Goal: Task Accomplishment & Management: Complete application form

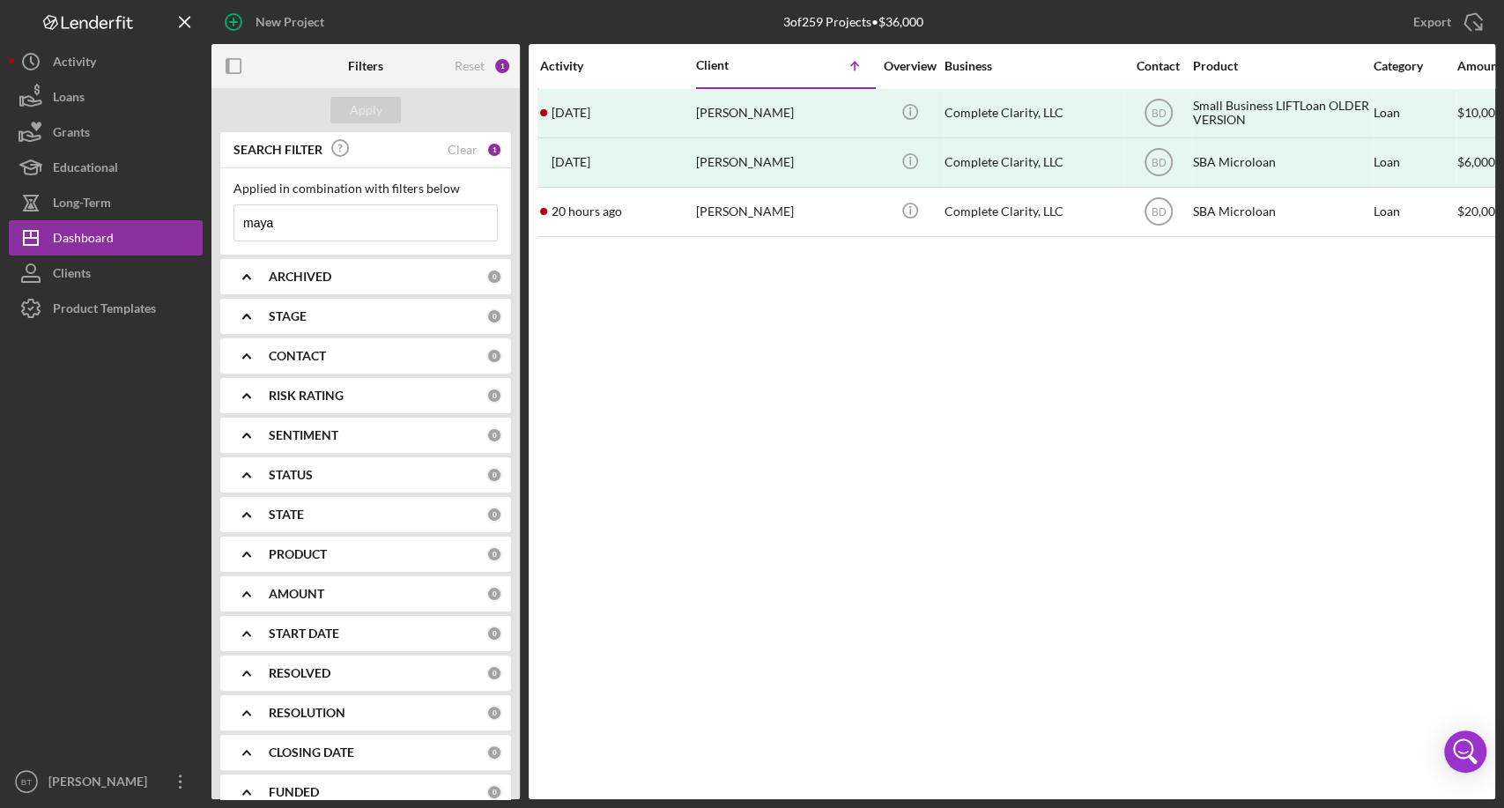
click at [278, 224] on input "maya" at bounding box center [365, 222] width 263 height 35
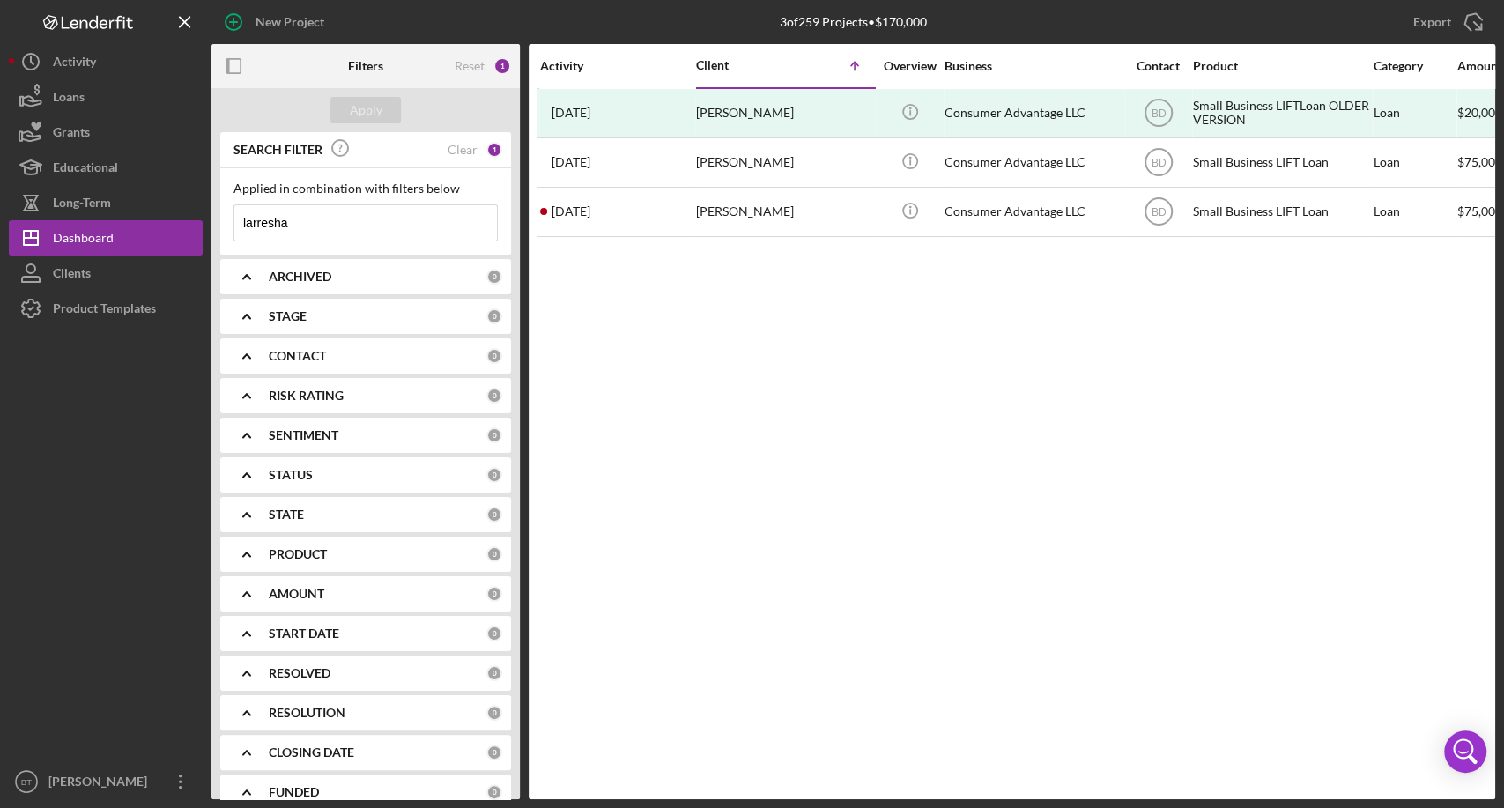
type input "larresha"
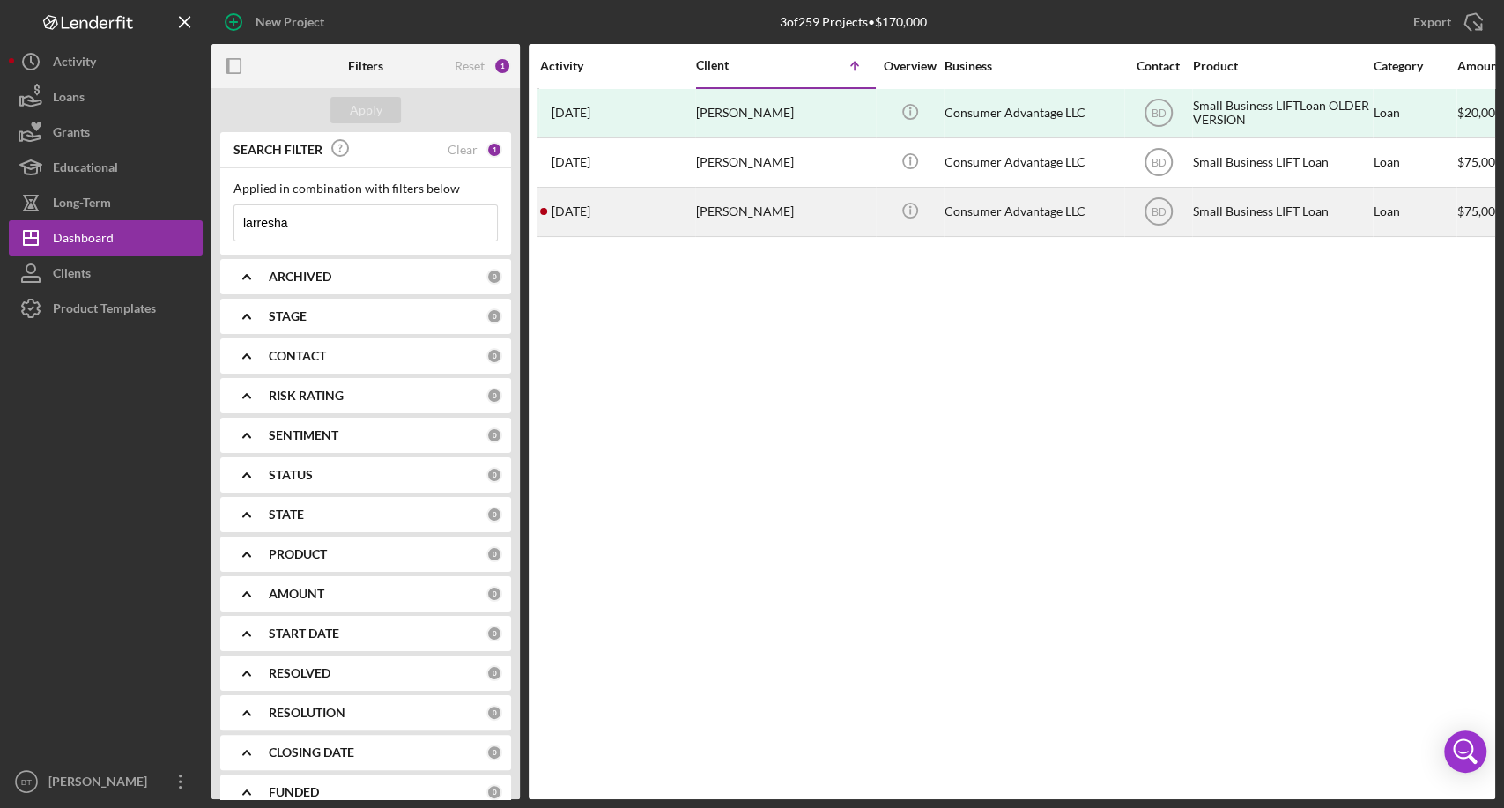
click at [1013, 220] on div "Consumer Advantage LLC" at bounding box center [1033, 212] width 176 height 47
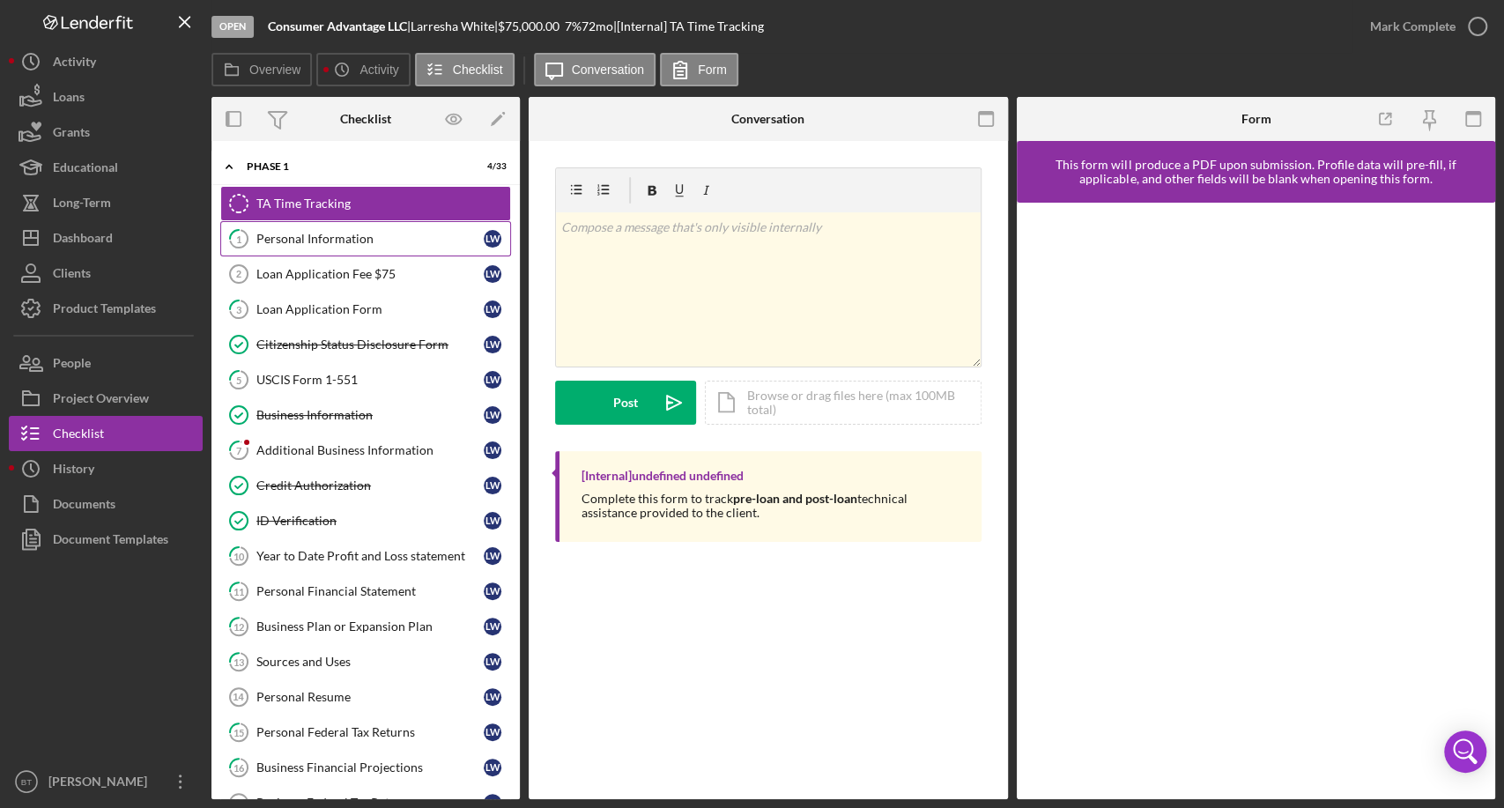
click at [424, 234] on div "Personal Information" at bounding box center [369, 239] width 227 height 14
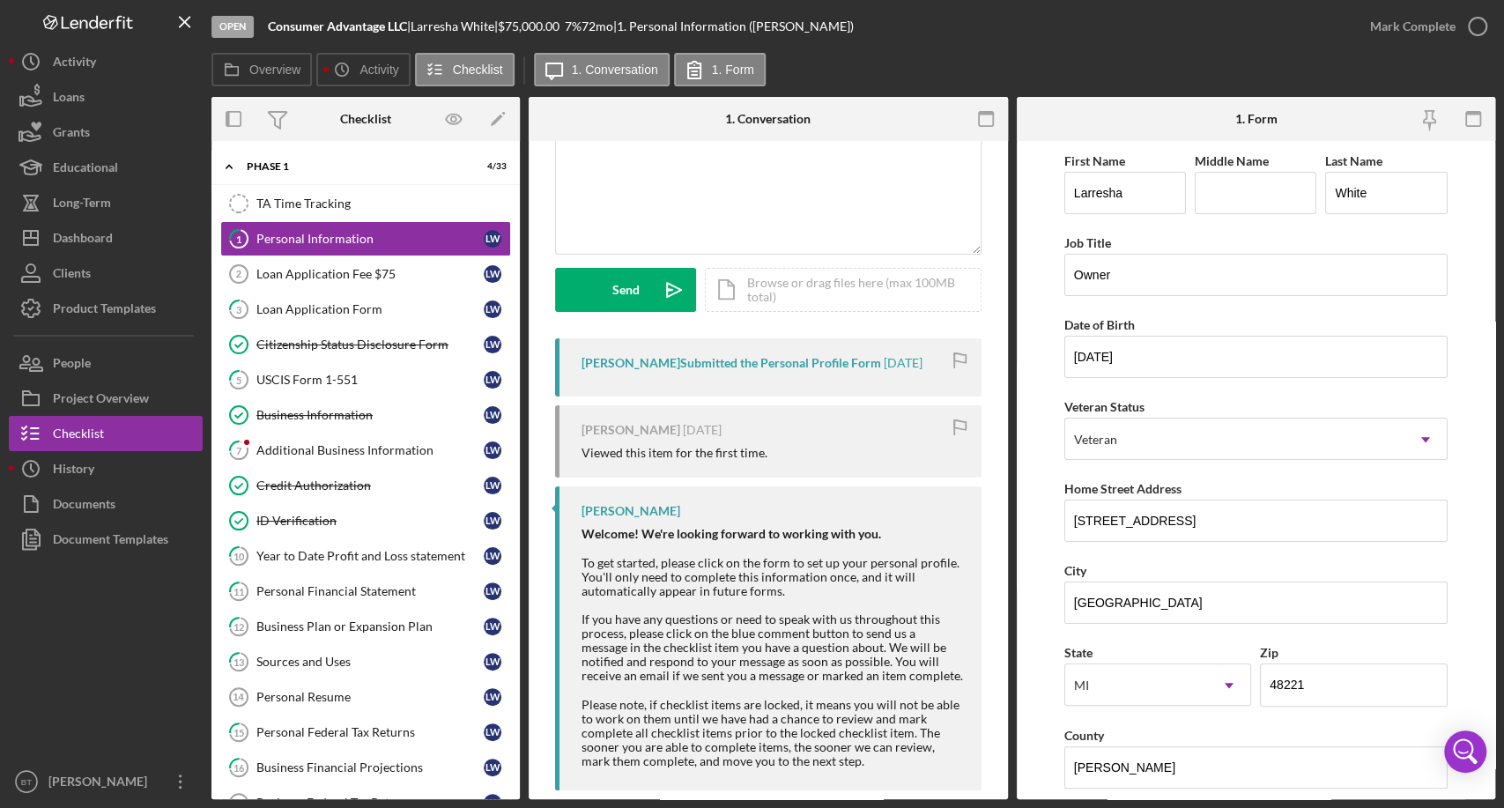
scroll to position [174, 0]
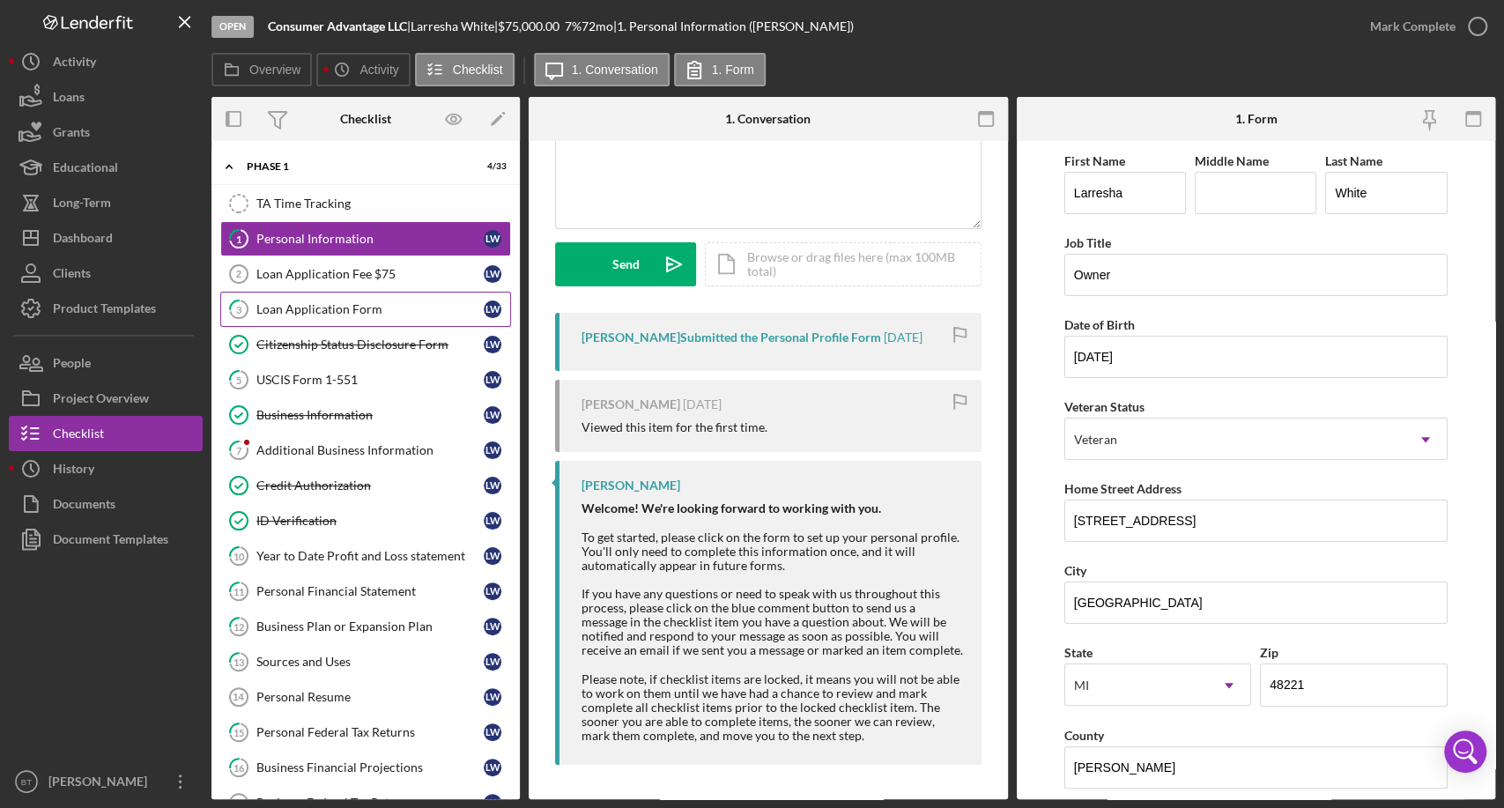
click at [345, 323] on link "3 Loan Application Form [PERSON_NAME]" at bounding box center [365, 309] width 291 height 35
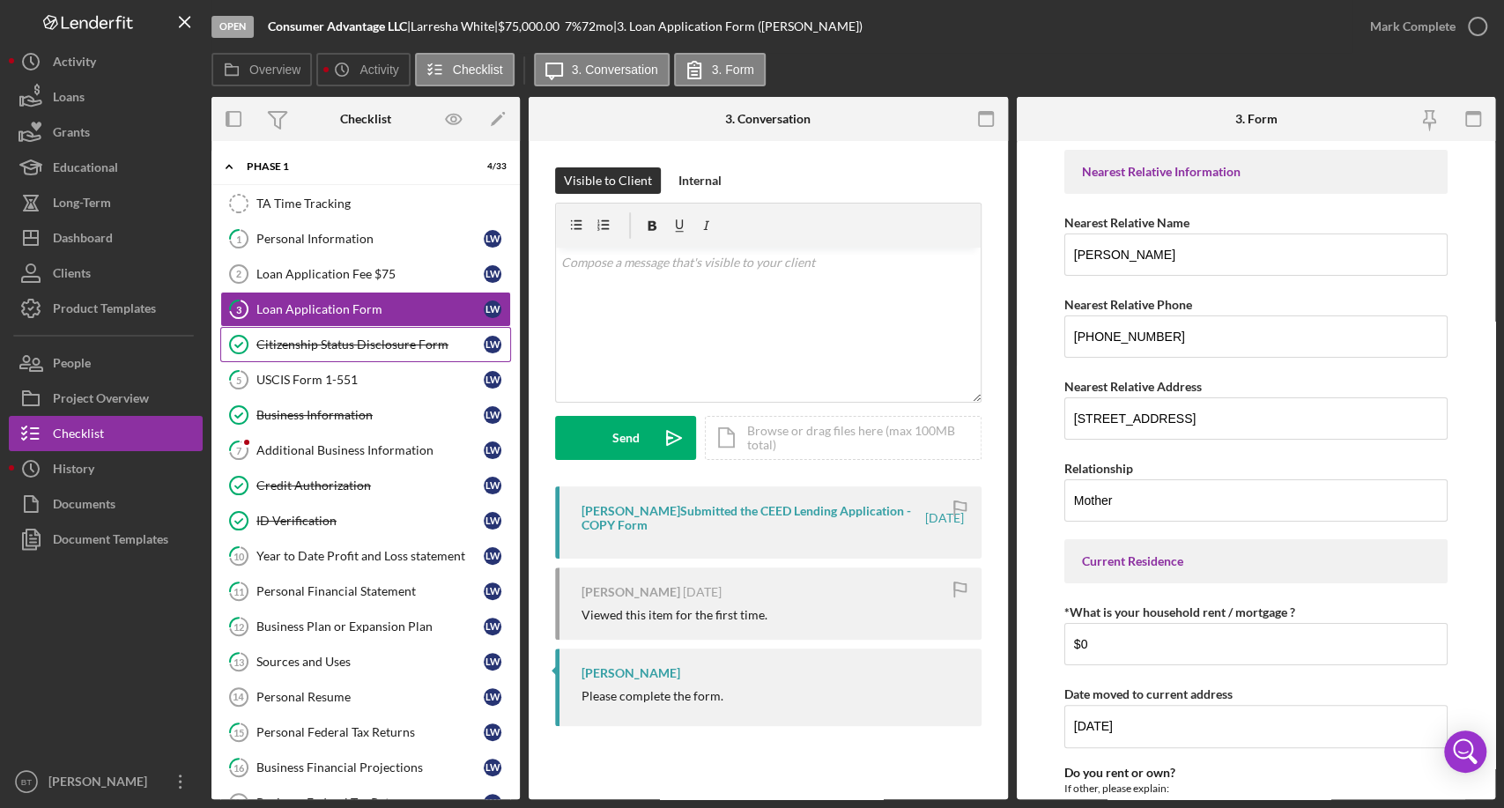
click at [374, 349] on div "Citizenship Status Disclosure Form" at bounding box center [369, 345] width 227 height 14
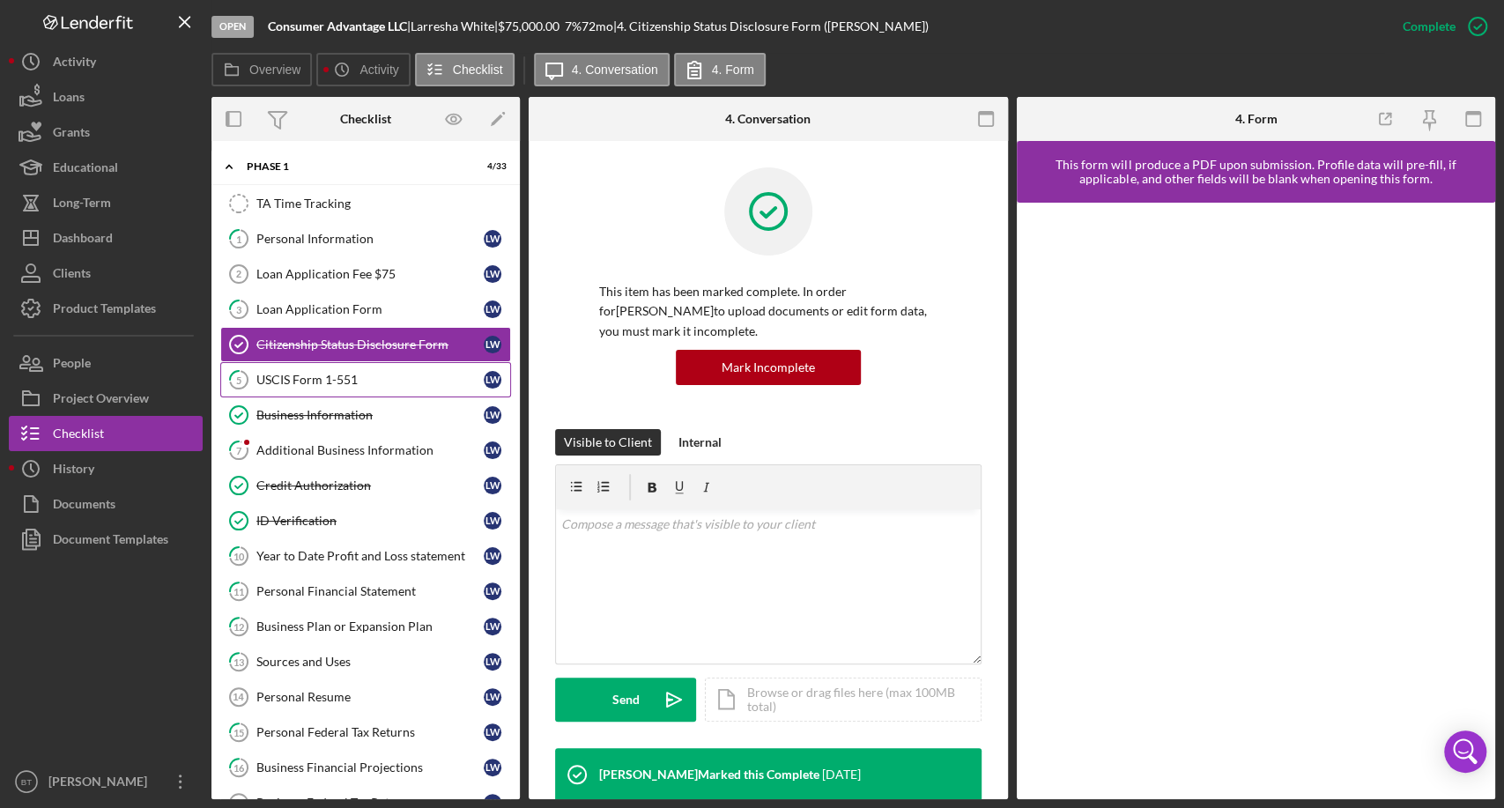
click at [338, 380] on div "USCIS Form 1-551" at bounding box center [369, 380] width 227 height 14
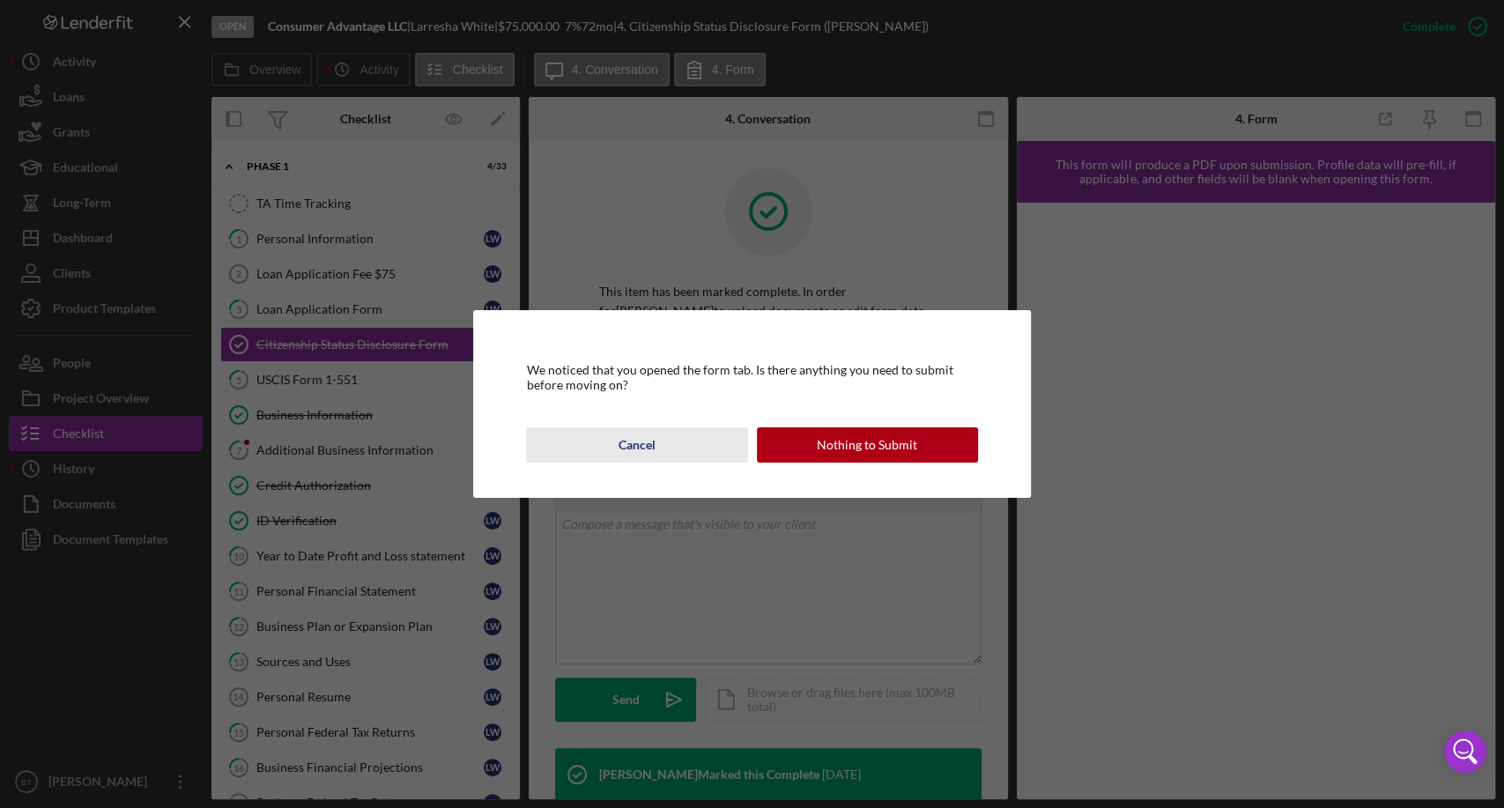
click at [620, 449] on div "Cancel" at bounding box center [637, 444] width 37 height 35
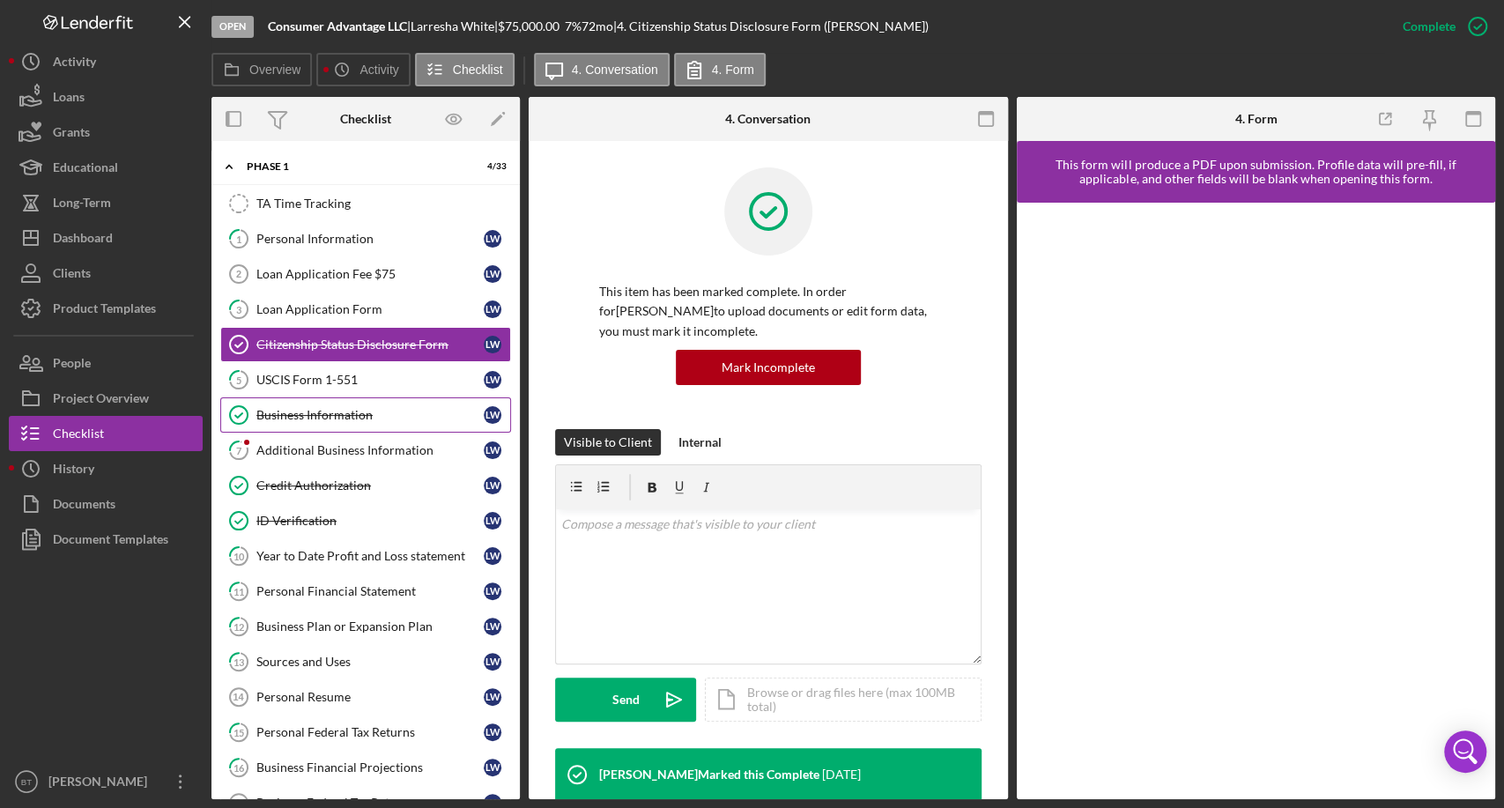
click at [352, 412] on div "Business Information" at bounding box center [369, 415] width 227 height 14
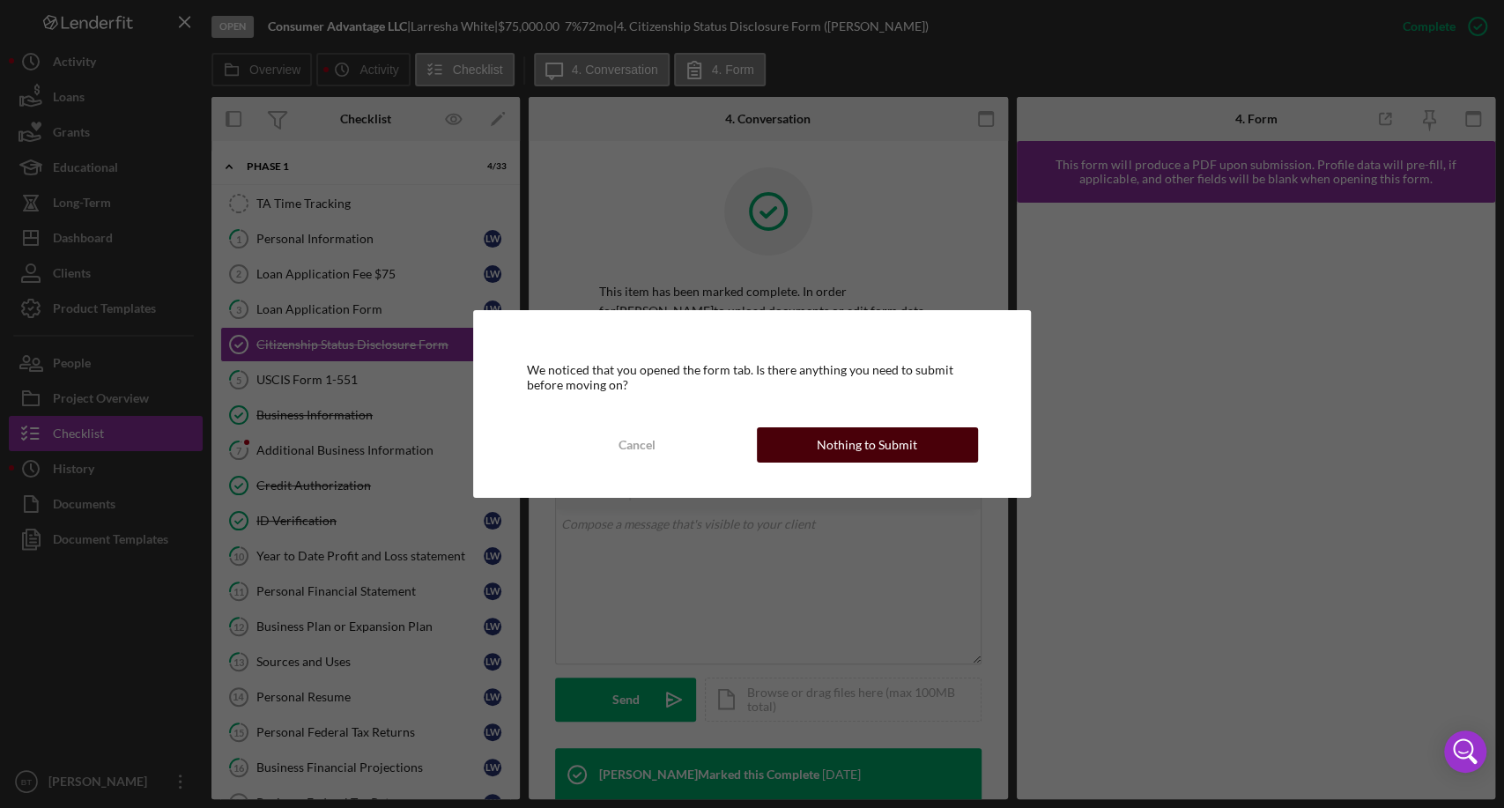
click at [943, 452] on button "Nothing to Submit" at bounding box center [867, 444] width 221 height 35
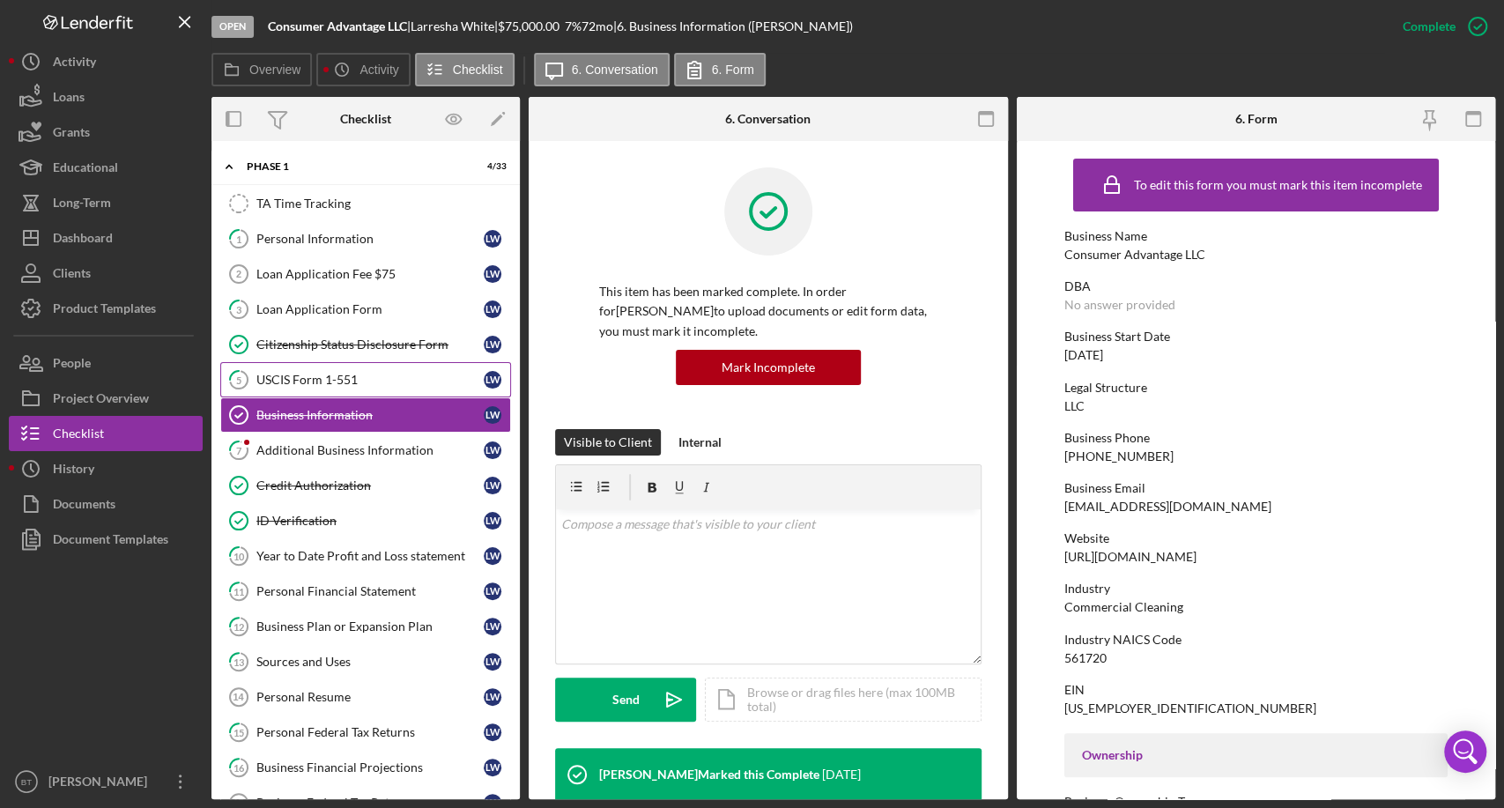
click at [360, 382] on div "USCIS Form 1-551" at bounding box center [369, 380] width 227 height 14
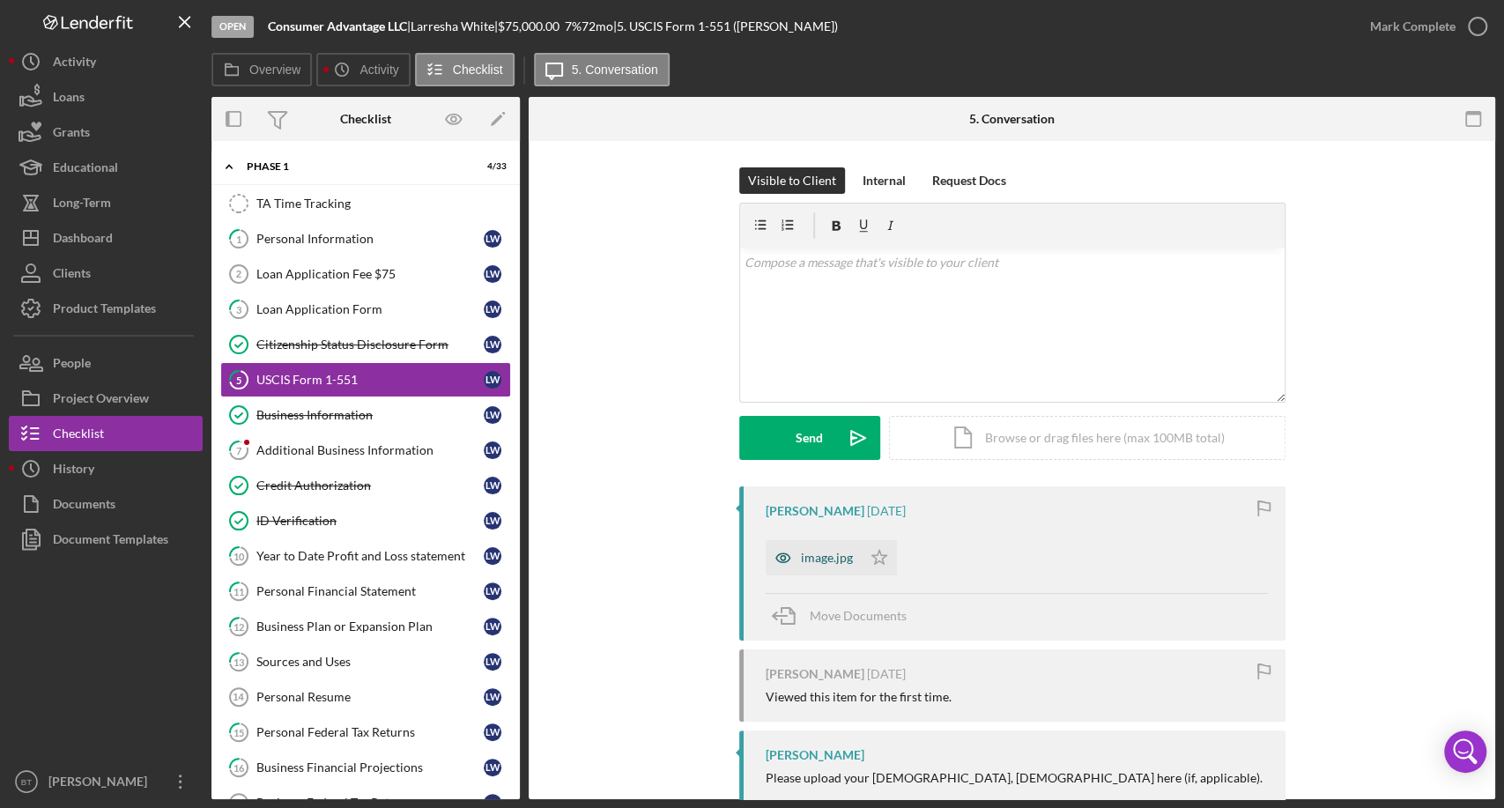
click at [827, 557] on div "image.jpg" at bounding box center [827, 558] width 52 height 14
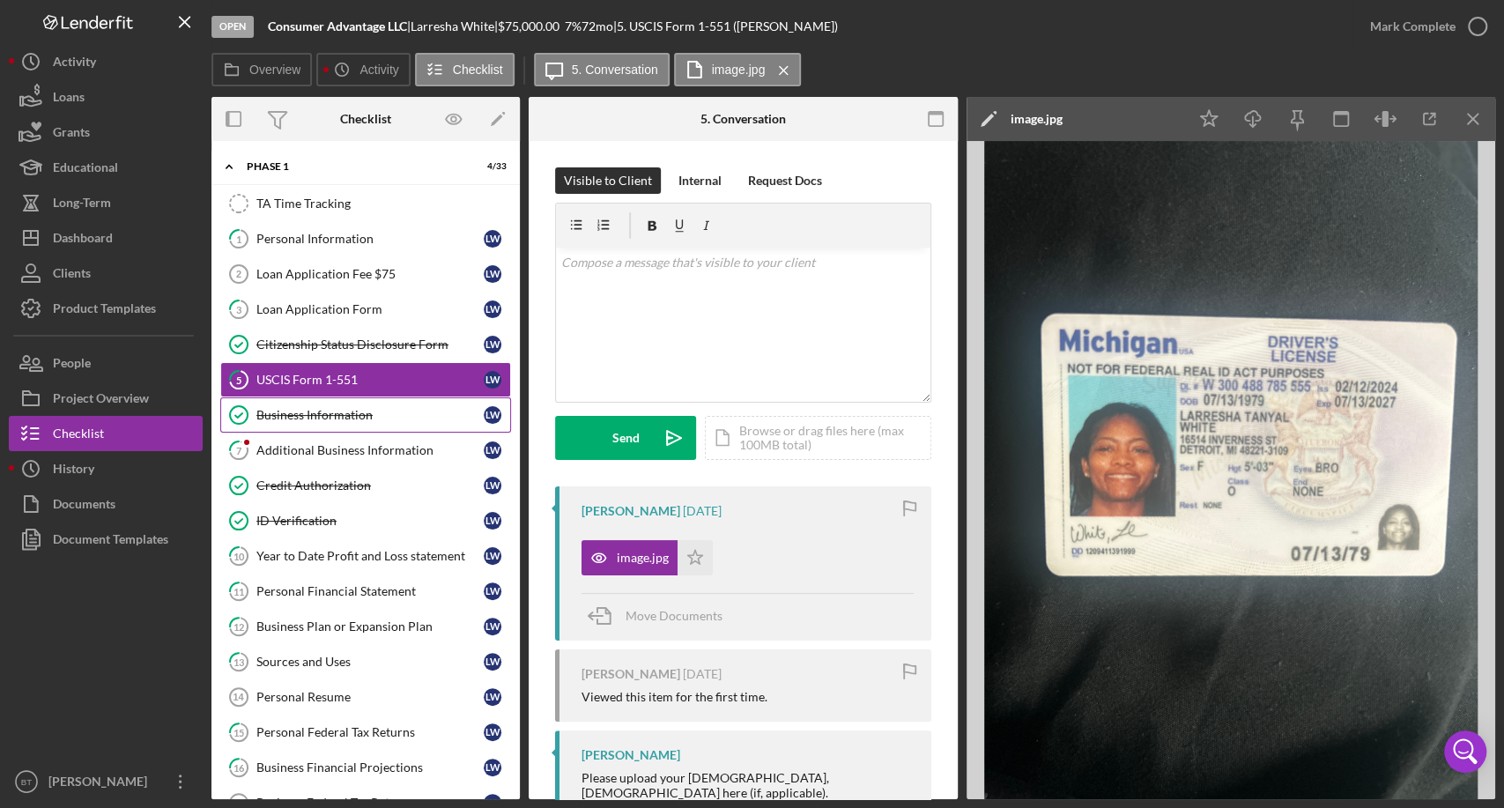
click at [345, 405] on link "Business Information Business Information [PERSON_NAME]" at bounding box center [365, 414] width 291 height 35
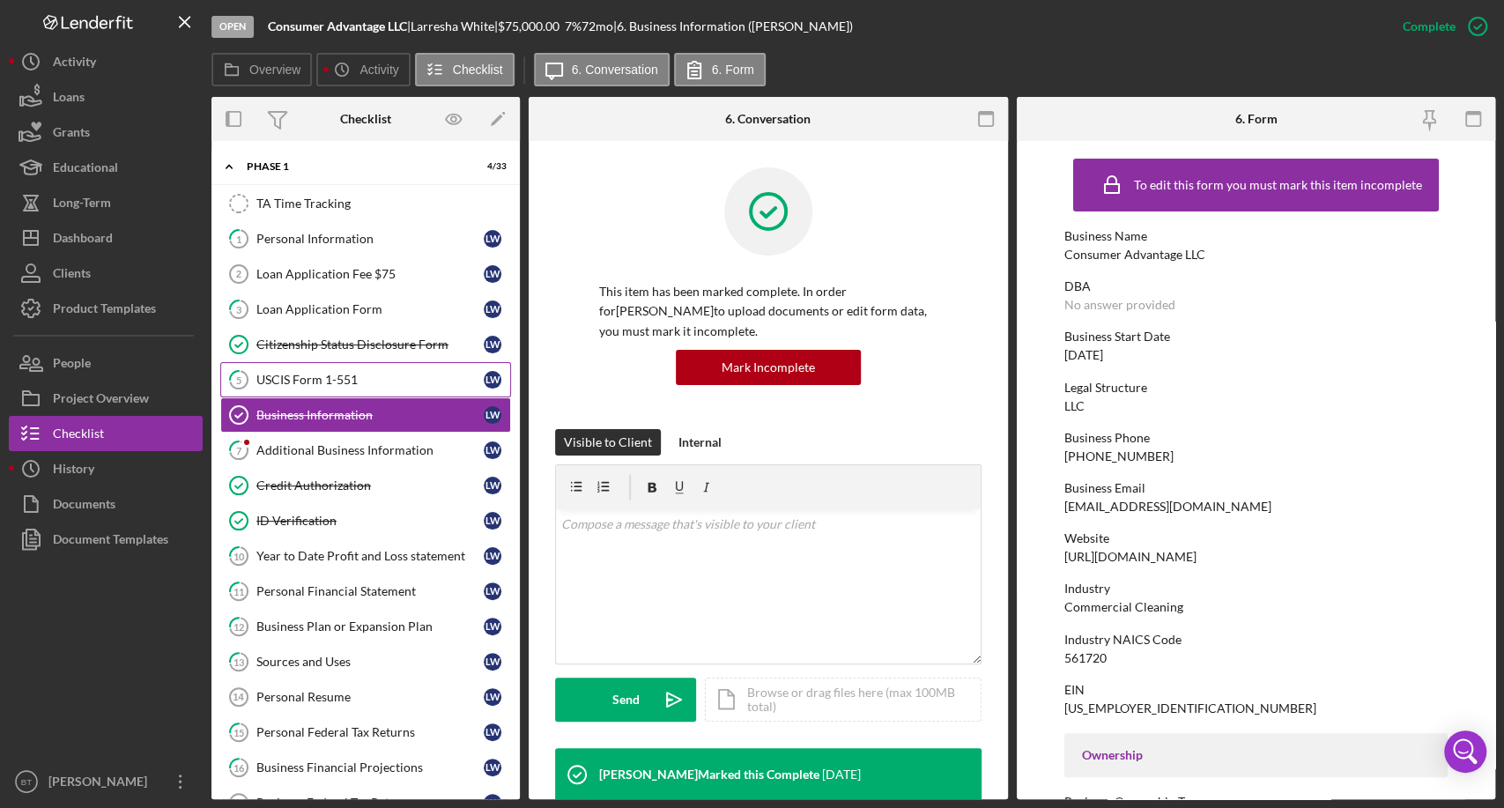
click at [353, 384] on div "USCIS Form 1-551" at bounding box center [369, 380] width 227 height 14
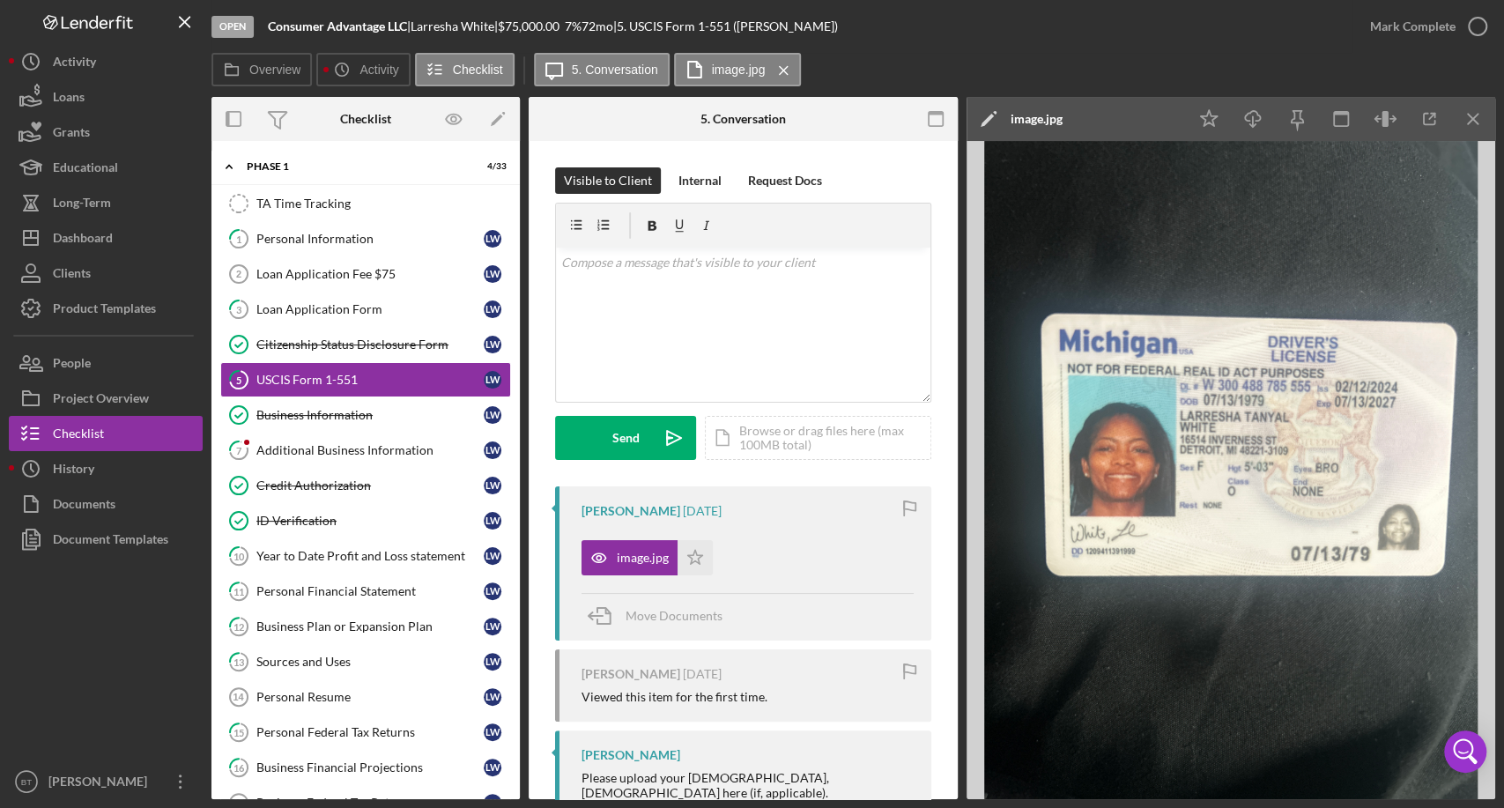
scroll to position [56, 0]
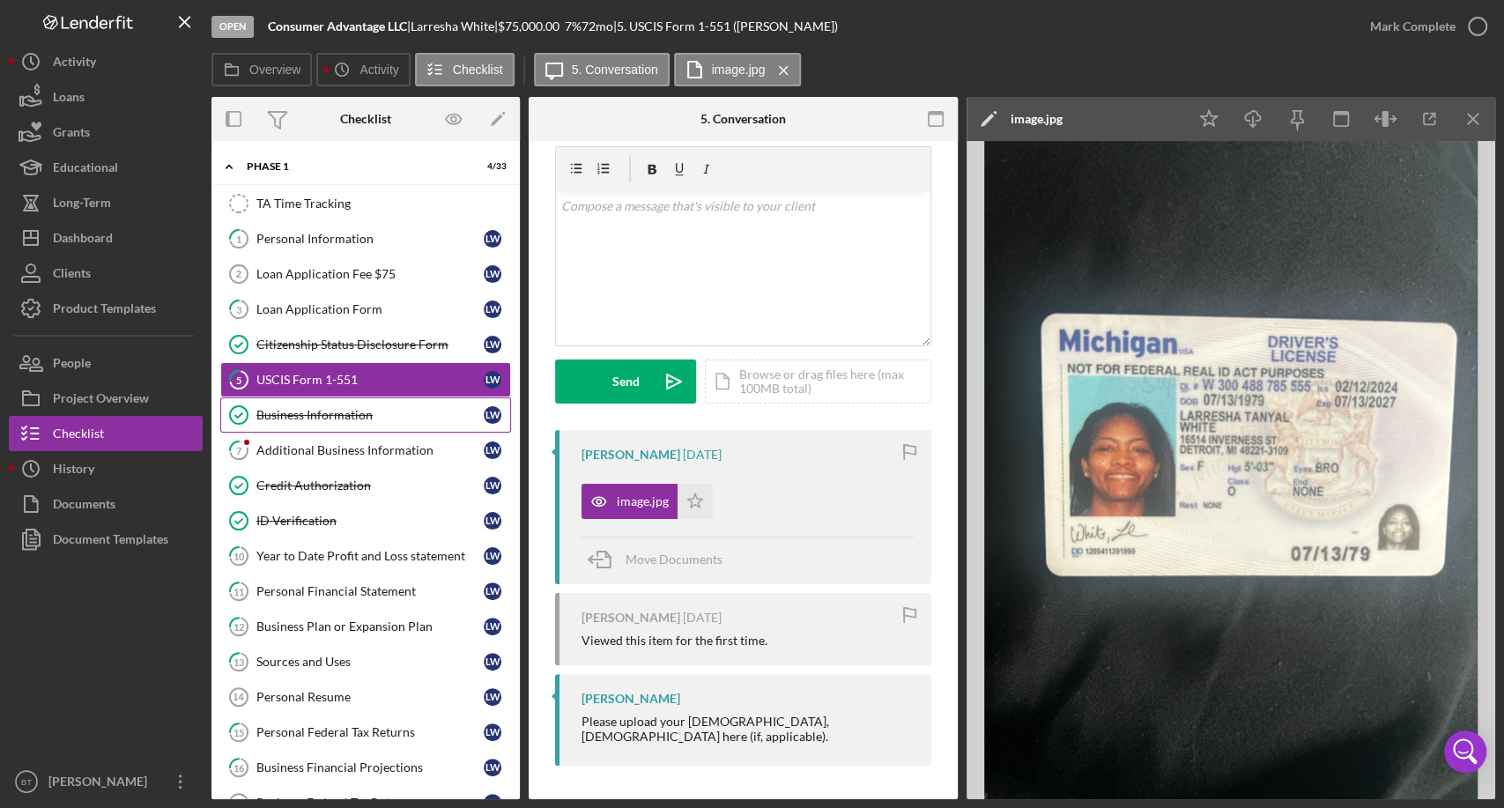
click at [331, 416] on div "Business Information" at bounding box center [369, 415] width 227 height 14
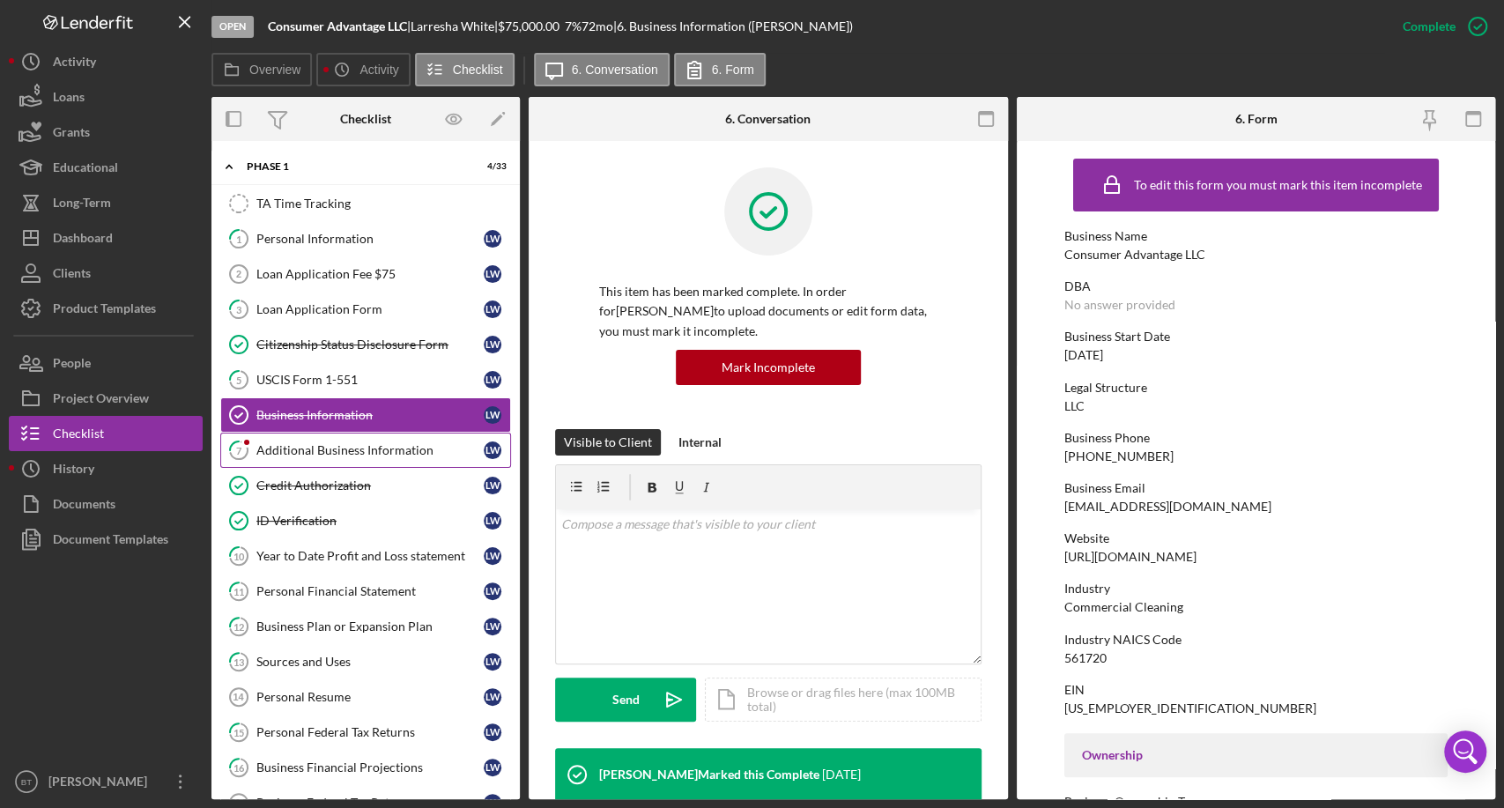
click at [330, 443] on div "Additional Business Information" at bounding box center [369, 450] width 227 height 14
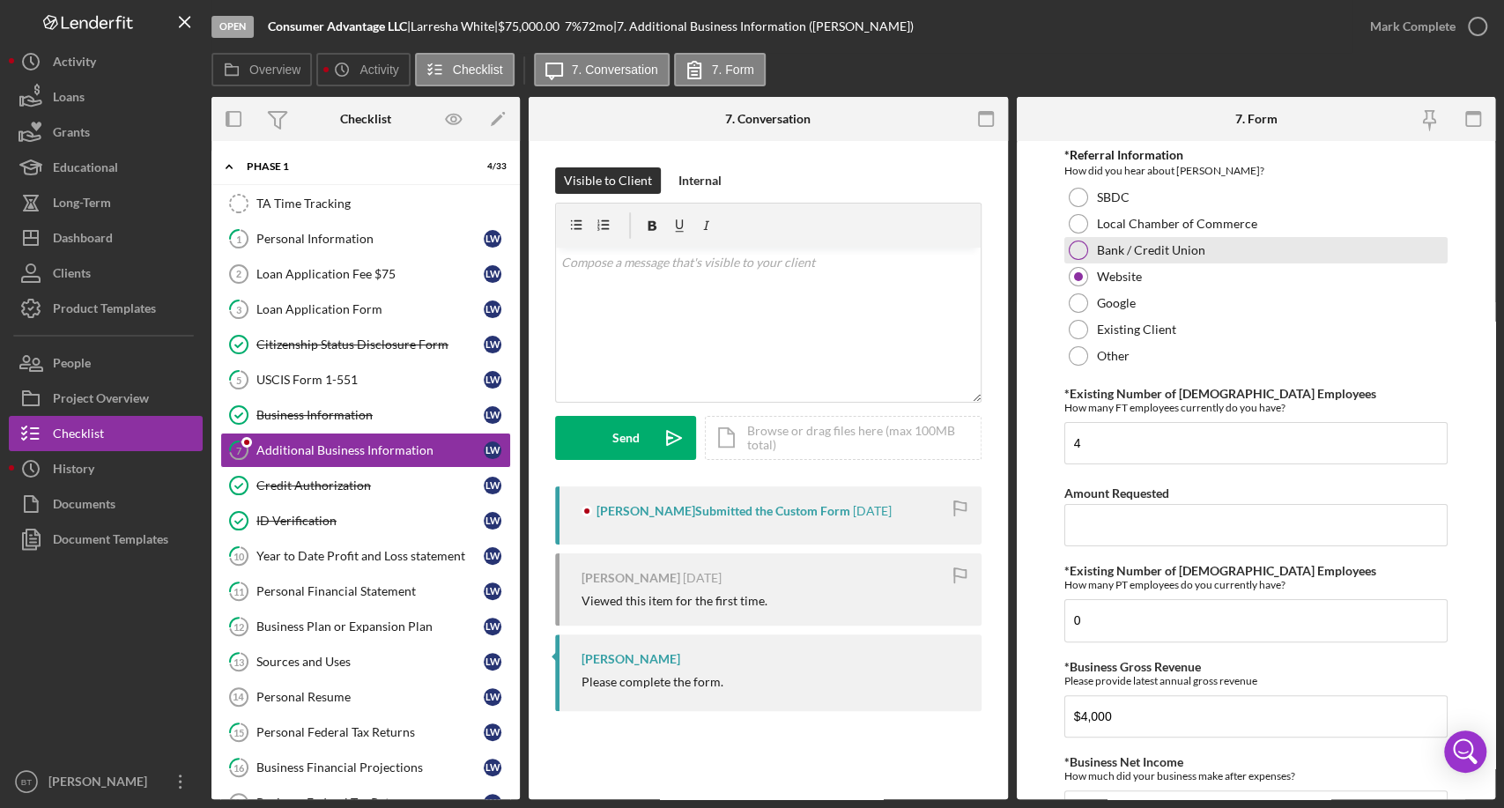
scroll to position [98, 0]
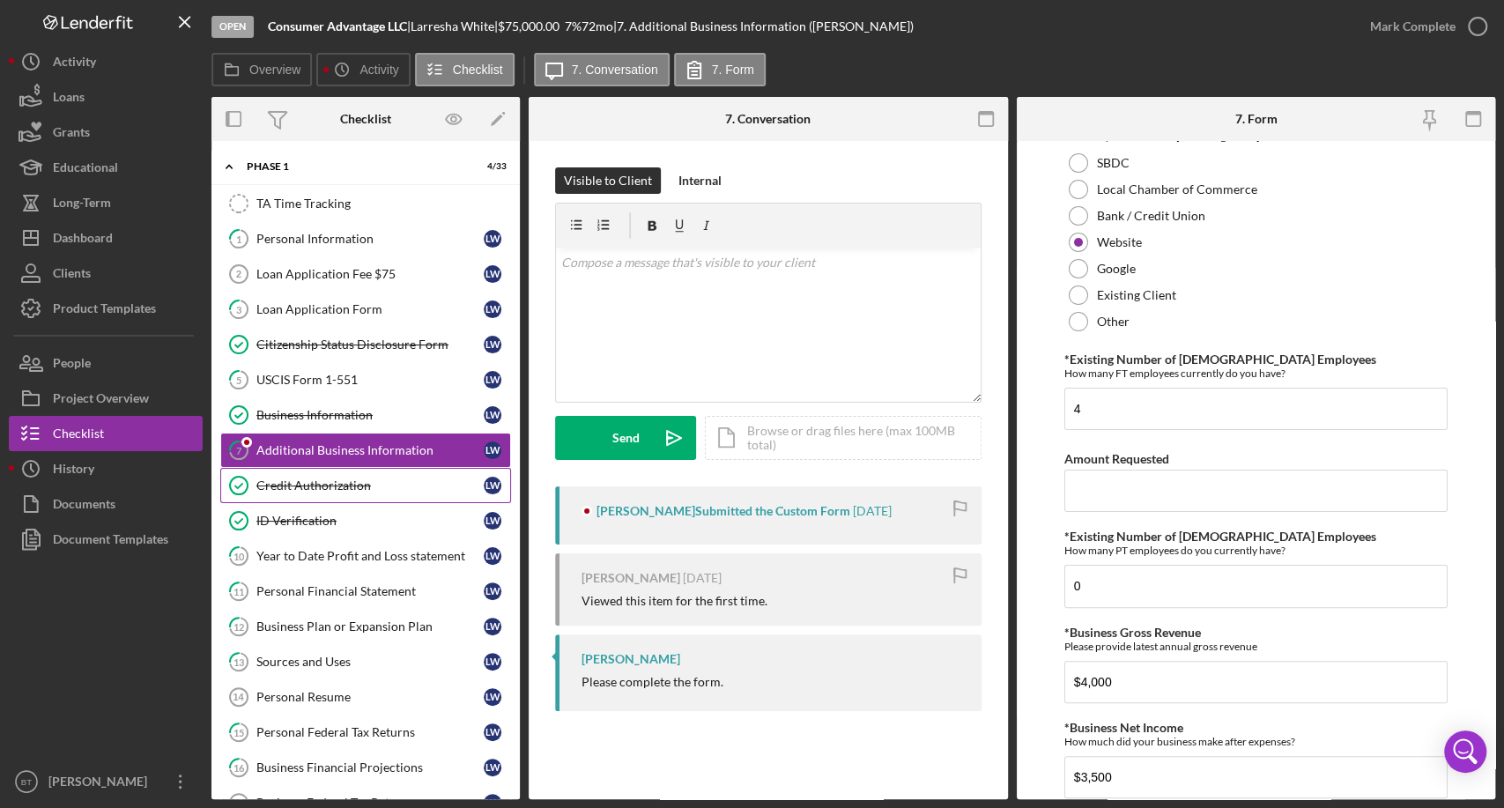
click at [317, 479] on div "Credit Authorization" at bounding box center [369, 486] width 227 height 14
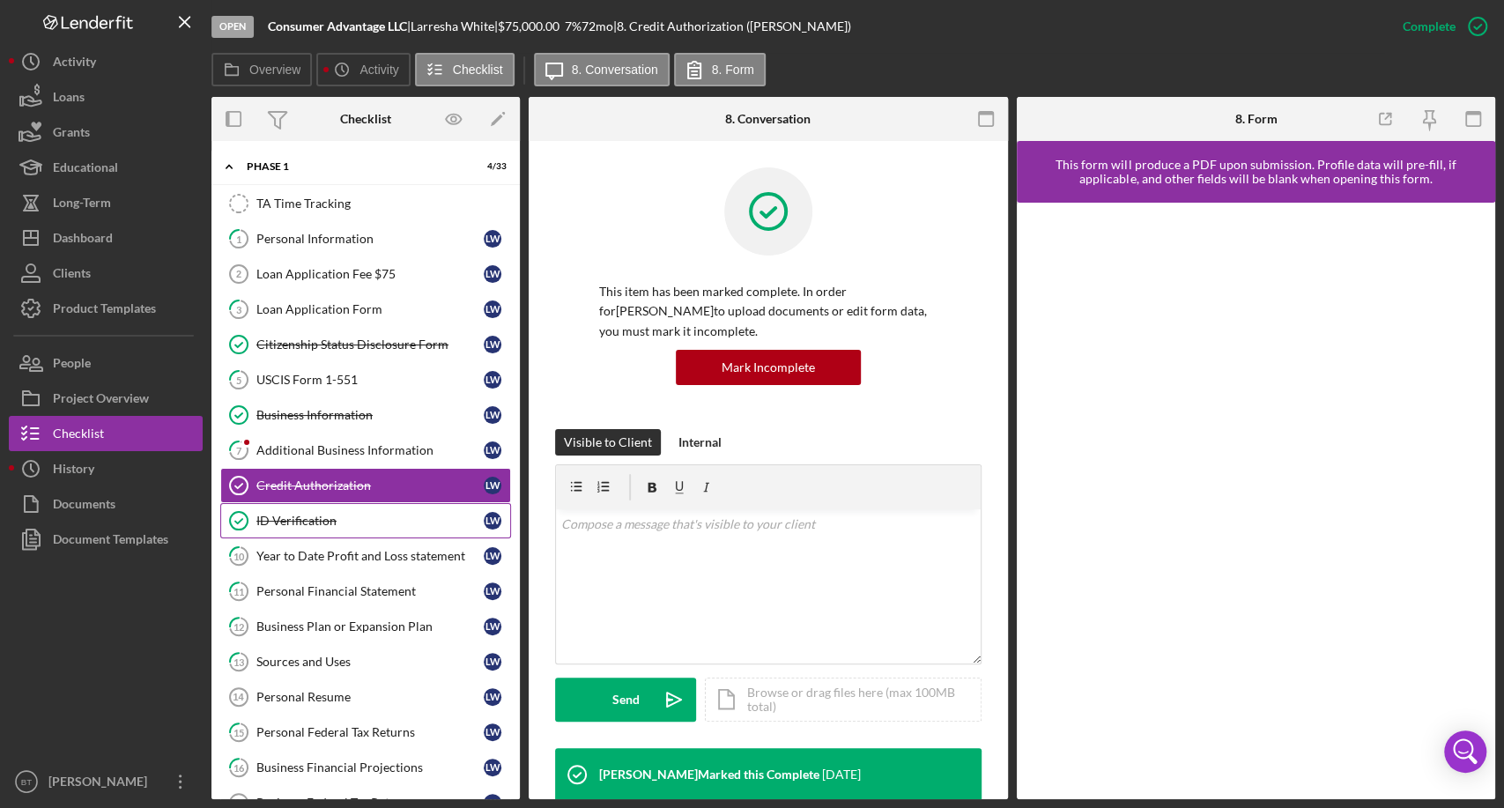
click at [286, 523] on div "ID Verification" at bounding box center [369, 521] width 227 height 14
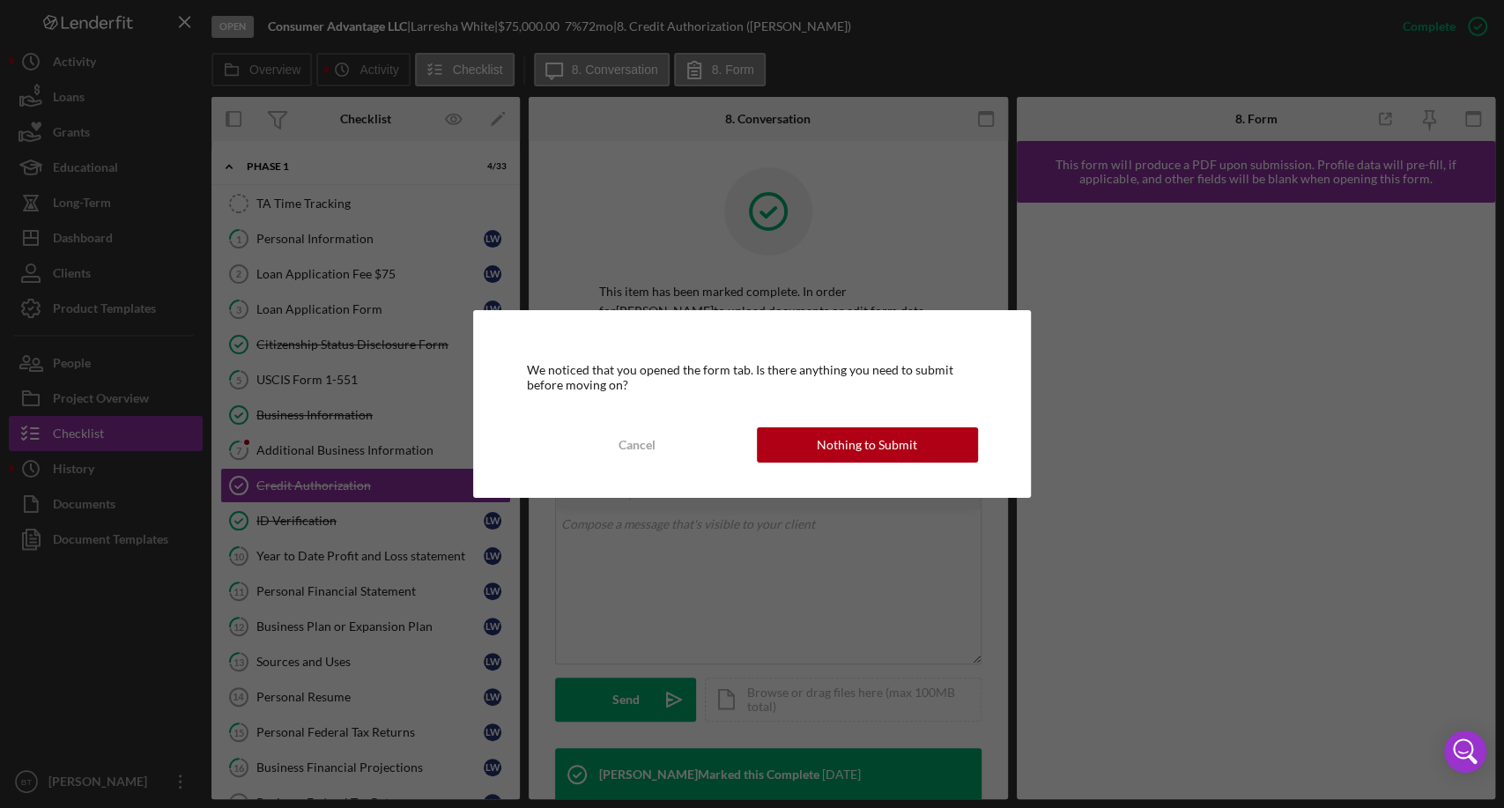
click at [912, 441] on div "Nothing to Submit" at bounding box center [867, 444] width 100 height 35
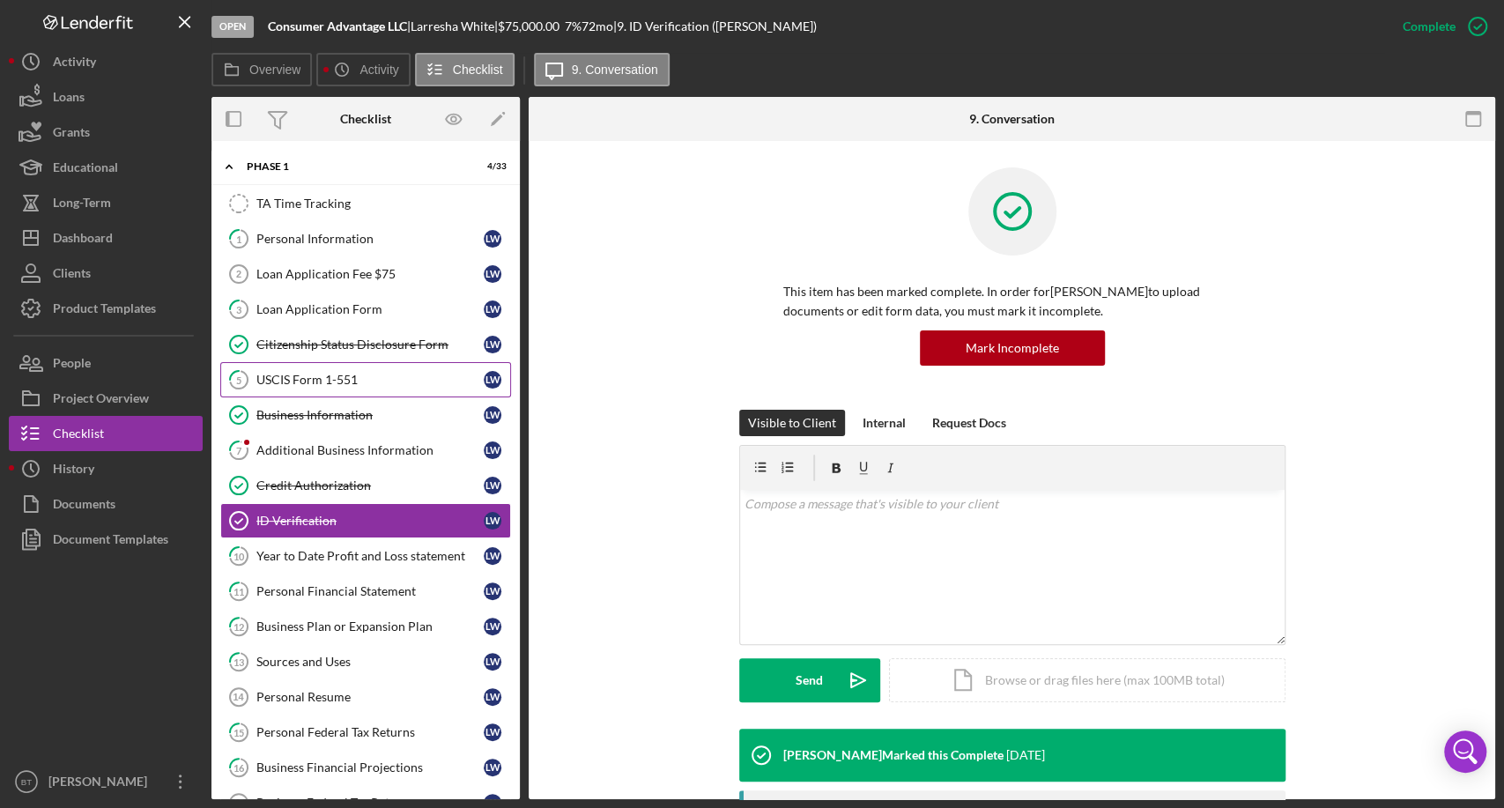
click at [367, 375] on div "USCIS Form 1-551" at bounding box center [369, 380] width 227 height 14
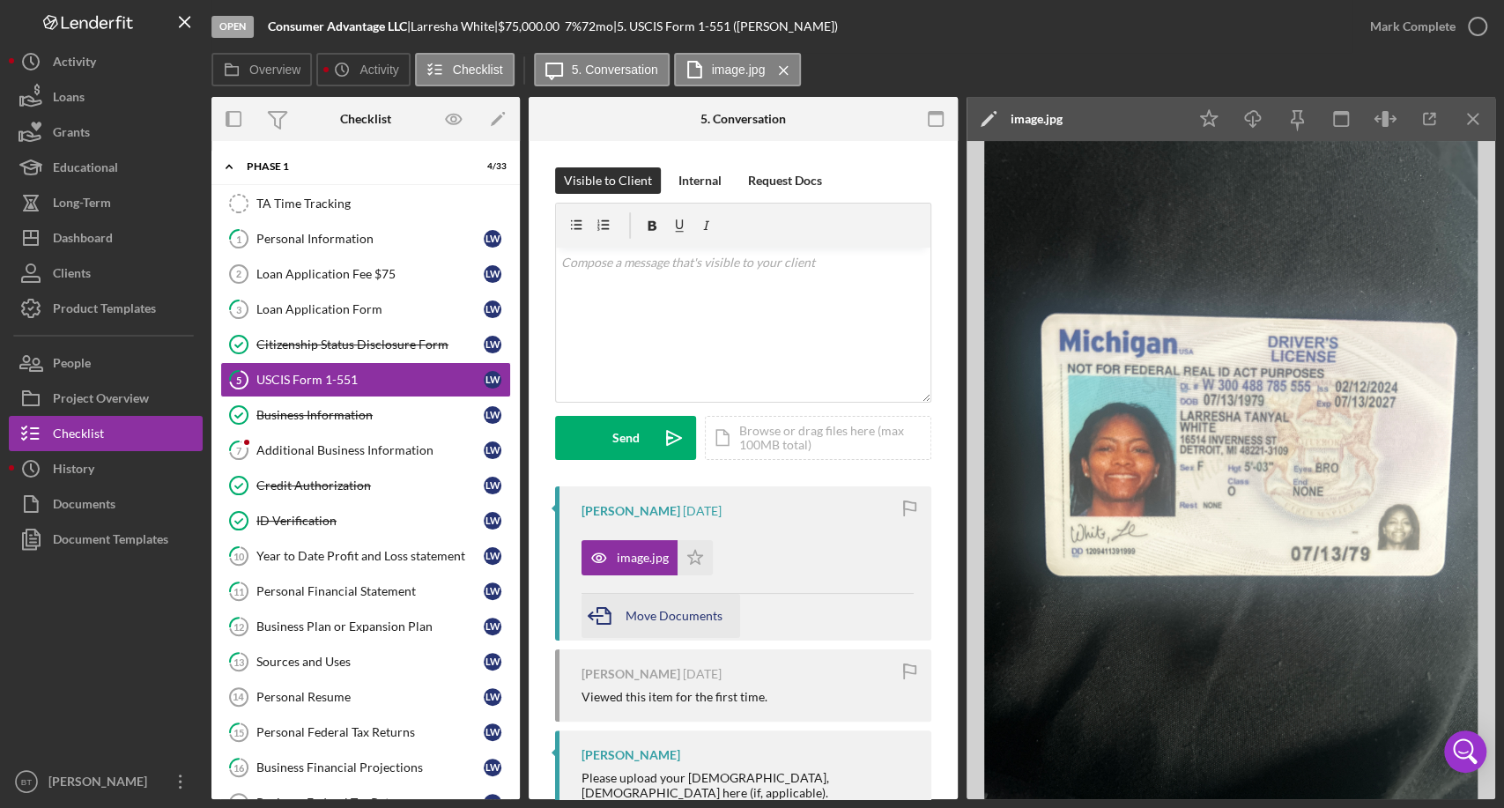
click at [652, 611] on span "Move Documents" at bounding box center [674, 615] width 97 height 15
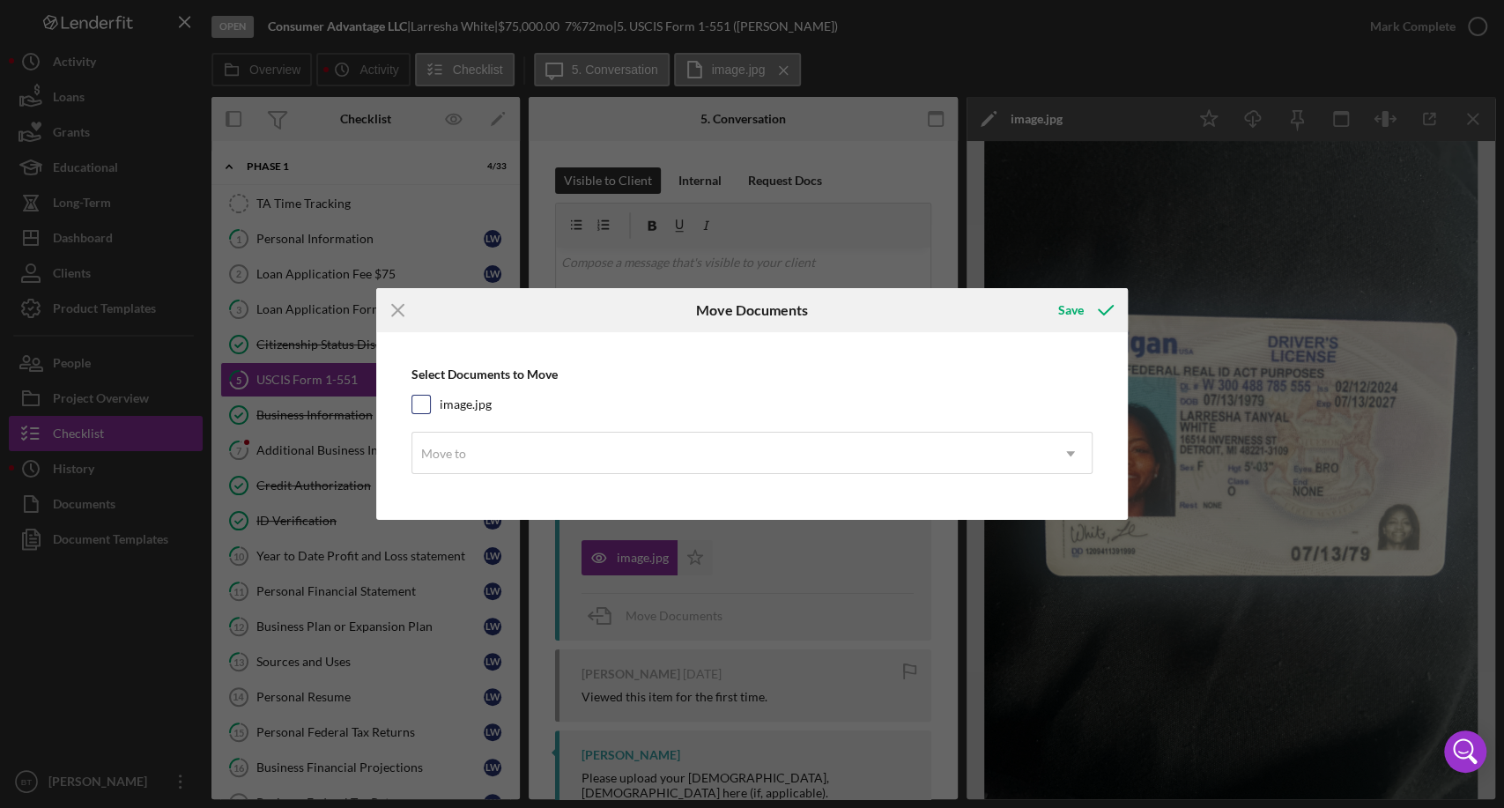
click at [421, 407] on input "image.jpg" at bounding box center [421, 405] width 18 height 18
checkbox input "true"
click at [521, 453] on div "Move to" at bounding box center [731, 454] width 638 height 41
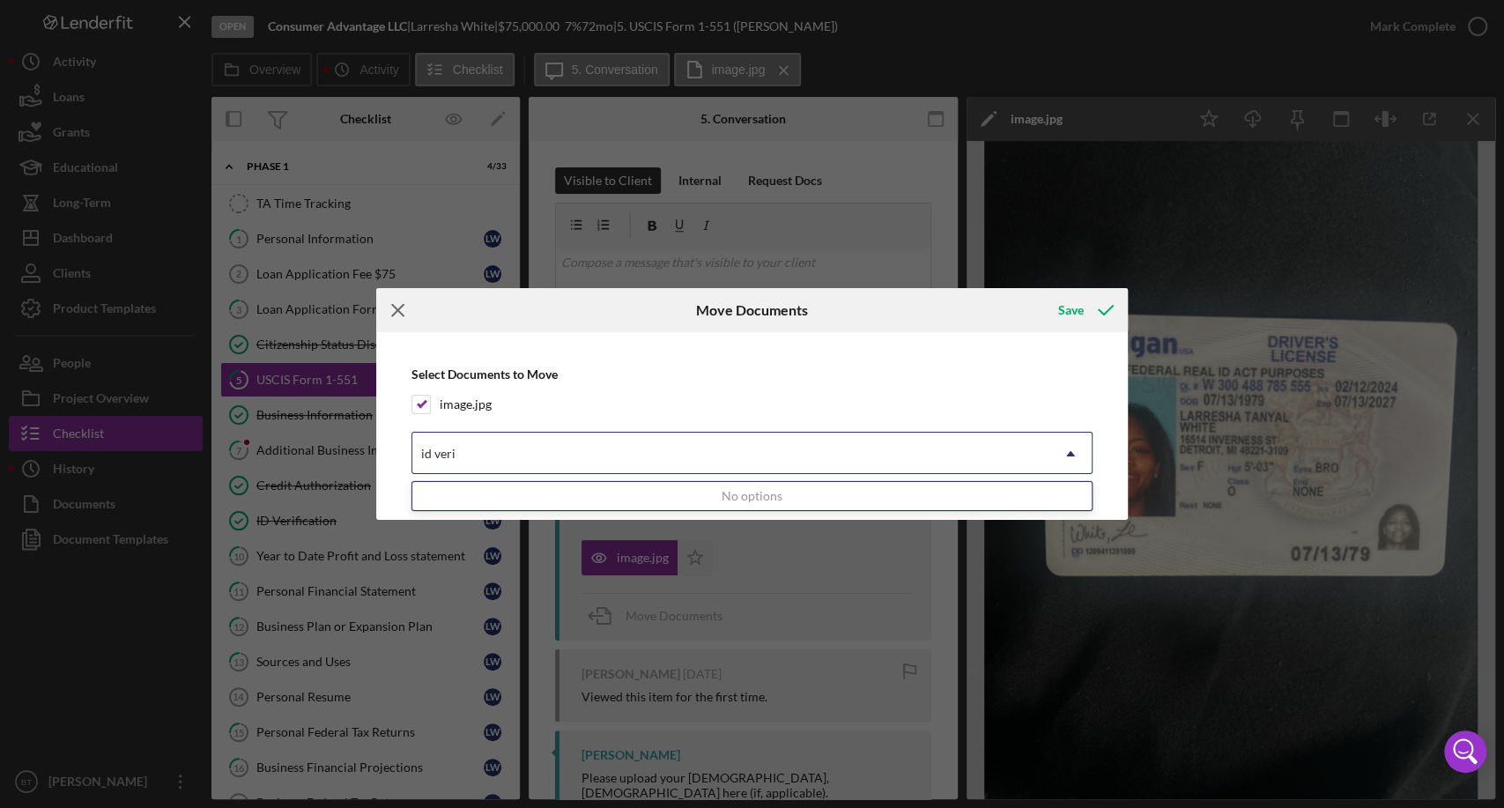
type input "id veri"
click at [405, 306] on icon "Icon/Menu Close" at bounding box center [398, 310] width 44 height 44
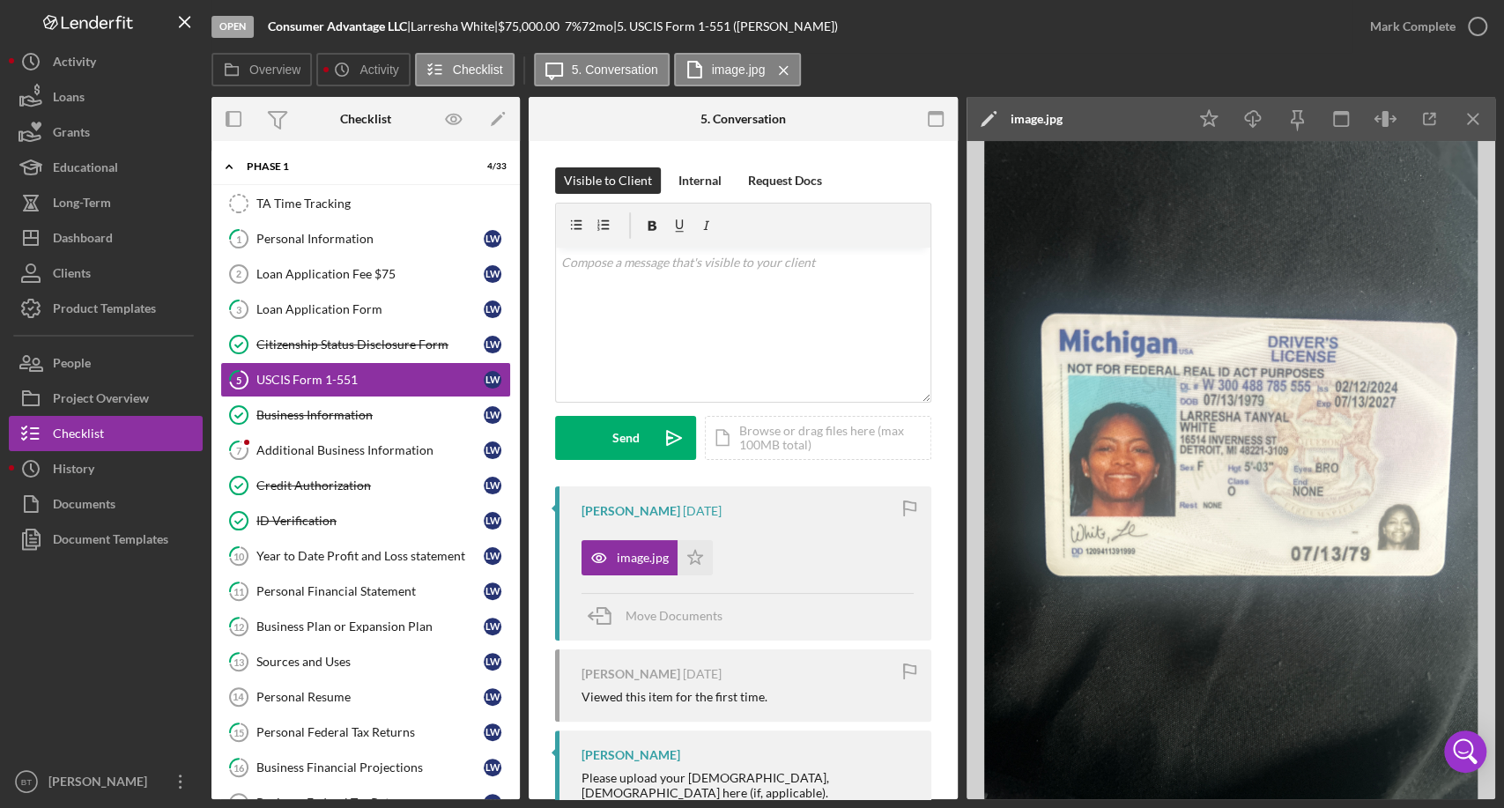
scroll to position [56, 0]
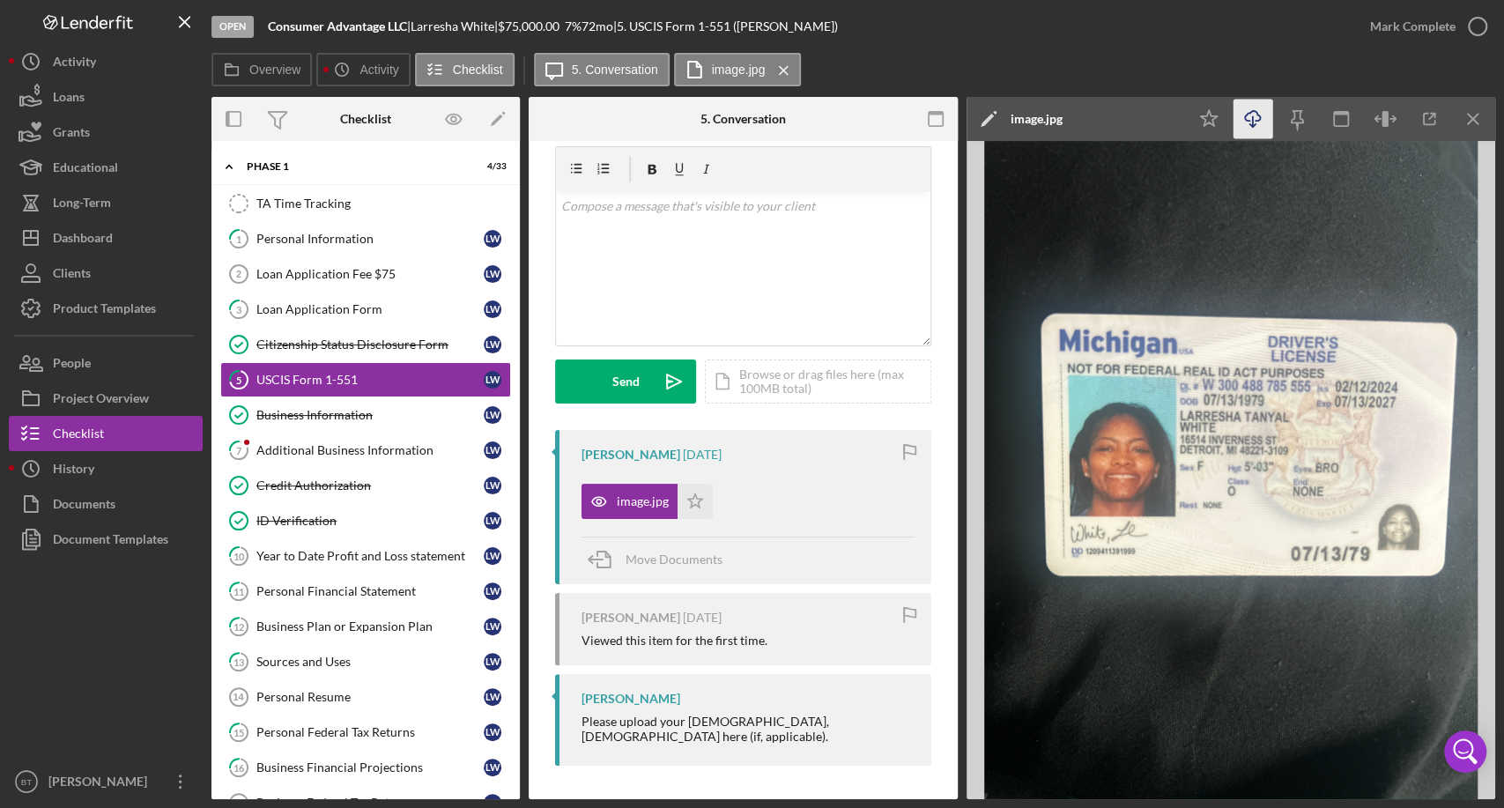
click at [1251, 121] on icon "Icon/Download" at bounding box center [1254, 120] width 40 height 40
click at [356, 516] on div "ID Verification" at bounding box center [369, 521] width 227 height 14
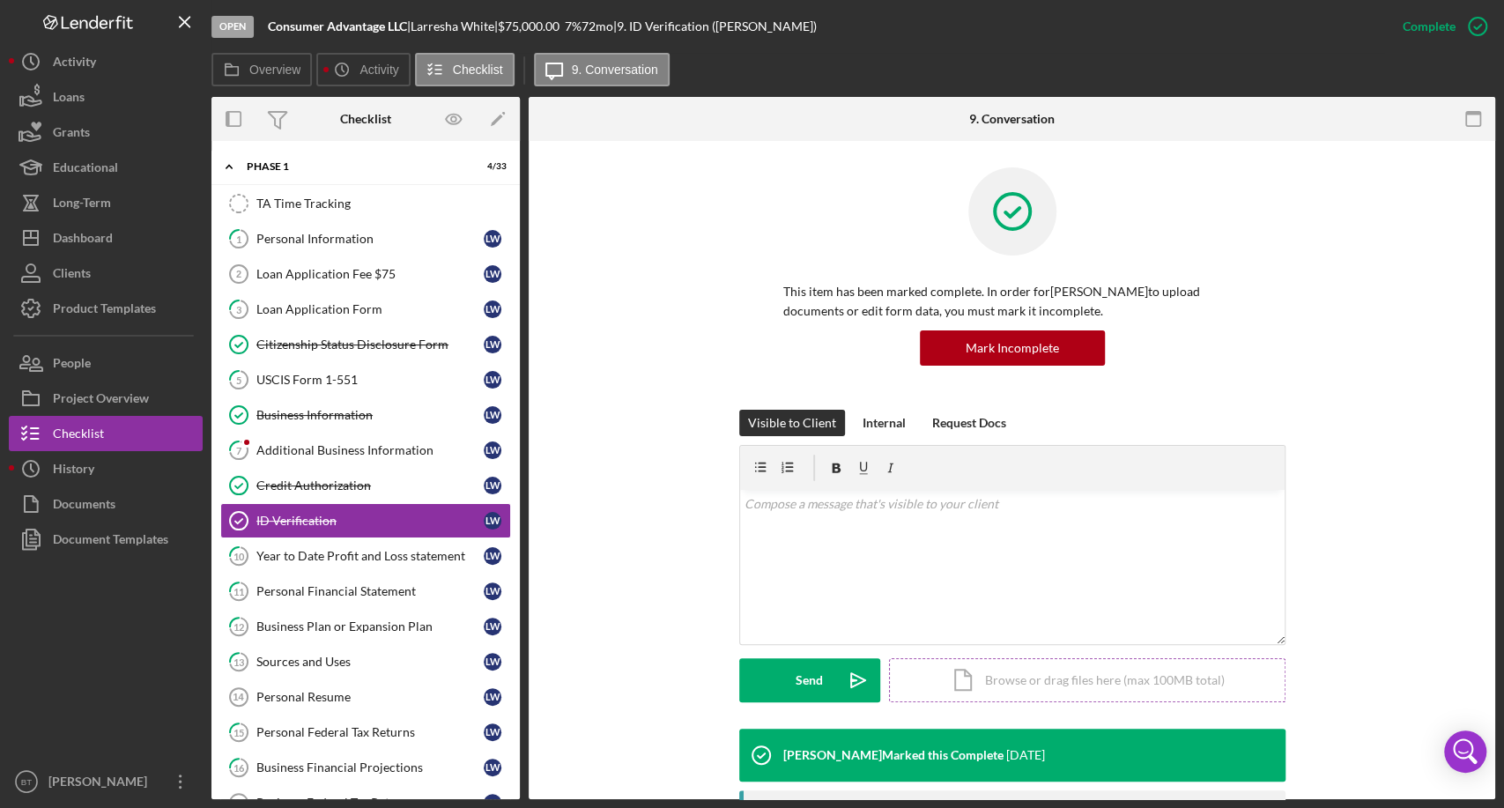
click at [1022, 679] on div "Icon/Document Browse or drag files here (max 100MB total) Tap to choose files o…" at bounding box center [1087, 680] width 397 height 44
click at [867, 418] on div "Internal" at bounding box center [884, 423] width 43 height 26
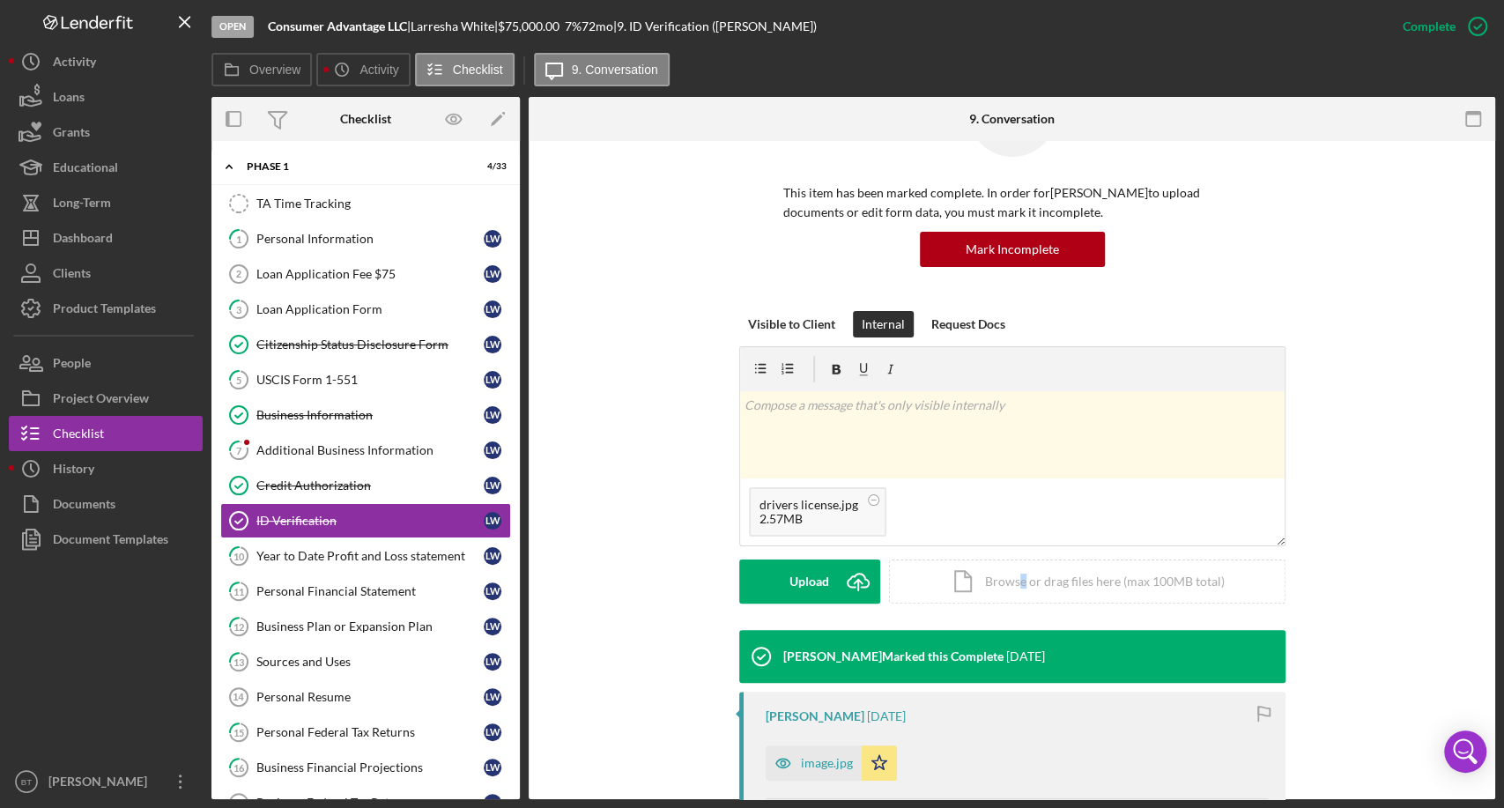
scroll to position [293, 0]
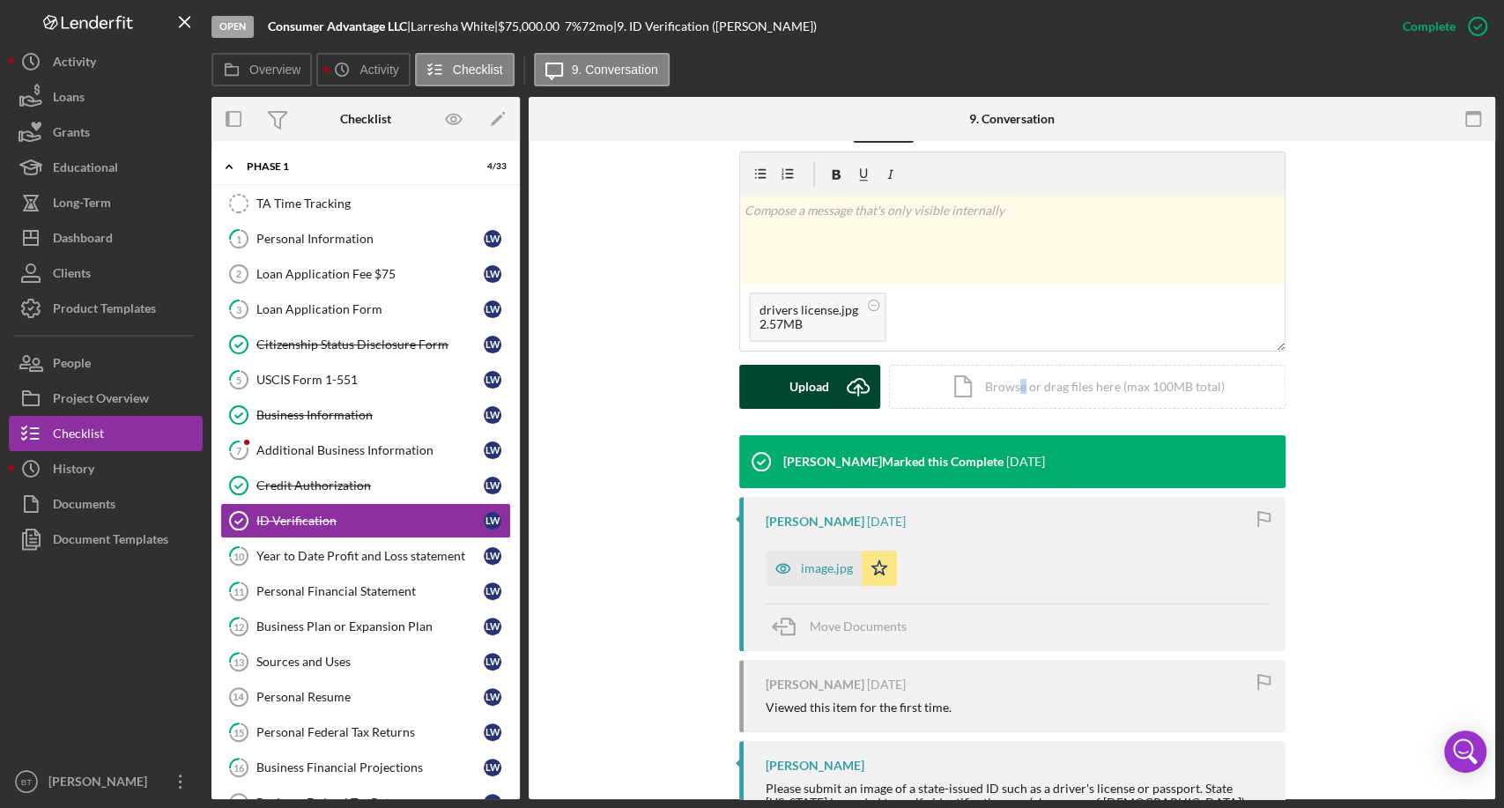
click at [792, 389] on div "Upload" at bounding box center [810, 387] width 40 height 44
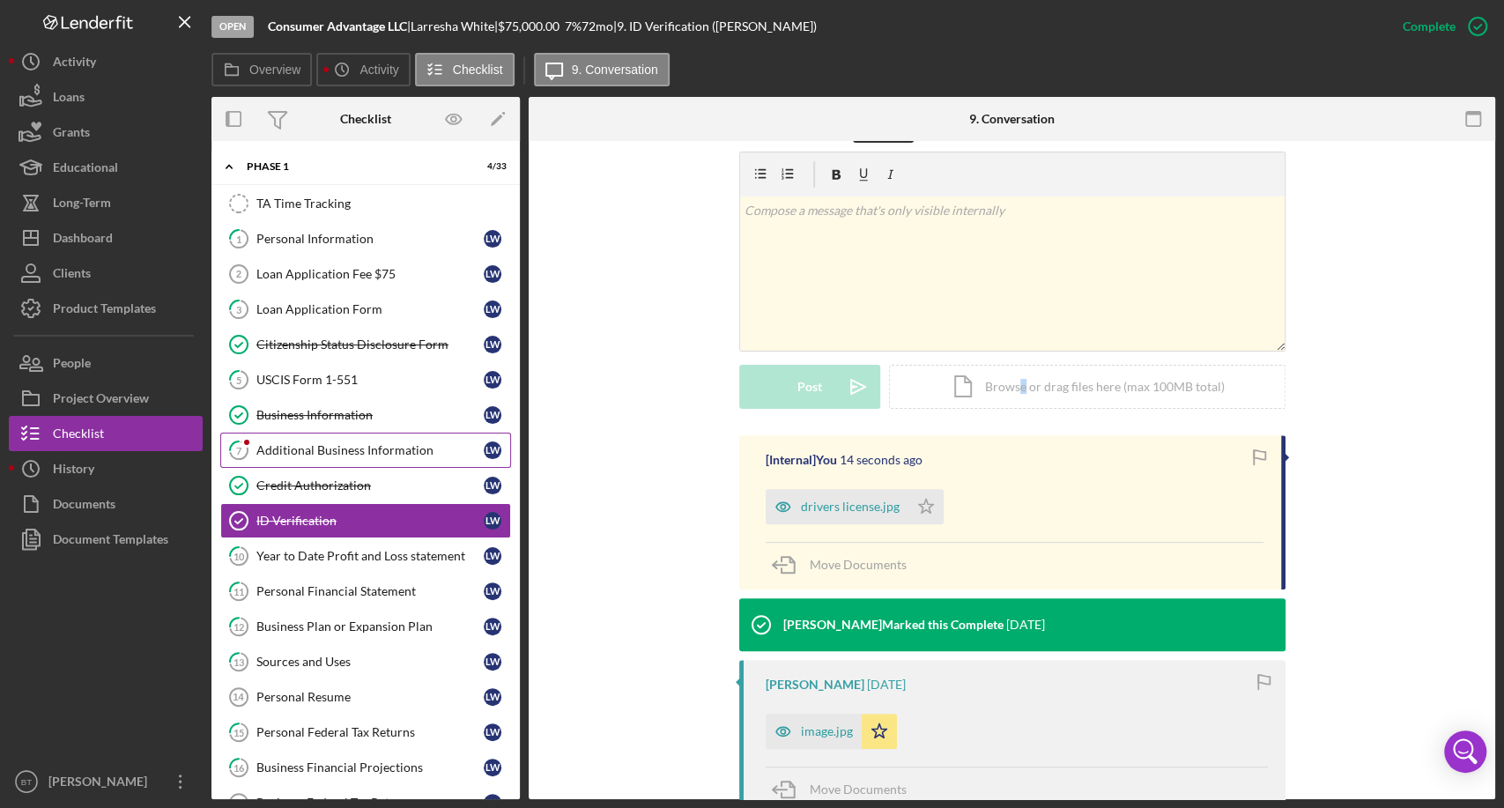
scroll to position [98, 0]
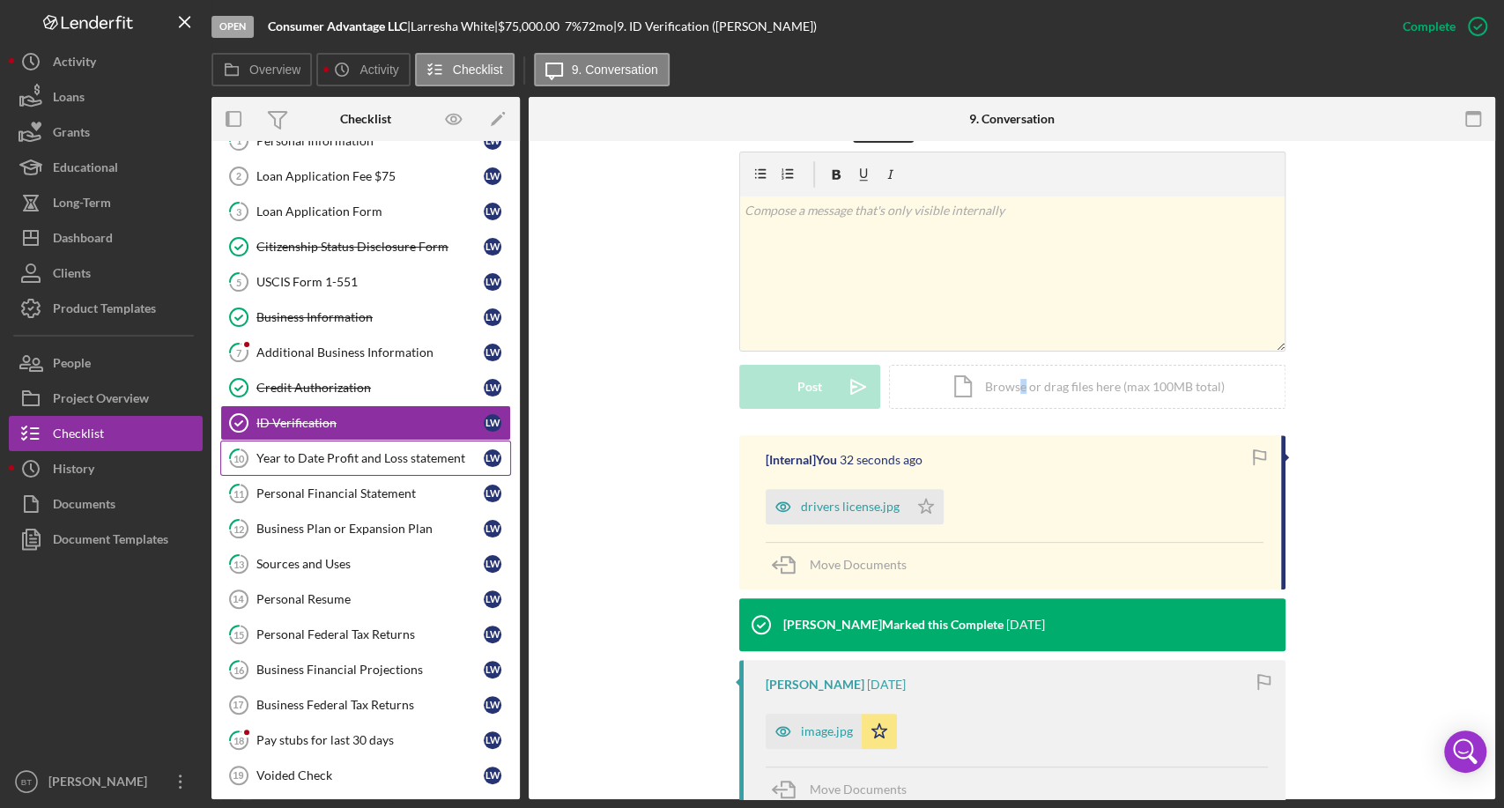
click at [382, 460] on div "Year to Date Profit and Loss statement" at bounding box center [369, 458] width 227 height 14
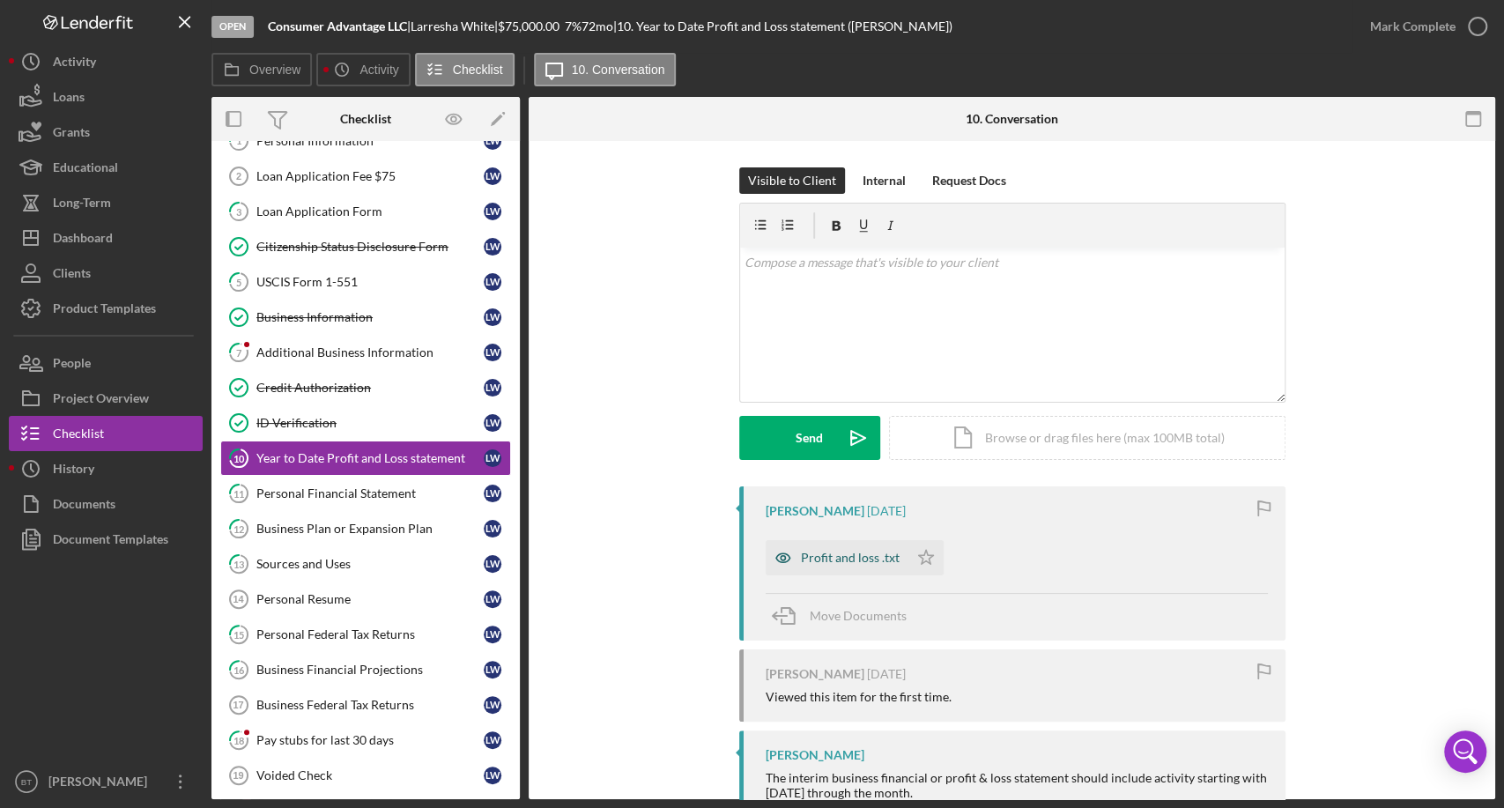
click at [847, 560] on div "Profit and loss .txt" at bounding box center [850, 558] width 99 height 14
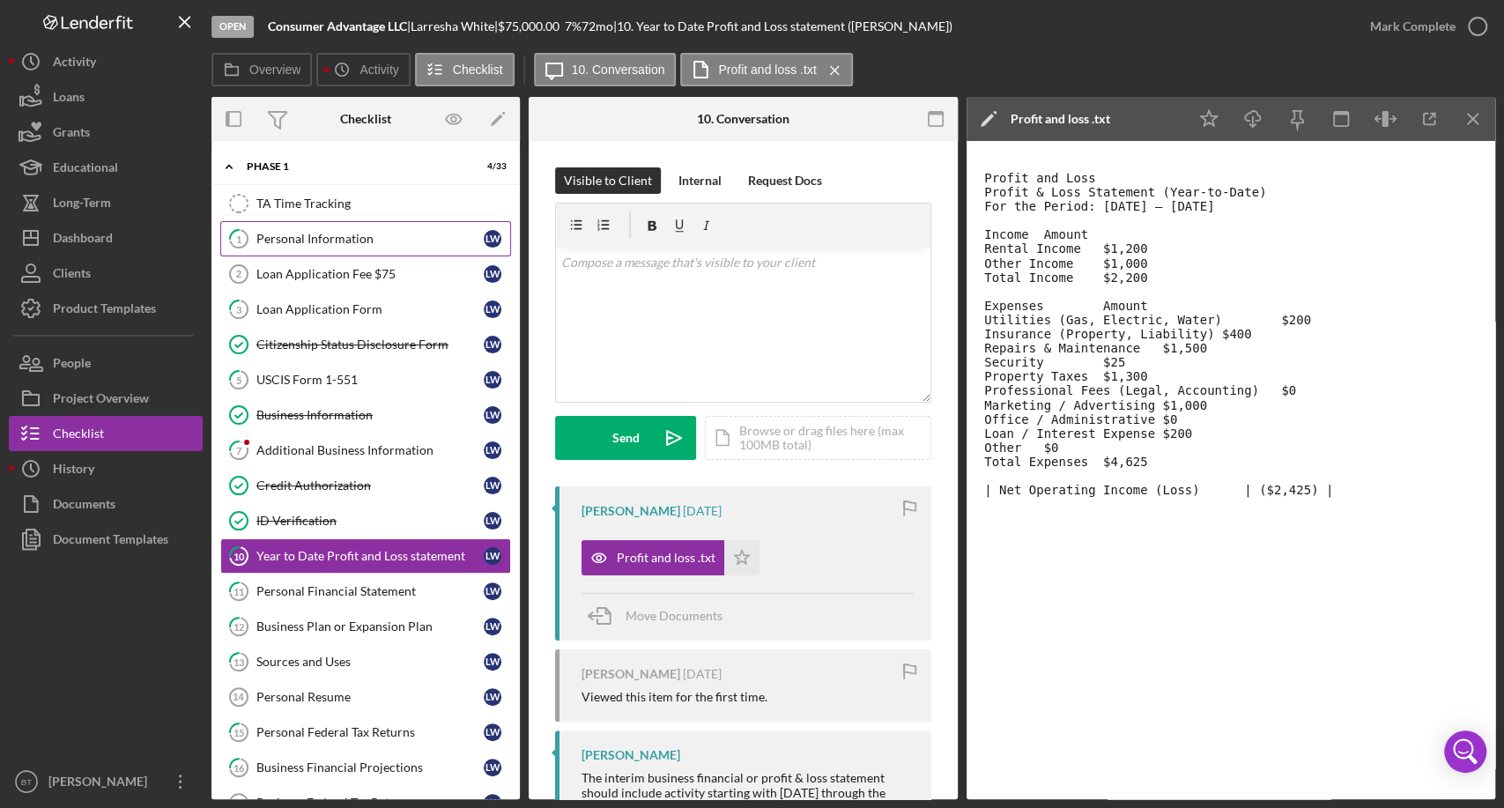
click at [380, 224] on link "1 Personal Information [PERSON_NAME]" at bounding box center [365, 238] width 291 height 35
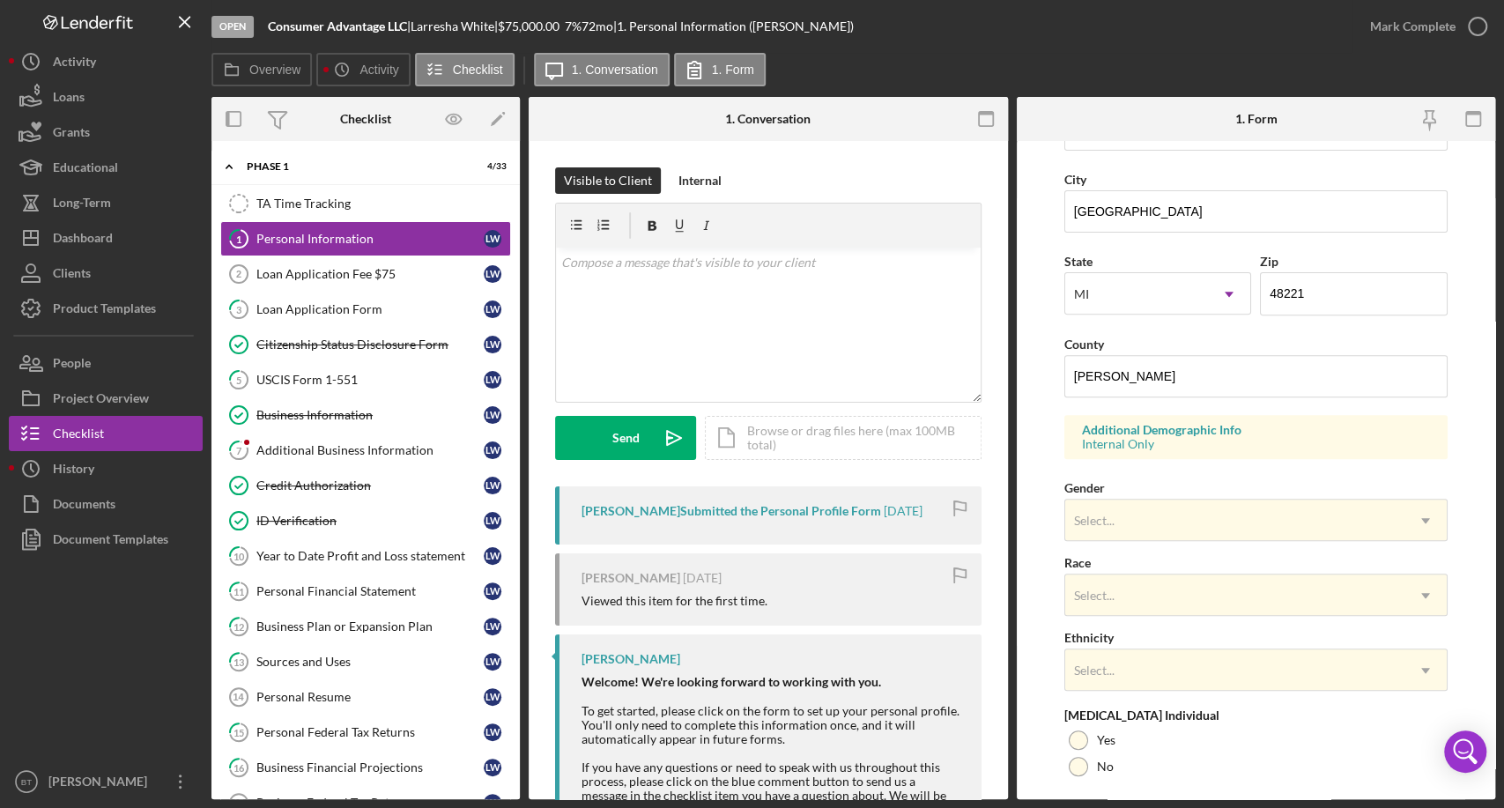
scroll to position [515, 0]
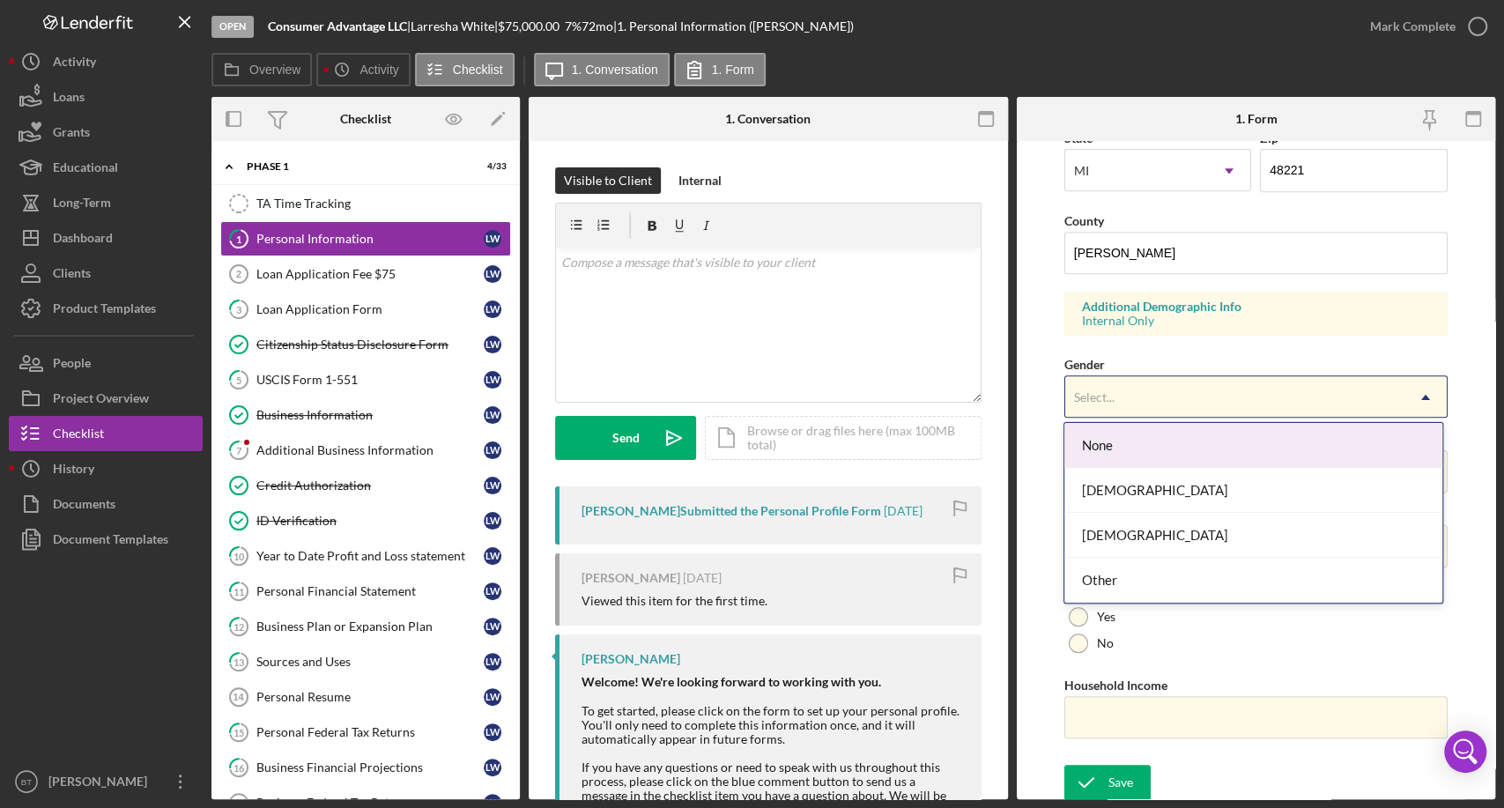
click at [1142, 386] on div "Select..." at bounding box center [1234, 397] width 339 height 41
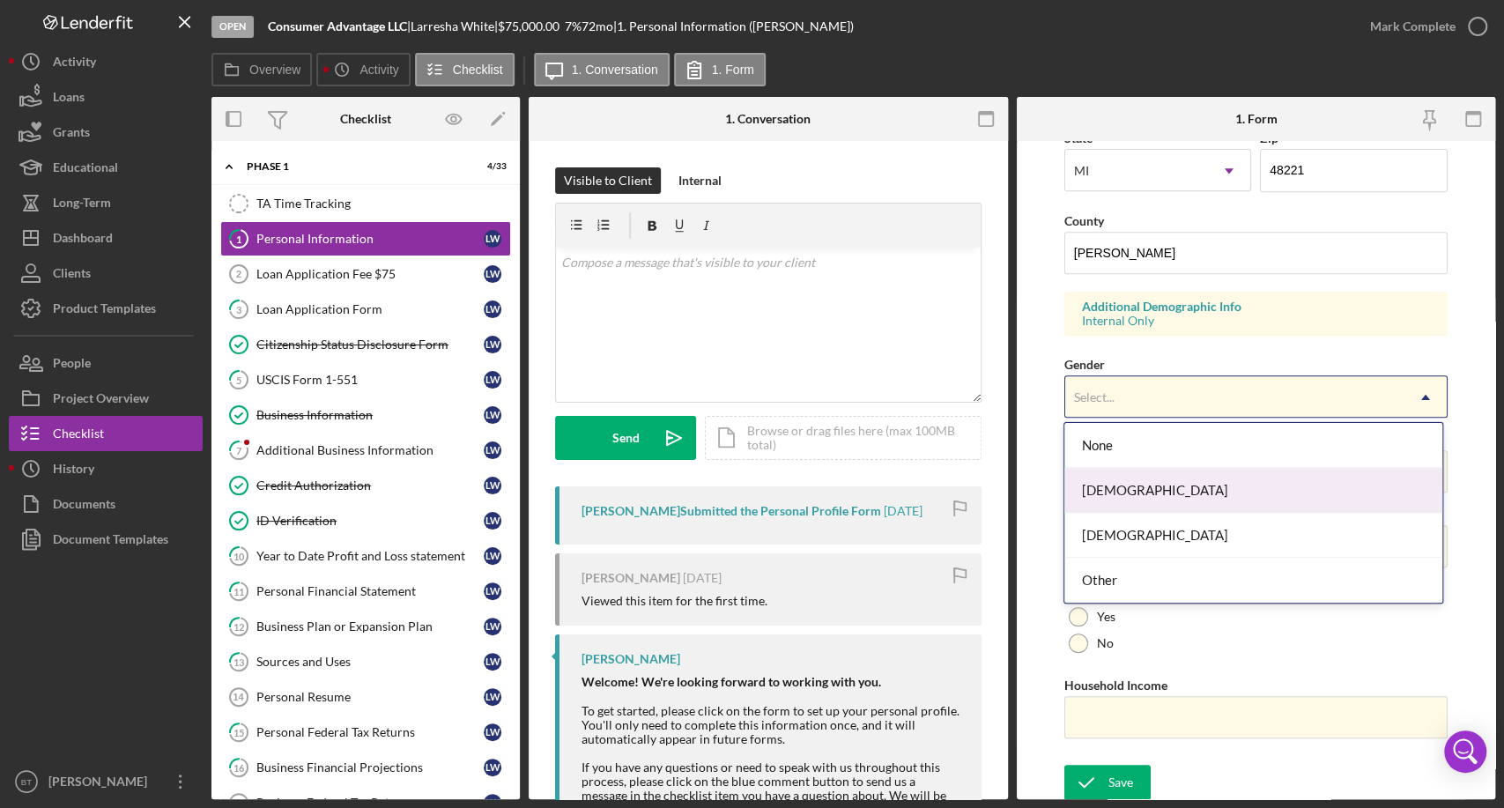
click at [1169, 484] on div "[DEMOGRAPHIC_DATA]" at bounding box center [1253, 490] width 377 height 45
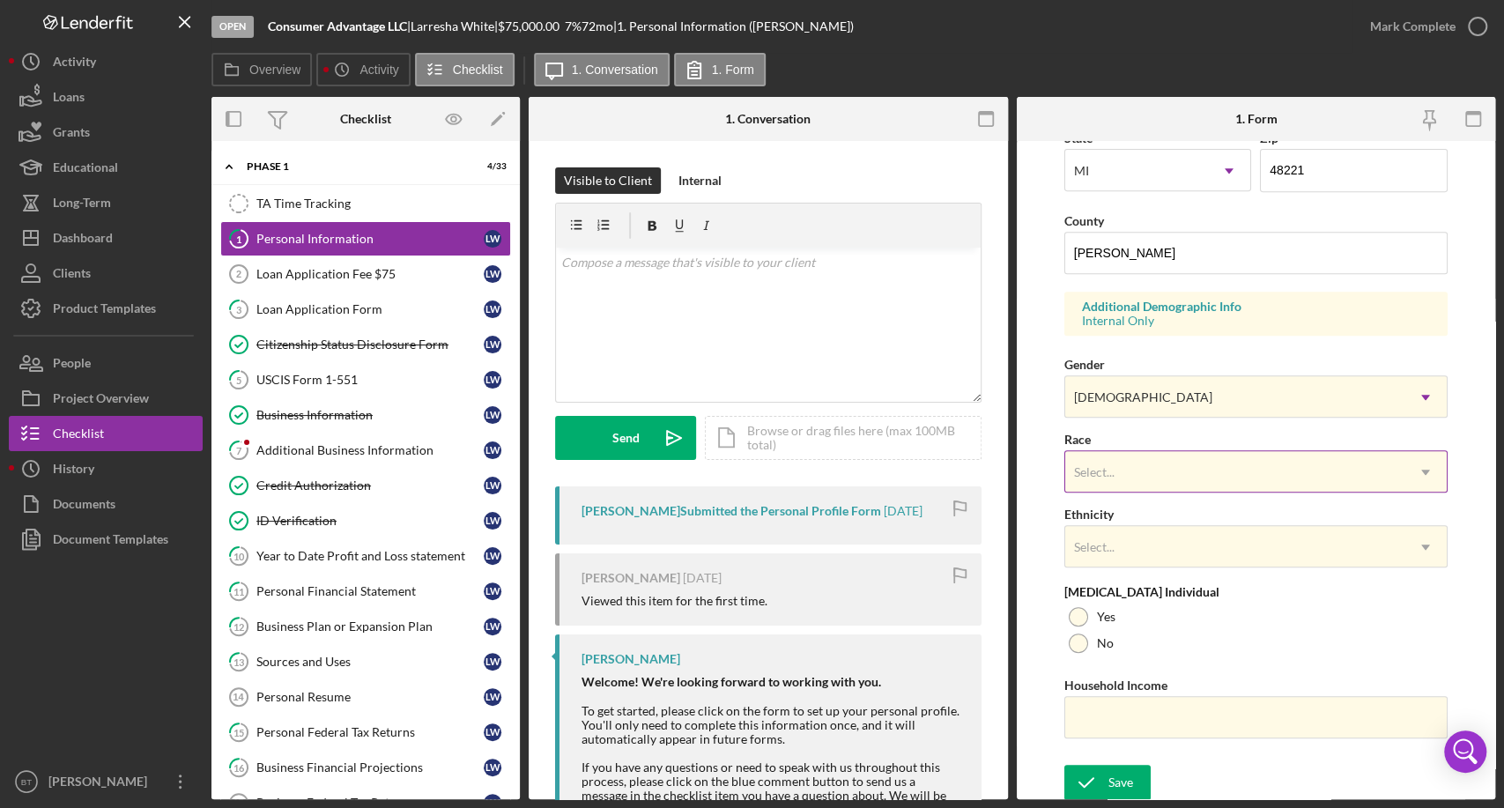
click at [1181, 460] on div "Select..." at bounding box center [1234, 472] width 339 height 41
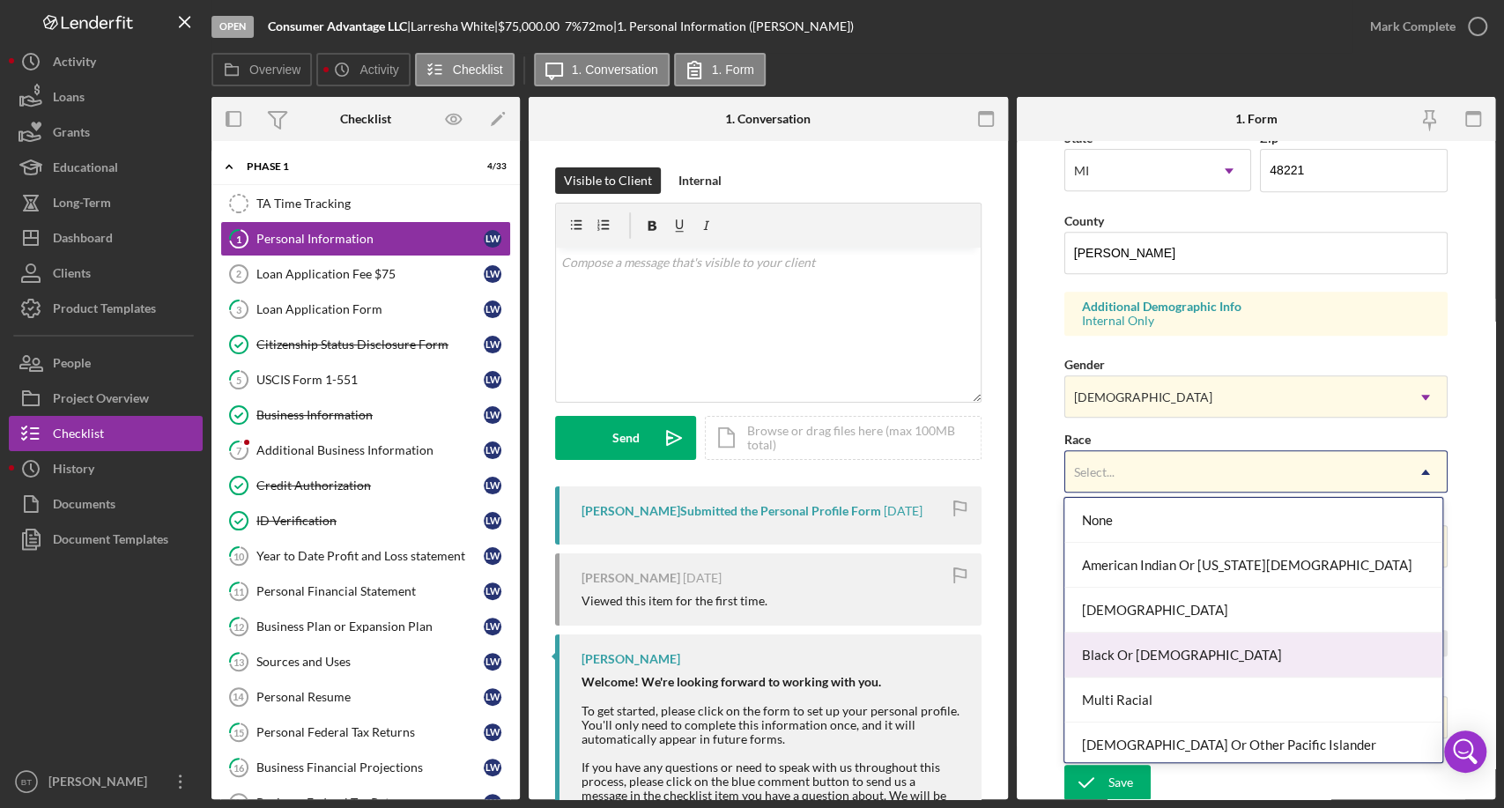
drag, startPoint x: 1232, startPoint y: 664, endPoint x: 1225, endPoint y: 651, distance: 15.0
click at [1232, 665] on div "Black Or [DEMOGRAPHIC_DATA]" at bounding box center [1253, 655] width 377 height 45
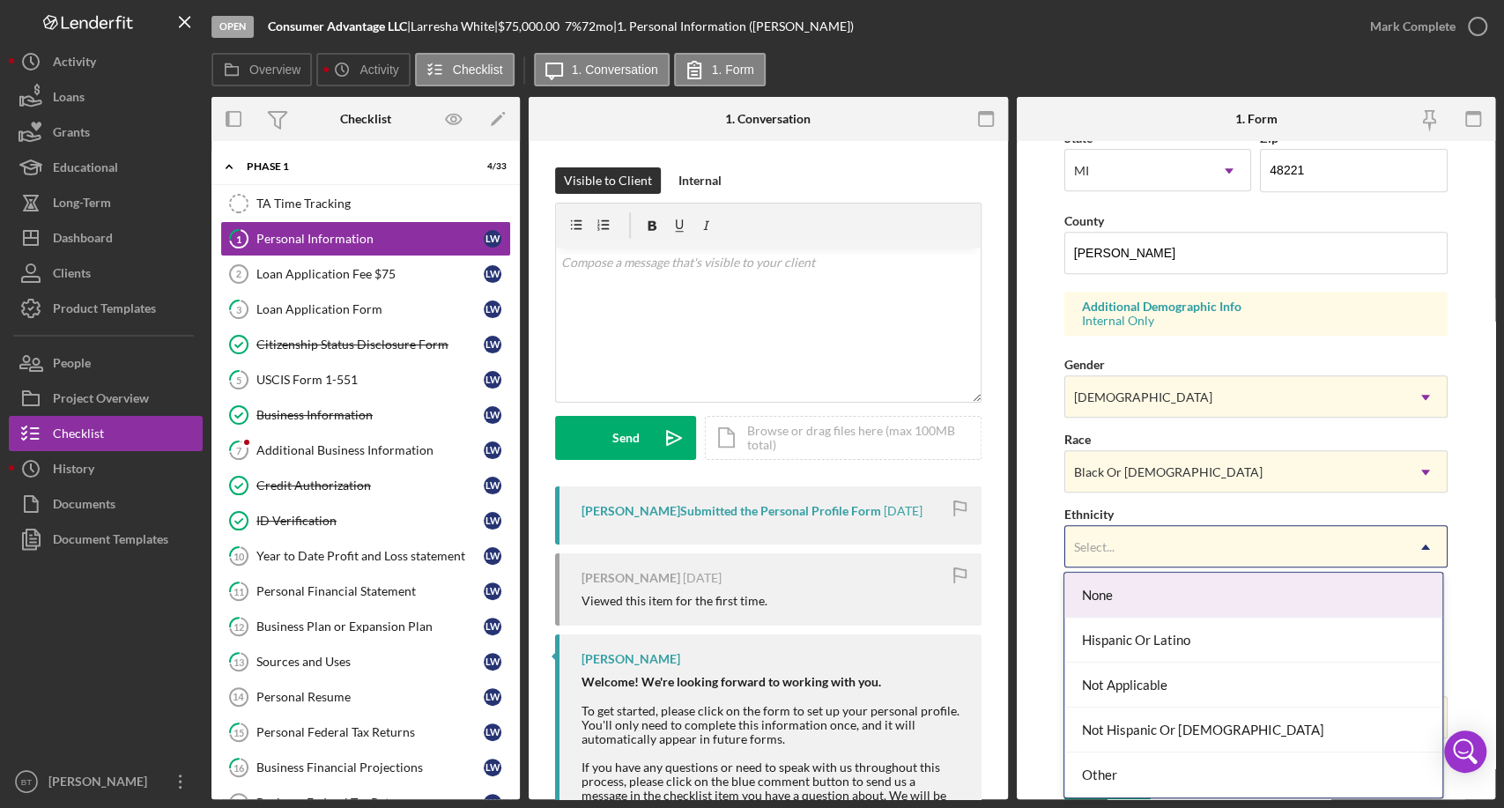
click at [1199, 539] on div "Select..." at bounding box center [1234, 547] width 339 height 41
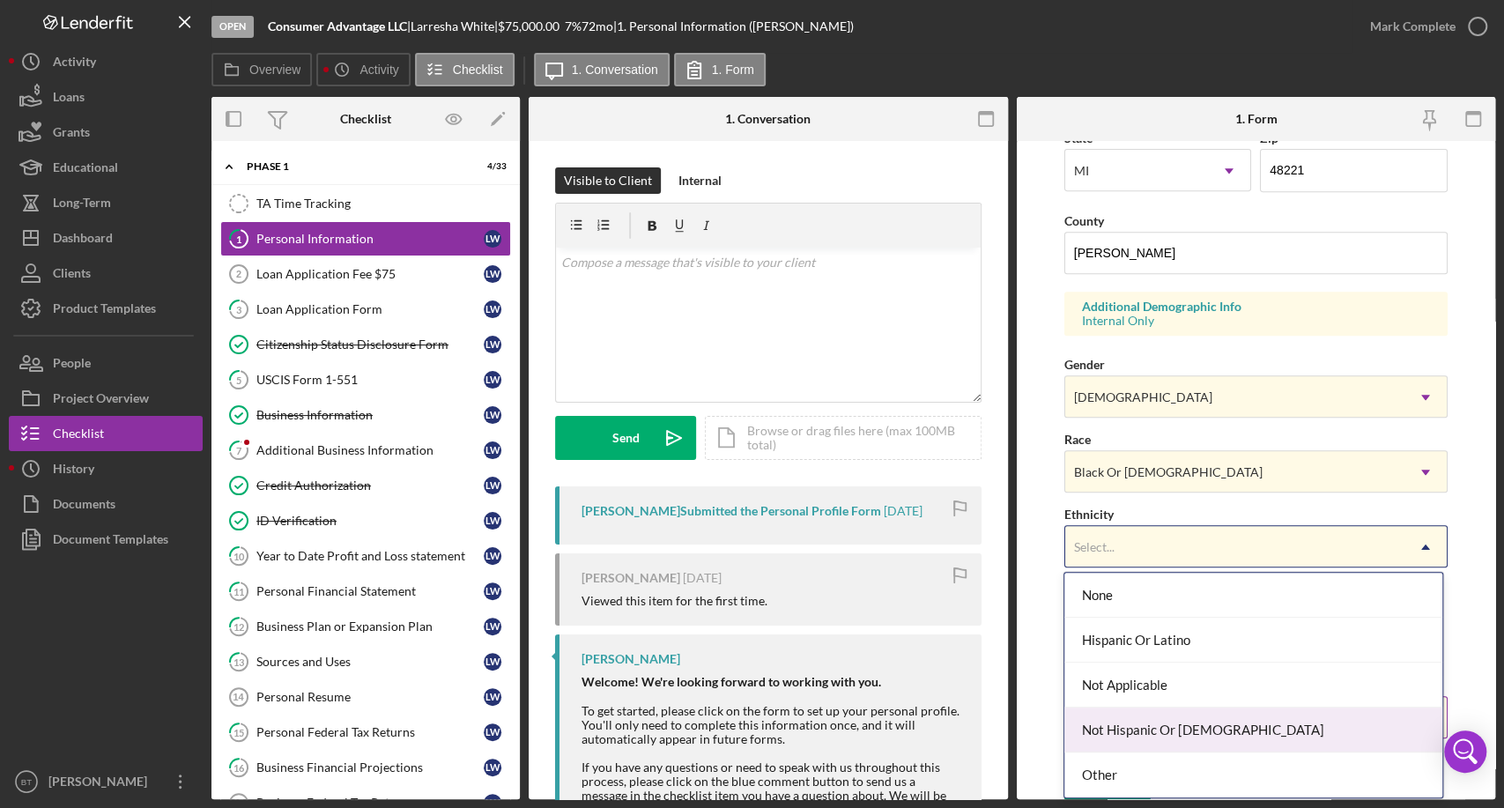
click at [1228, 735] on div "Not Hispanic Or [DEMOGRAPHIC_DATA]" at bounding box center [1253, 730] width 377 height 45
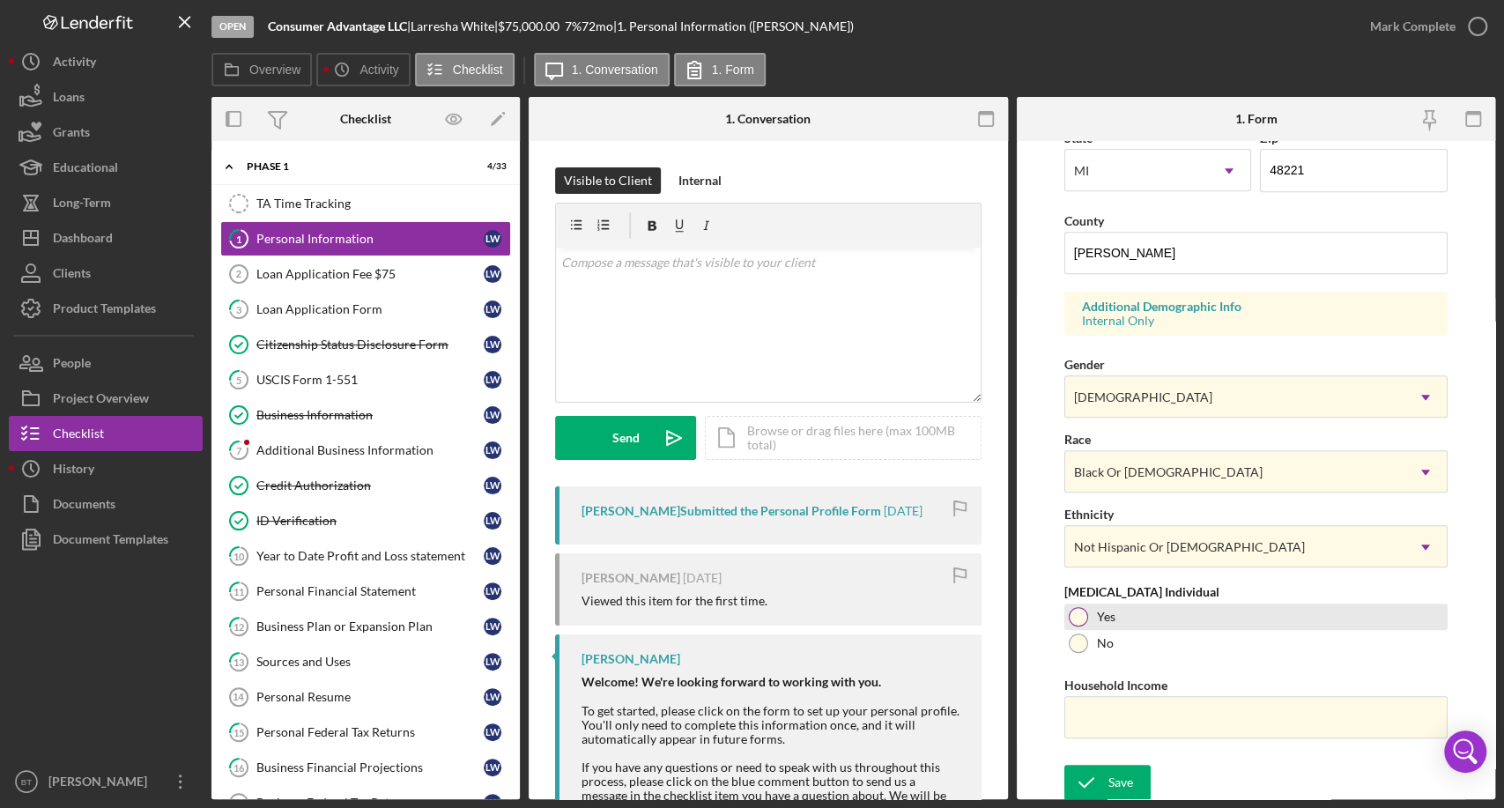
click at [1074, 617] on div at bounding box center [1078, 616] width 19 height 19
click at [1170, 728] on input "Household Income" at bounding box center [1256, 717] width 383 height 42
click at [1047, 323] on form "First Name Larresha Middle Name Last Name White Job Title Owner Date of Birth […" at bounding box center [1256, 470] width 479 height 658
click at [1128, 779] on div "Save" at bounding box center [1121, 782] width 25 height 35
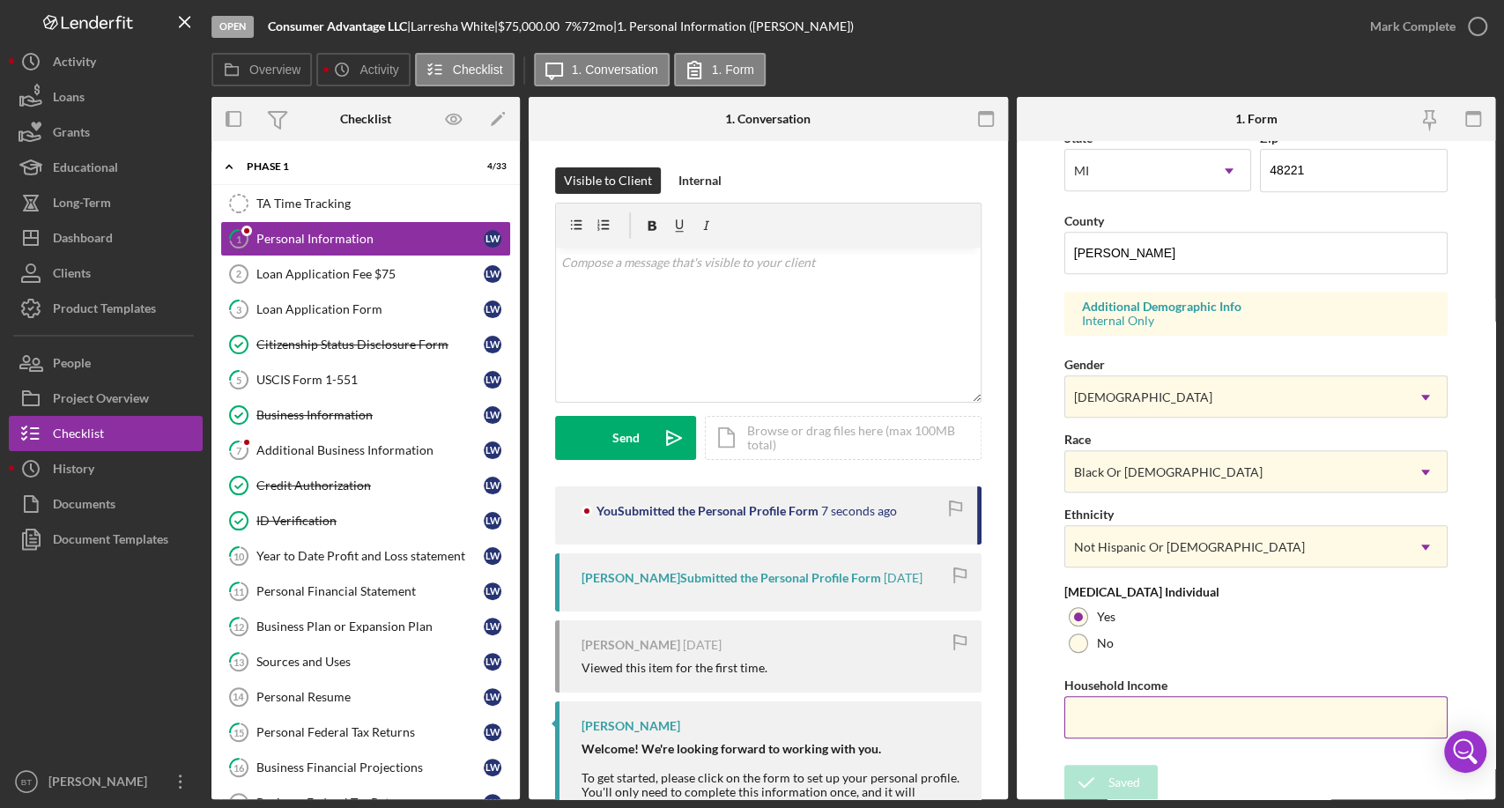
click at [1108, 721] on input "Household Income" at bounding box center [1256, 717] width 383 height 42
type input "$20,000"
click at [1140, 775] on button "Save" at bounding box center [1108, 782] width 86 height 35
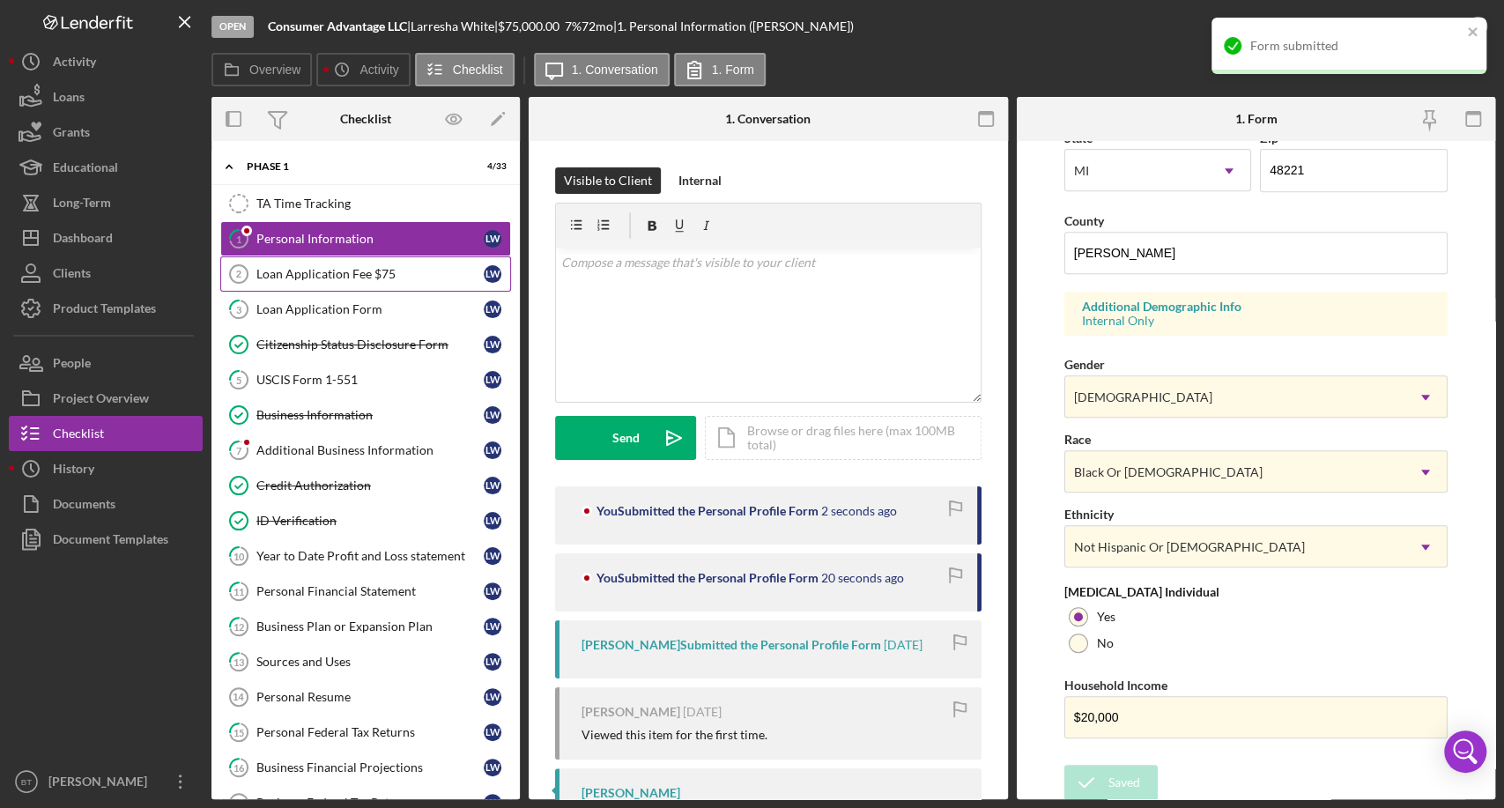
click at [360, 270] on div "Loan Application Fee $75" at bounding box center [369, 274] width 227 height 14
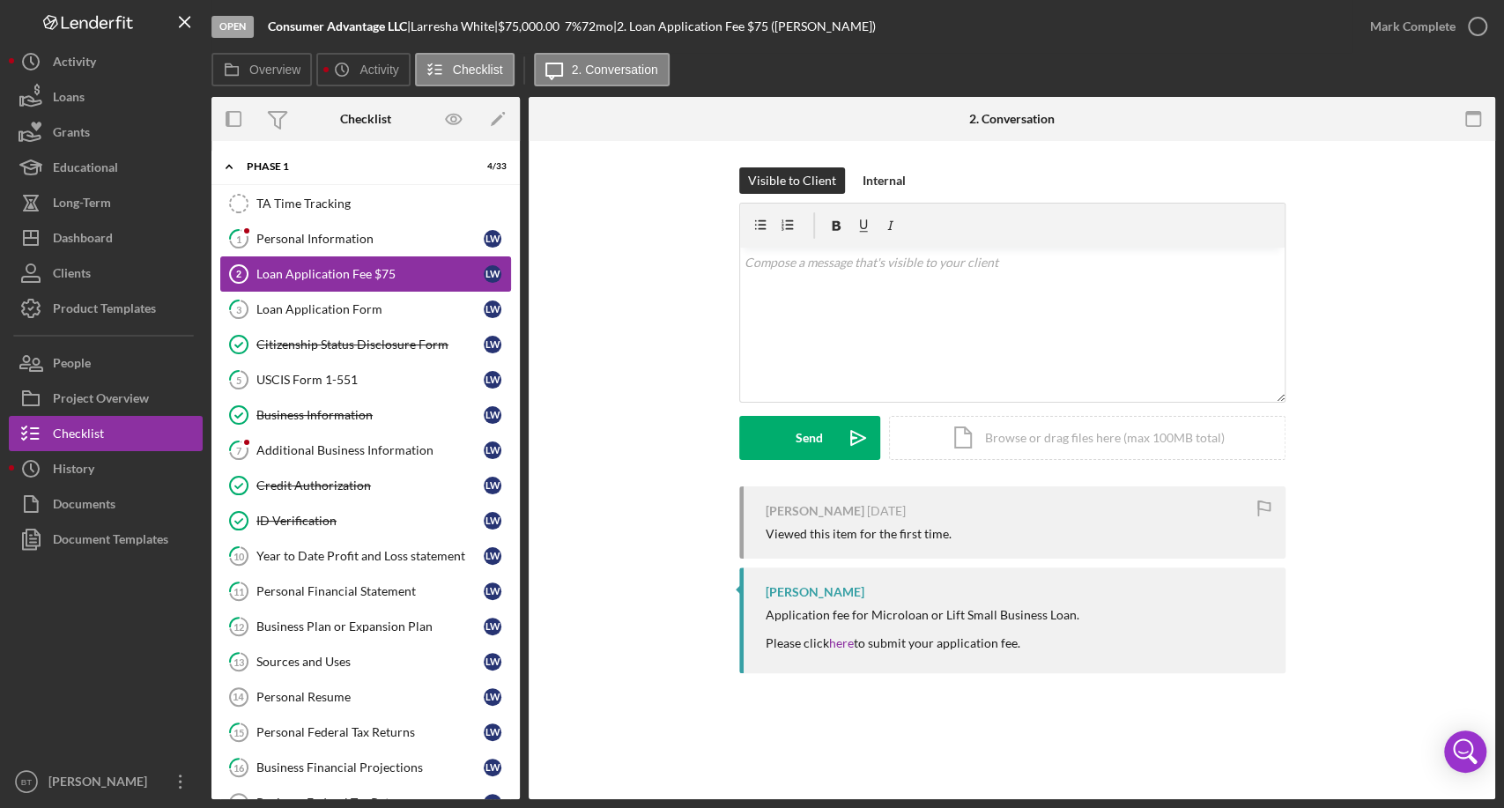
click at [406, 271] on div "Loan Application Fee $75" at bounding box center [369, 274] width 227 height 14
drag, startPoint x: 868, startPoint y: 610, endPoint x: 1144, endPoint y: 587, distance: 276.8
click at [1144, 587] on div "[PERSON_NAME] Application fee for Microloan or Lift Small Business Loan. Please…" at bounding box center [1012, 620] width 546 height 105
click at [327, 312] on div "Loan Application Form" at bounding box center [369, 309] width 227 height 14
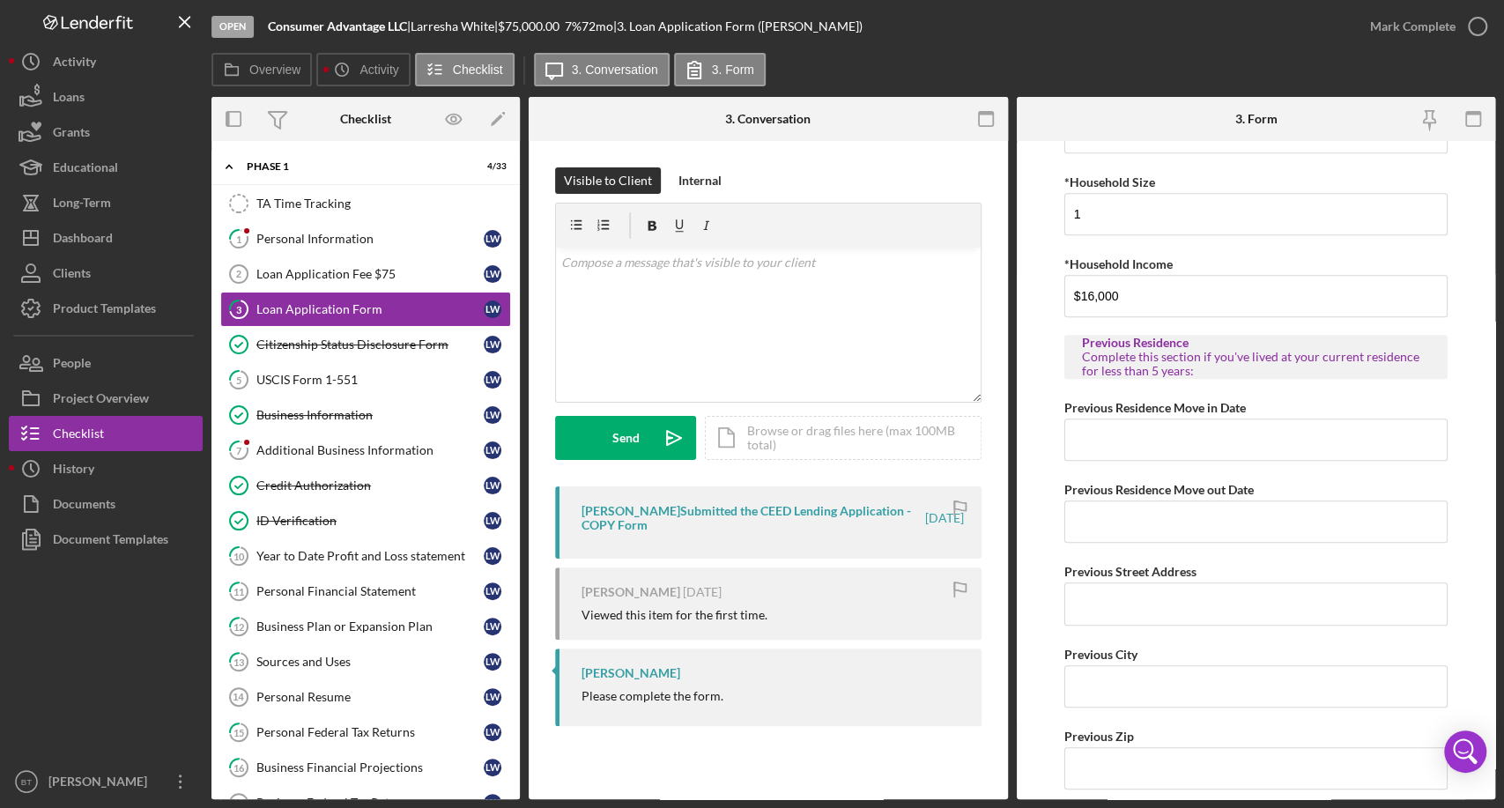
scroll to position [1077, 0]
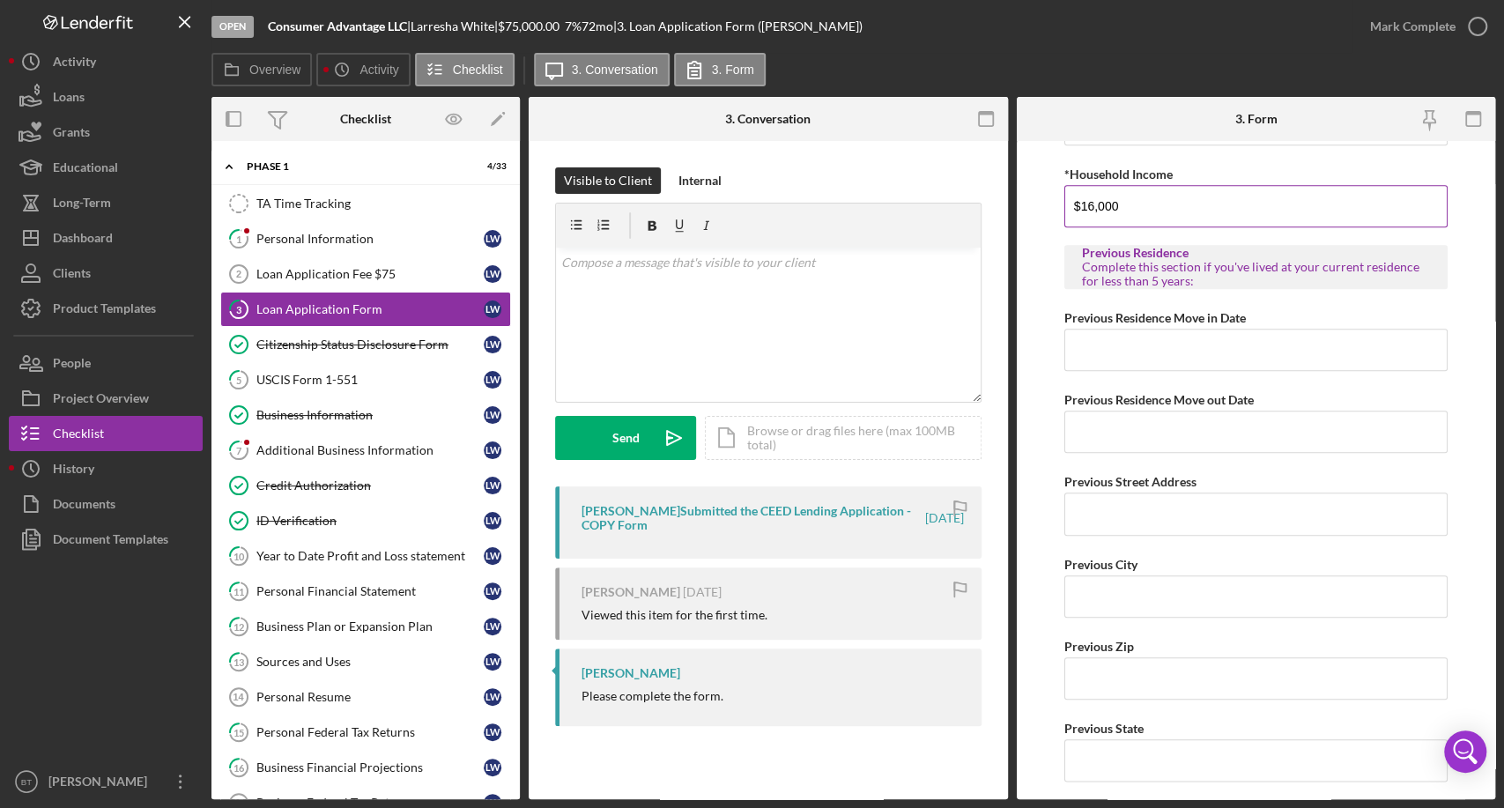
click at [1099, 202] on input "$16,000" at bounding box center [1256, 206] width 383 height 42
click at [1099, 201] on input "$16,000" at bounding box center [1256, 206] width 383 height 42
click at [327, 241] on div "Personal Information" at bounding box center [369, 239] width 227 height 14
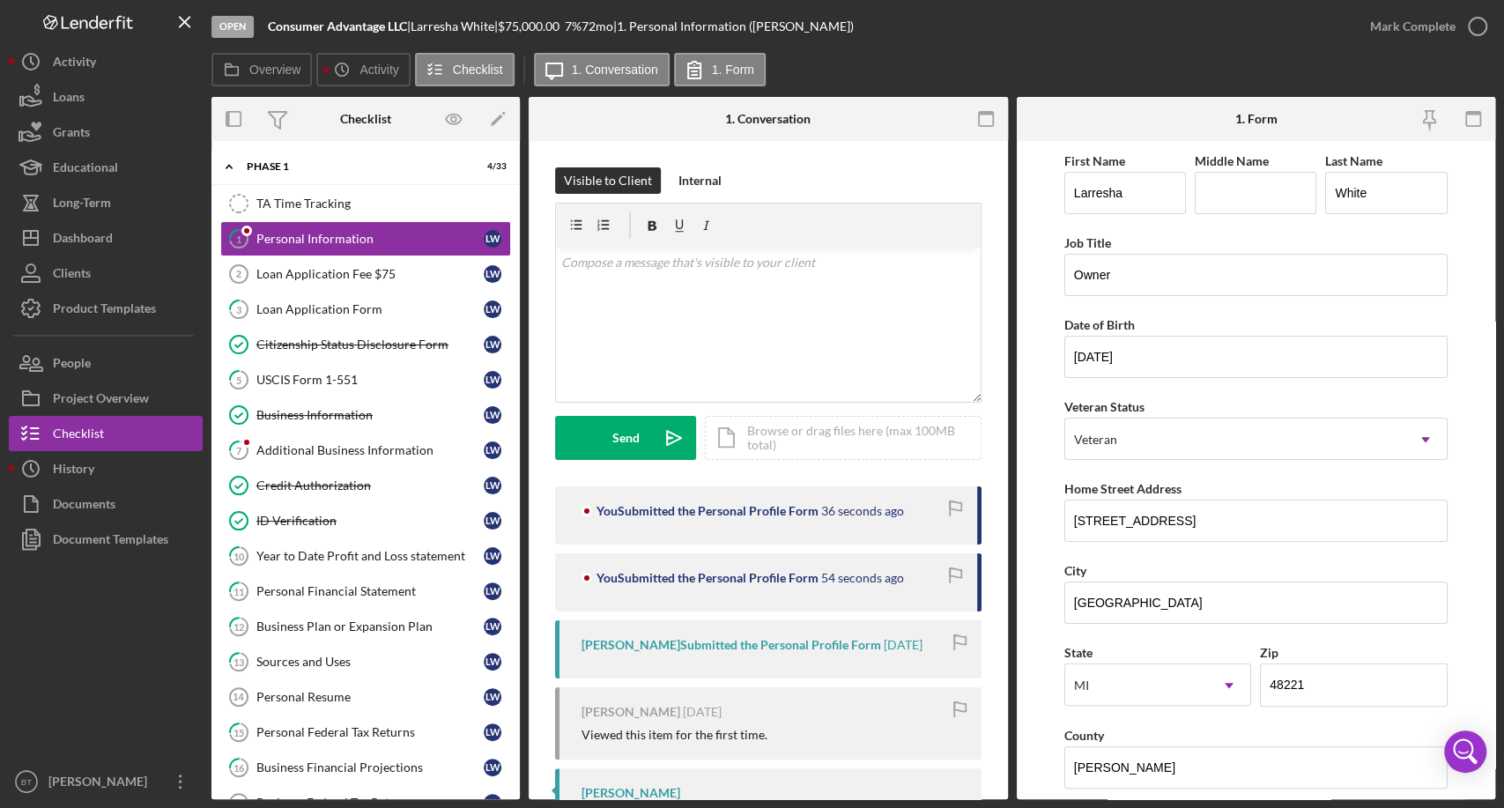
scroll to position [515, 0]
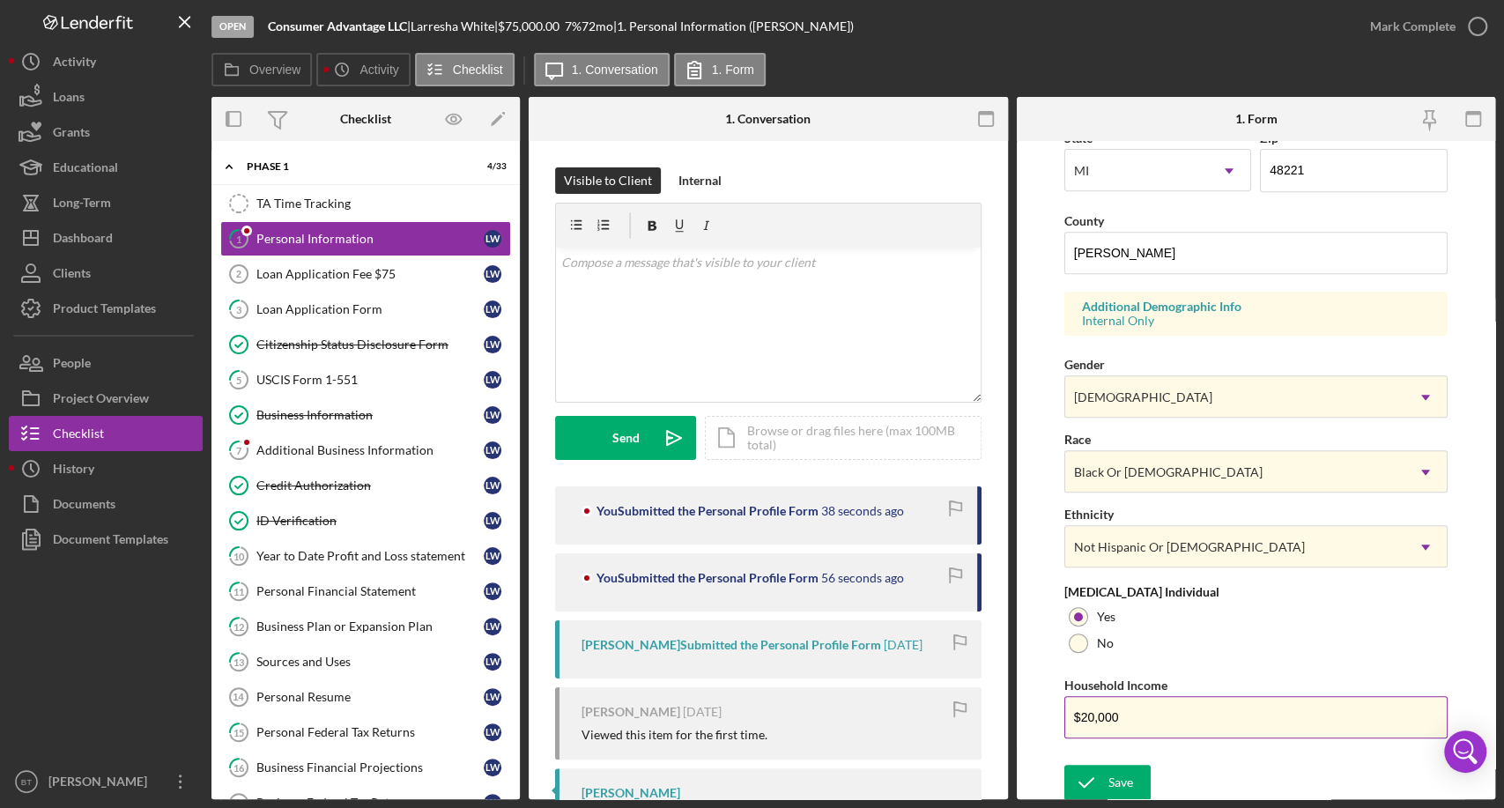
click at [1099, 722] on input "$20,000" at bounding box center [1256, 717] width 383 height 42
paste input "16"
type input "$16,000"
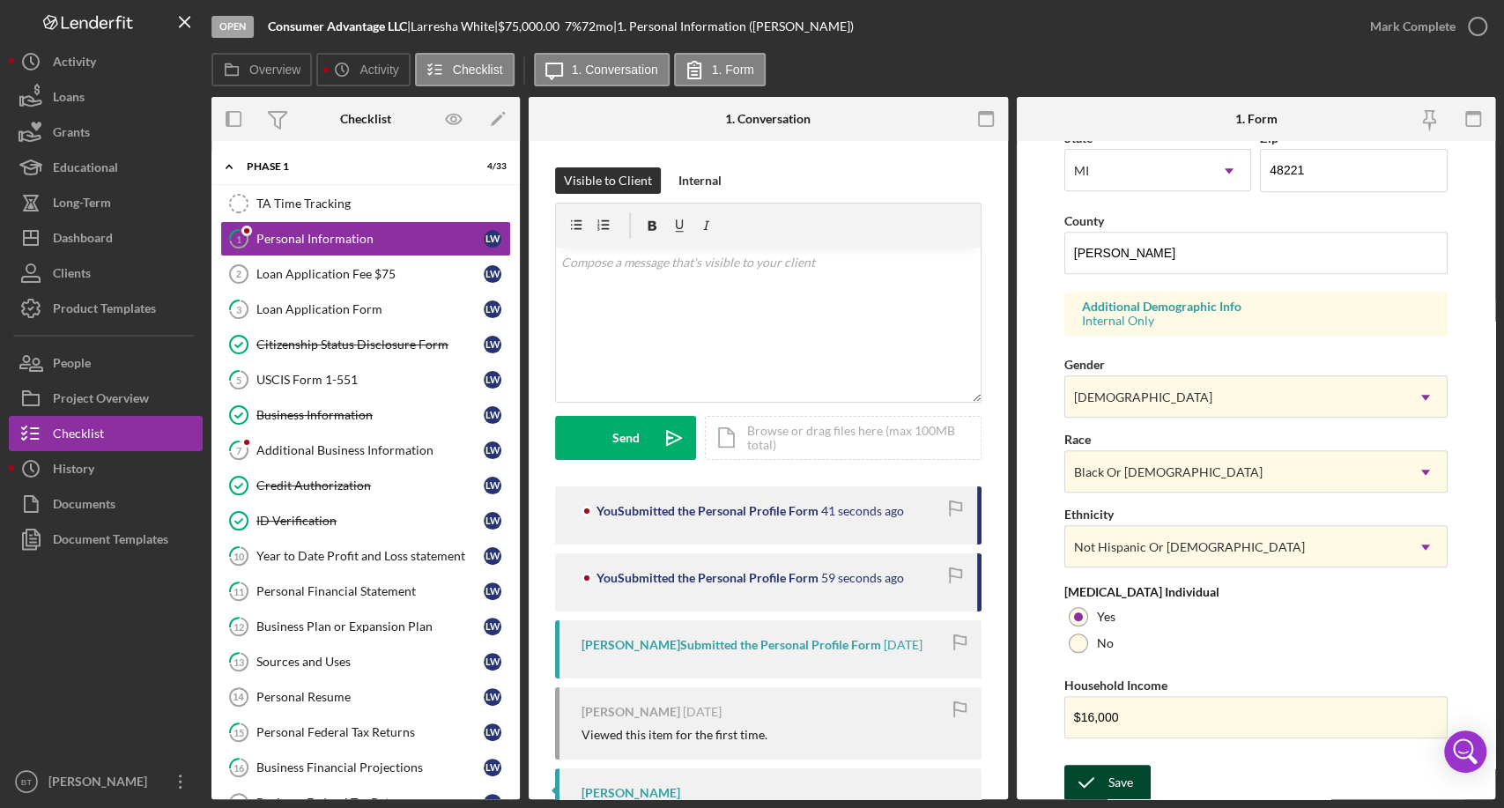
click at [1105, 780] on icon "submit" at bounding box center [1087, 783] width 44 height 44
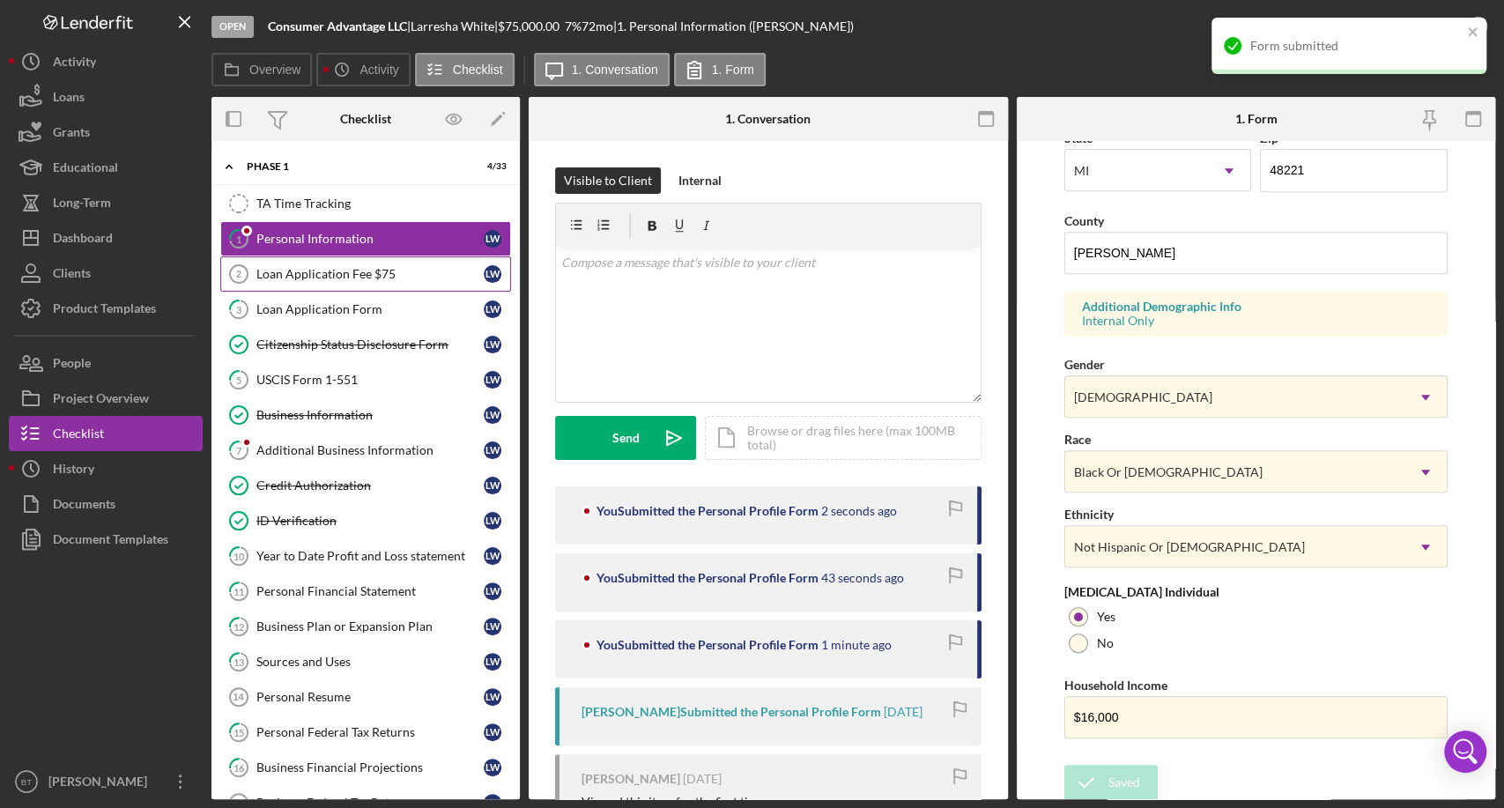
click at [315, 280] on link "Loan Application Fee $75 2 Loan Application Fee $75 [PERSON_NAME]" at bounding box center [365, 273] width 291 height 35
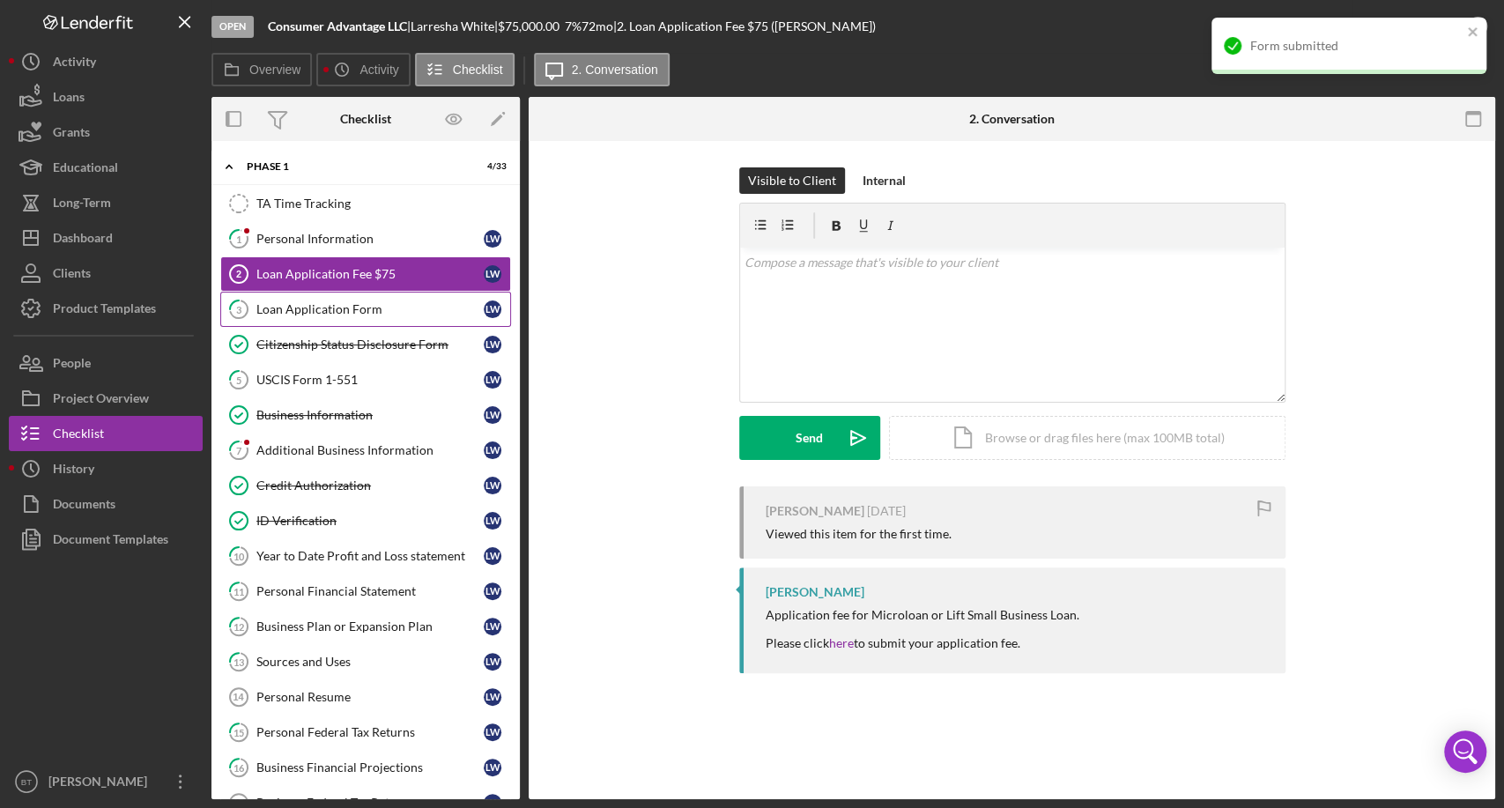
click at [345, 305] on div "Loan Application Form" at bounding box center [369, 309] width 227 height 14
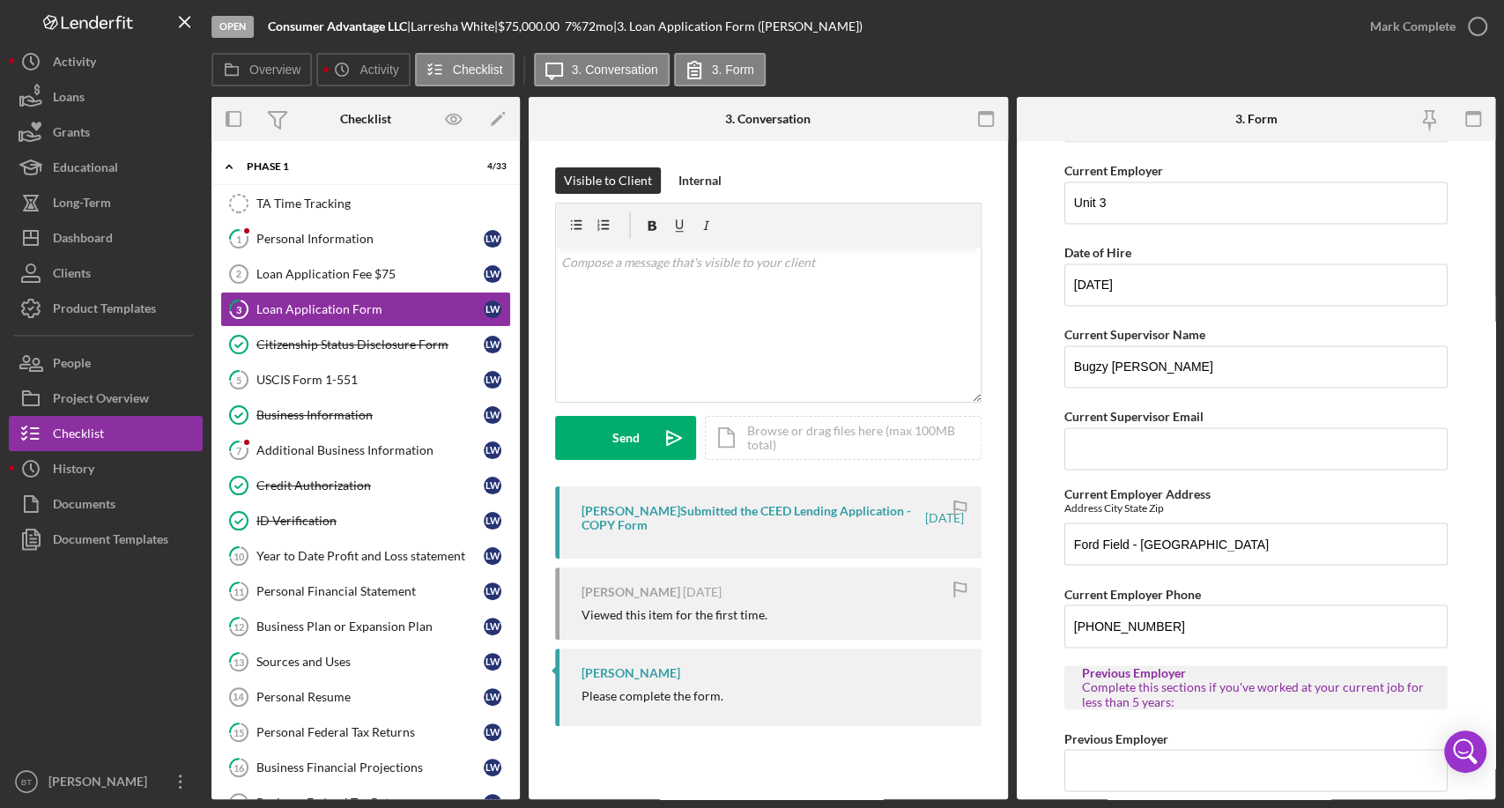
scroll to position [2154, 0]
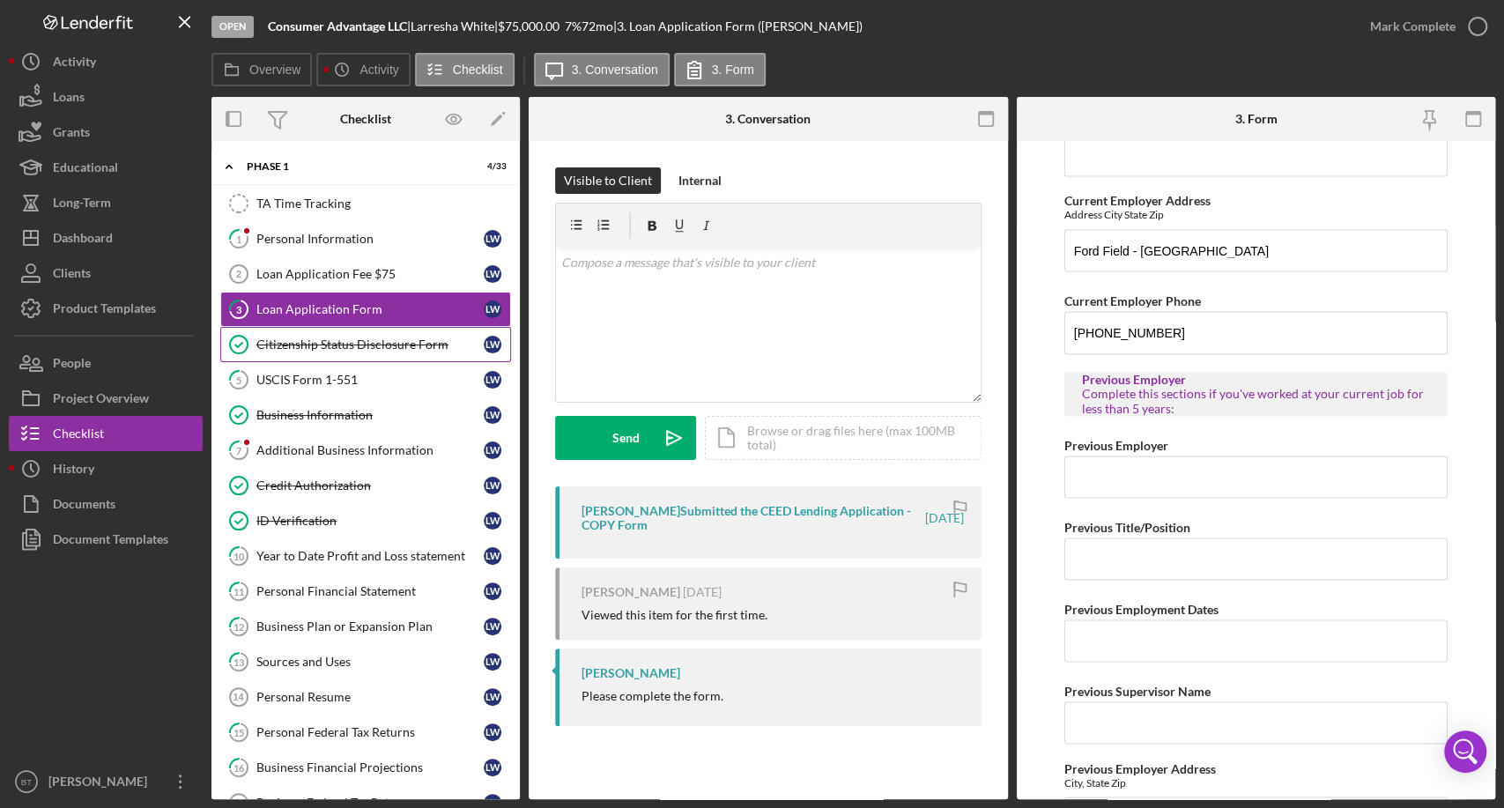
click at [358, 350] on div "Citizenship Status Disclosure Form" at bounding box center [369, 345] width 227 height 14
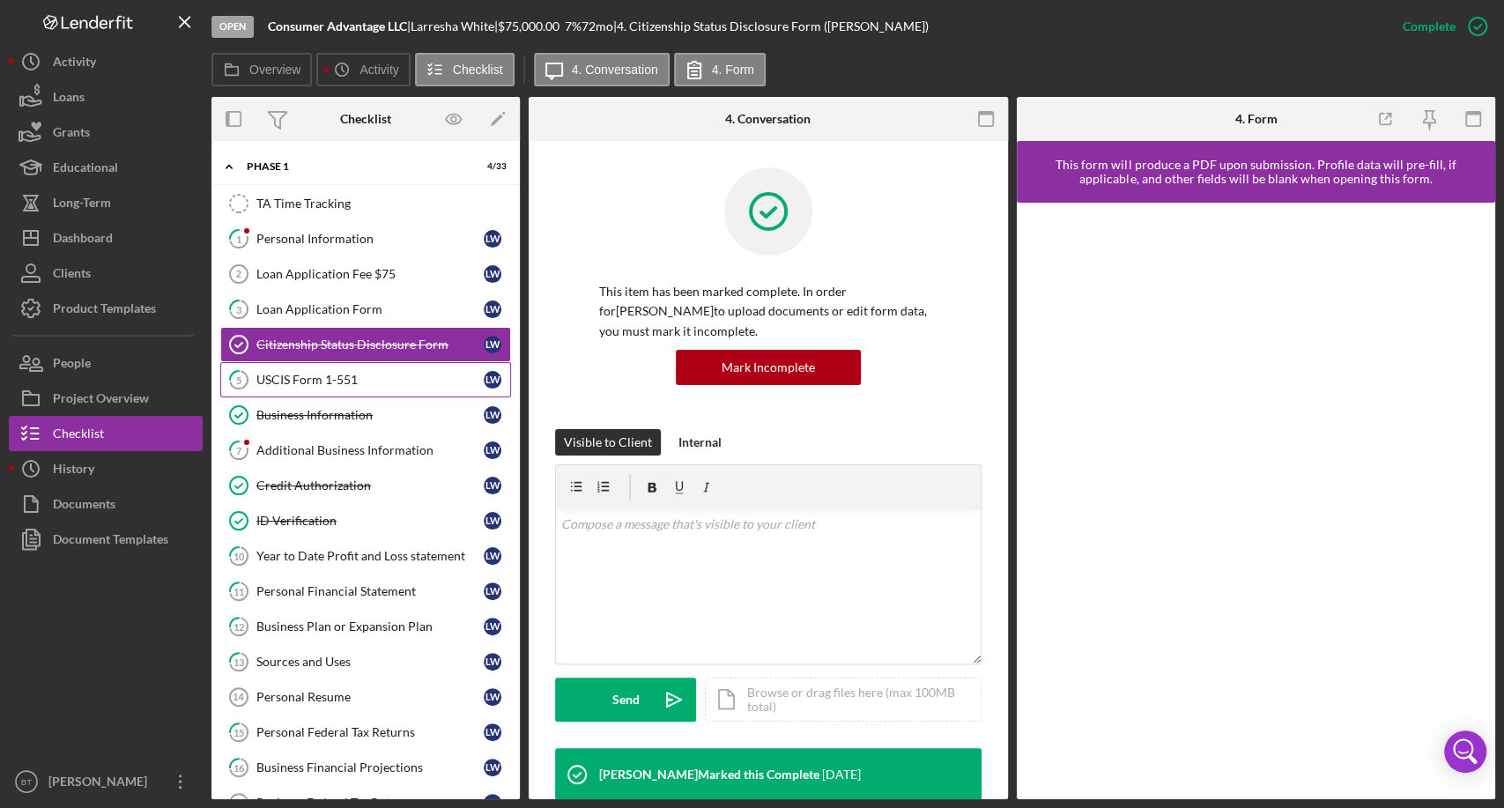
click at [369, 362] on link "5 USCIS Form 1-551 [PERSON_NAME]" at bounding box center [365, 379] width 291 height 35
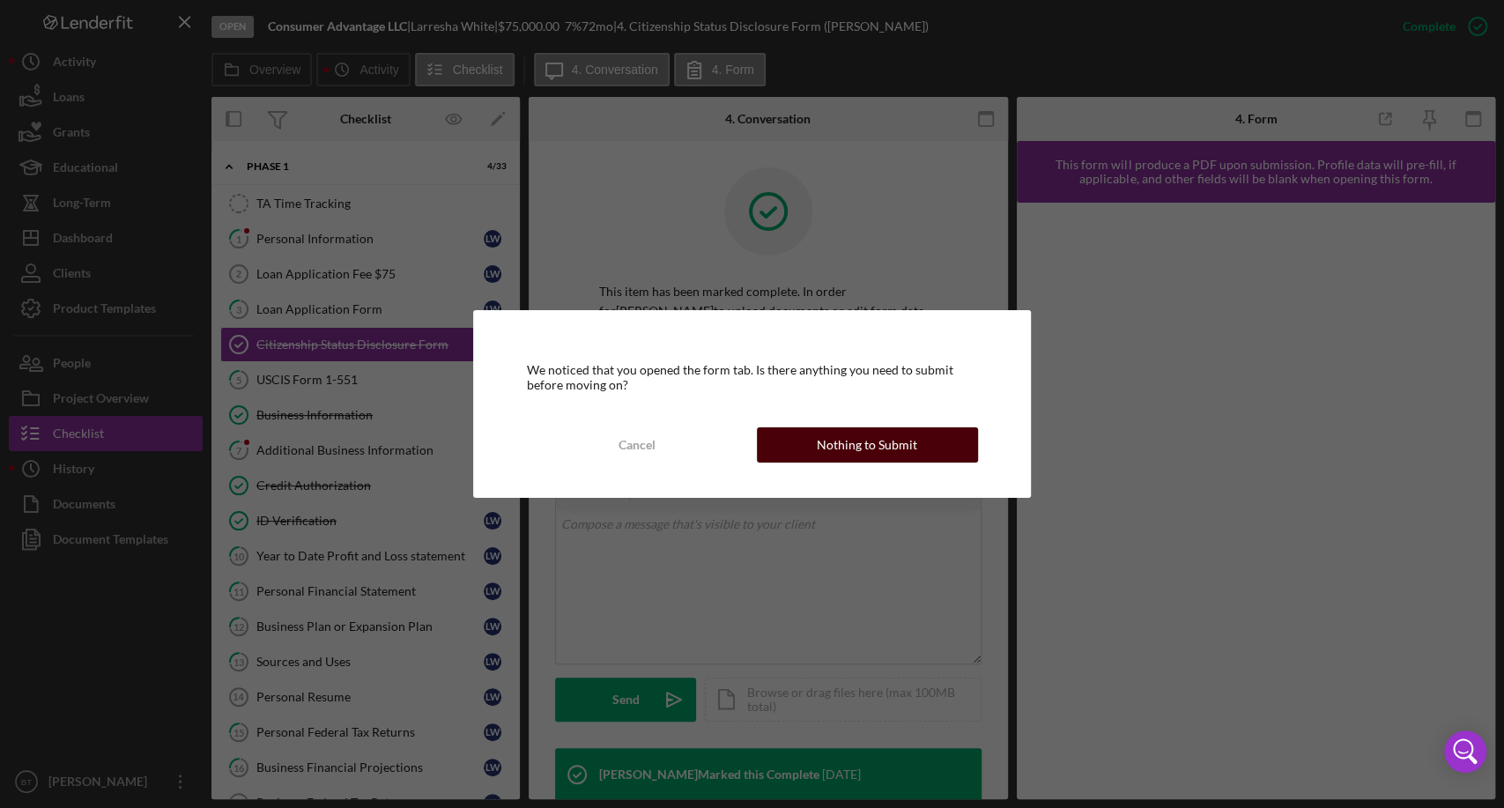
click at [880, 443] on div "Nothing to Submit" at bounding box center [867, 444] width 100 height 35
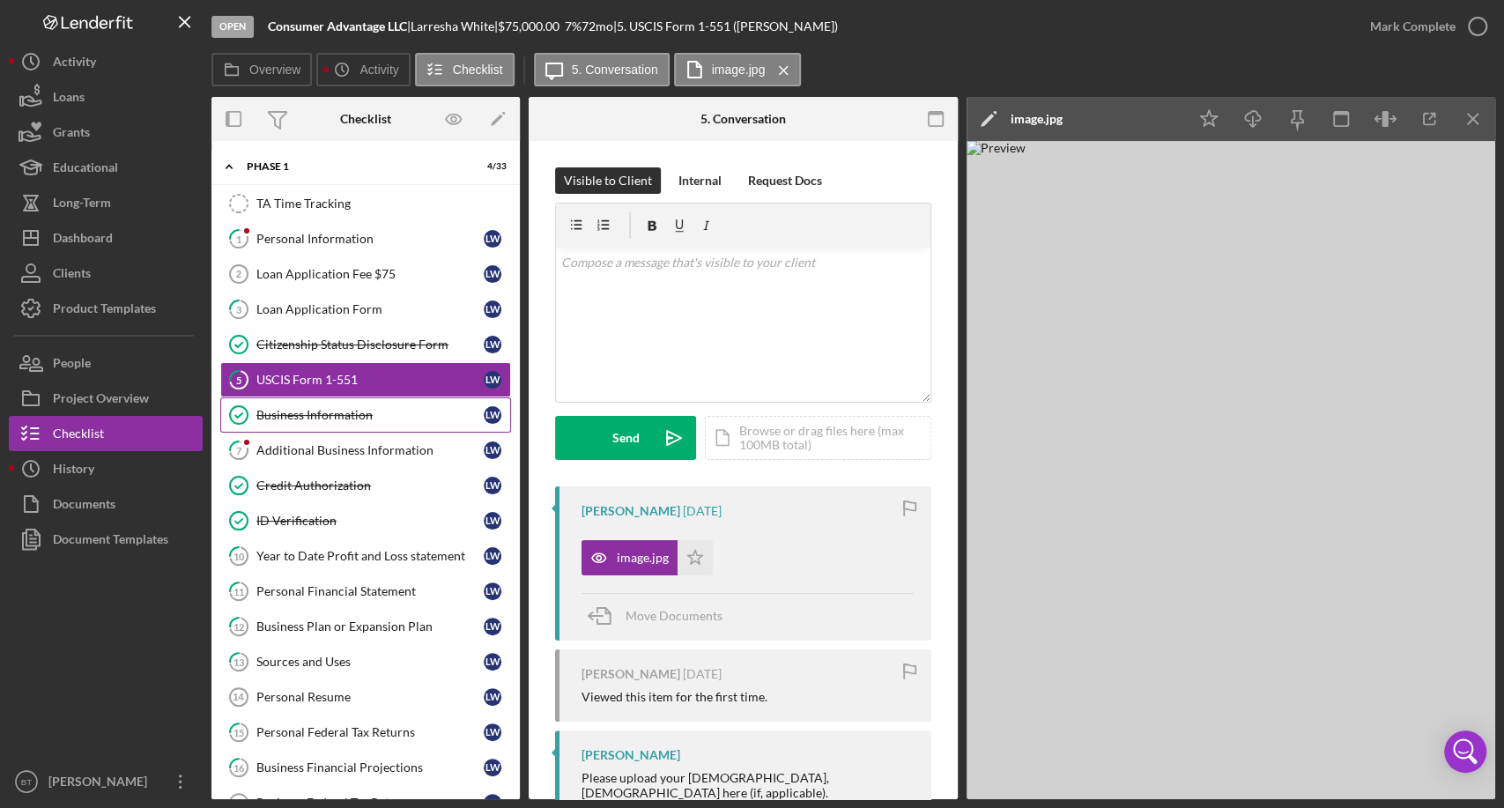
click at [301, 412] on div "Business Information" at bounding box center [369, 415] width 227 height 14
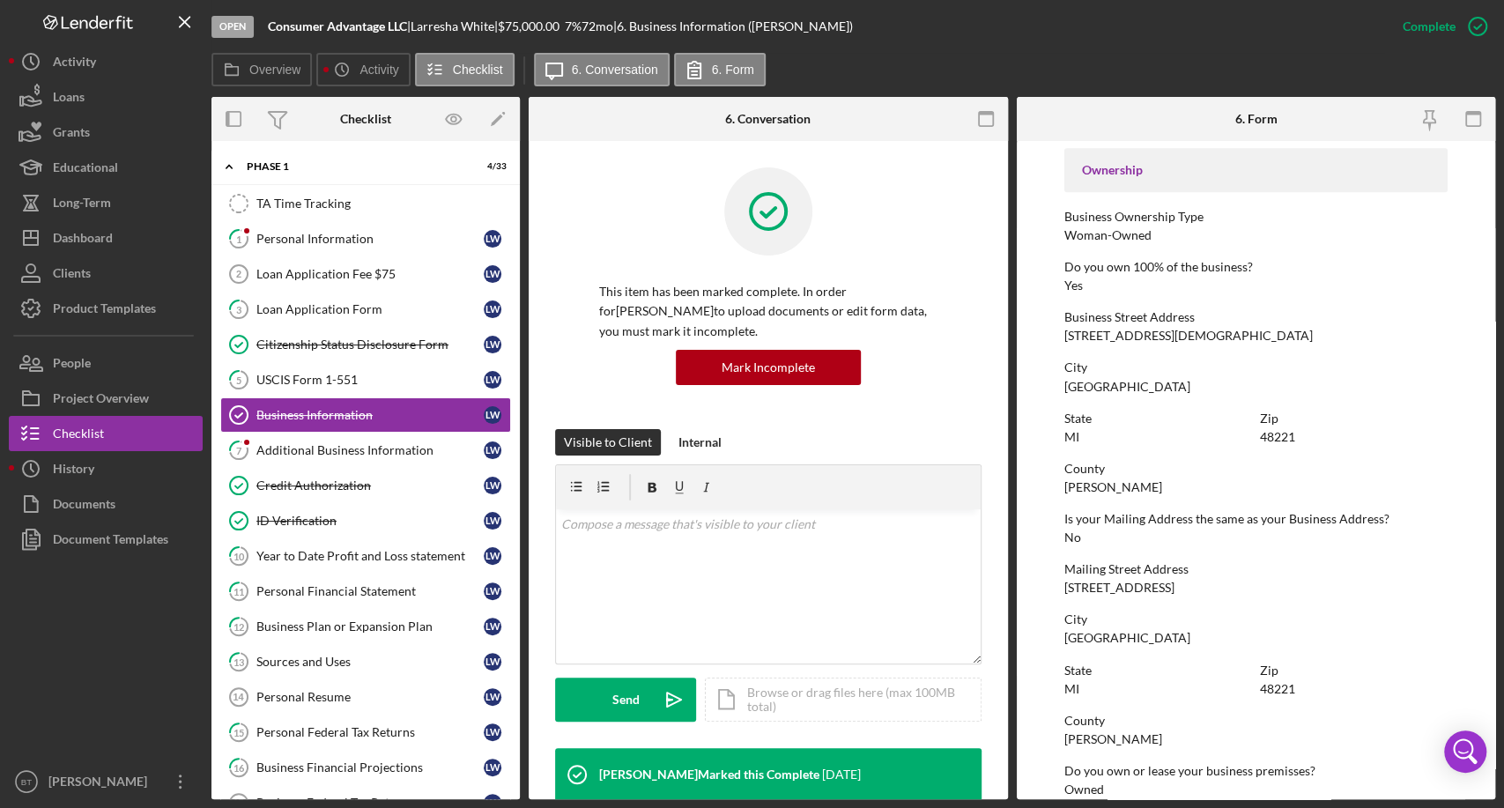
scroll to position [685, 0]
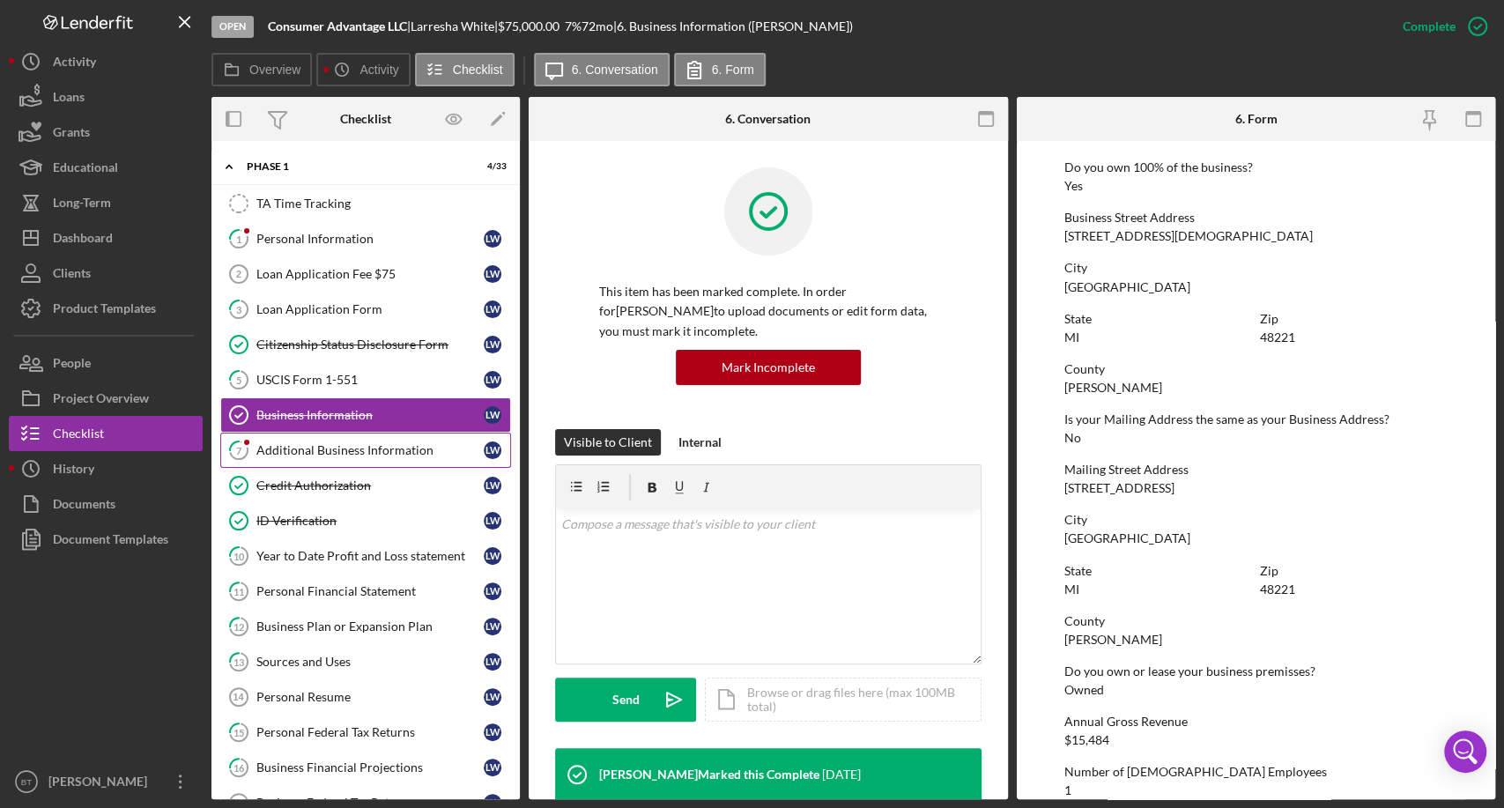
click at [374, 456] on link "7 Additional Business Information [PERSON_NAME]" at bounding box center [365, 450] width 291 height 35
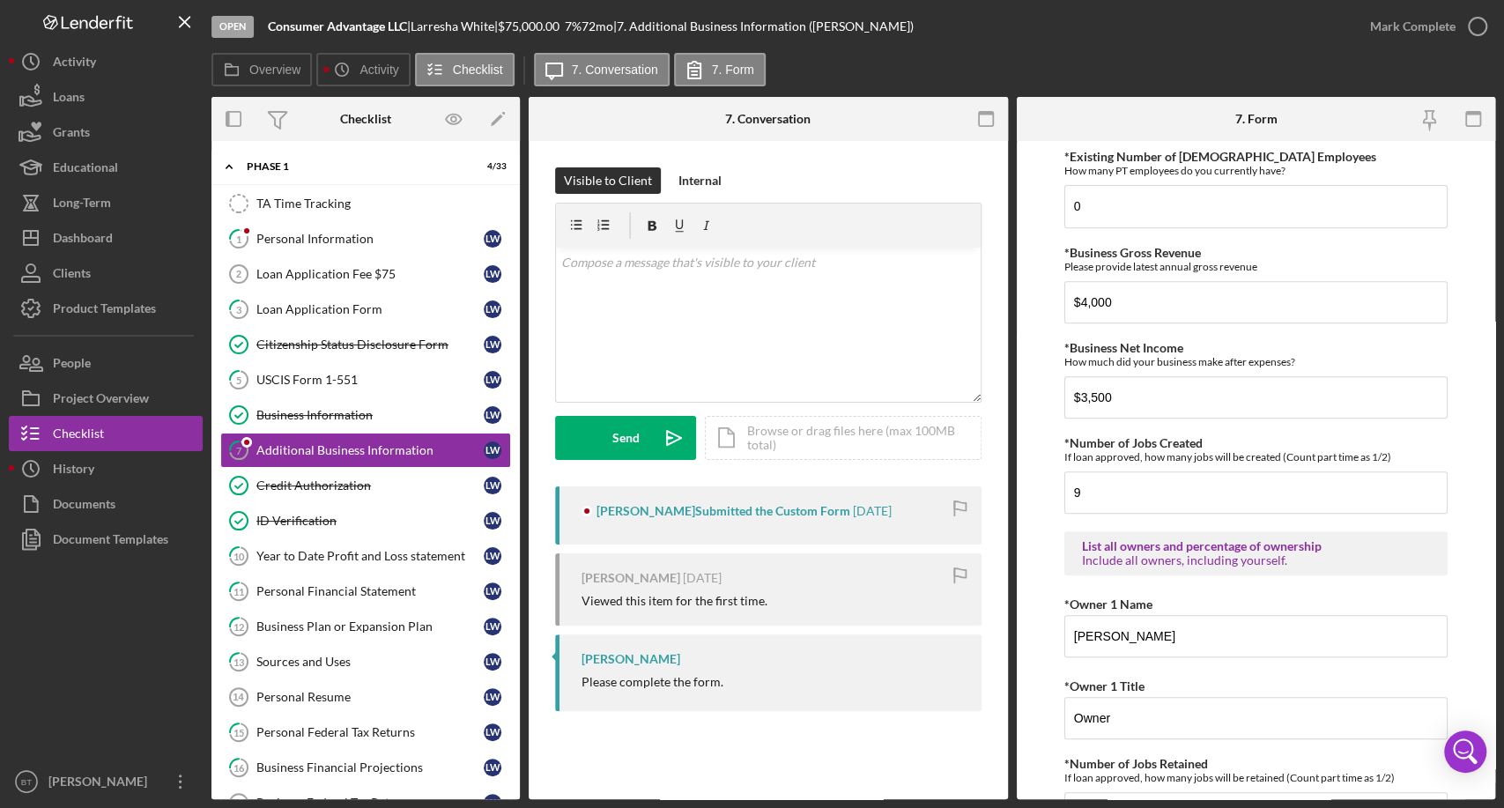
scroll to position [98, 0]
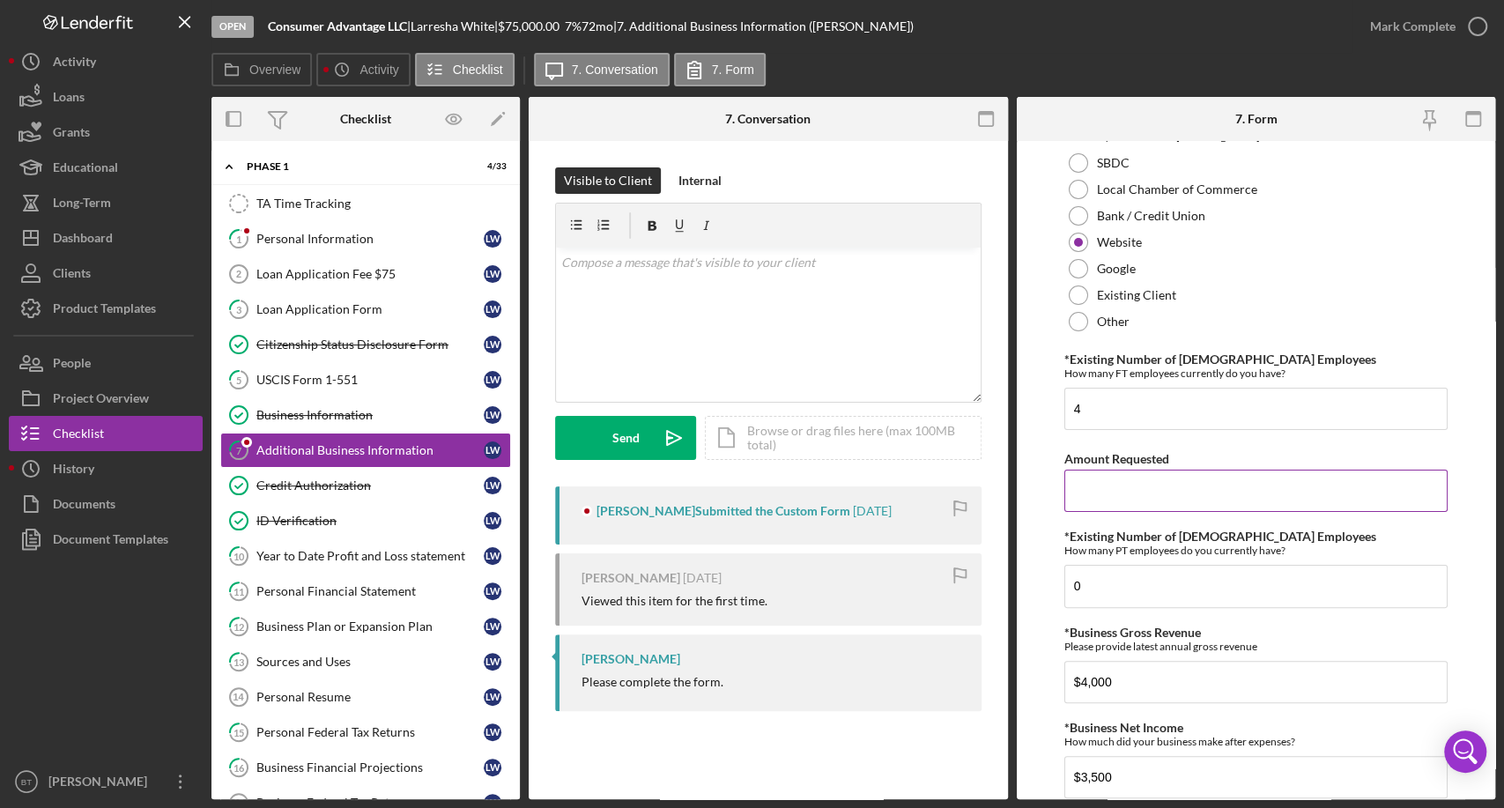
click at [1184, 488] on input "Amount Requested" at bounding box center [1256, 491] width 383 height 42
click at [1165, 502] on input "Amount Requested" at bounding box center [1256, 491] width 383 height 42
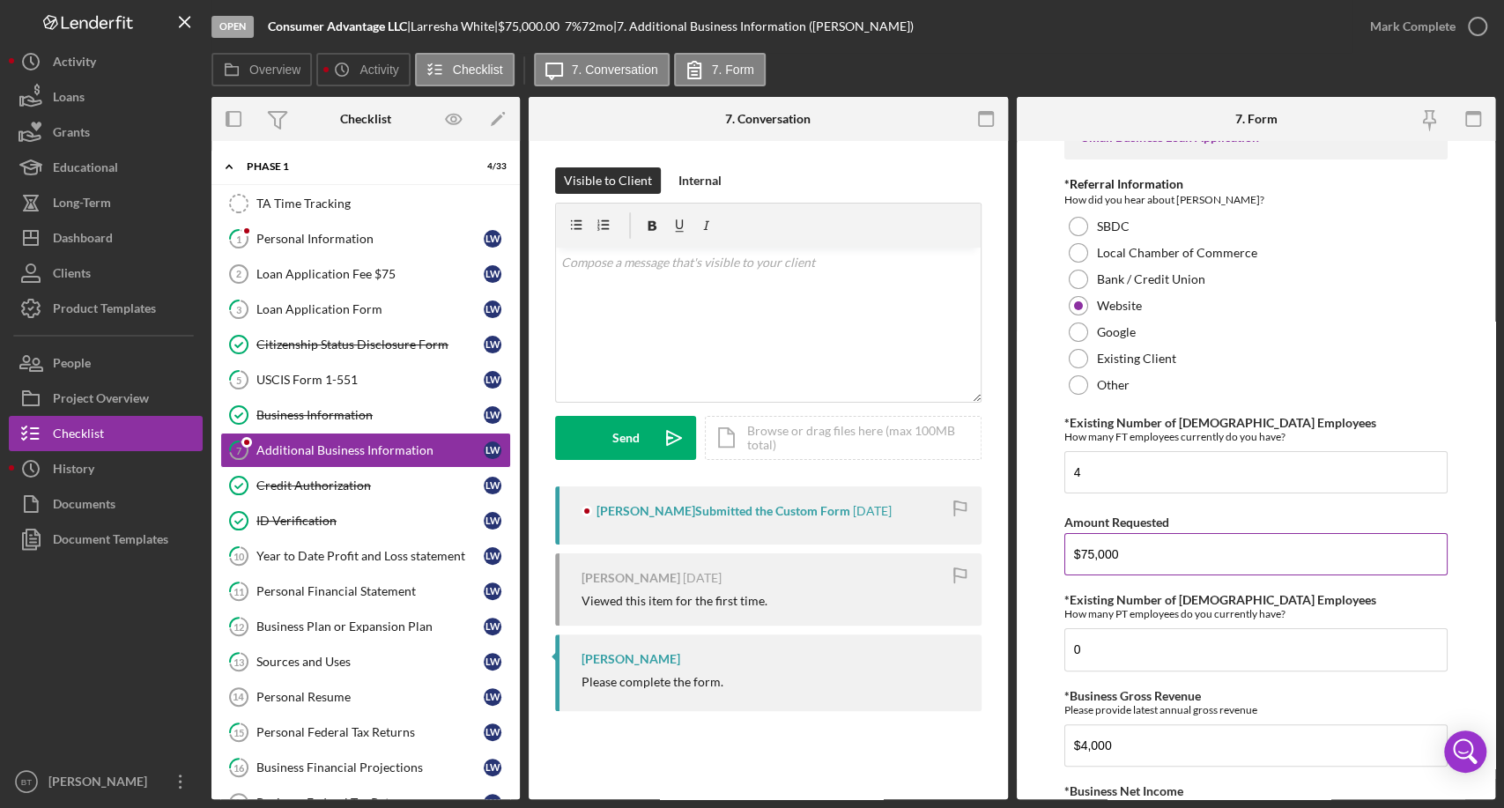
scroll to position [0, 0]
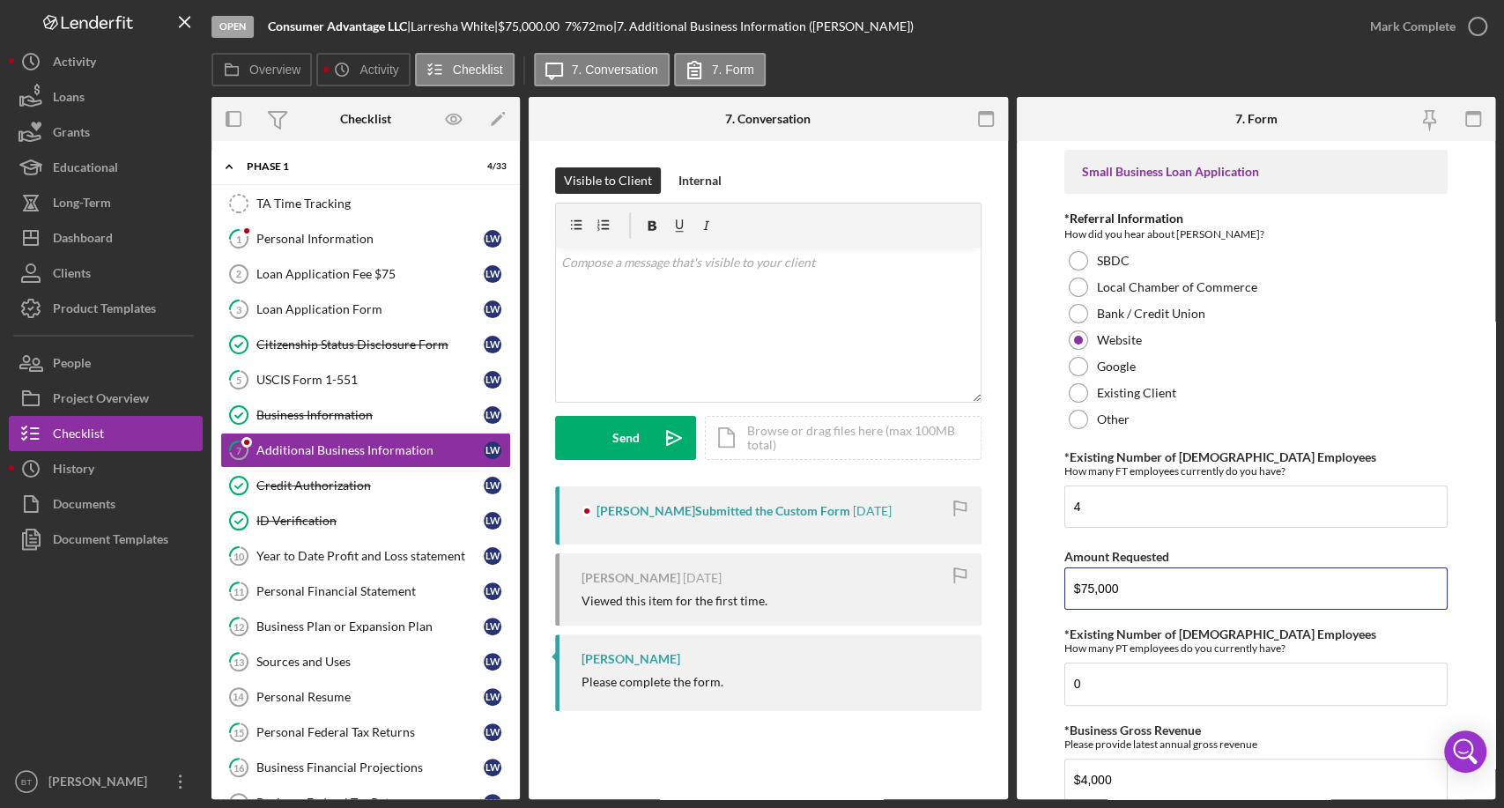
type input "$75,000"
click at [1473, 447] on form "Small Business Loan Application *Referral Information How did you hear about [P…" at bounding box center [1256, 470] width 479 height 658
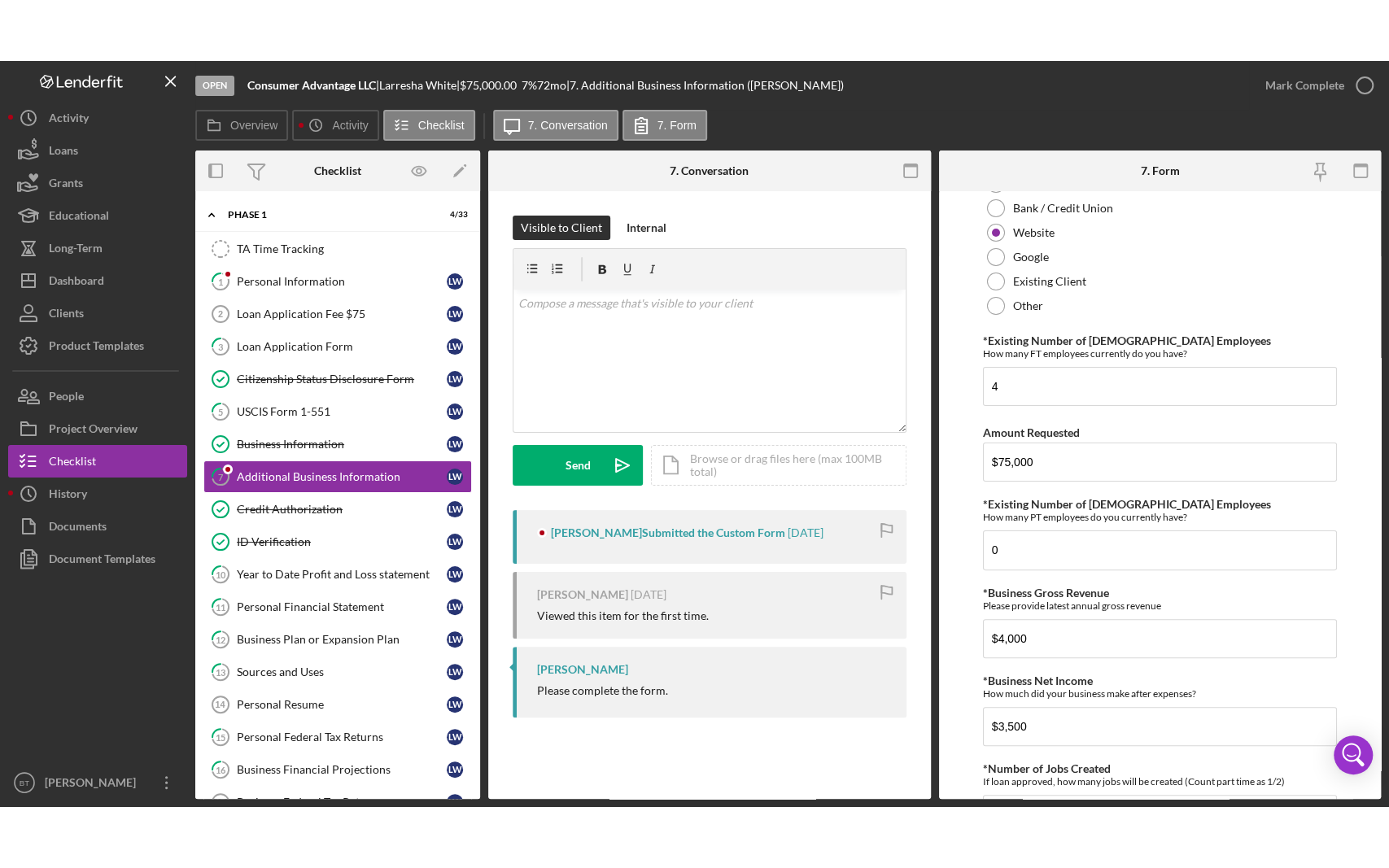
scroll to position [181, 0]
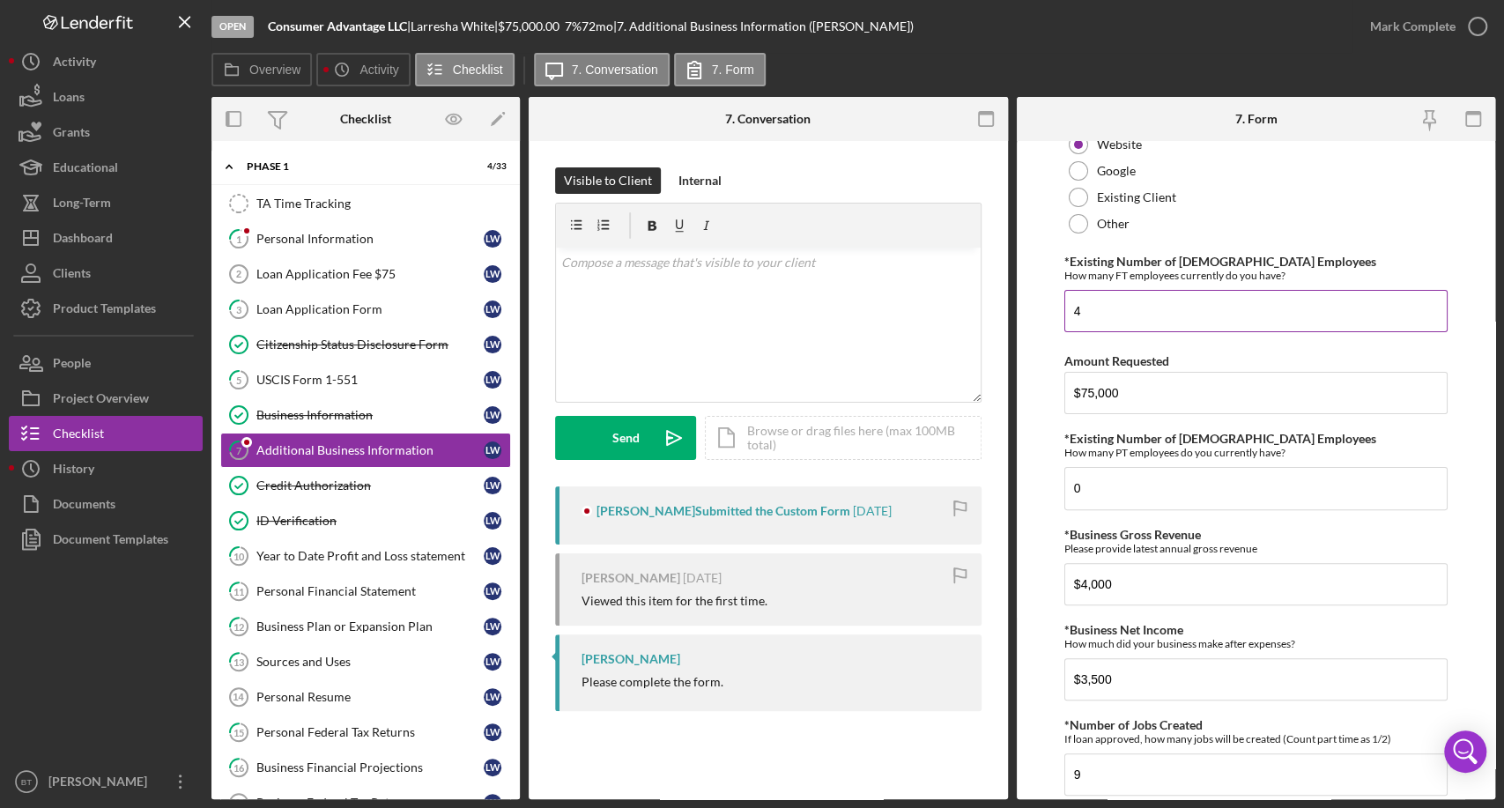
click at [1119, 301] on input "4" at bounding box center [1256, 311] width 383 height 42
drag, startPoint x: 1116, startPoint y: 309, endPoint x: 1065, endPoint y: 323, distance: 52.8
click at [1065, 323] on input "4" at bounding box center [1256, 311] width 383 height 42
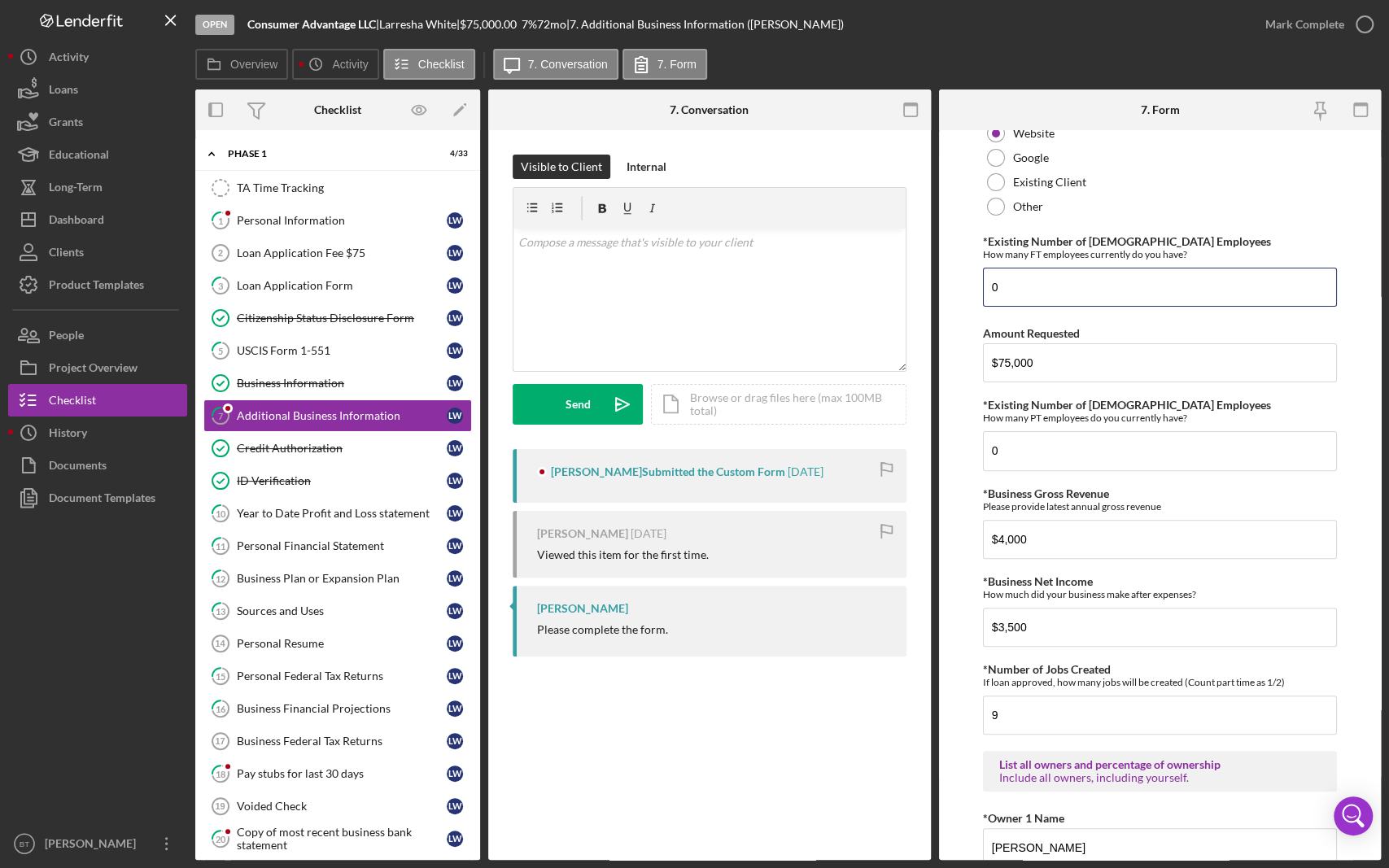
type input "0"
click at [965, 322] on form "Small Business Loan Application *Referral Information How did you hear about [P…" at bounding box center [1160, 495] width 442 height 729
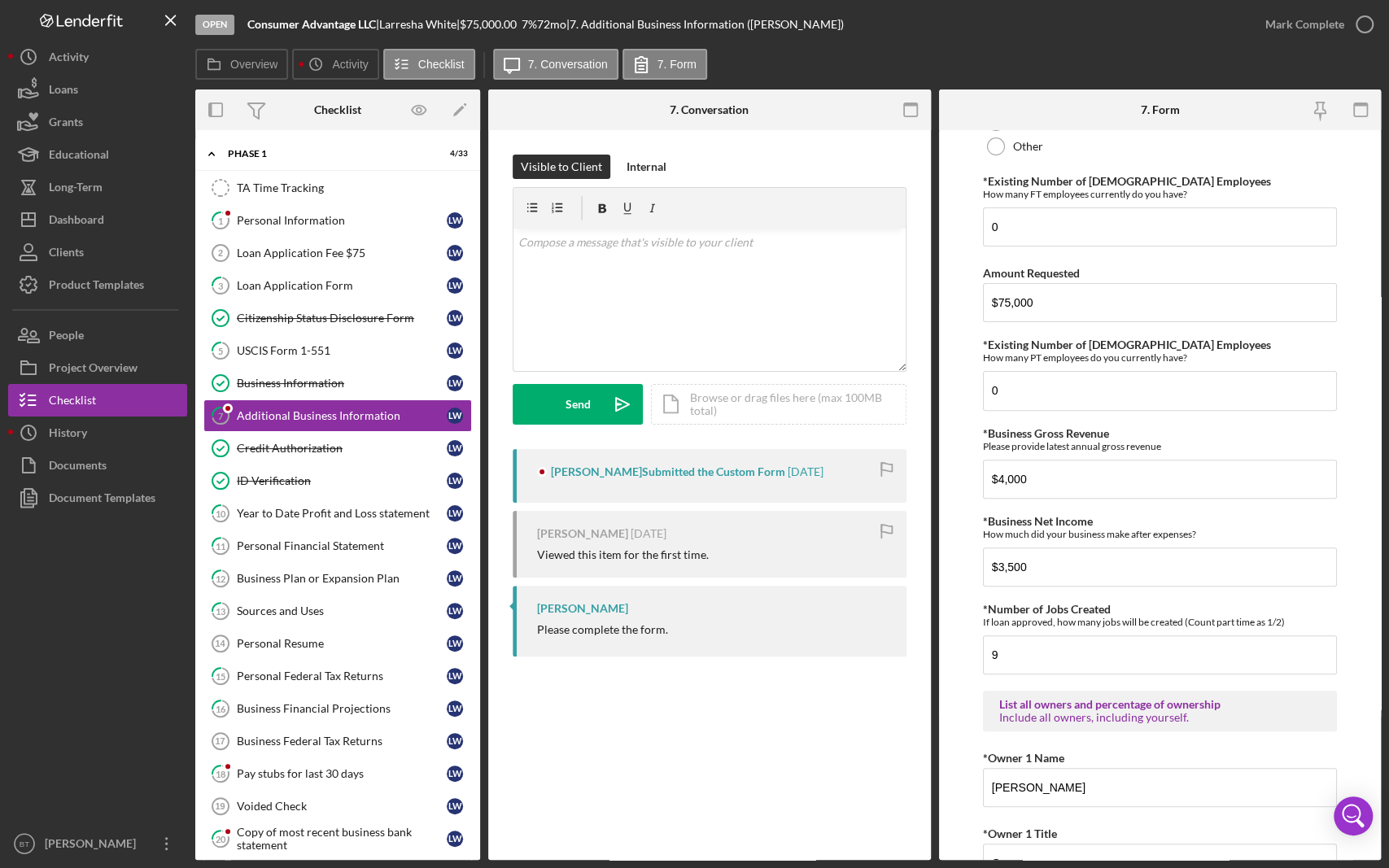
scroll to position [271, 0]
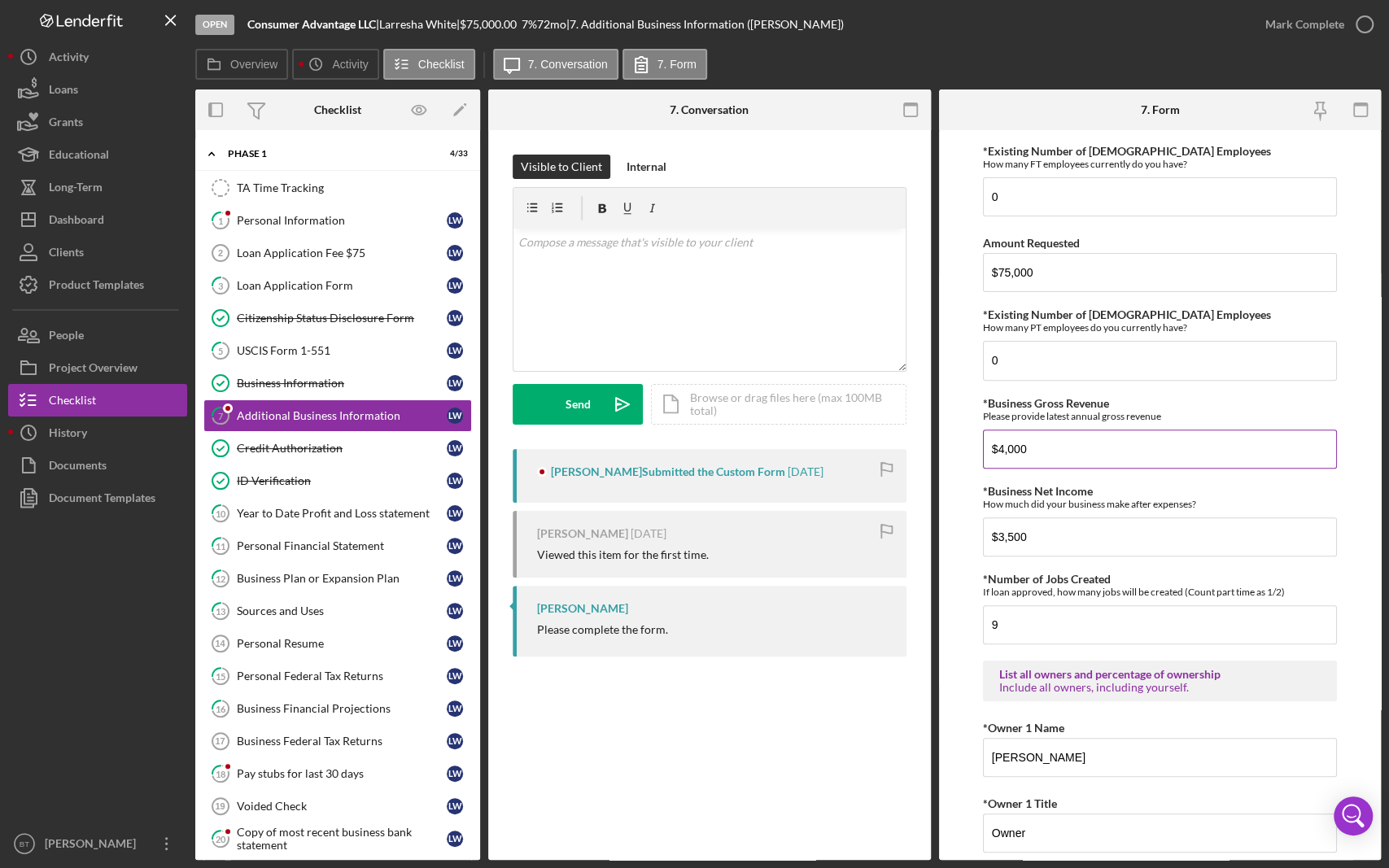
click at [1100, 416] on div "Please provide latest annual gross revenue" at bounding box center [1160, 416] width 354 height 12
click at [1052, 416] on div "Please provide latest annual gross revenue" at bounding box center [1160, 416] width 354 height 12
click at [1043, 532] on input "$3,500" at bounding box center [1160, 536] width 354 height 39
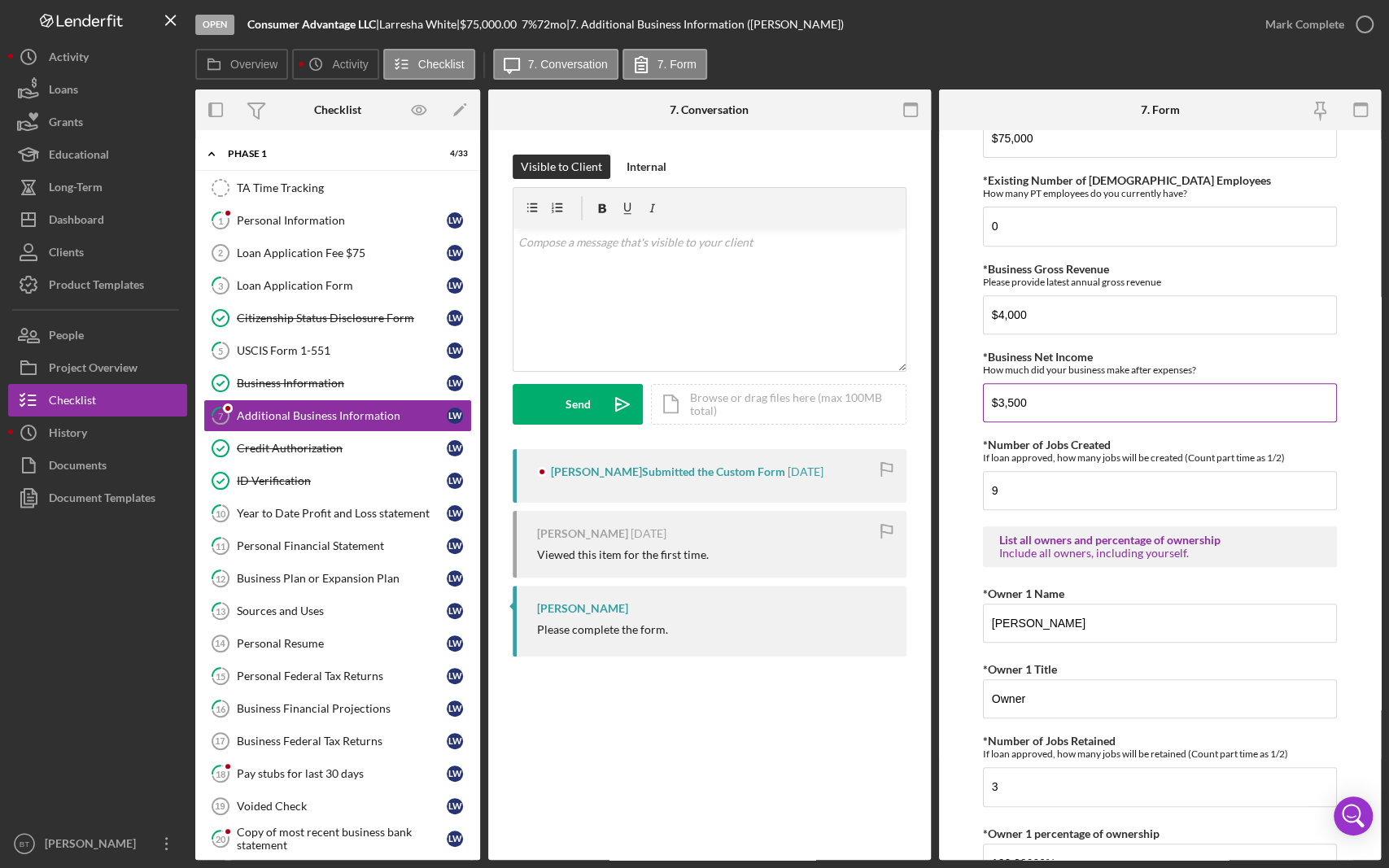
scroll to position [452, 0]
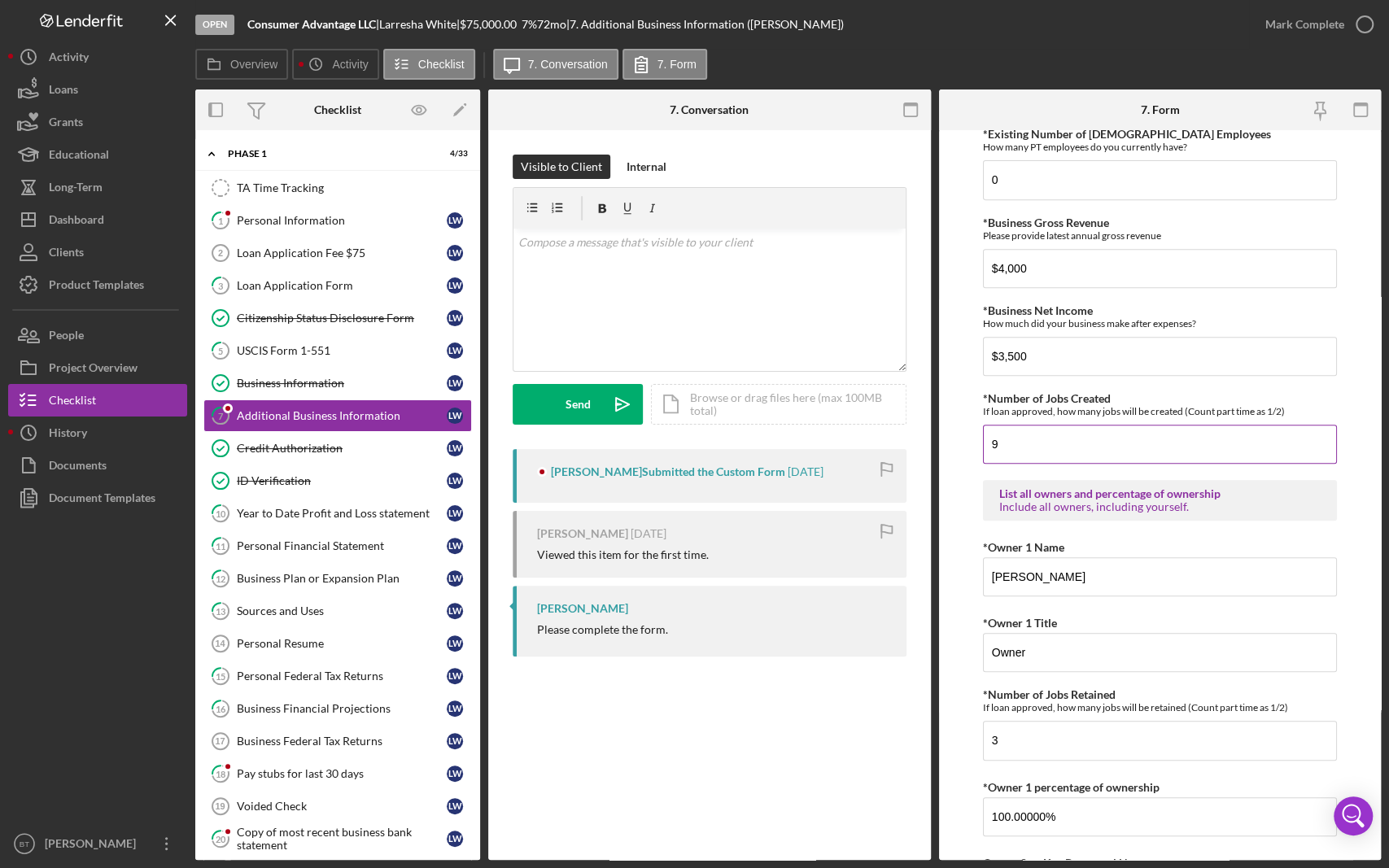
click at [1050, 425] on input "9" at bounding box center [1160, 444] width 354 height 39
drag, startPoint x: 1022, startPoint y: 442, endPoint x: 909, endPoint y: 456, distance: 113.9
click at [909, 456] on div "Overview Internal Workflow Stage Open Icon/Dropdown Arrow Archive (can unarchiv…" at bounding box center [789, 475] width 1186 height 771
type input "12"
click at [1192, 397] on div "*Number of Jobs Created If loan approved, how many jobs will be created (Count …" at bounding box center [1160, 404] width 354 height 25
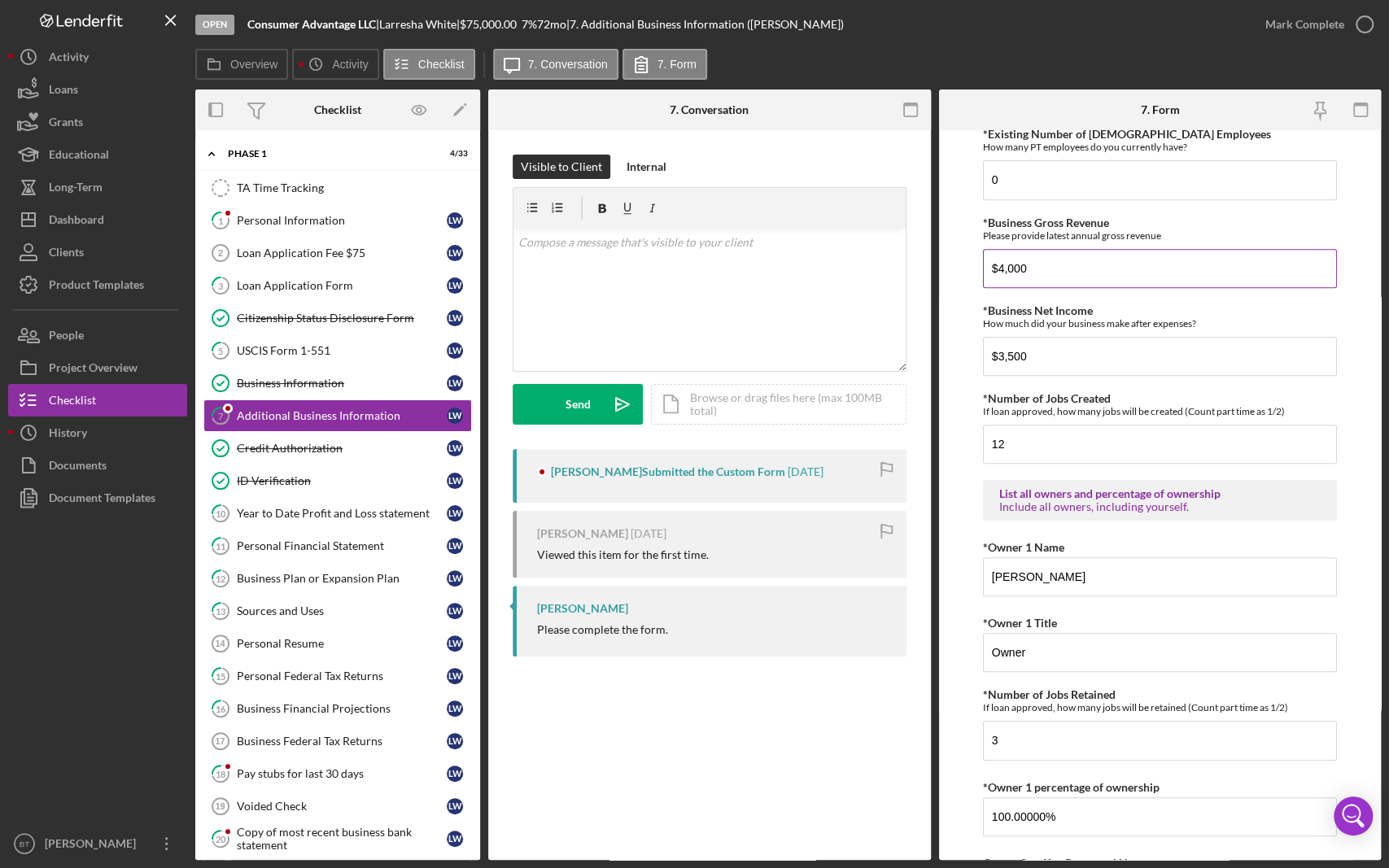
click at [1001, 263] on input "$4,000" at bounding box center [1160, 269] width 354 height 39
type input "$40,000"
click at [1082, 345] on input "$3,500" at bounding box center [1160, 356] width 354 height 39
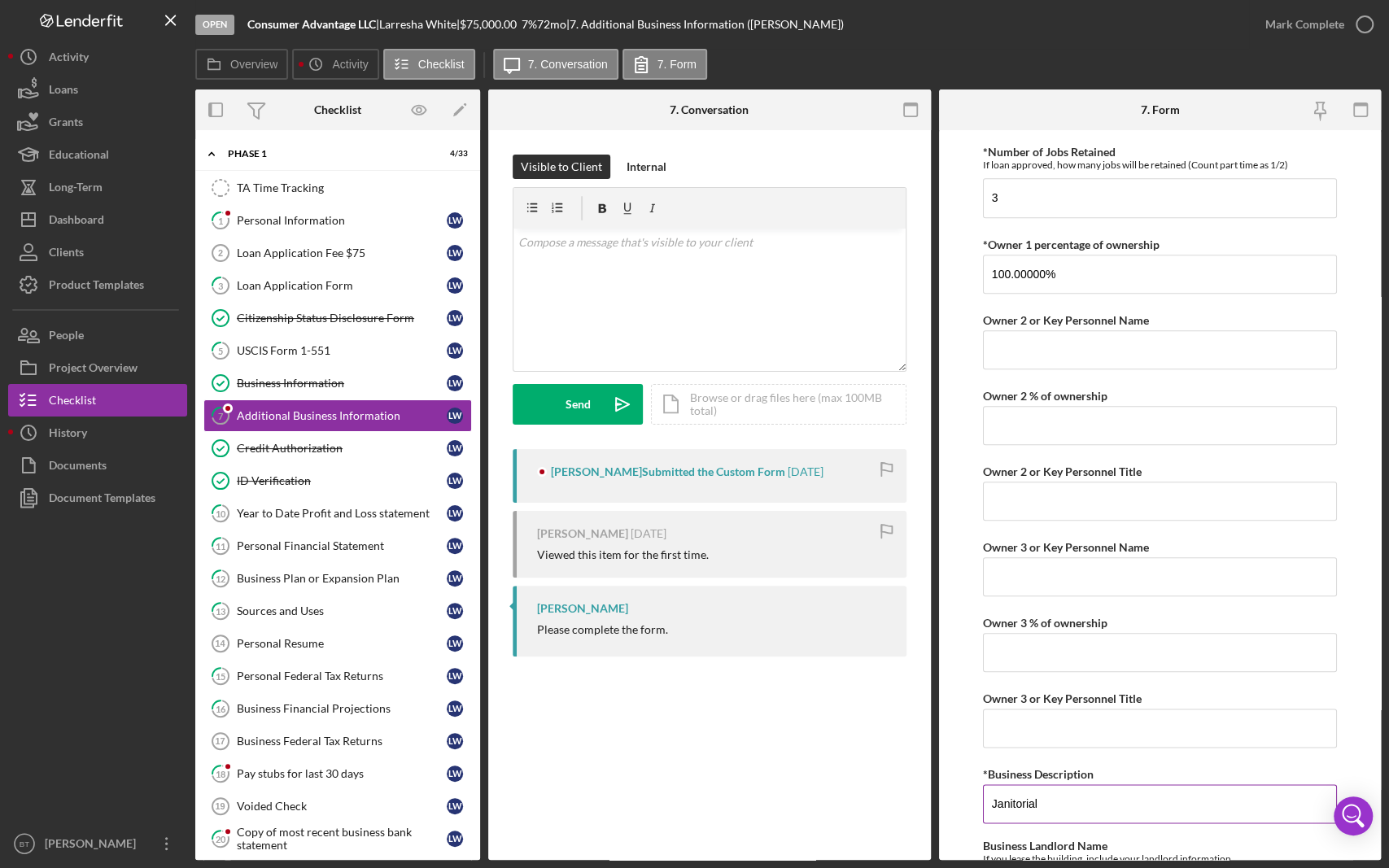
scroll to position [1452, 0]
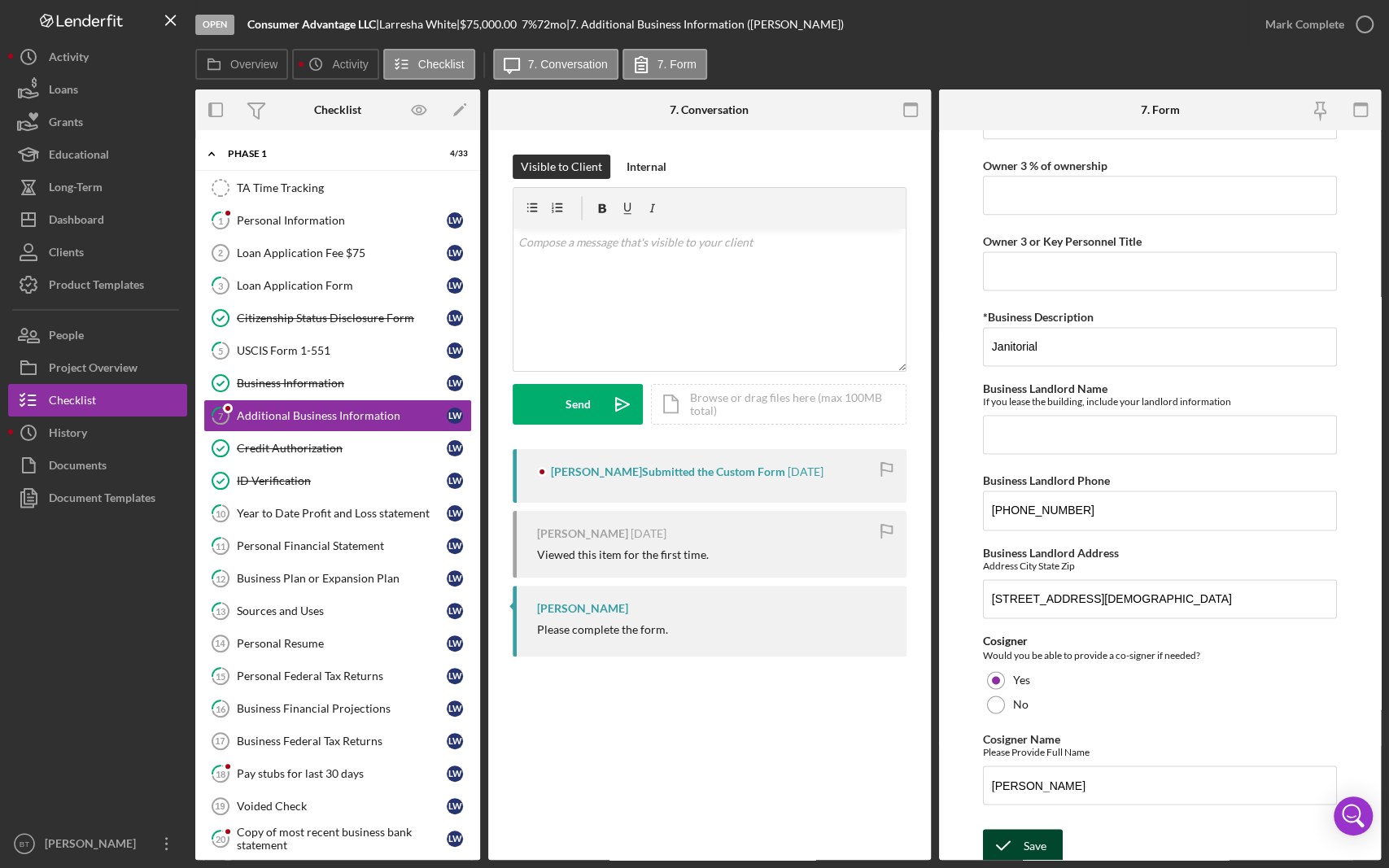
click at [1045, 745] on div "Save" at bounding box center [1035, 845] width 23 height 32
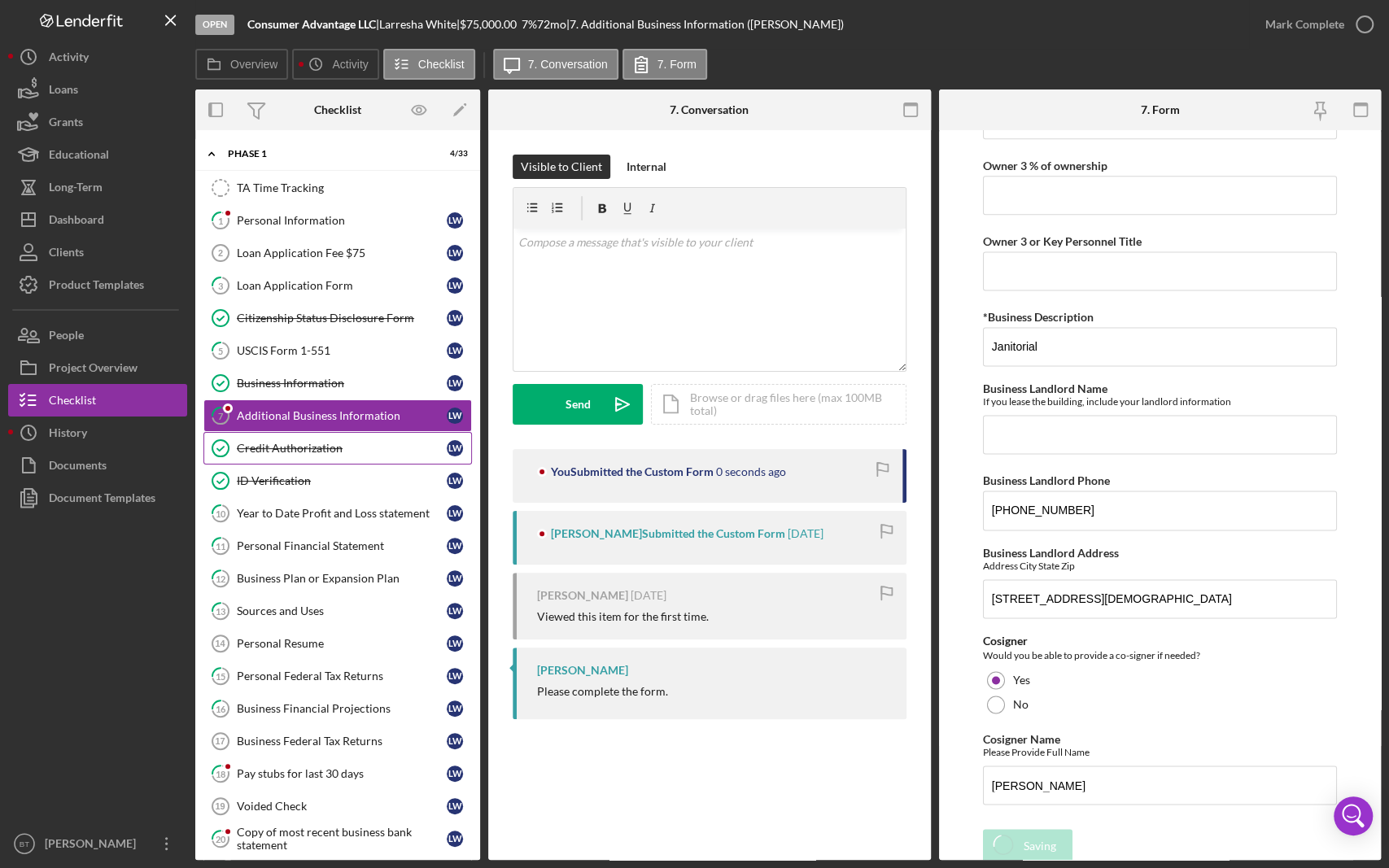
click at [350, 453] on link "Credit Authorization Credit Authorization [PERSON_NAME]" at bounding box center [337, 448] width 269 height 32
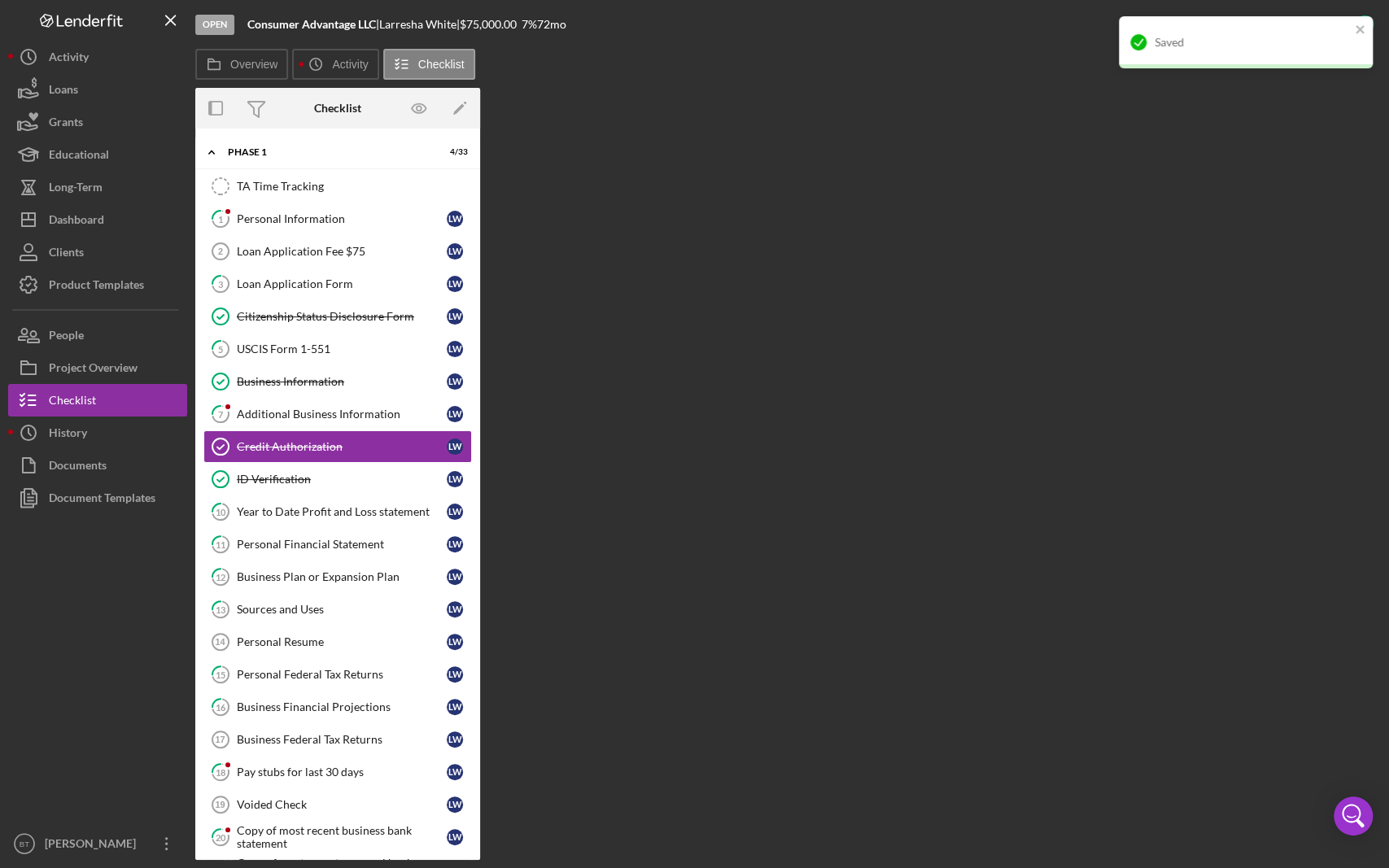
click at [865, 483] on div "Overview Internal Workflow Stage Open Icon/Dropdown Arrow Archive (can unarchiv…" at bounding box center [789, 474] width 1186 height 772
click at [420, 443] on div "Credit Authorization" at bounding box center [341, 447] width 210 height 13
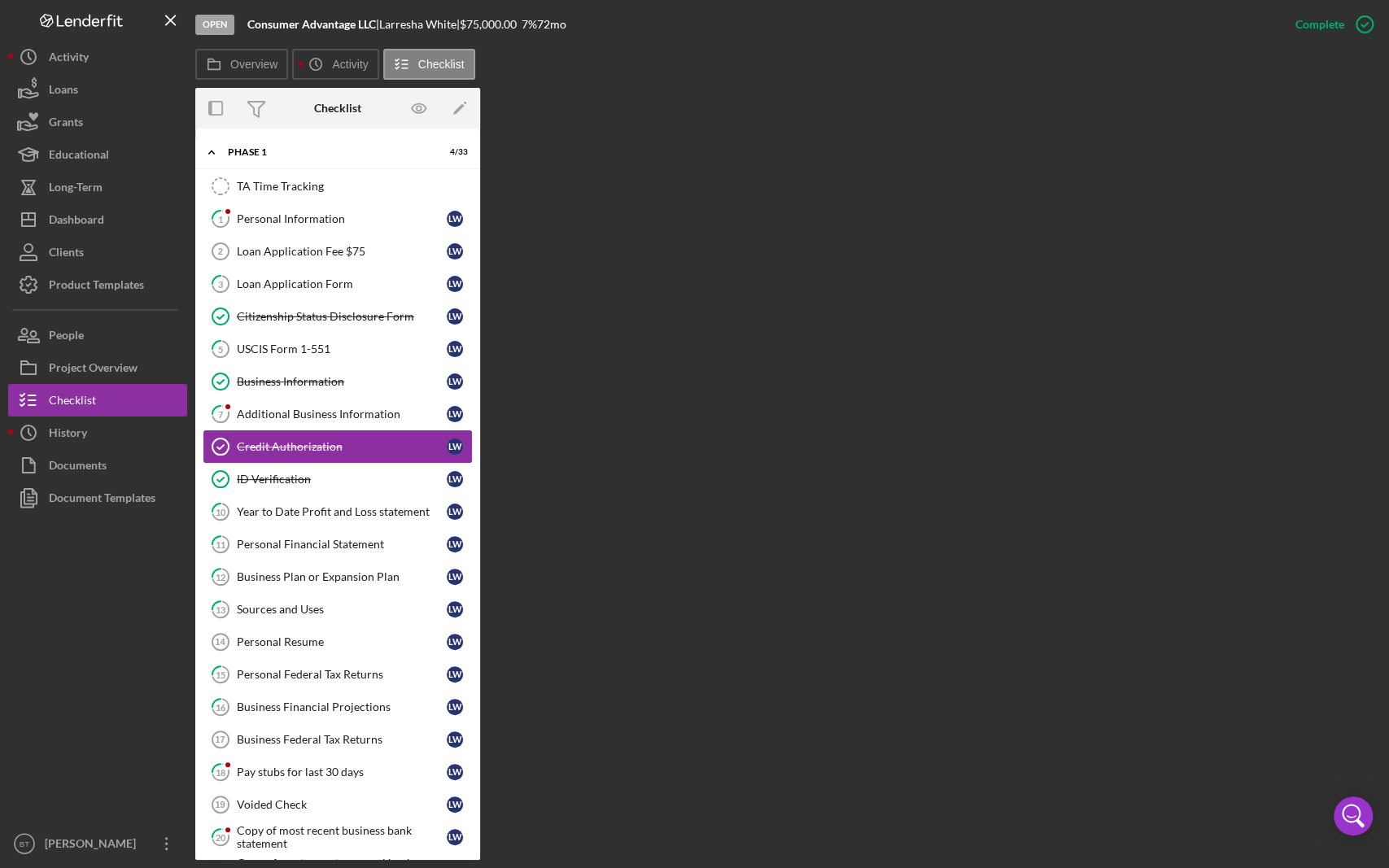
click at [335, 443] on div "Credit Authorization" at bounding box center [341, 447] width 210 height 13
click at [318, 452] on link "Credit Authorization Credit Authorization [PERSON_NAME]" at bounding box center [337, 446] width 269 height 32
click at [280, 481] on div "ID Verification" at bounding box center [341, 479] width 210 height 13
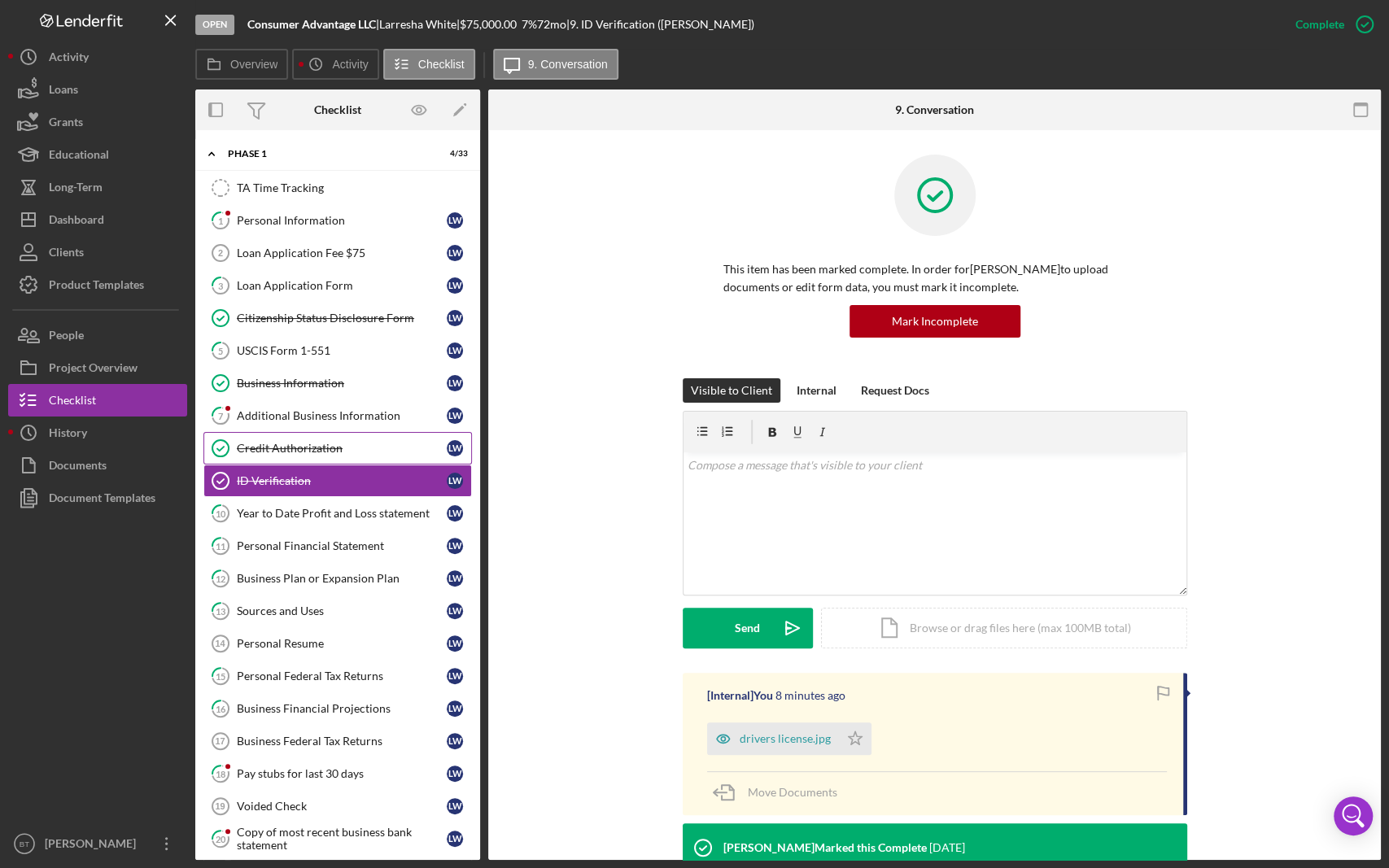
click at [299, 446] on div "Credit Authorization" at bounding box center [341, 449] width 210 height 13
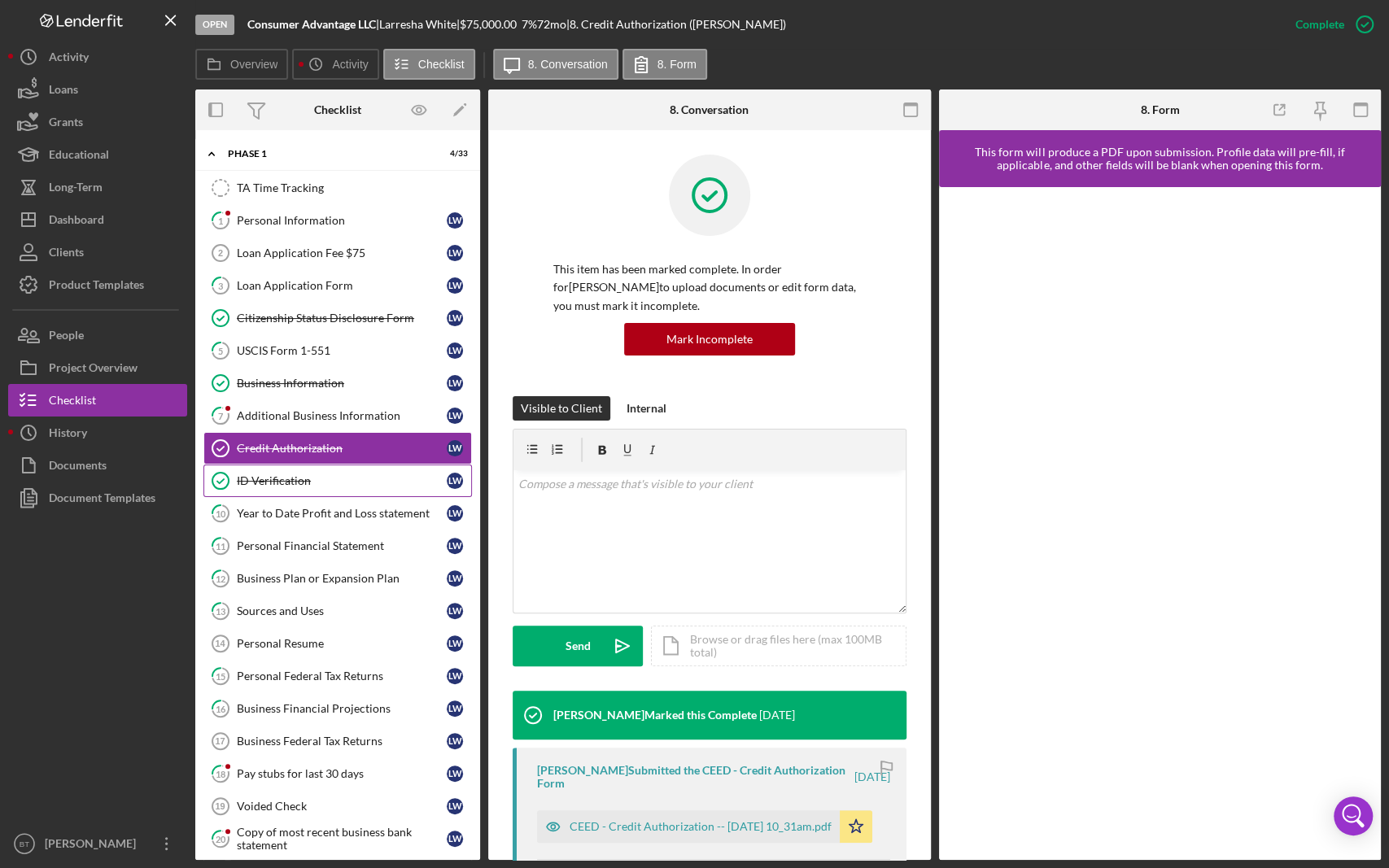
click at [322, 476] on div "ID Verification" at bounding box center [341, 481] width 210 height 13
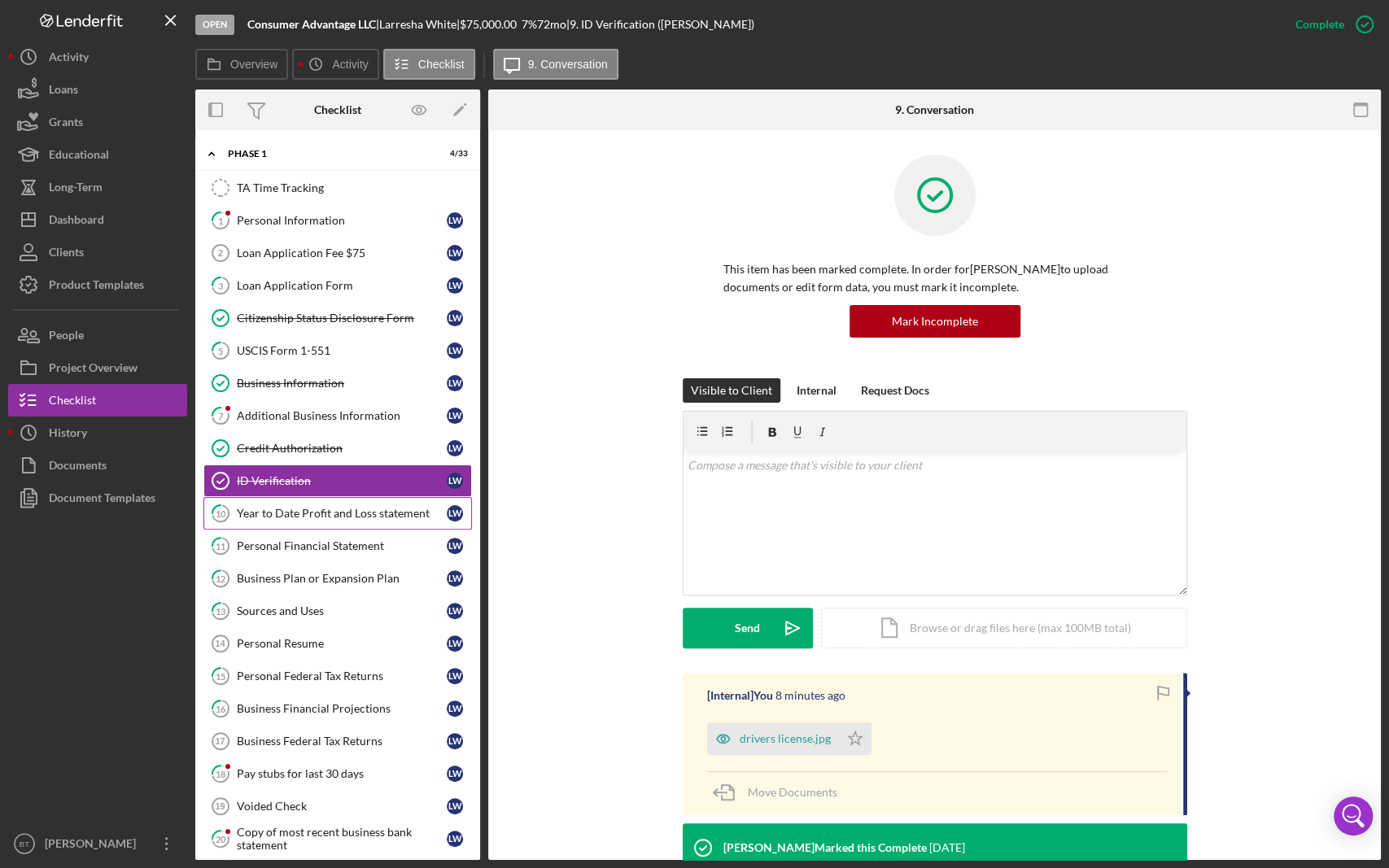
drag, startPoint x: 367, startPoint y: 503, endPoint x: 376, endPoint y: 504, distance: 9.1
click at [367, 503] on link "10 Year to Date Profit and Loss statement [PERSON_NAME]" at bounding box center [337, 512] width 269 height 32
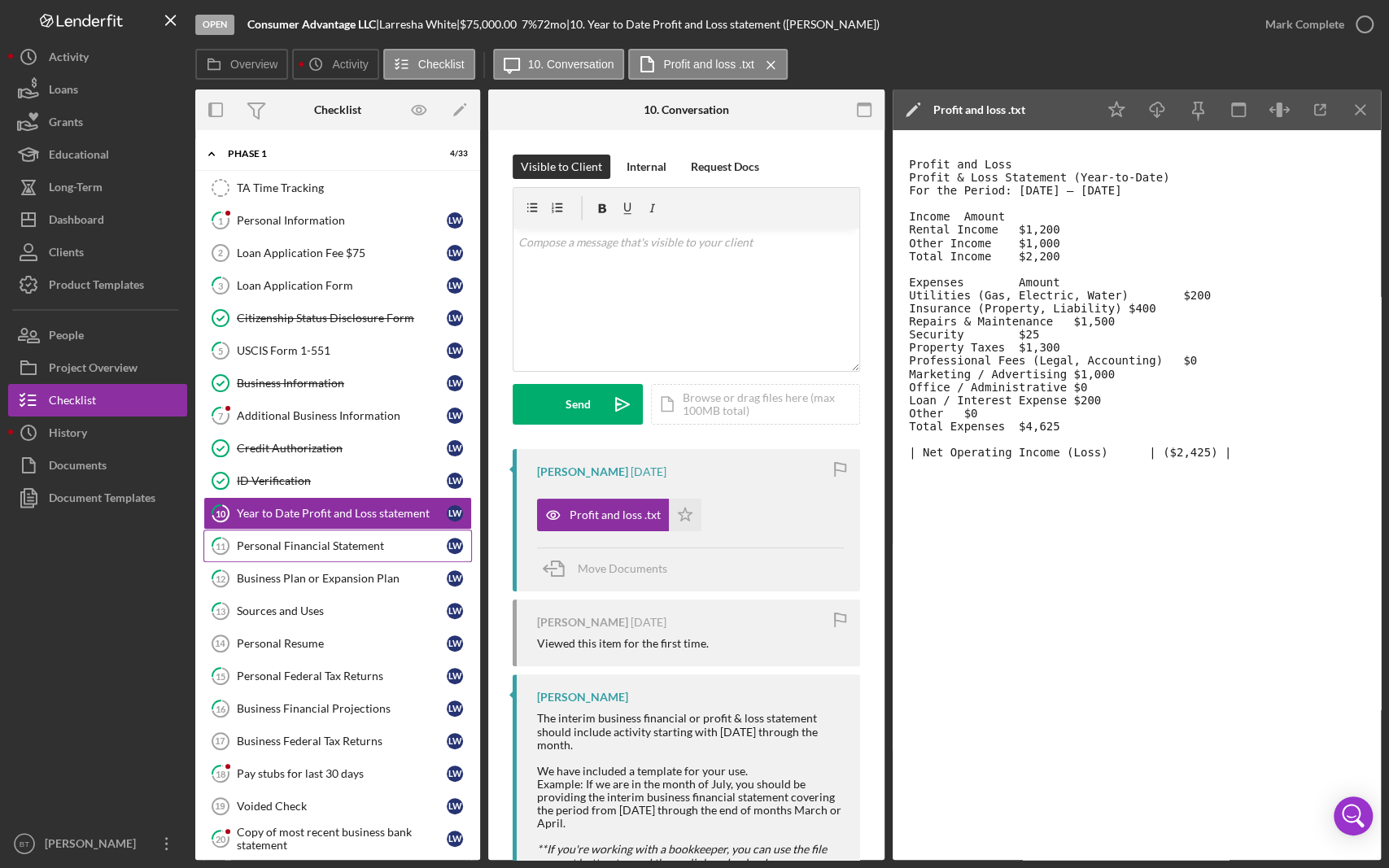
click at [361, 548] on div "Personal Financial Statement" at bounding box center [341, 546] width 210 height 13
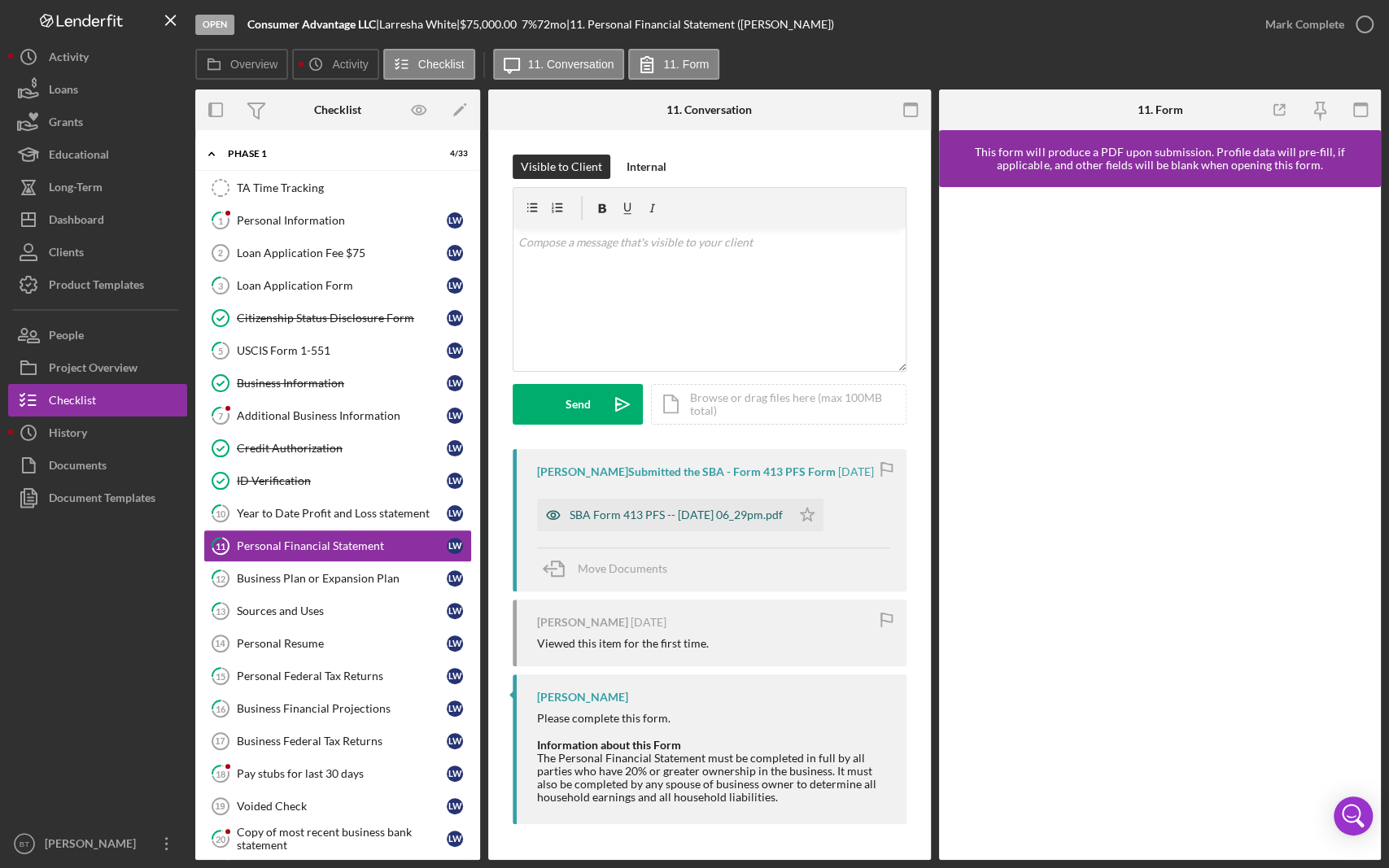
click at [710, 518] on div "SBA Form 413 PFS -- [DATE] 06_29pm.pdf" at bounding box center [676, 515] width 213 height 13
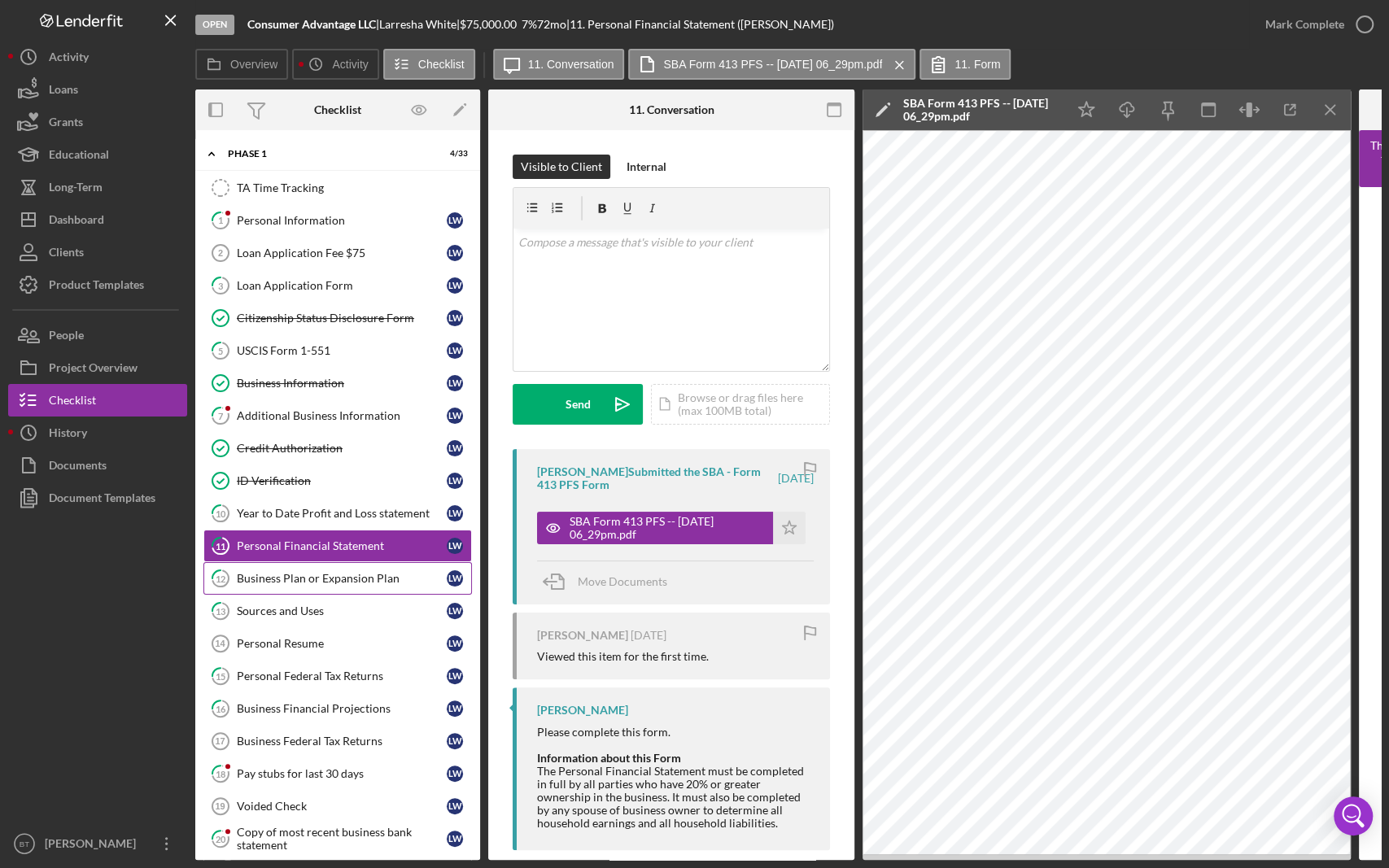
click at [284, 573] on div "Business Plan or Expansion Plan" at bounding box center [341, 579] width 210 height 13
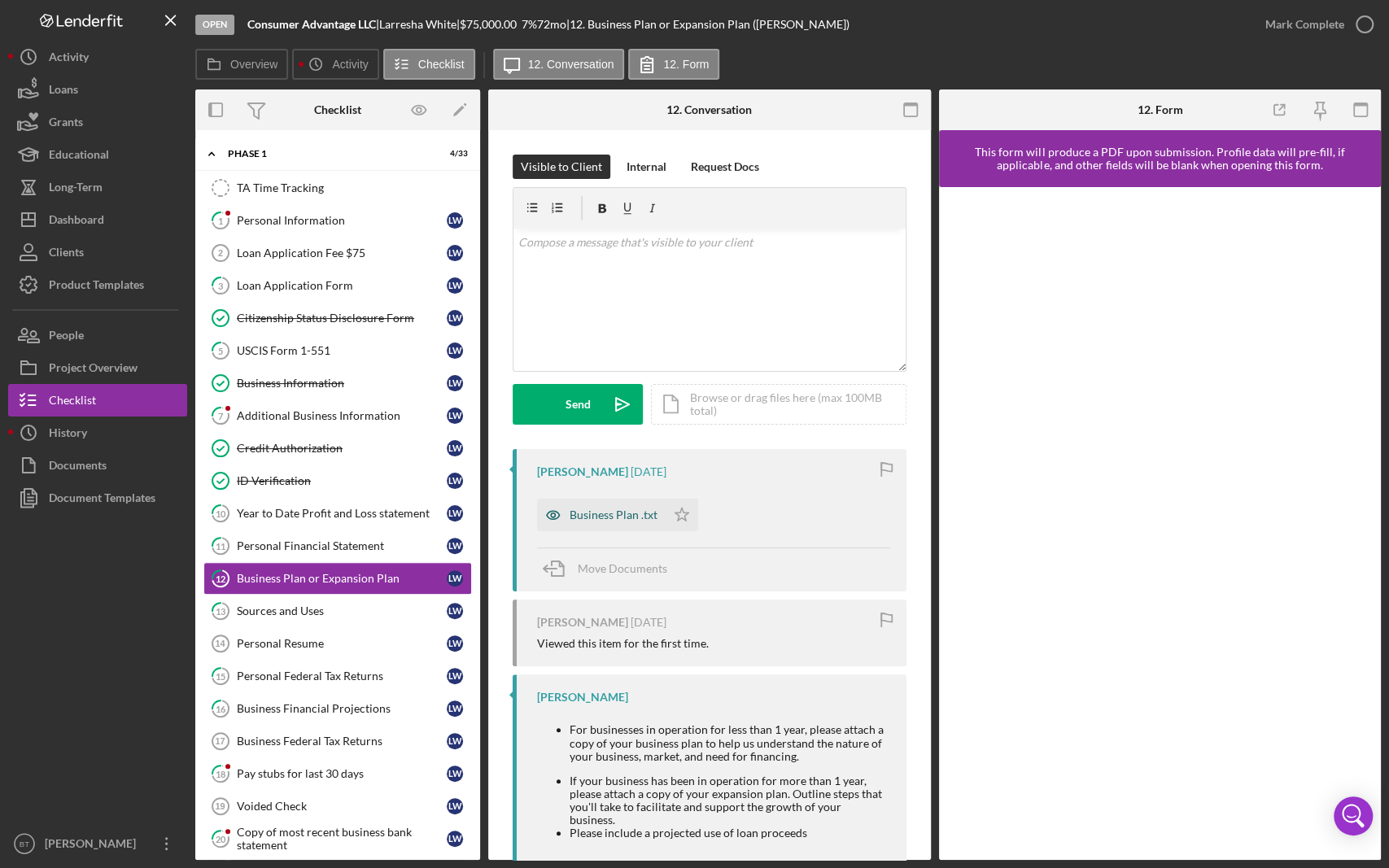
click at [577, 519] on div "Business Plan .txt" at bounding box center [613, 515] width 88 height 13
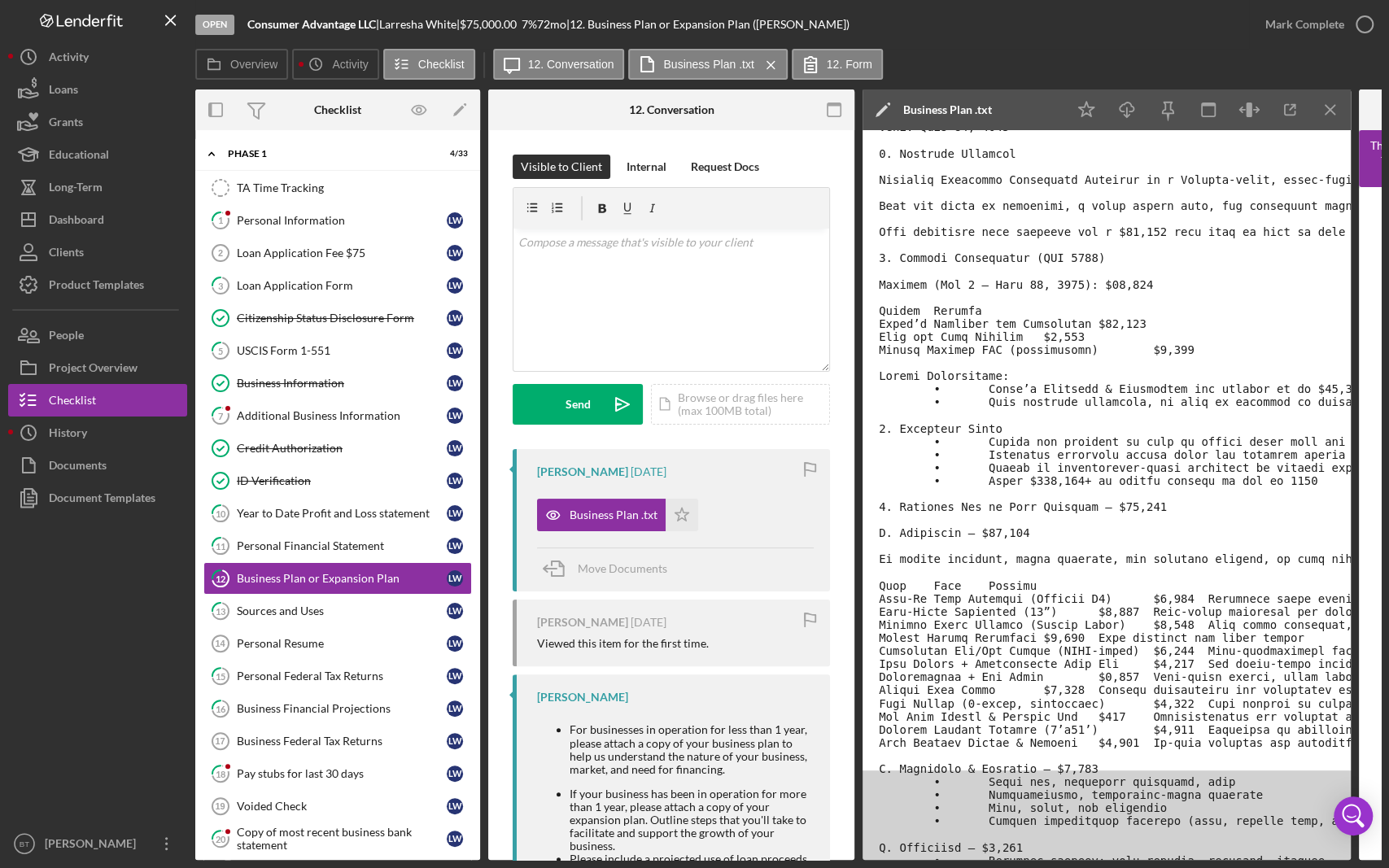
scroll to position [90, 0]
drag, startPoint x: 1095, startPoint y: 511, endPoint x: 1153, endPoint y: 510, distance: 58.0
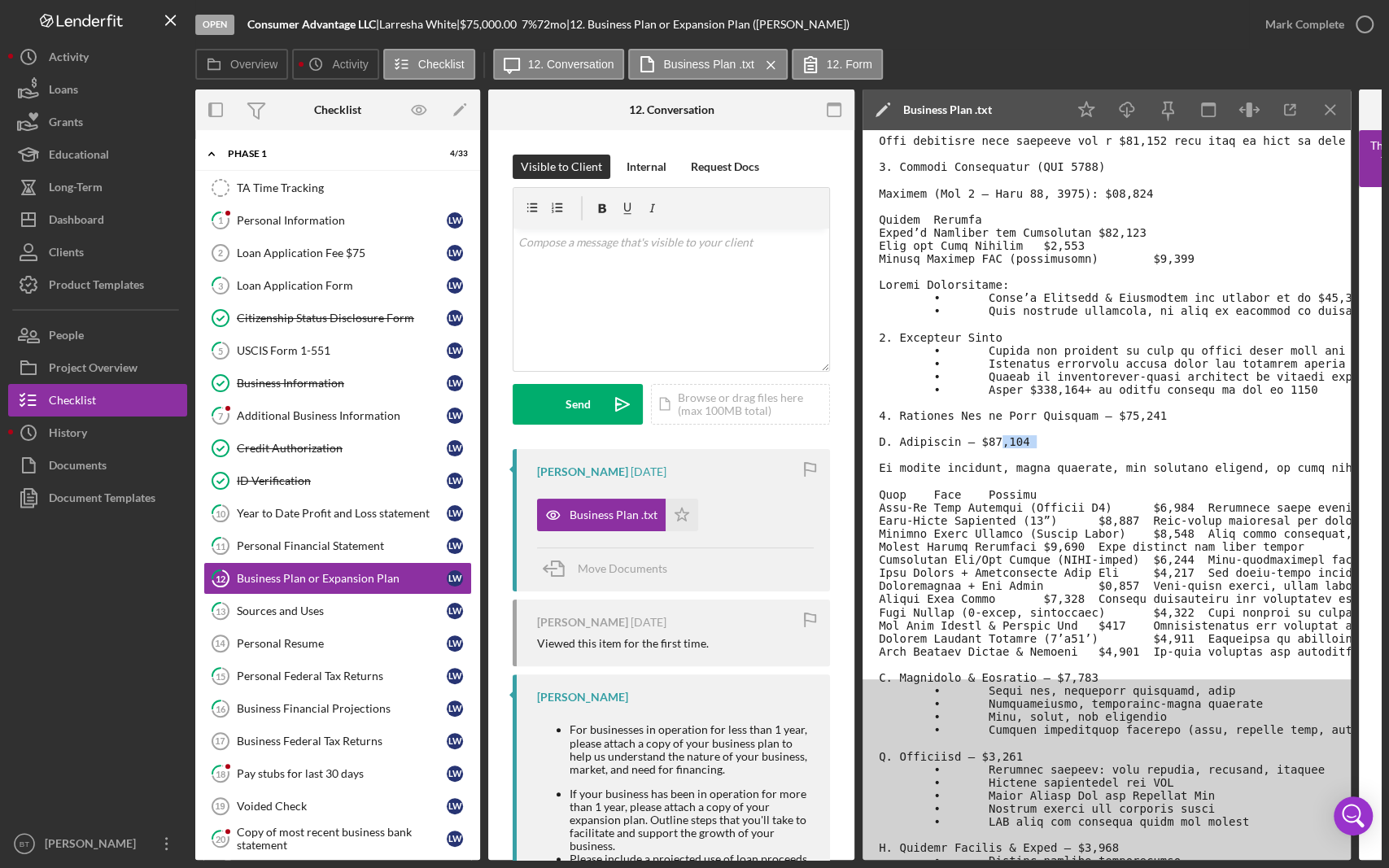
drag, startPoint x: 989, startPoint y: 441, endPoint x: 1068, endPoint y: 452, distance: 79.8
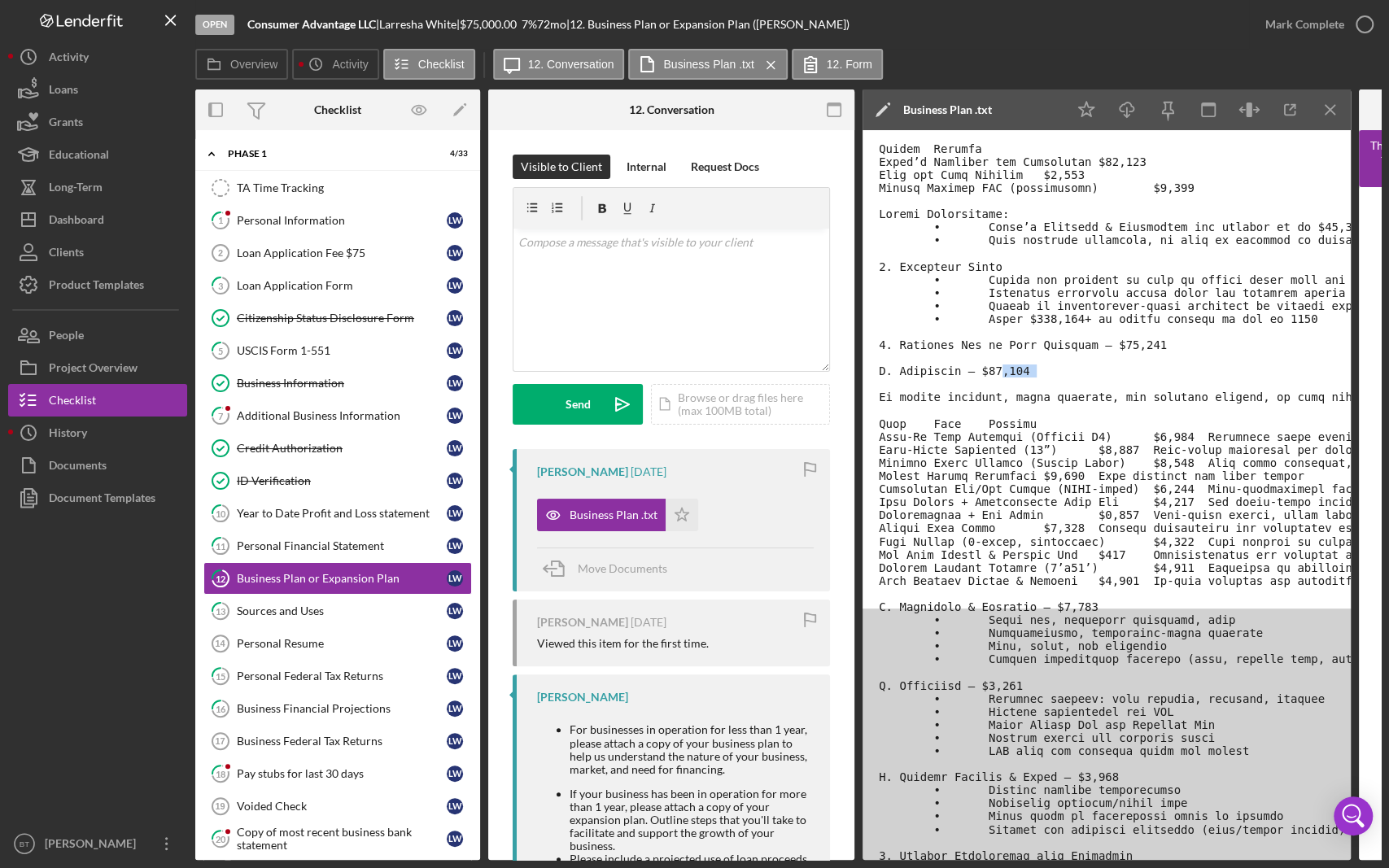
scroll to position [452, 0]
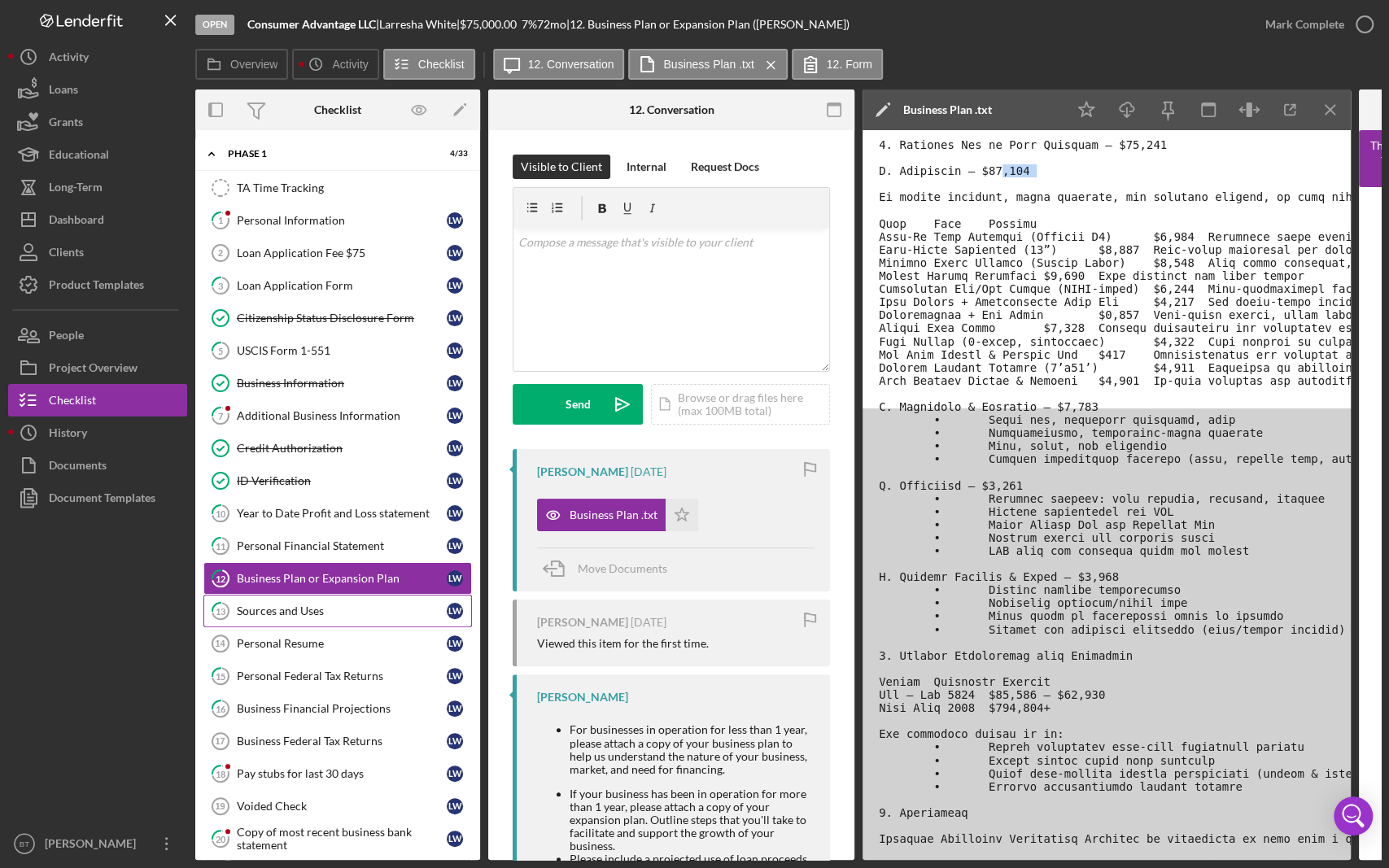
click at [257, 613] on div "Sources and Uses" at bounding box center [341, 611] width 210 height 13
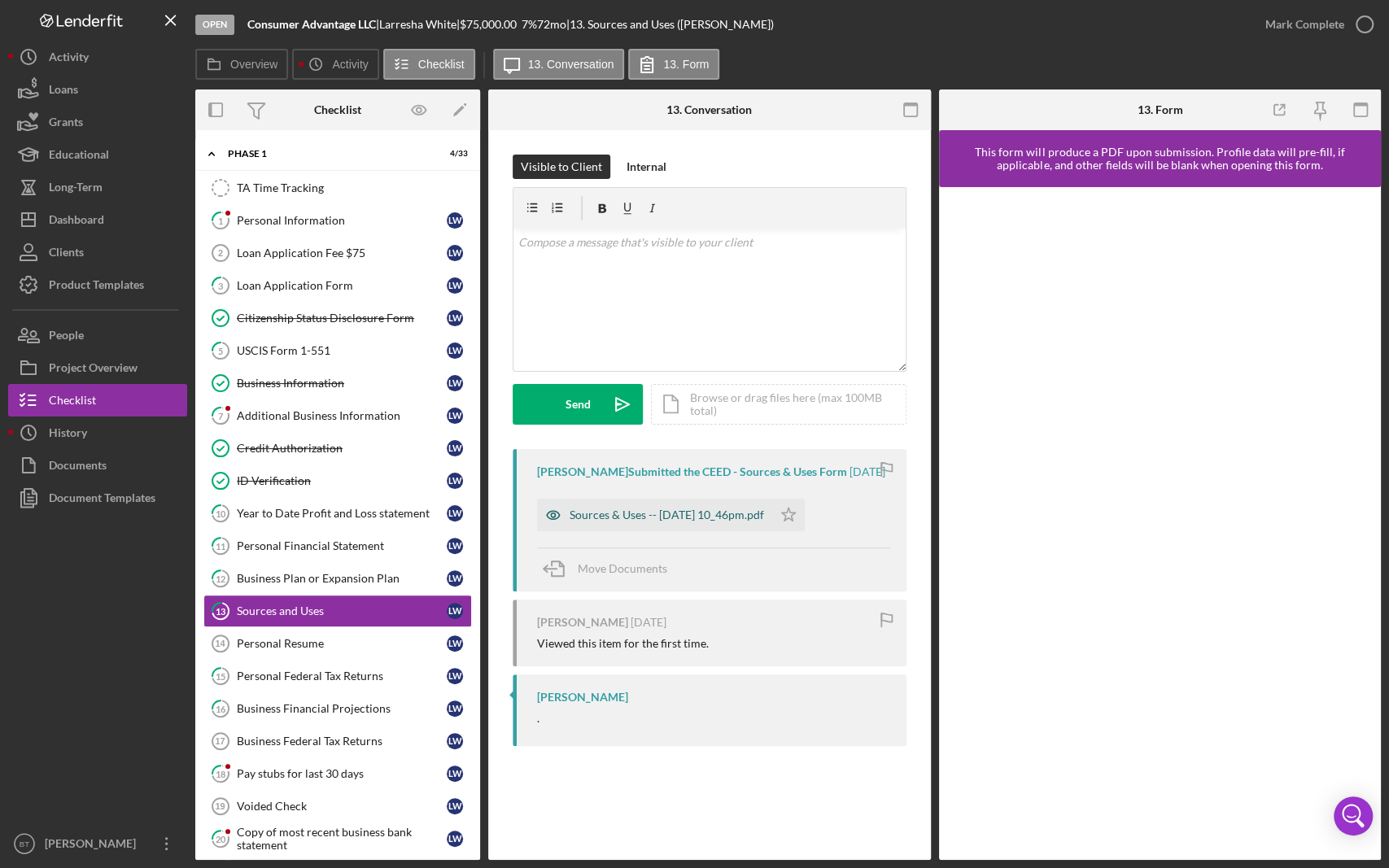
click at [708, 522] on div "Sources & Uses -- [DATE] 10_46pm.pdf" at bounding box center [667, 515] width 195 height 13
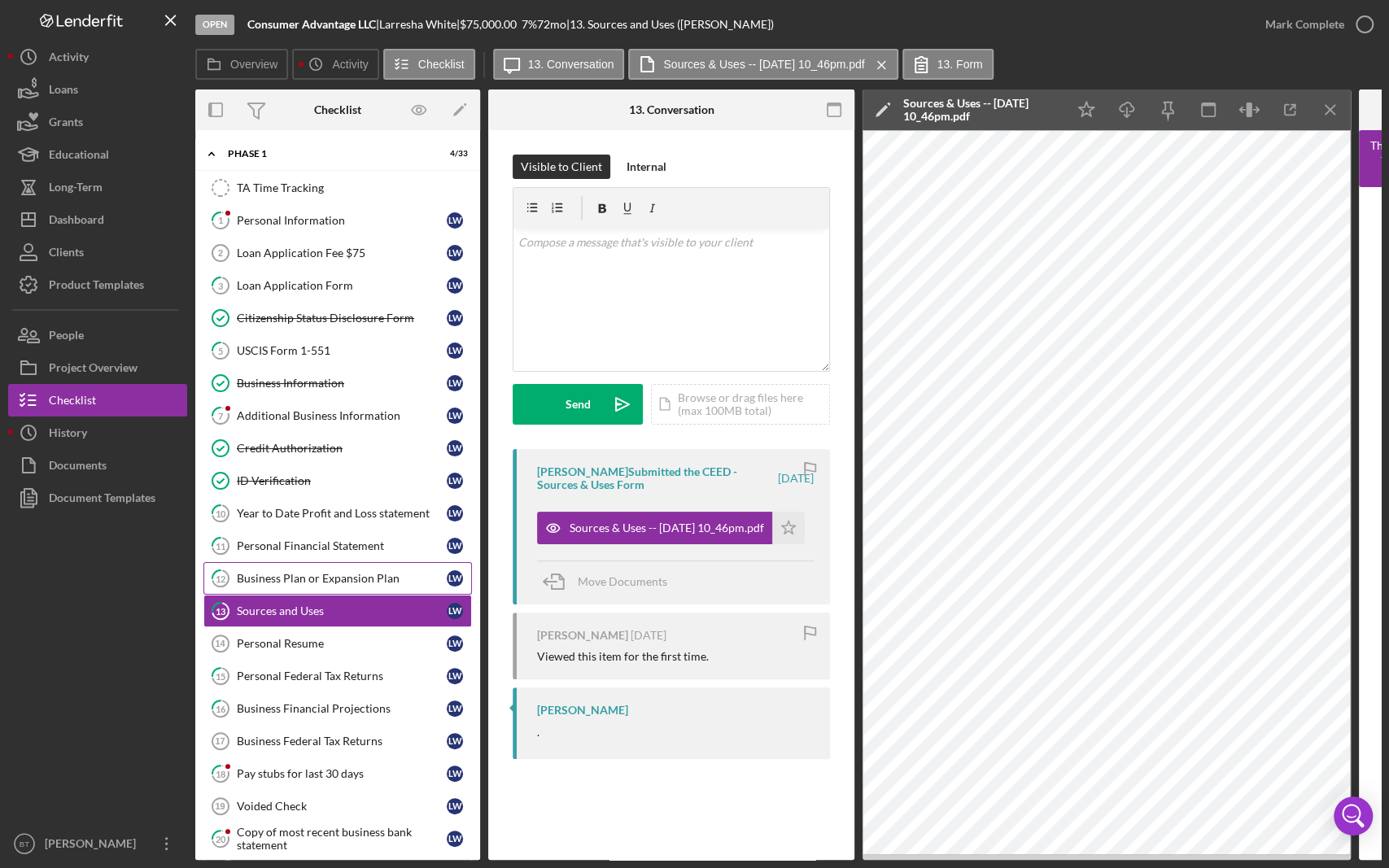
click at [344, 577] on div "Business Plan or Expansion Plan" at bounding box center [341, 579] width 210 height 13
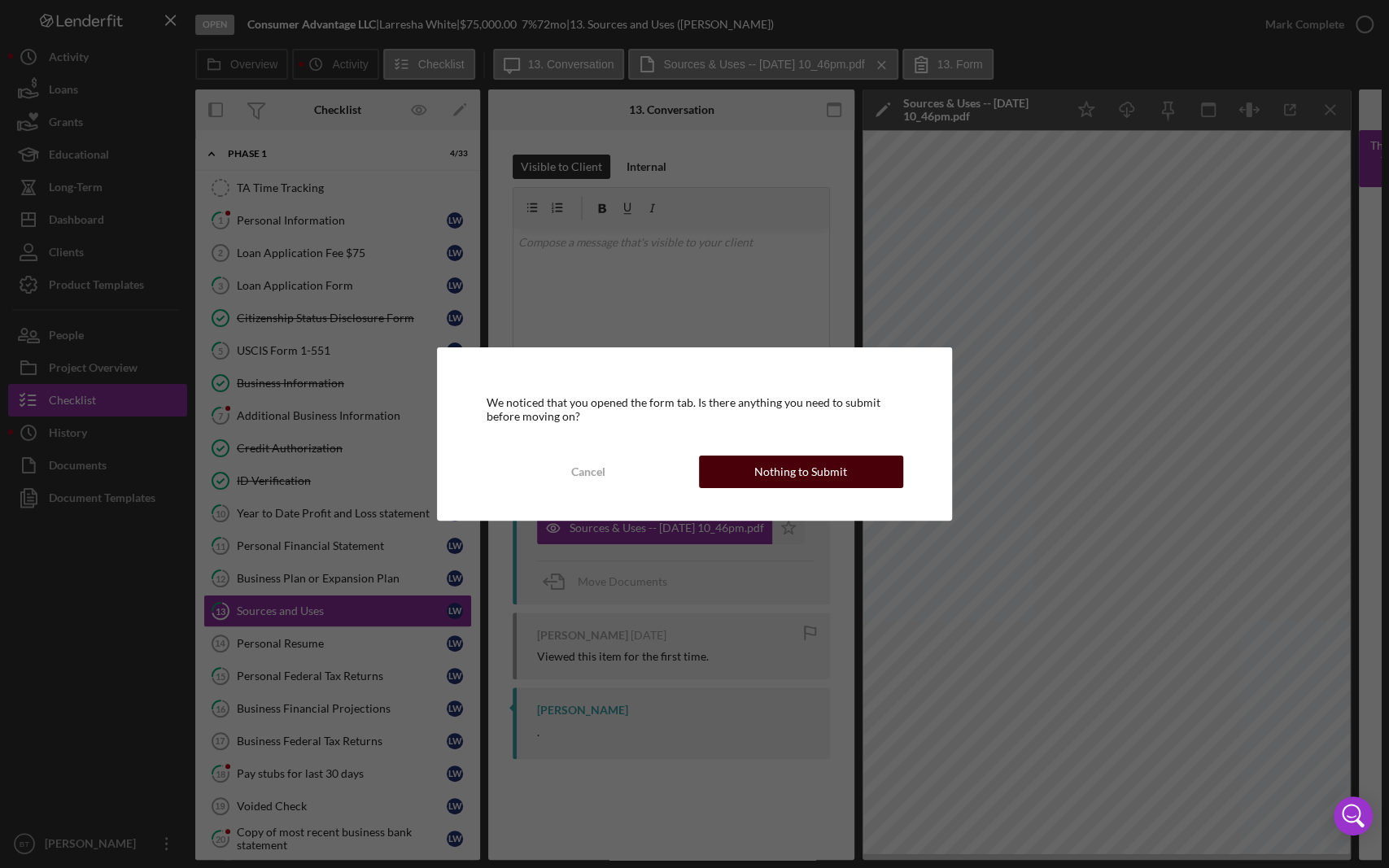
click at [806, 469] on div "Nothing to Submit" at bounding box center [801, 472] width 92 height 32
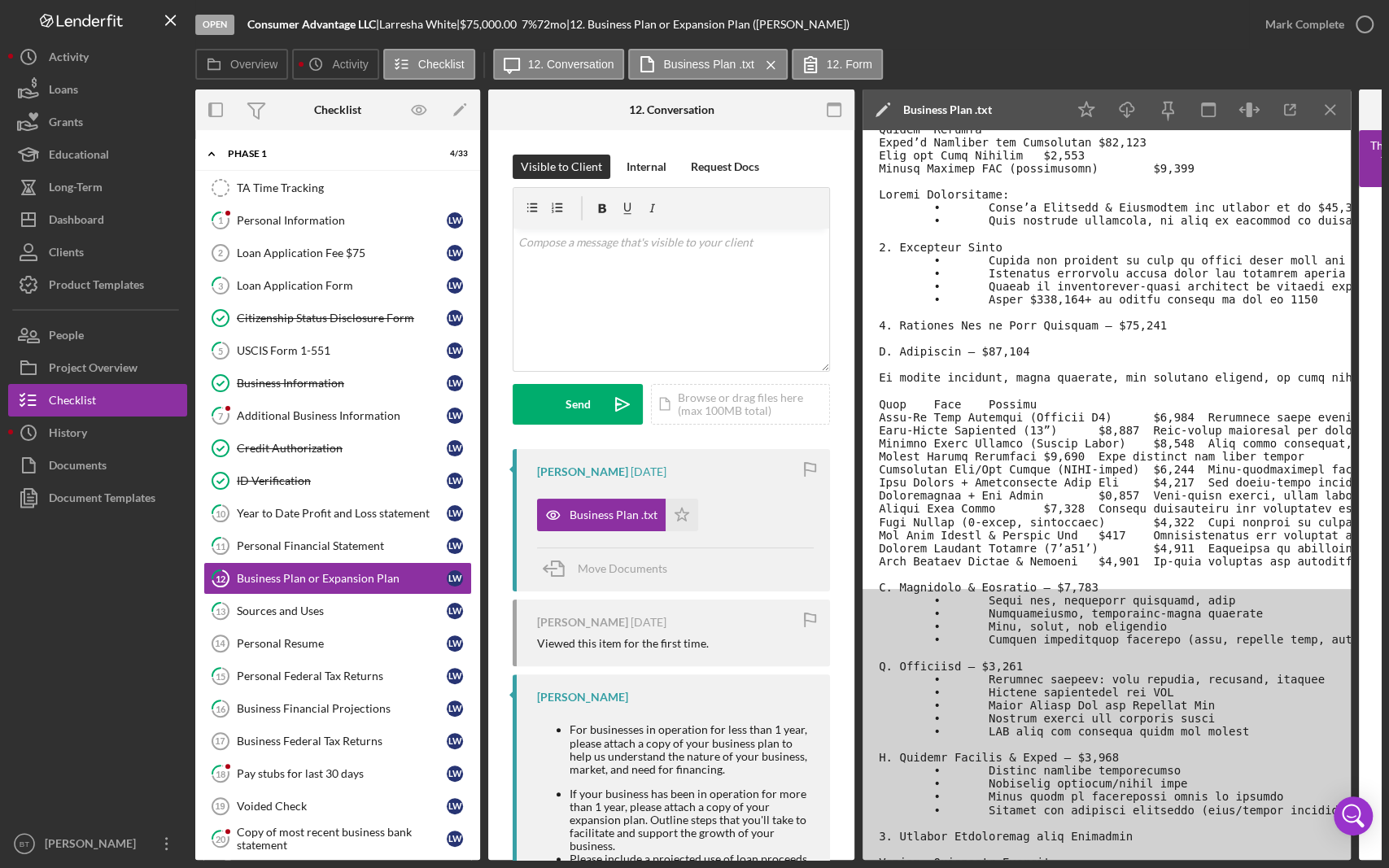
scroll to position [452, 0]
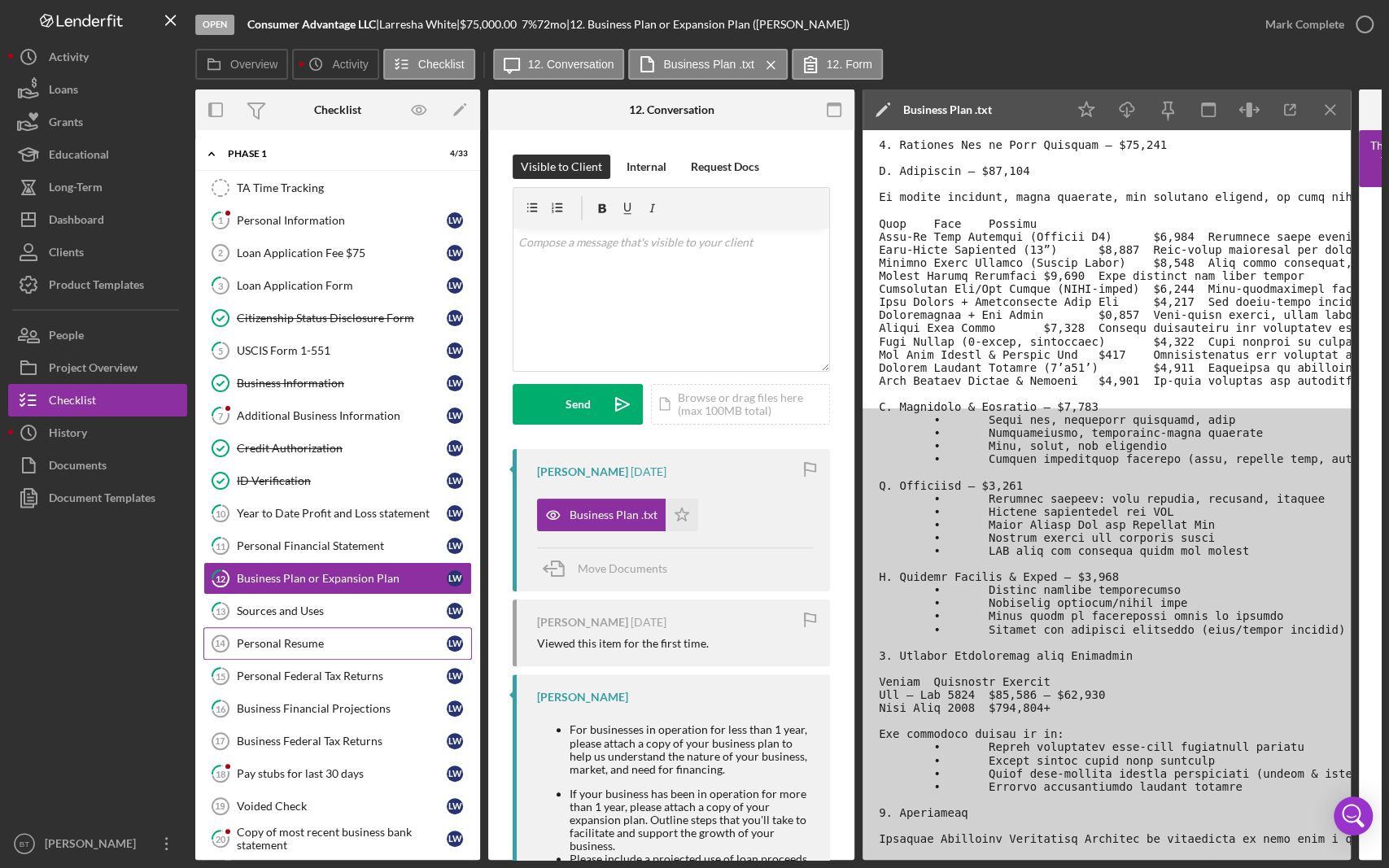
click at [293, 637] on div "Personal Resume" at bounding box center [341, 644] width 210 height 13
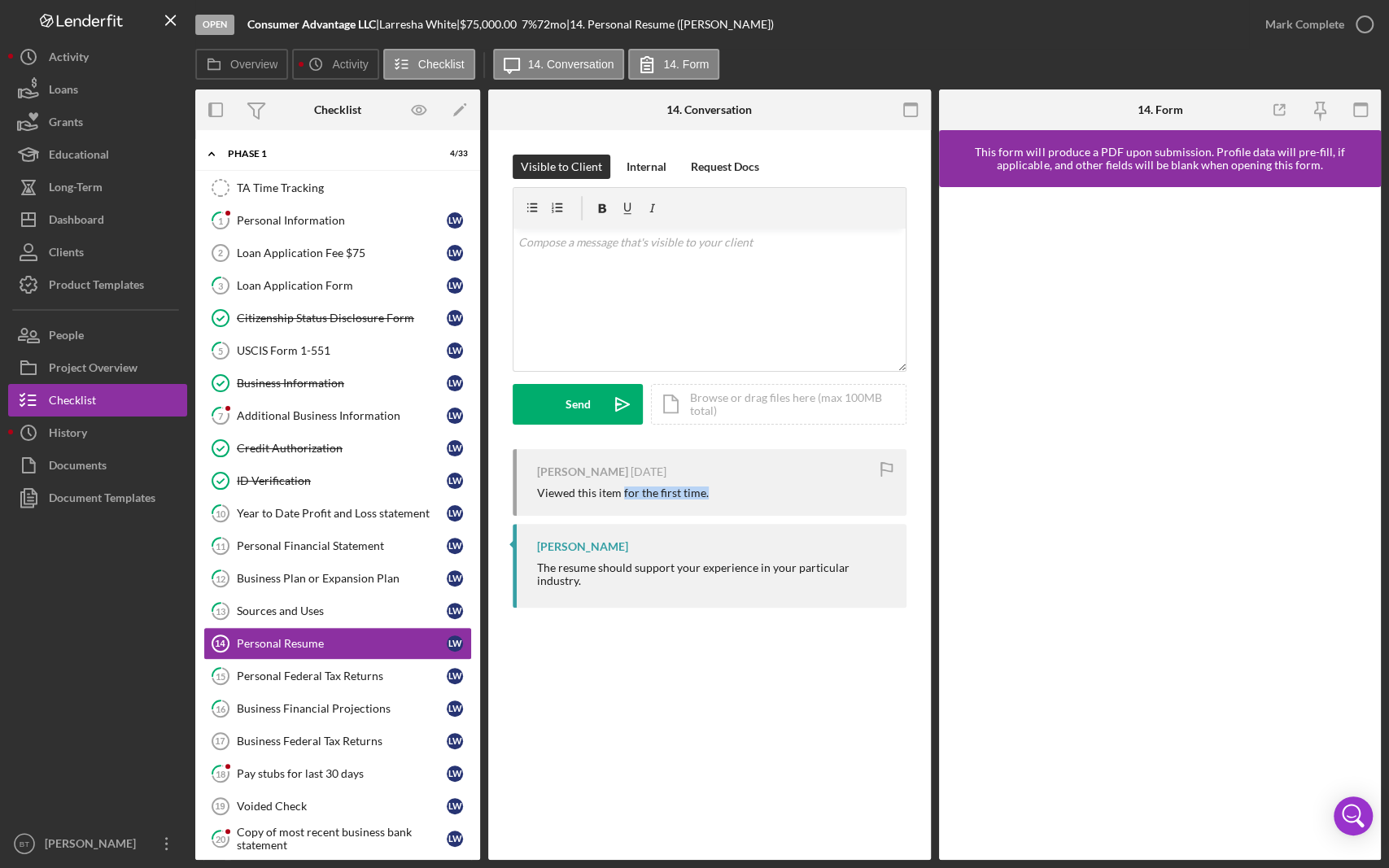
drag, startPoint x: 711, startPoint y: 496, endPoint x: 622, endPoint y: 500, distance: 89.1
click at [622, 500] on div "[PERSON_NAME] [DATE] Viewed this item for the first time." at bounding box center [709, 482] width 394 height 66
click at [723, 502] on div "[PERSON_NAME] [DATE] Viewed this item for the first time." at bounding box center [709, 482] width 394 height 66
click at [304, 674] on div "Personal Federal Tax Returns" at bounding box center [341, 676] width 210 height 13
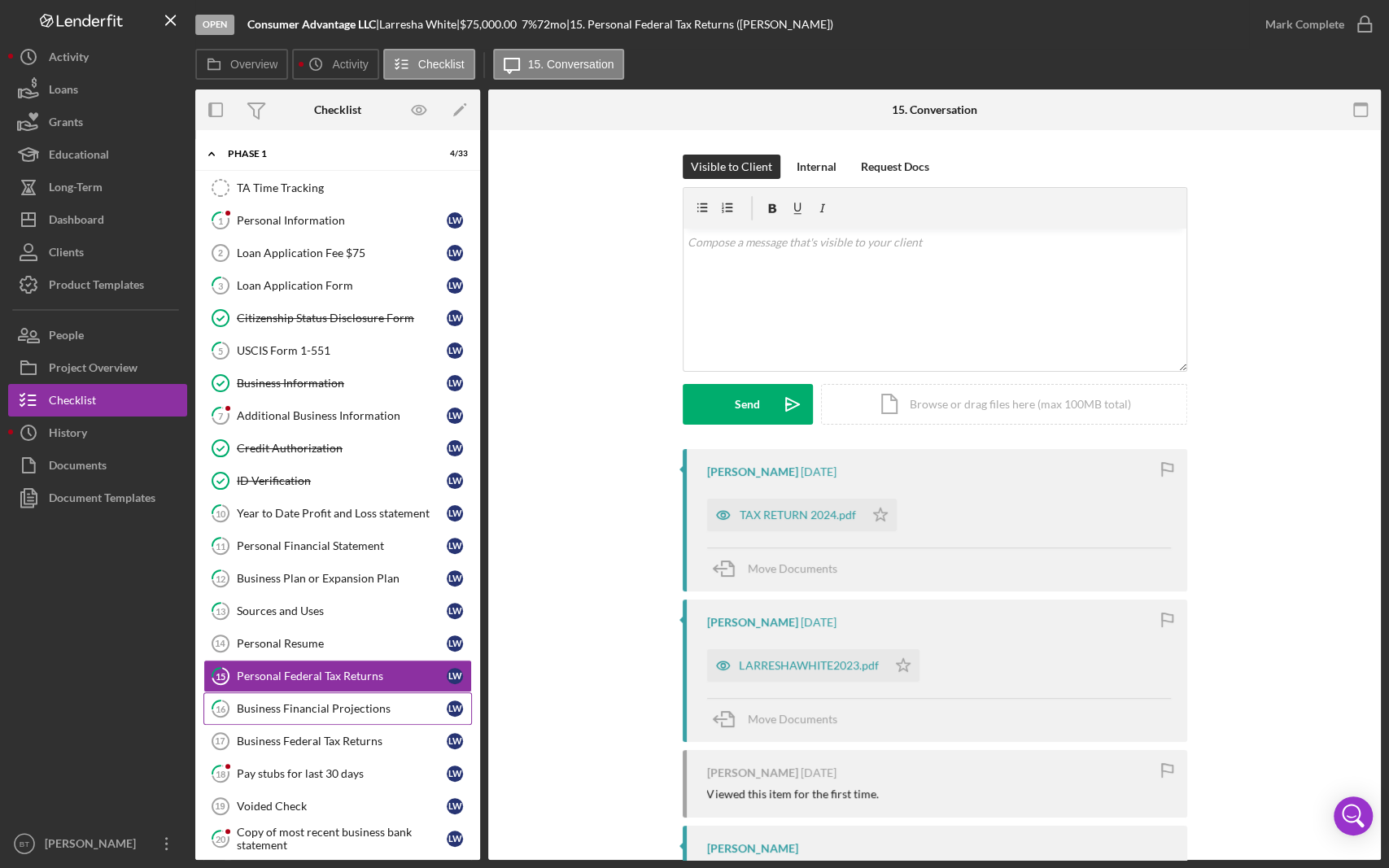
click at [327, 709] on div "Business Financial Projections" at bounding box center [341, 709] width 210 height 13
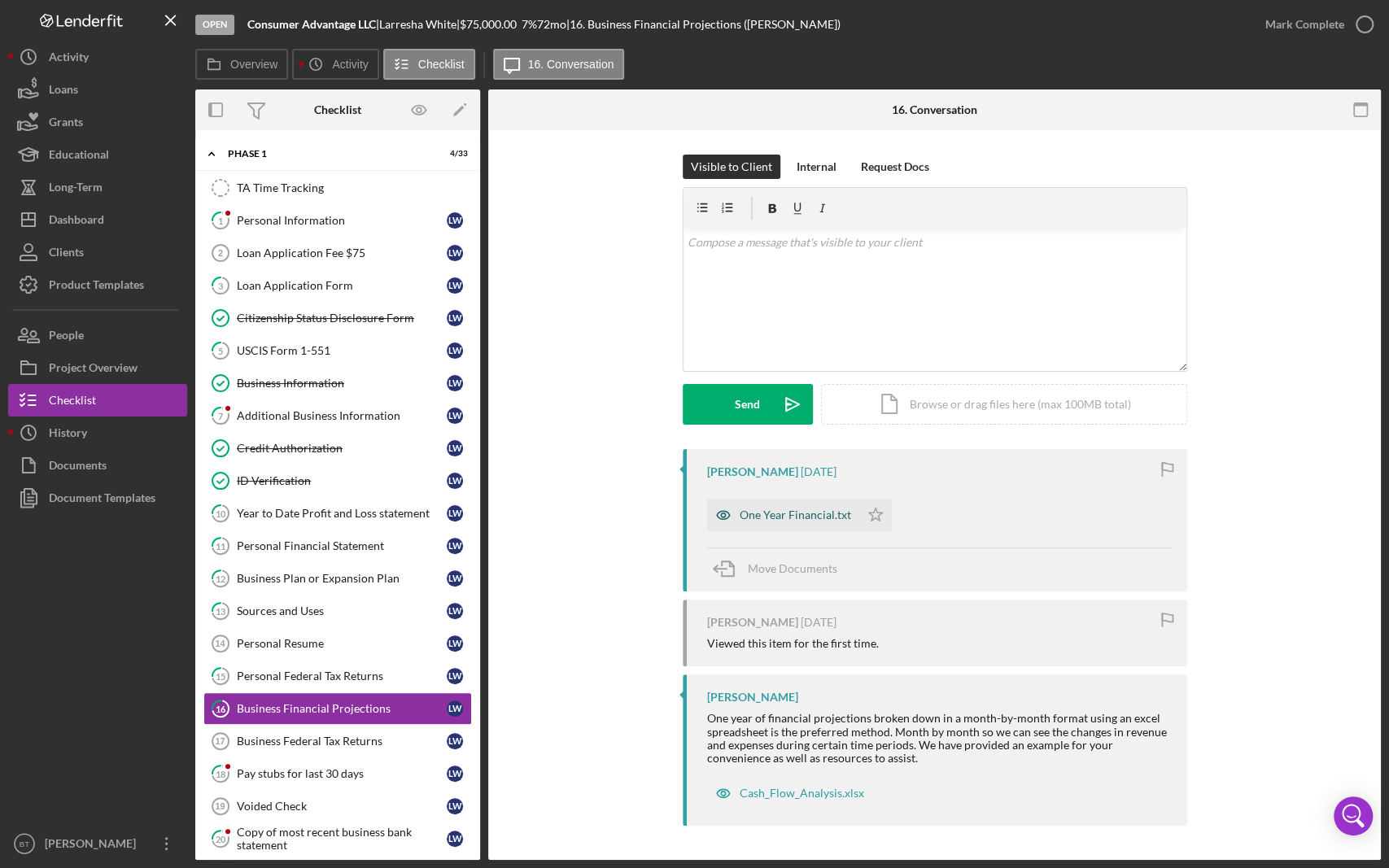
click at [813, 513] on div "One Year Financial.txt" at bounding box center [795, 515] width 112 height 13
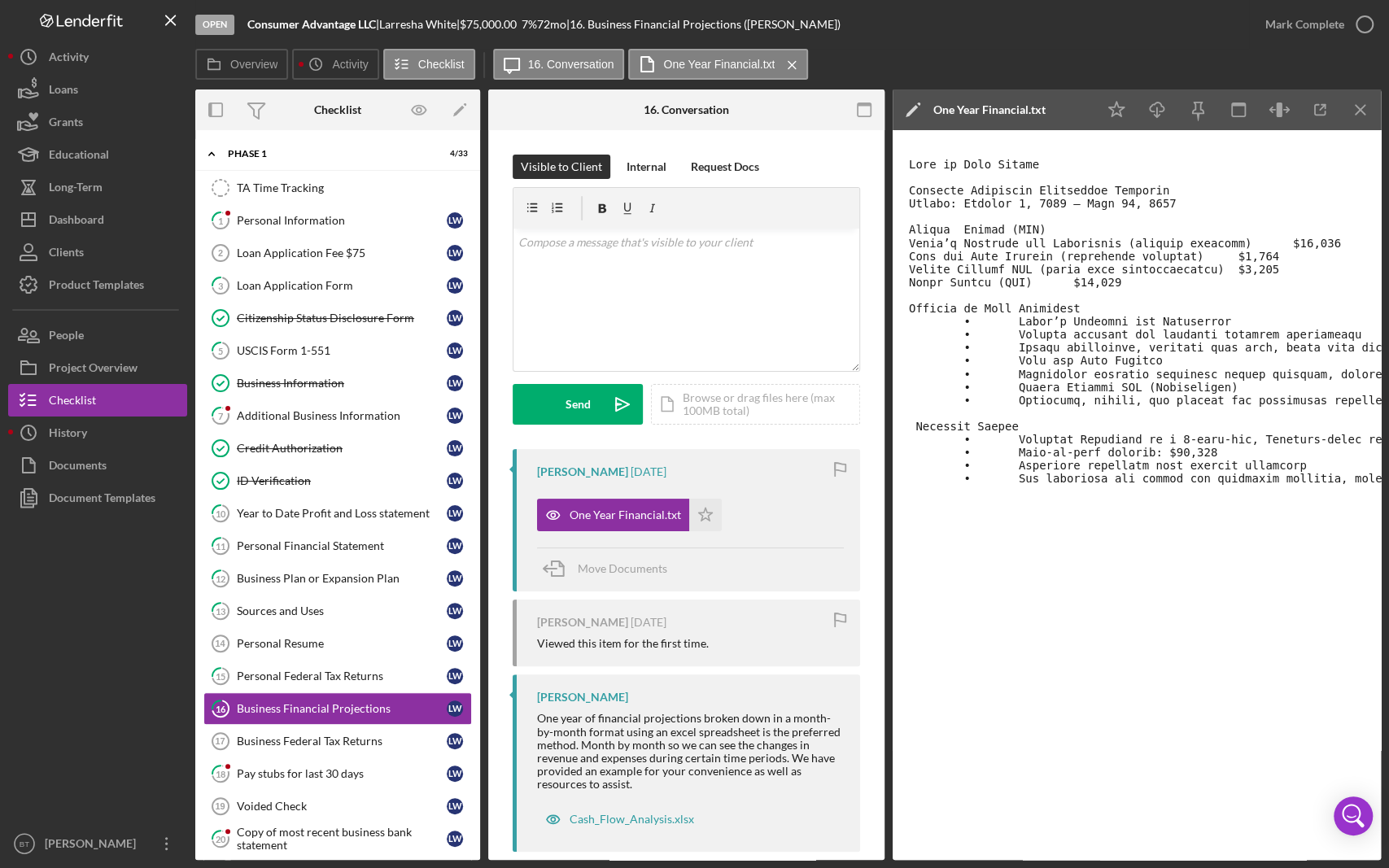
scroll to position [24, 0]
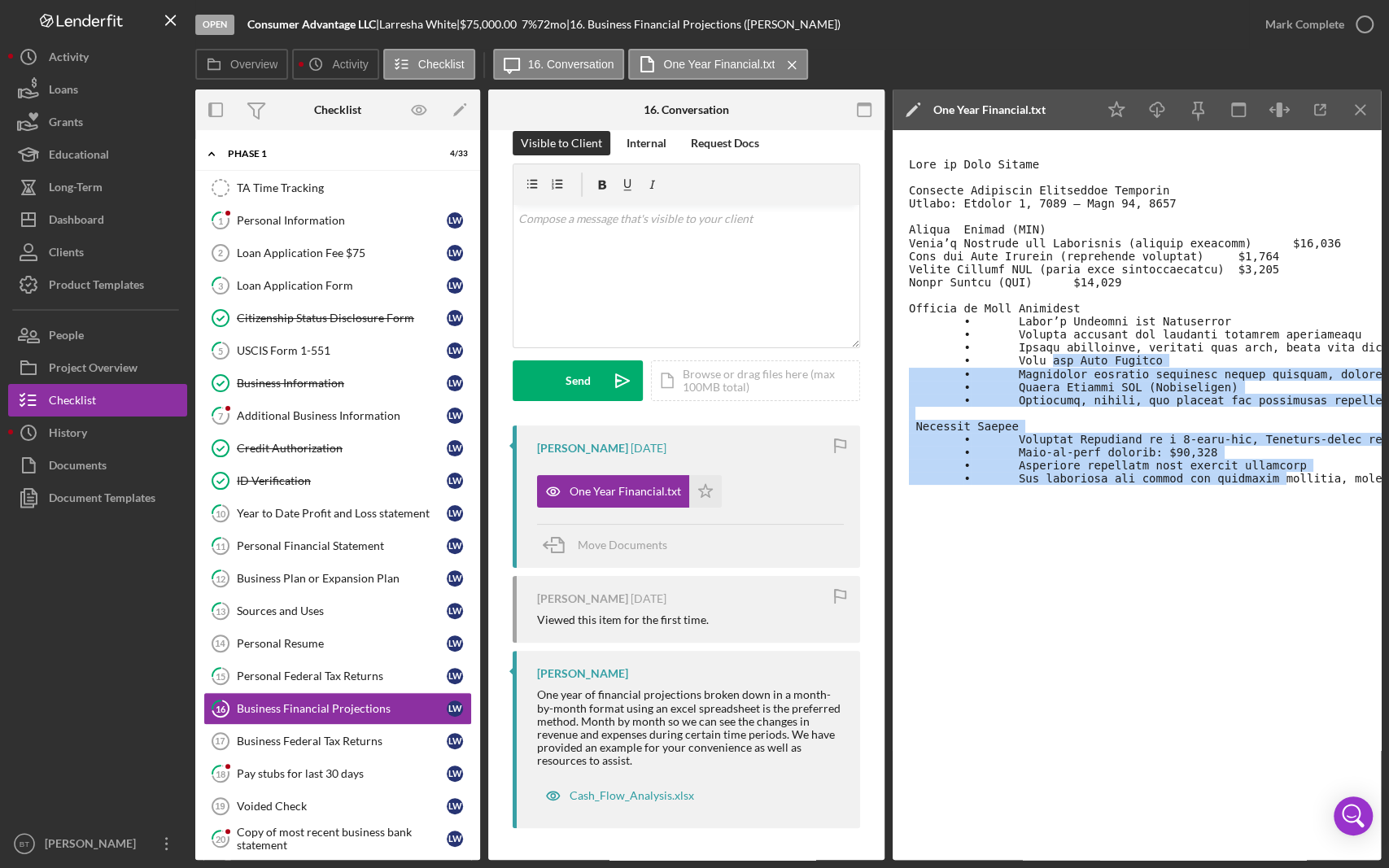
drag, startPoint x: 1028, startPoint y: 392, endPoint x: 1244, endPoint y: 505, distance: 243.8
click at [1244, 485] on pre at bounding box center [1289, 321] width 762 height 327
click at [1238, 485] on pre at bounding box center [1289, 321] width 762 height 327
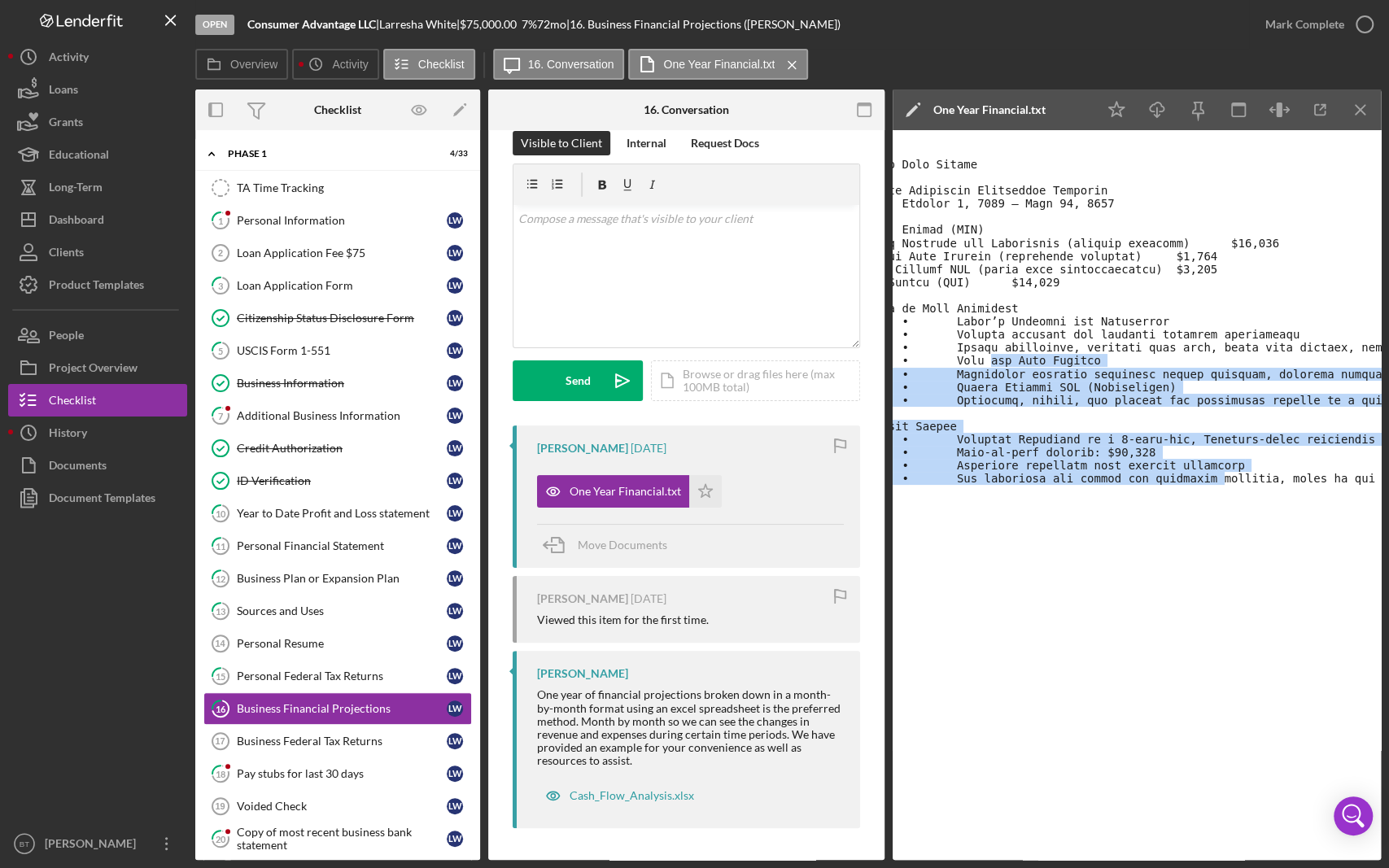
scroll to position [0, 0]
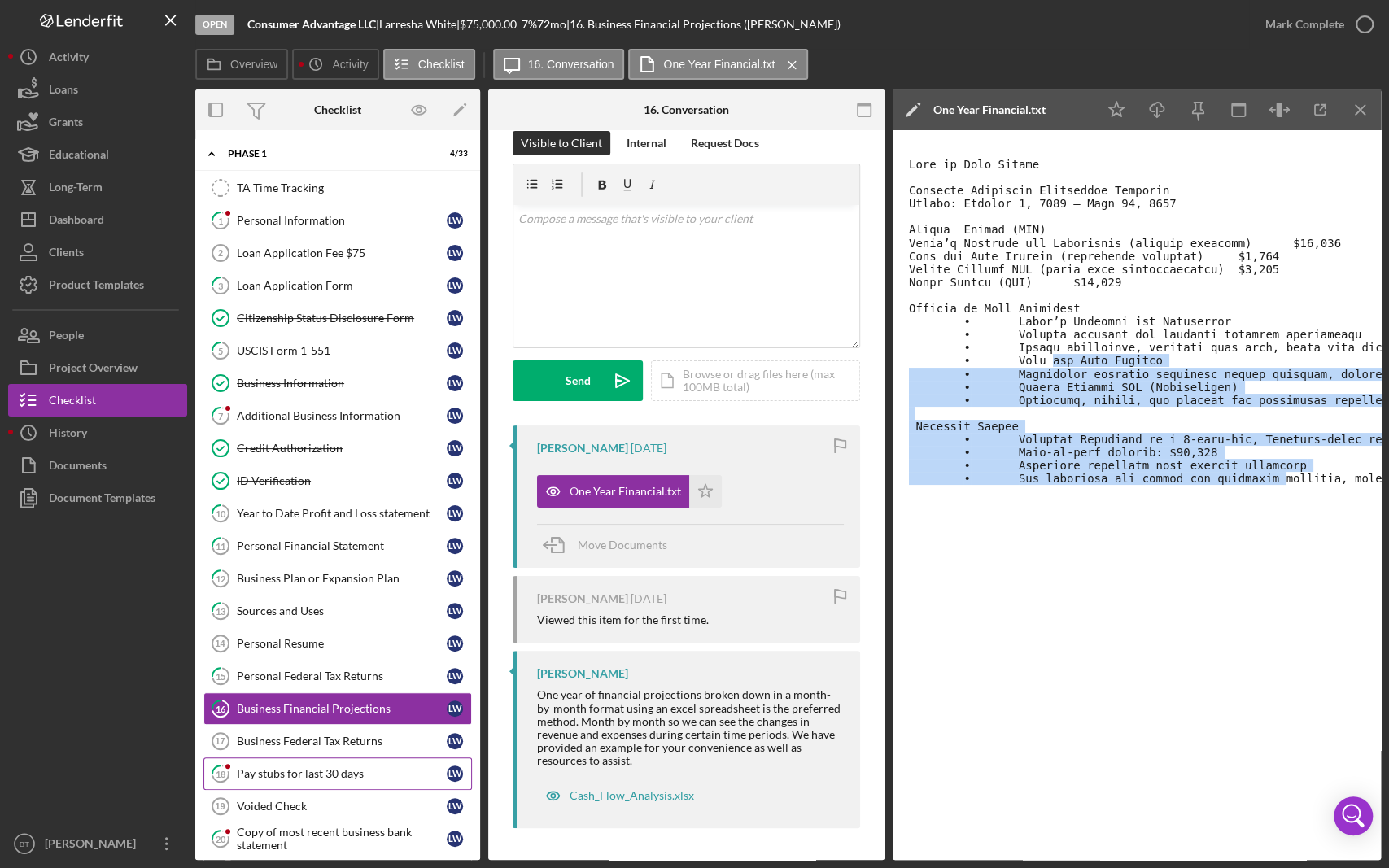
click at [272, 745] on div "Pay stubs for last 30 days" at bounding box center [341, 774] width 210 height 13
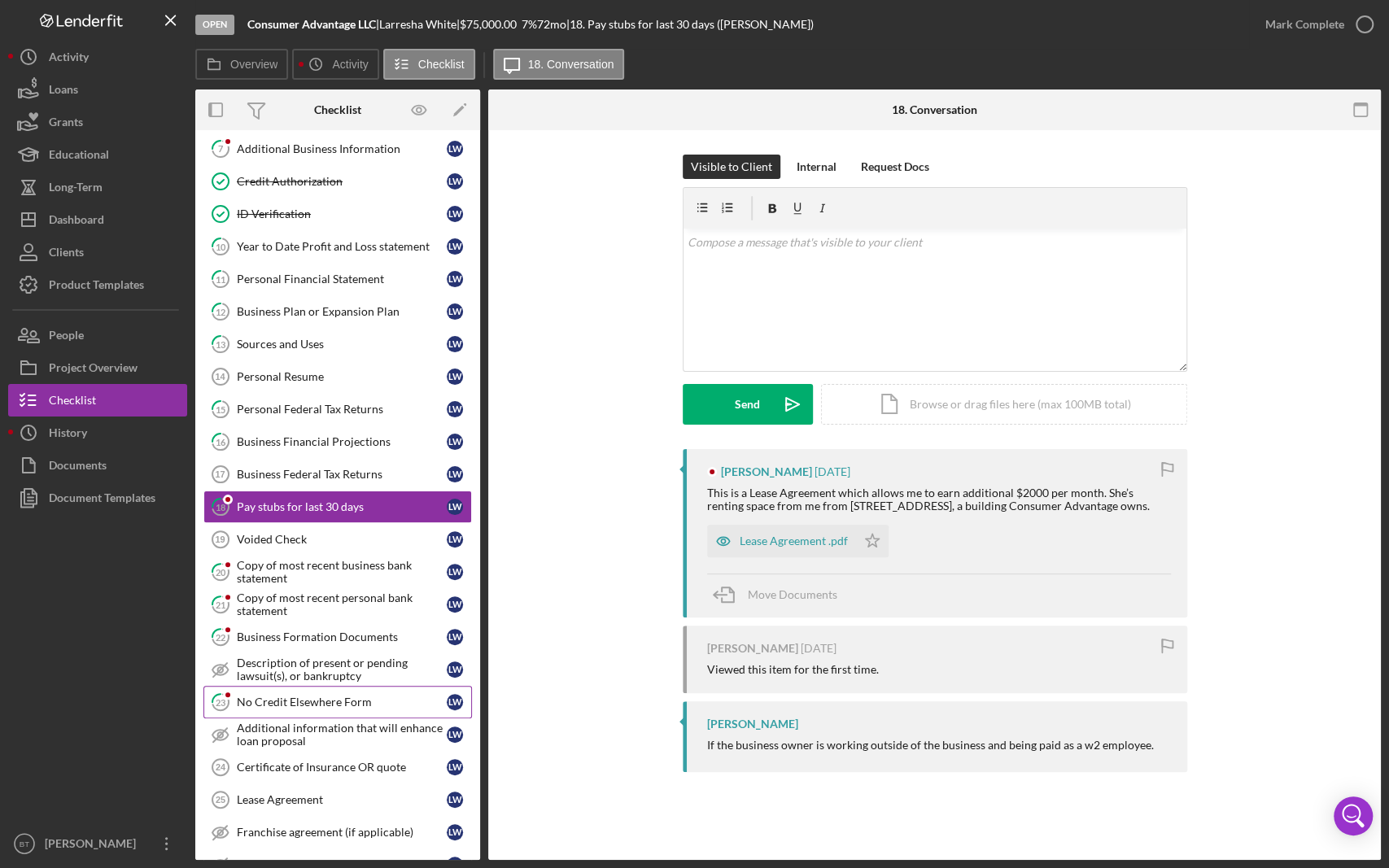
scroll to position [271, 0]
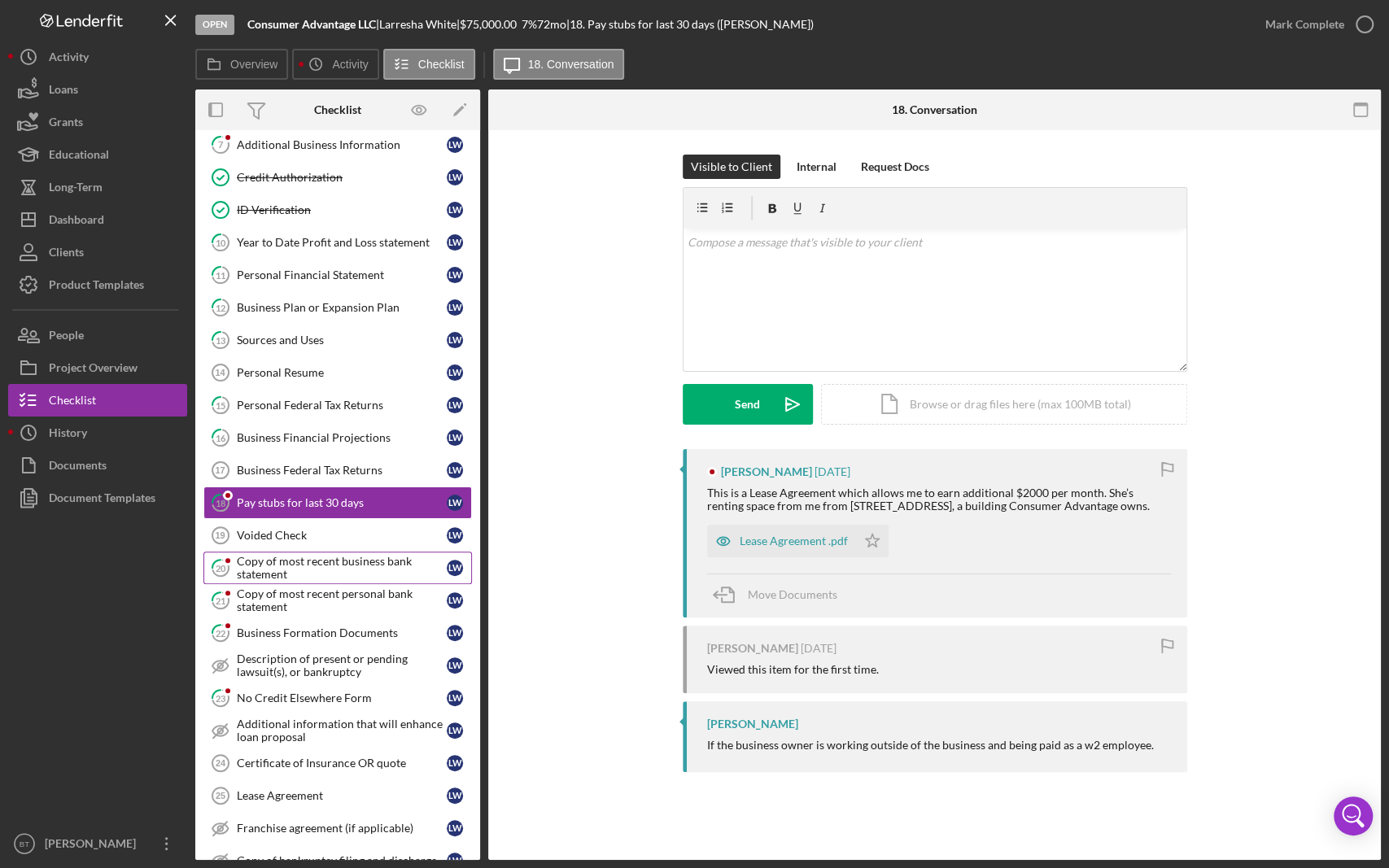
click at [296, 561] on div "Copy of most recent business bank statement" at bounding box center [341, 568] width 210 height 26
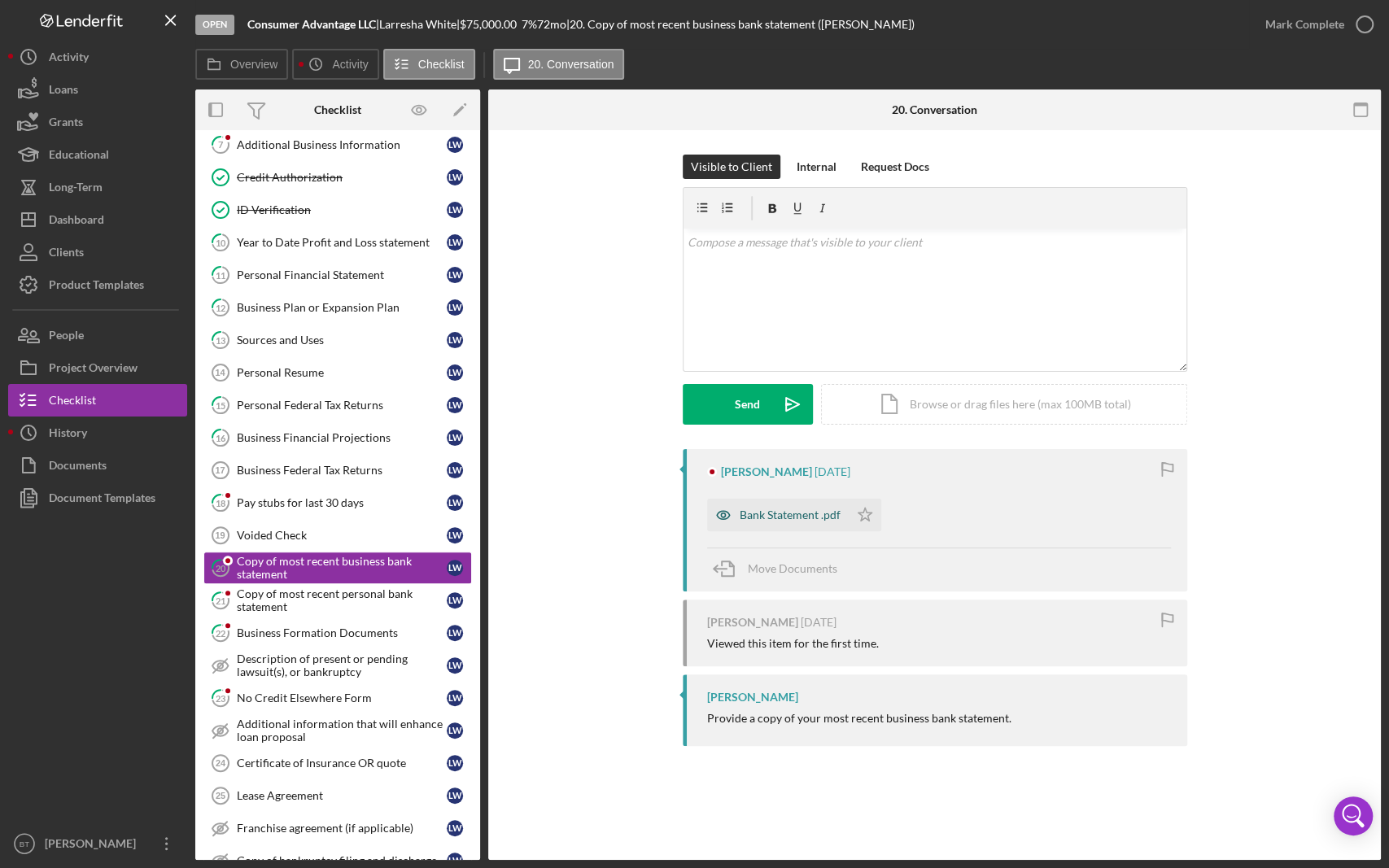
click at [835, 512] on div "Bank Statement .pdf" at bounding box center [790, 515] width 101 height 13
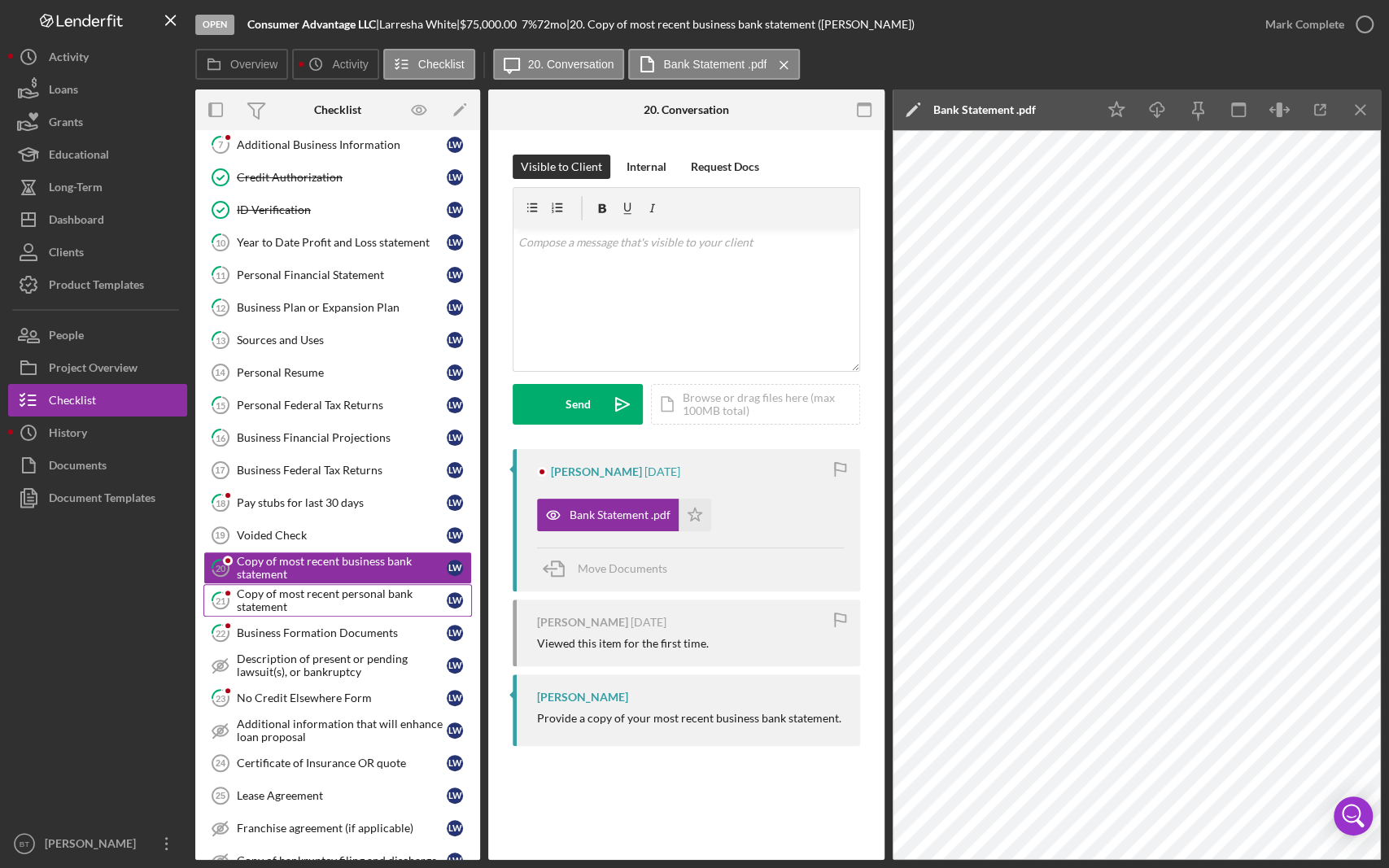
click at [272, 598] on div "Copy of most recent personal bank statement" at bounding box center [341, 600] width 210 height 26
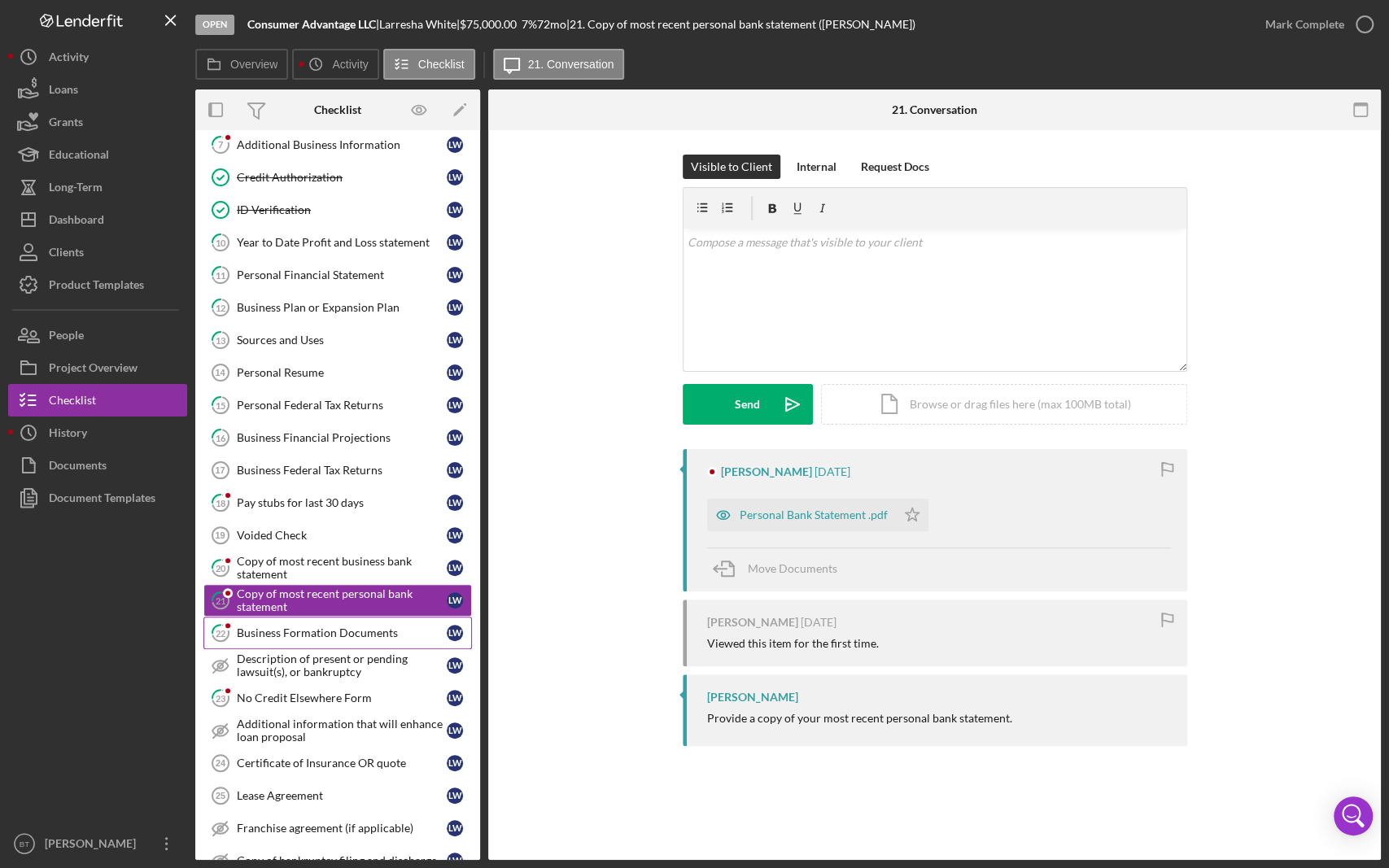
click at [289, 627] on div "Business Formation Documents" at bounding box center [341, 633] width 210 height 13
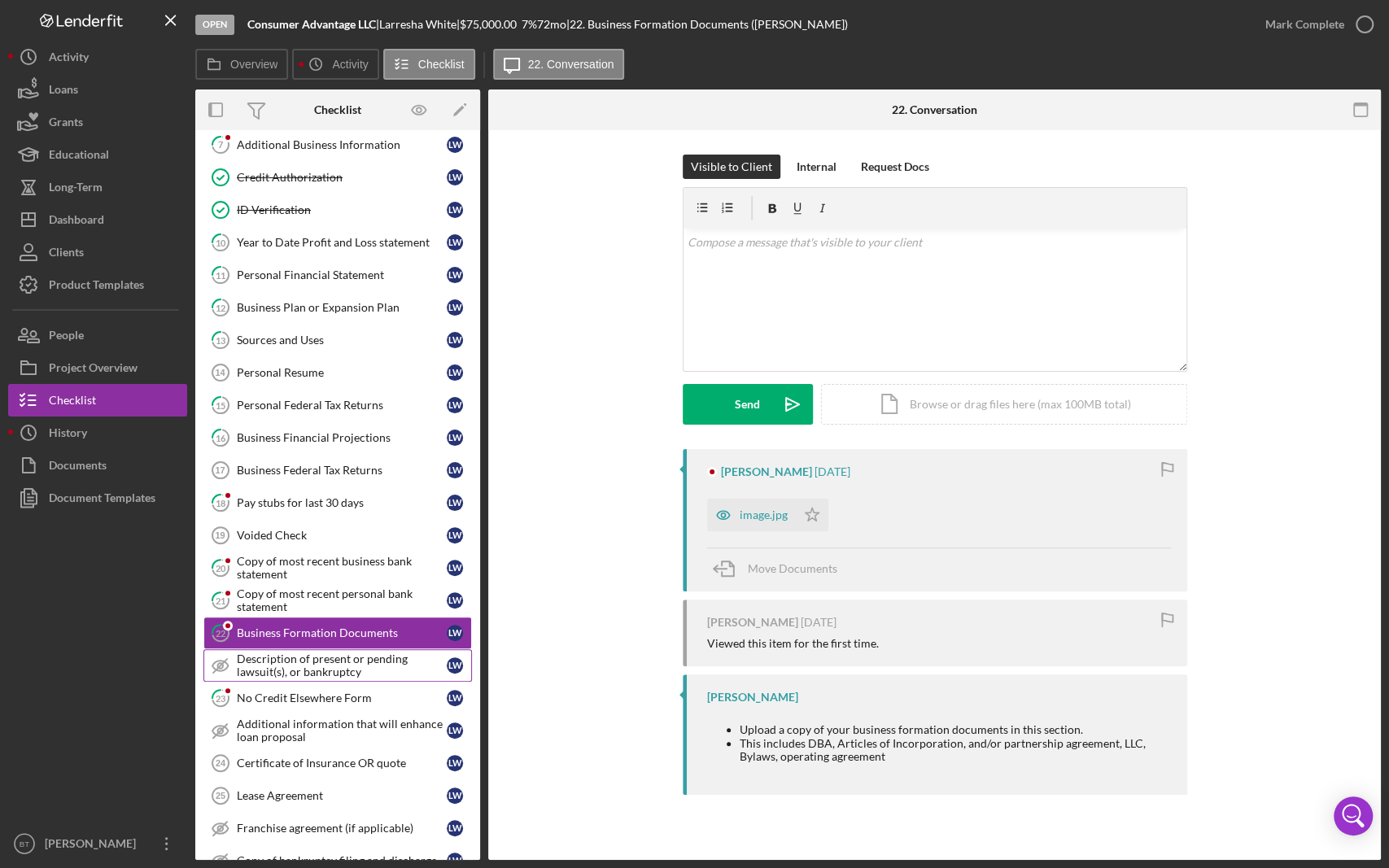
click at [328, 664] on div "Description of present or pending lawsuit(s), or bankruptcy" at bounding box center [341, 666] width 210 height 26
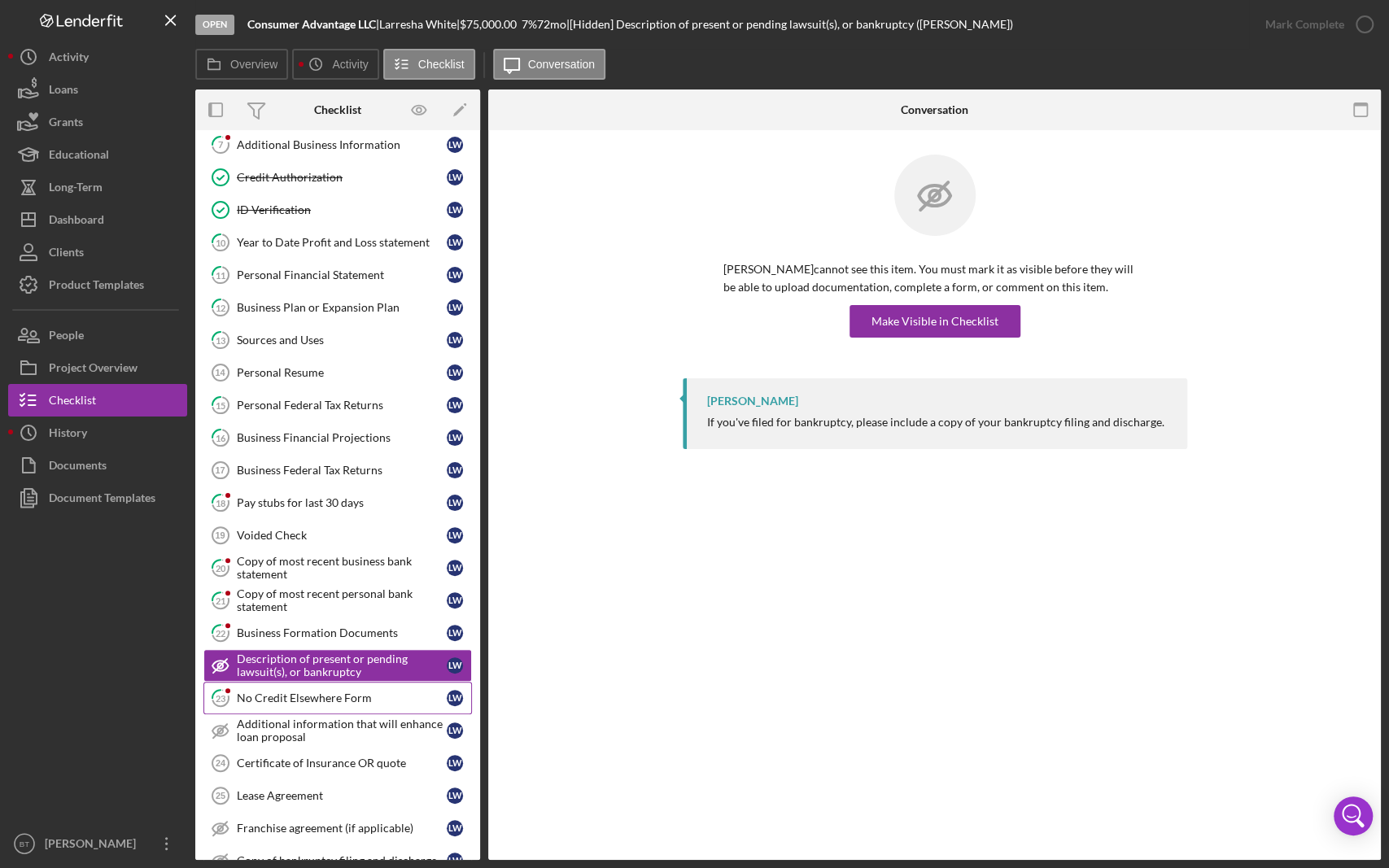
click at [314, 698] on div "No Credit Elsewhere Form" at bounding box center [341, 698] width 210 height 13
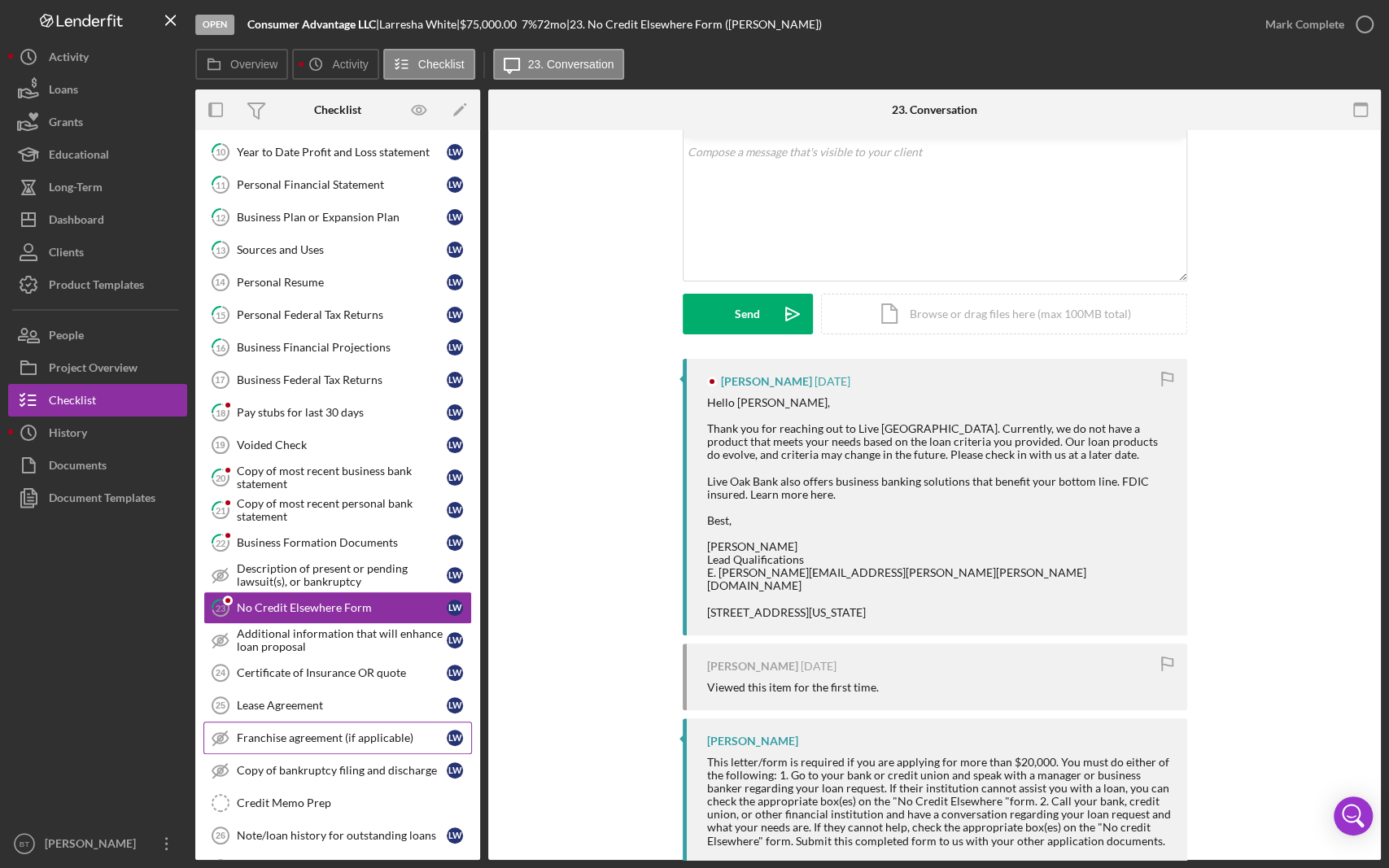
scroll to position [432, 0]
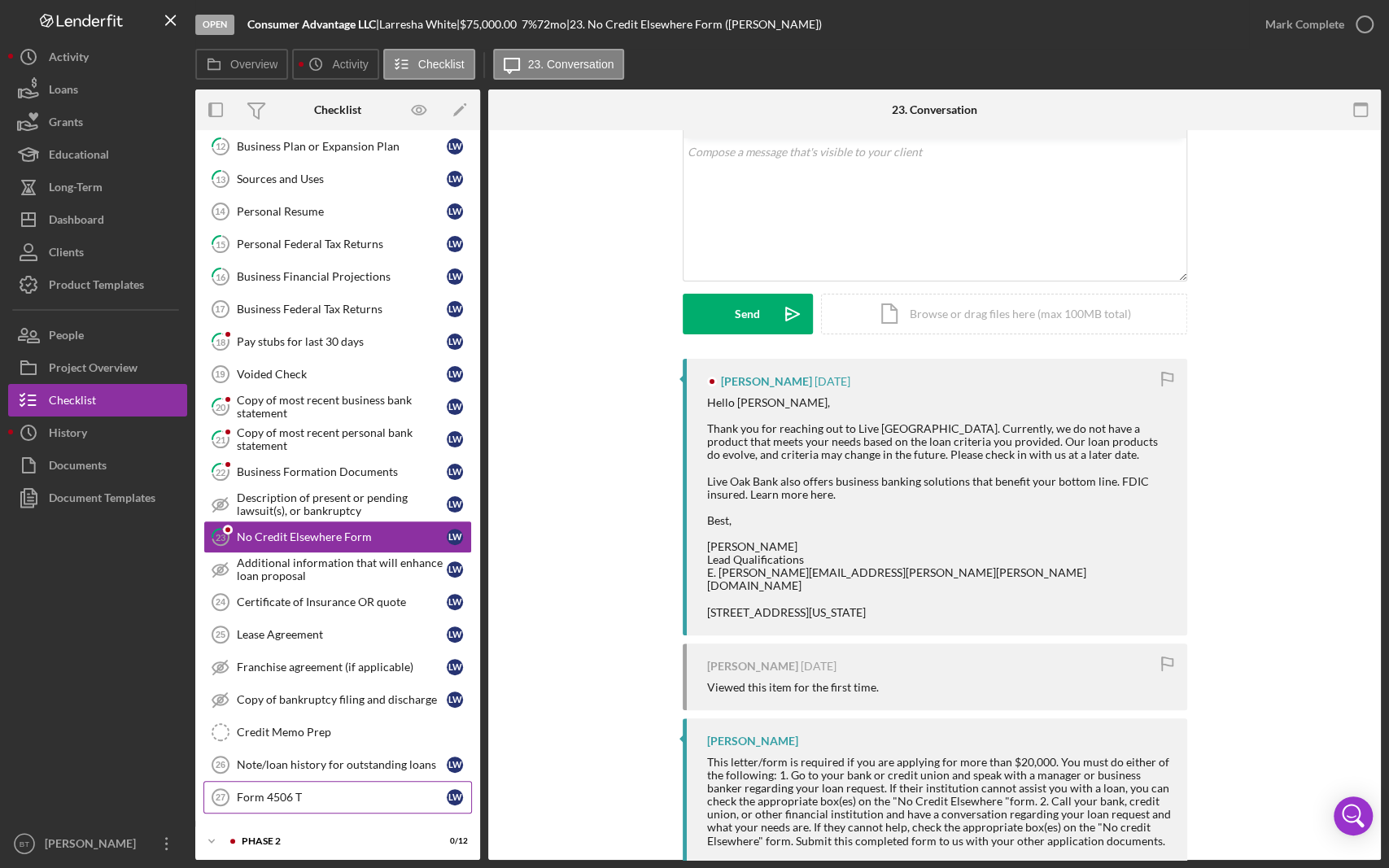
click at [271, 745] on div "Form 4506 T" at bounding box center [341, 798] width 210 height 13
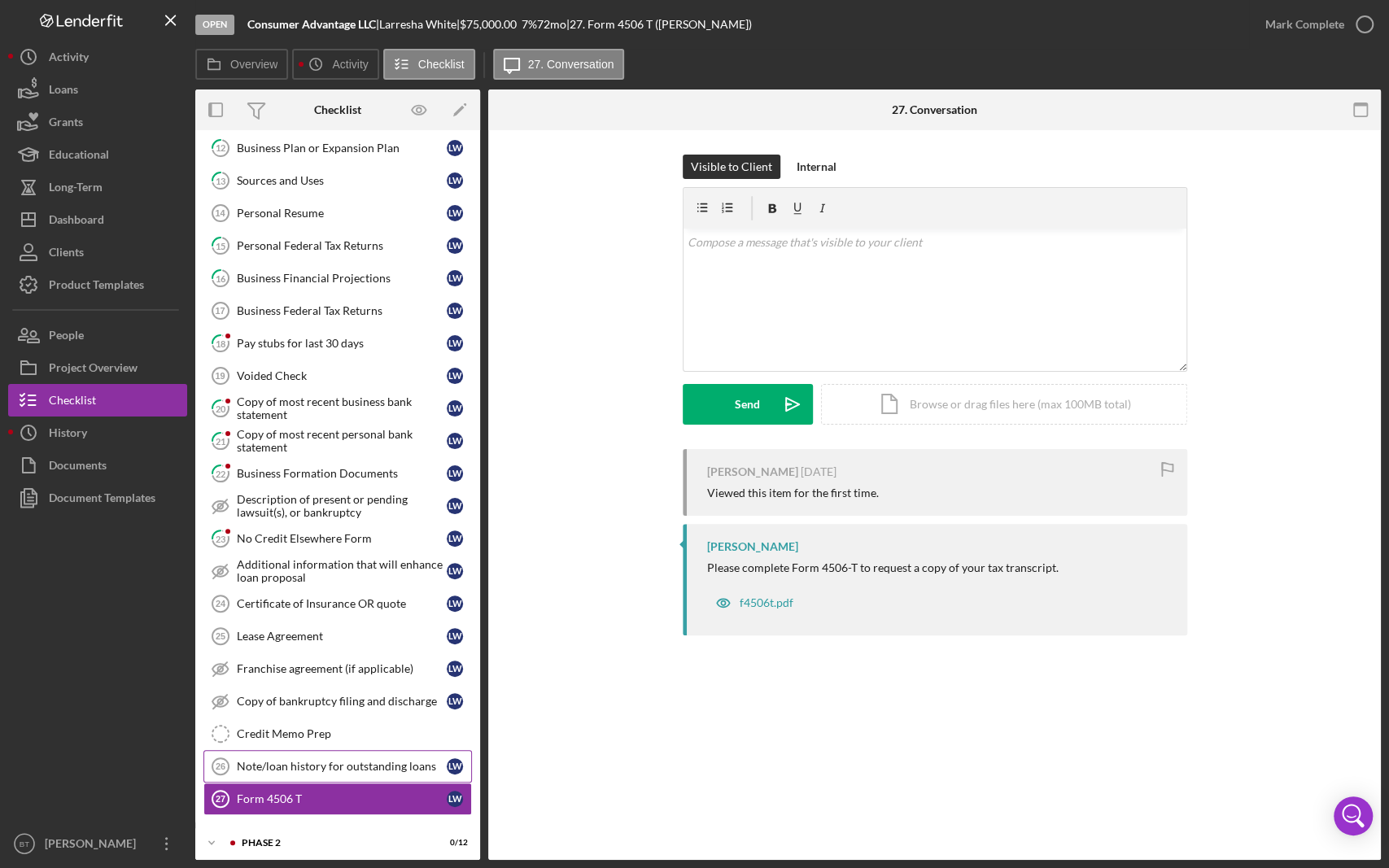
scroll to position [432, 0]
click at [768, 604] on div "f4506t.pdf" at bounding box center [767, 603] width 54 height 13
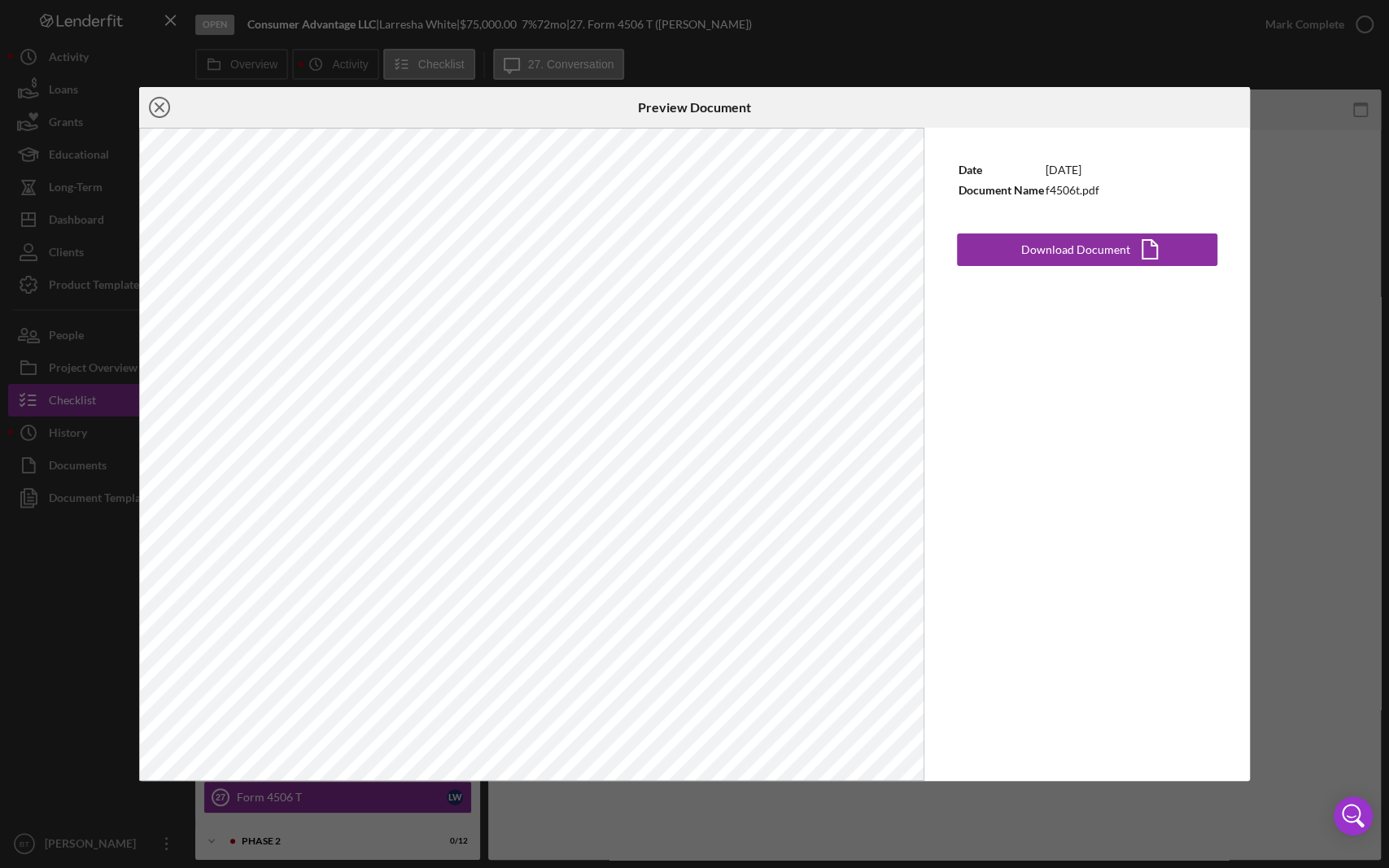
click at [156, 102] on icon "Icon/Close" at bounding box center [160, 107] width 41 height 41
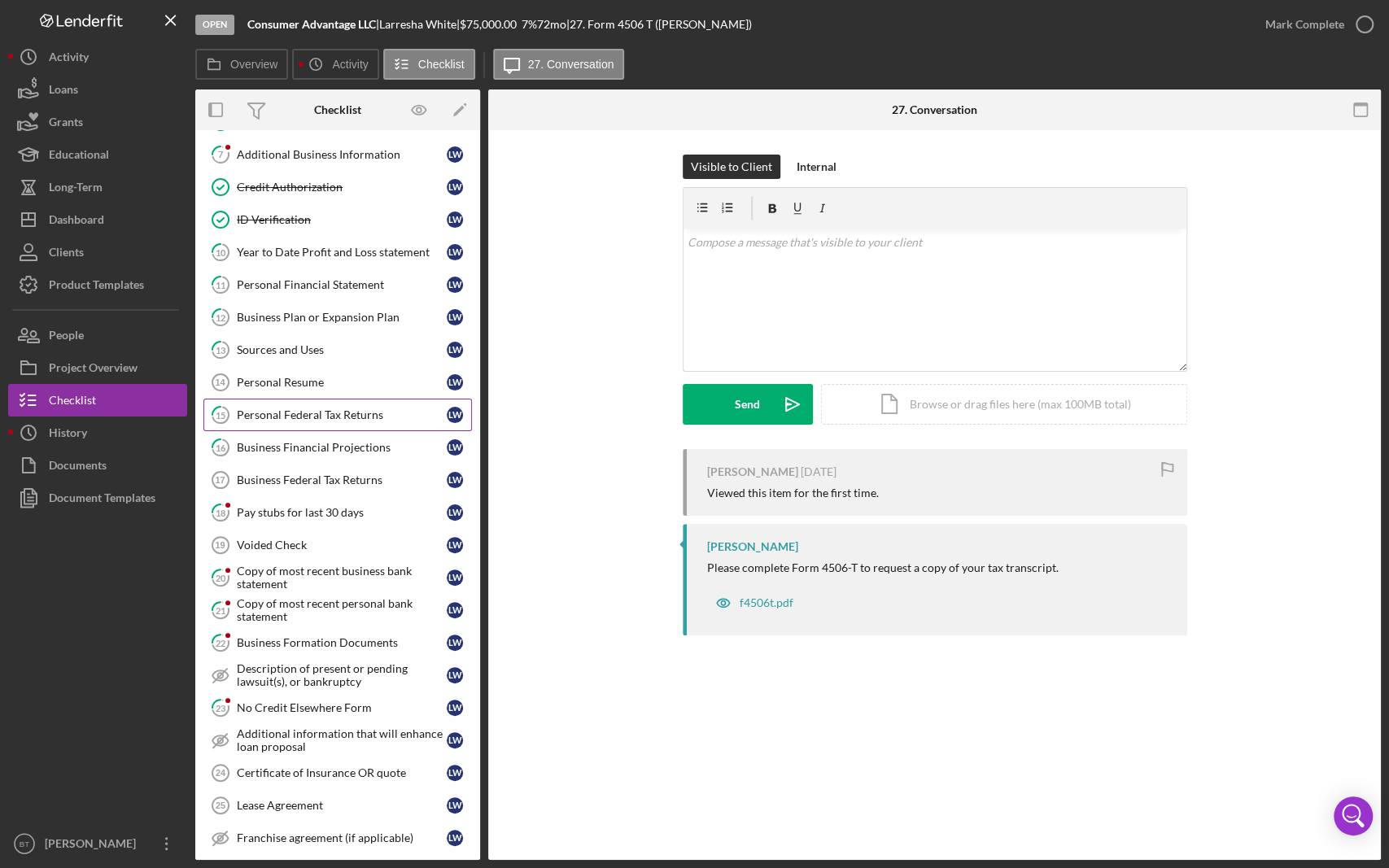
scroll to position [251, 0]
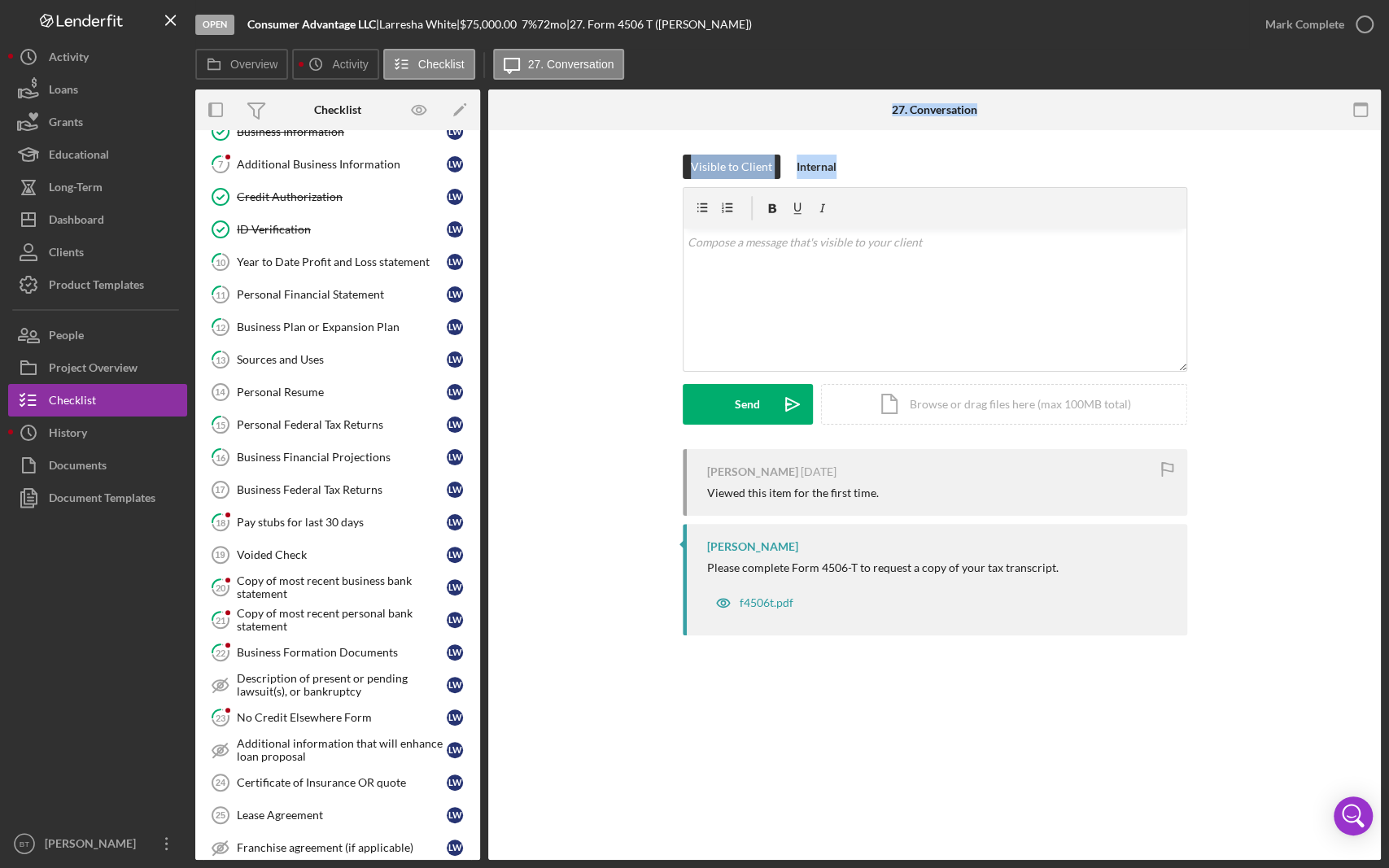
drag, startPoint x: 488, startPoint y: 306, endPoint x: 481, endPoint y: 258, distance: 48.5
click at [481, 258] on div "Overview Internal Workflow Stage Open Icon/Dropdown Arrow Archive (can unarchiv…" at bounding box center [789, 475] width 1186 height 771
click at [321, 418] on div "Personal Federal Tax Returns" at bounding box center [341, 425] width 210 height 13
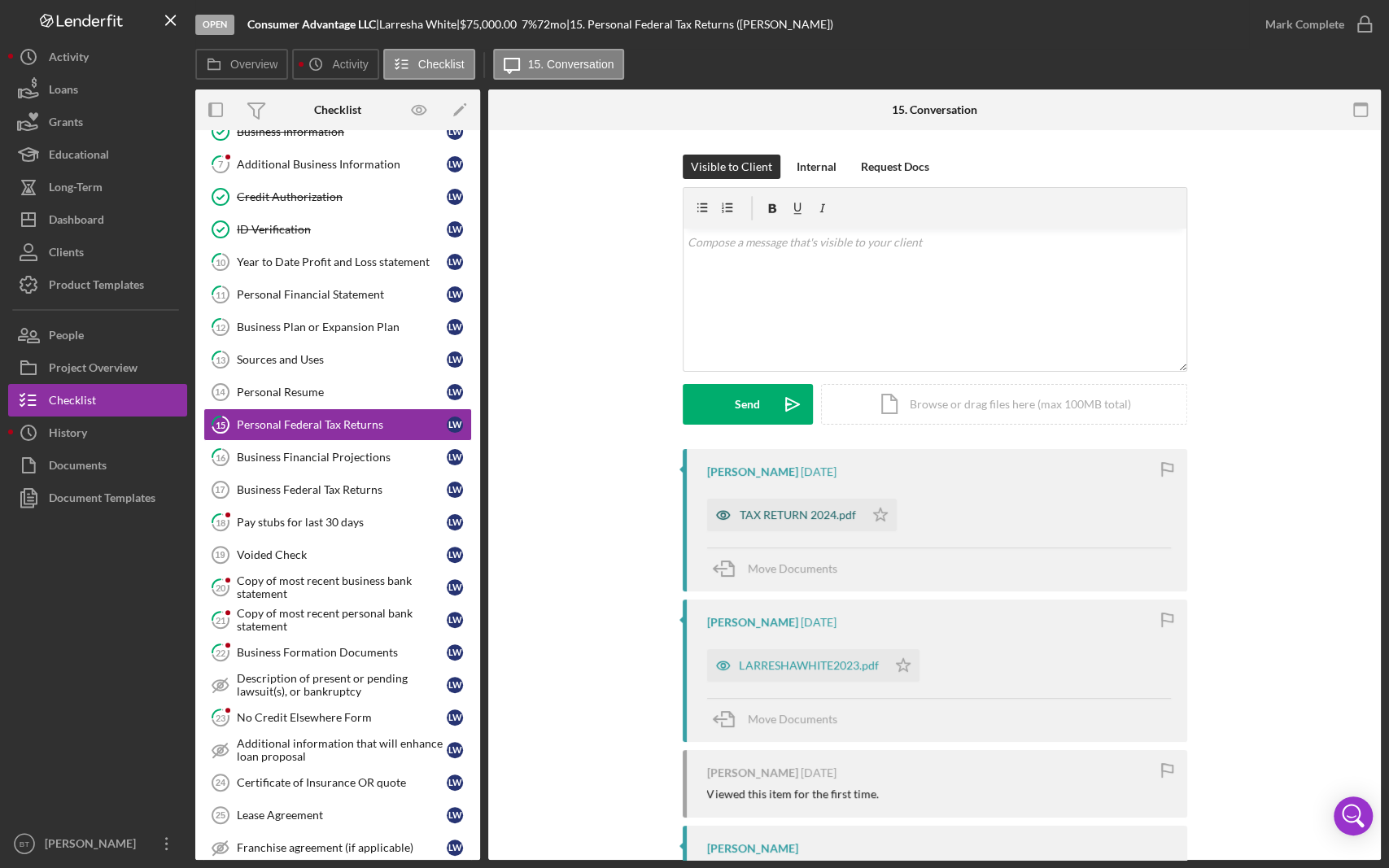
click at [803, 514] on div "TAX RETURN 2024.pdf" at bounding box center [798, 515] width 116 height 13
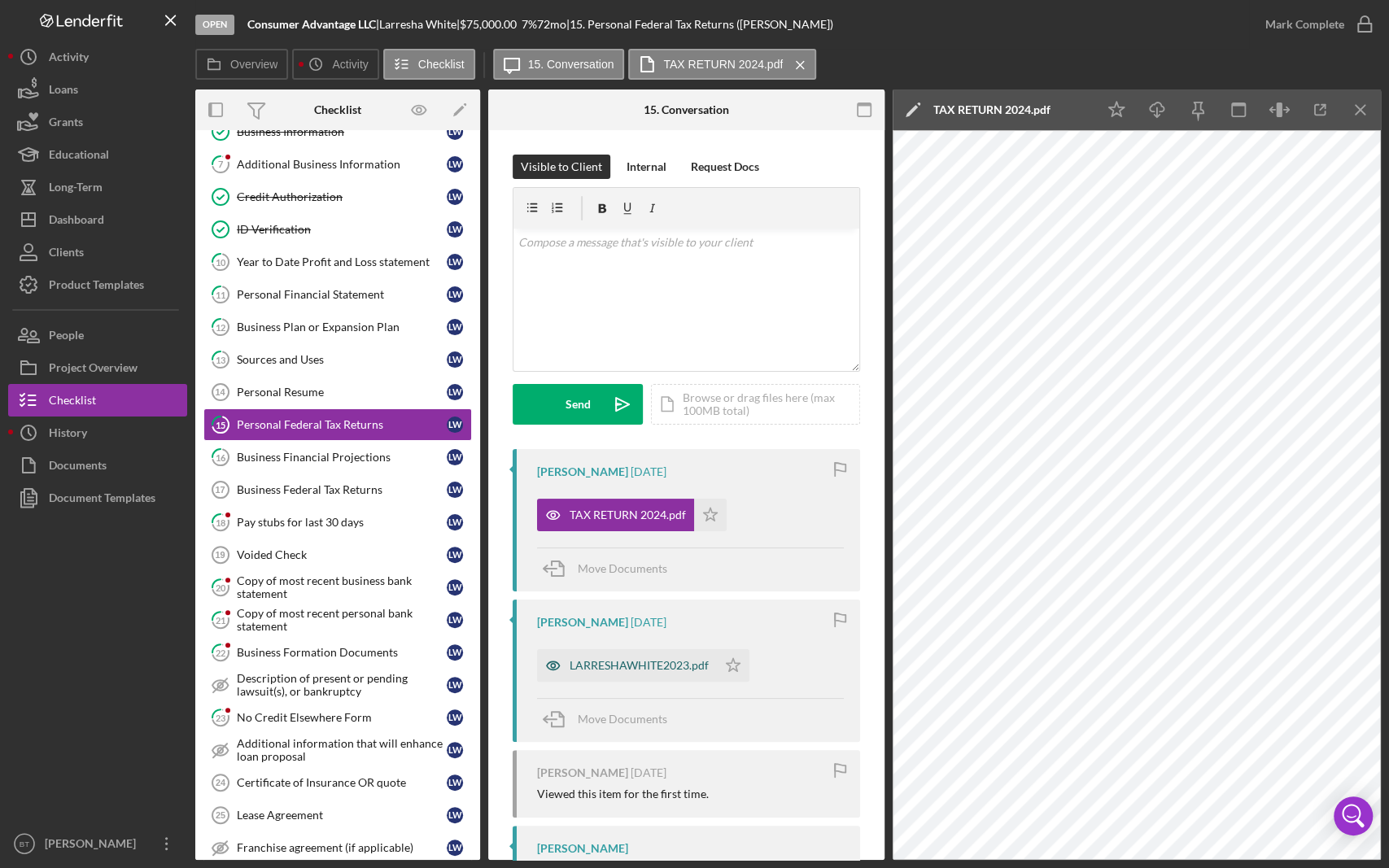
click at [666, 659] on div "LARRESHAWHITE2023.pdf" at bounding box center [639, 666] width 139 height 13
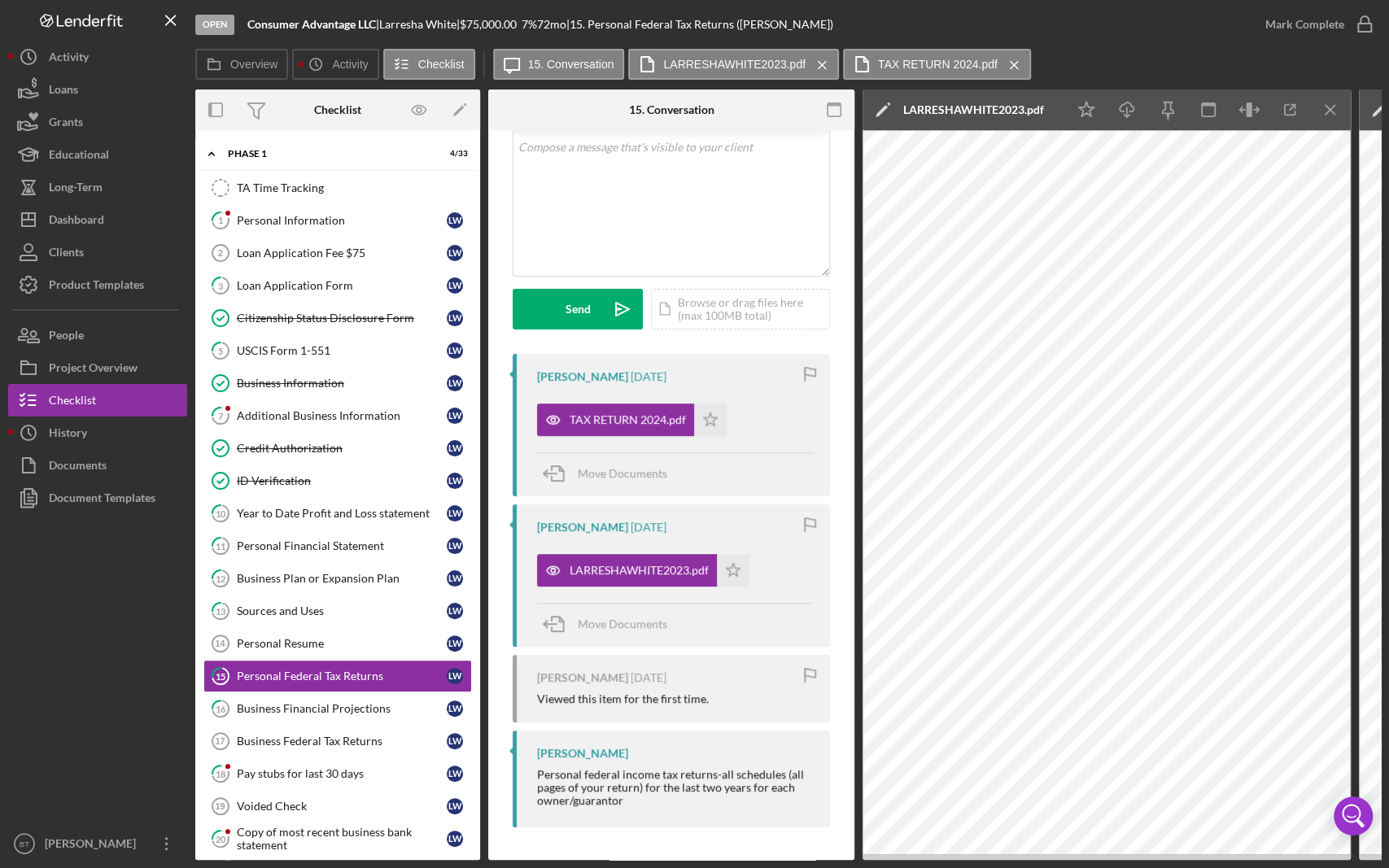
scroll to position [98, 0]
click at [368, 514] on div "Year to Date Profit and Loss statement" at bounding box center [341, 513] width 210 height 13
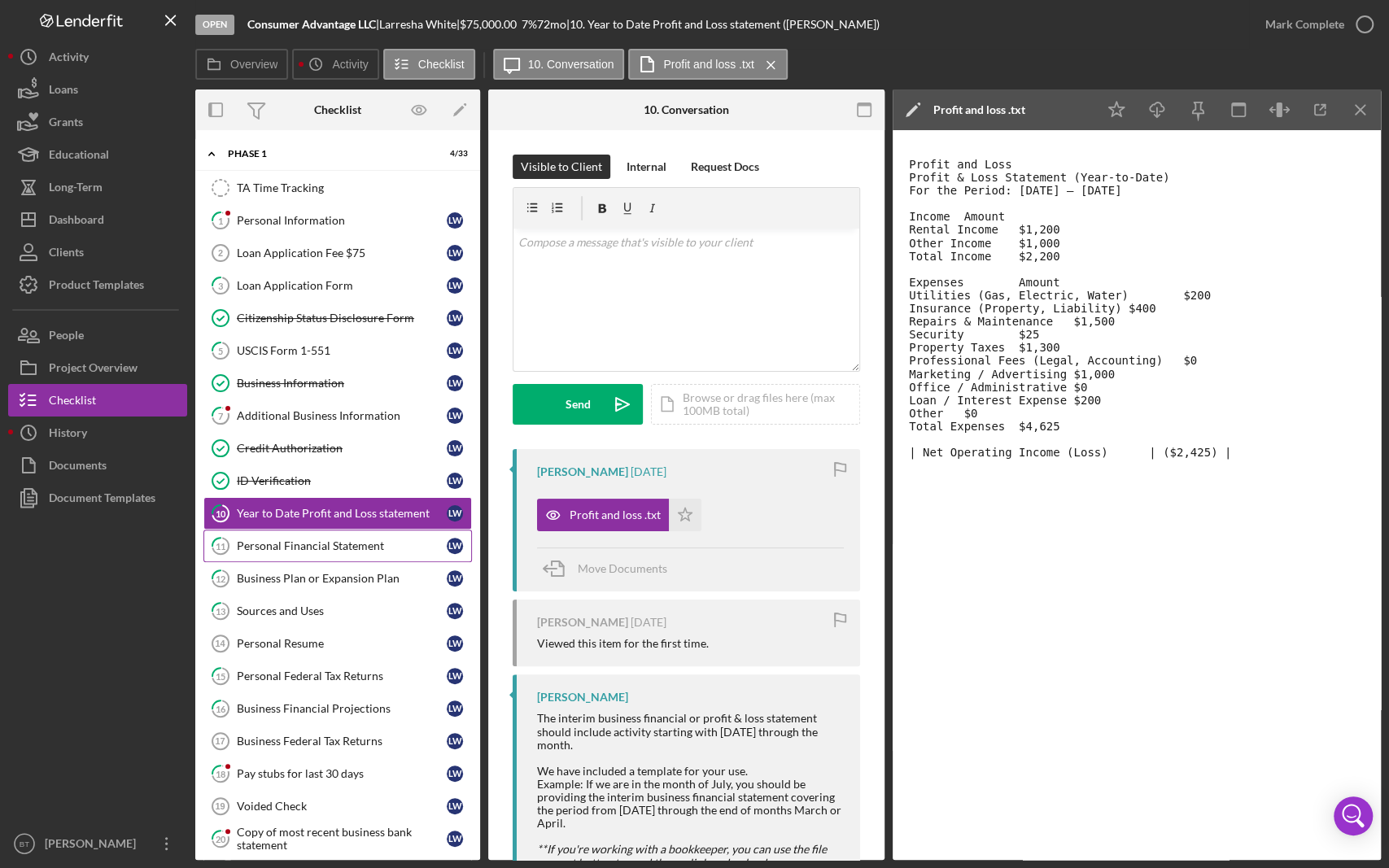
click at [374, 550] on link "11 Personal Financial Statement [PERSON_NAME]" at bounding box center [337, 546] width 269 height 32
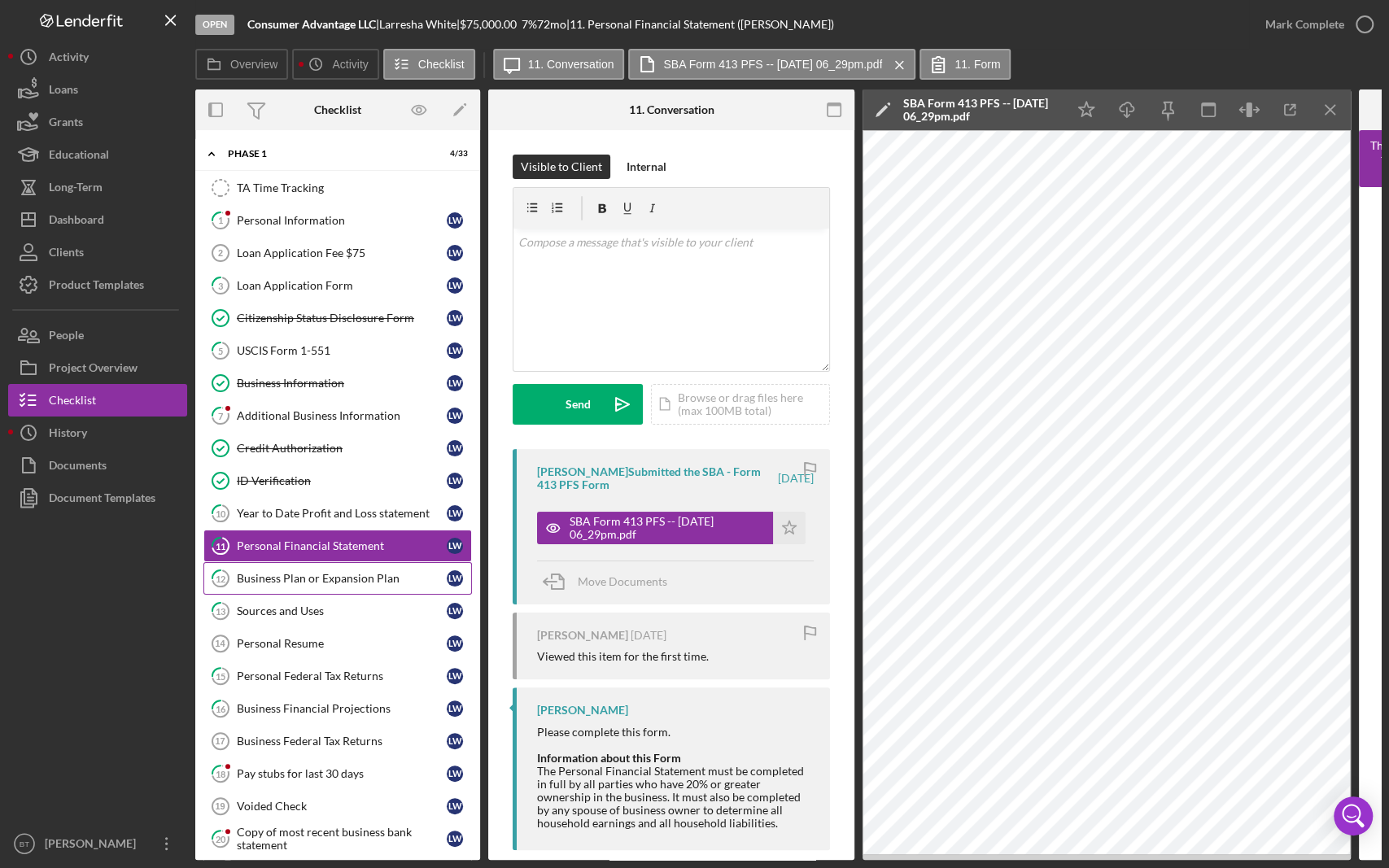
click at [373, 582] on div "Business Plan or Expansion Plan" at bounding box center [341, 579] width 210 height 13
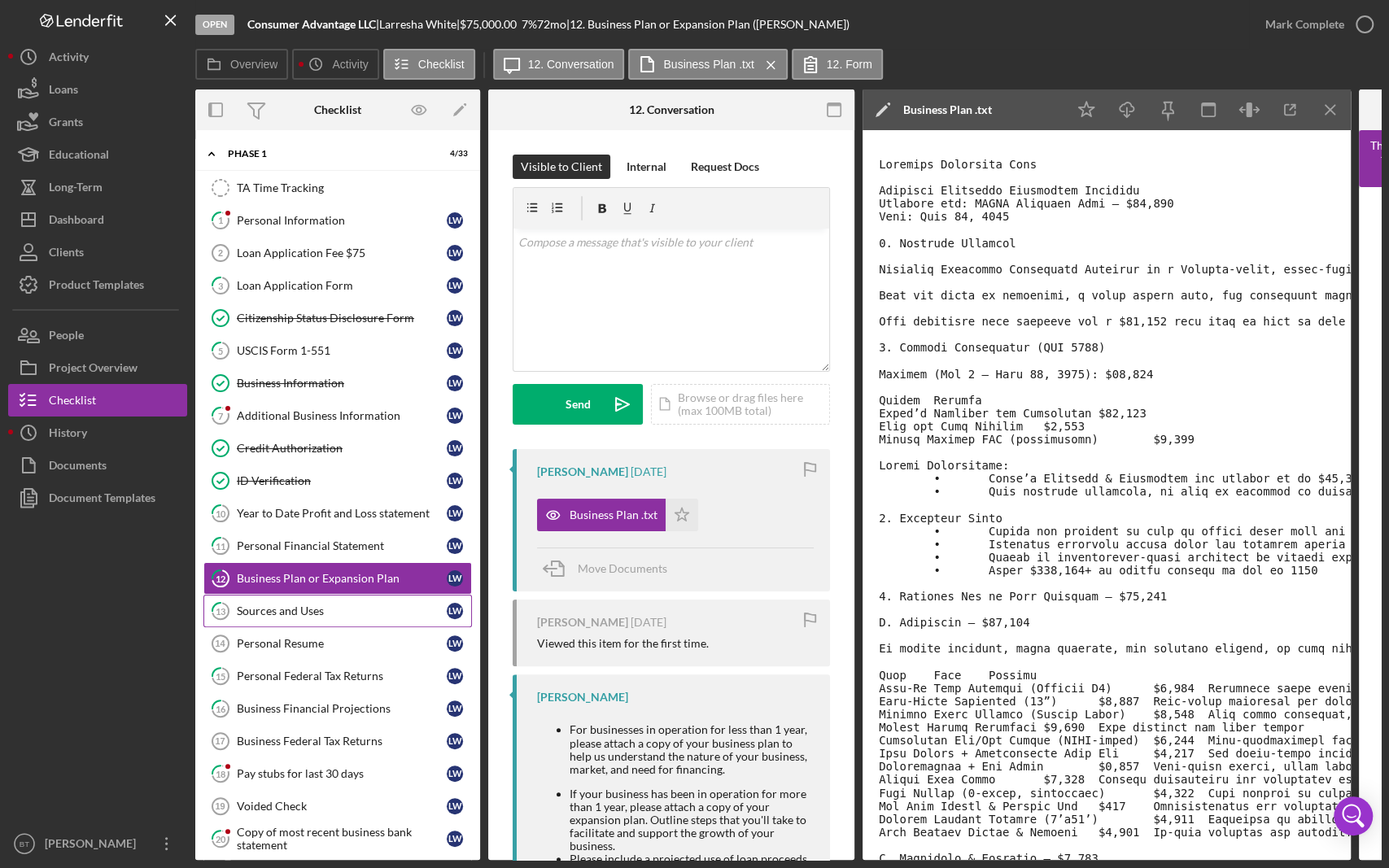
click at [374, 610] on div "Sources and Uses" at bounding box center [341, 611] width 210 height 13
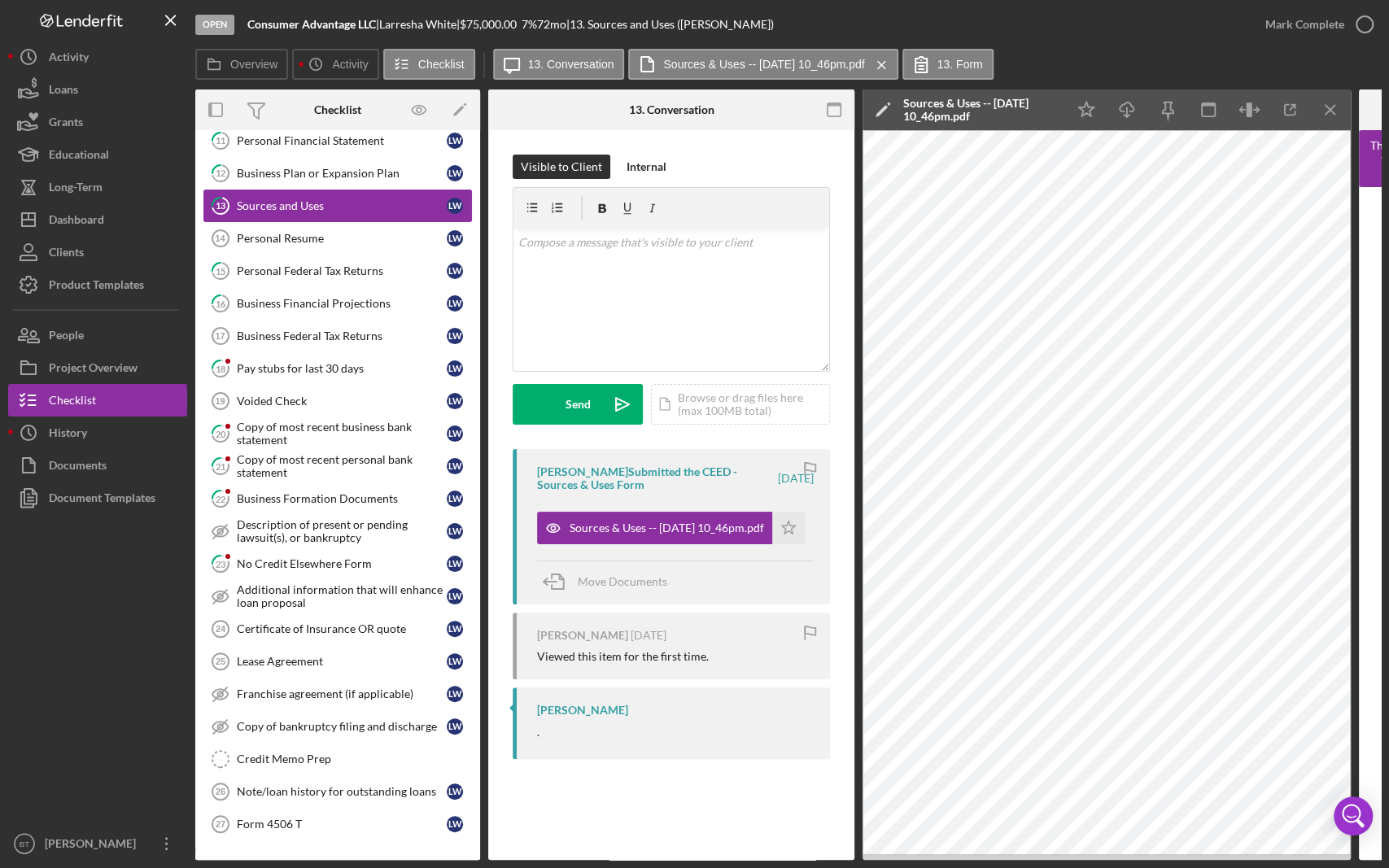
scroll to position [436, 0]
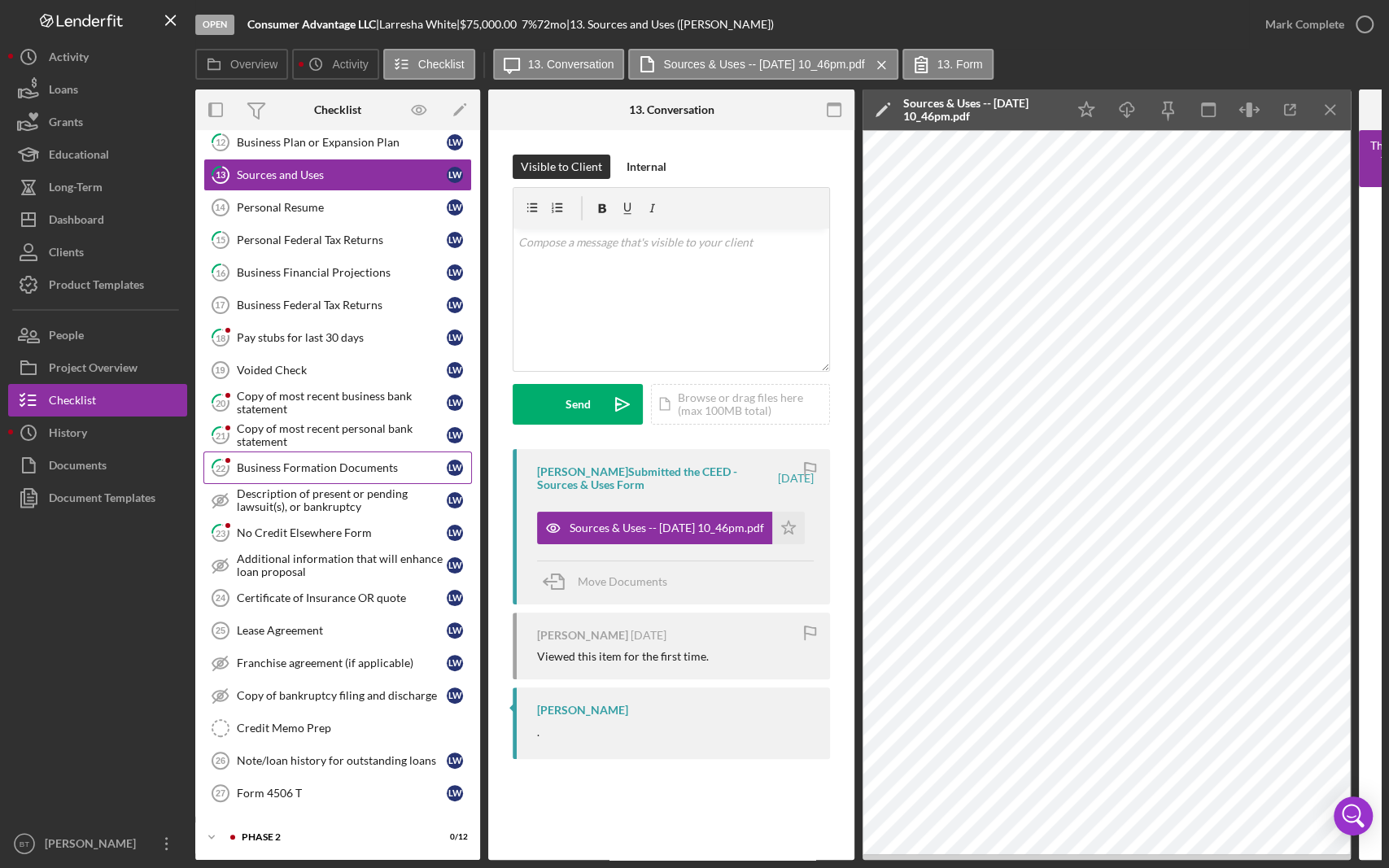
click at [403, 462] on div "Business Formation Documents" at bounding box center [341, 468] width 210 height 13
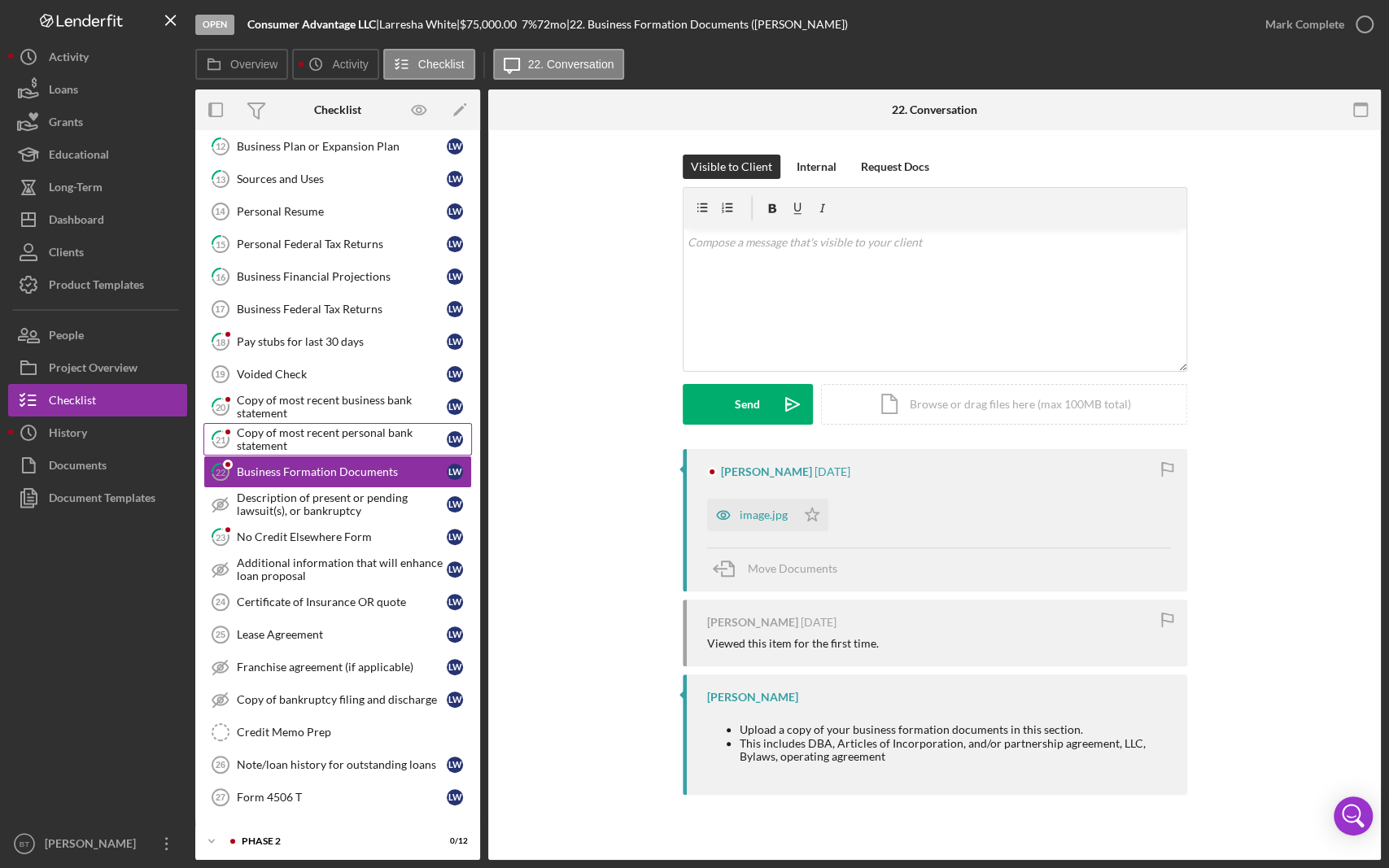
click at [394, 429] on div "Copy of most recent personal bank statement" at bounding box center [341, 440] width 210 height 26
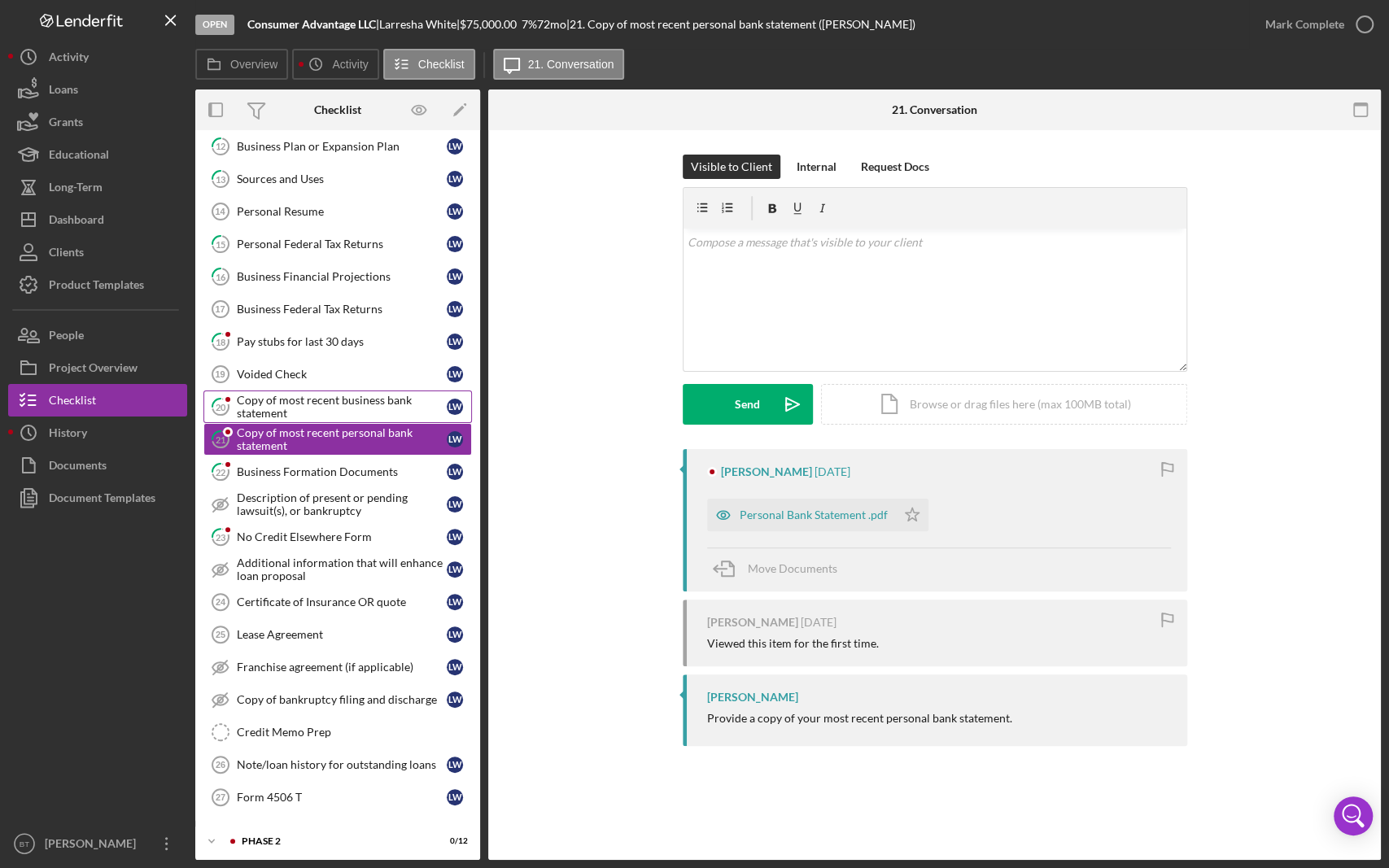
click at [397, 394] on div "Copy of most recent business bank statement" at bounding box center [341, 407] width 210 height 26
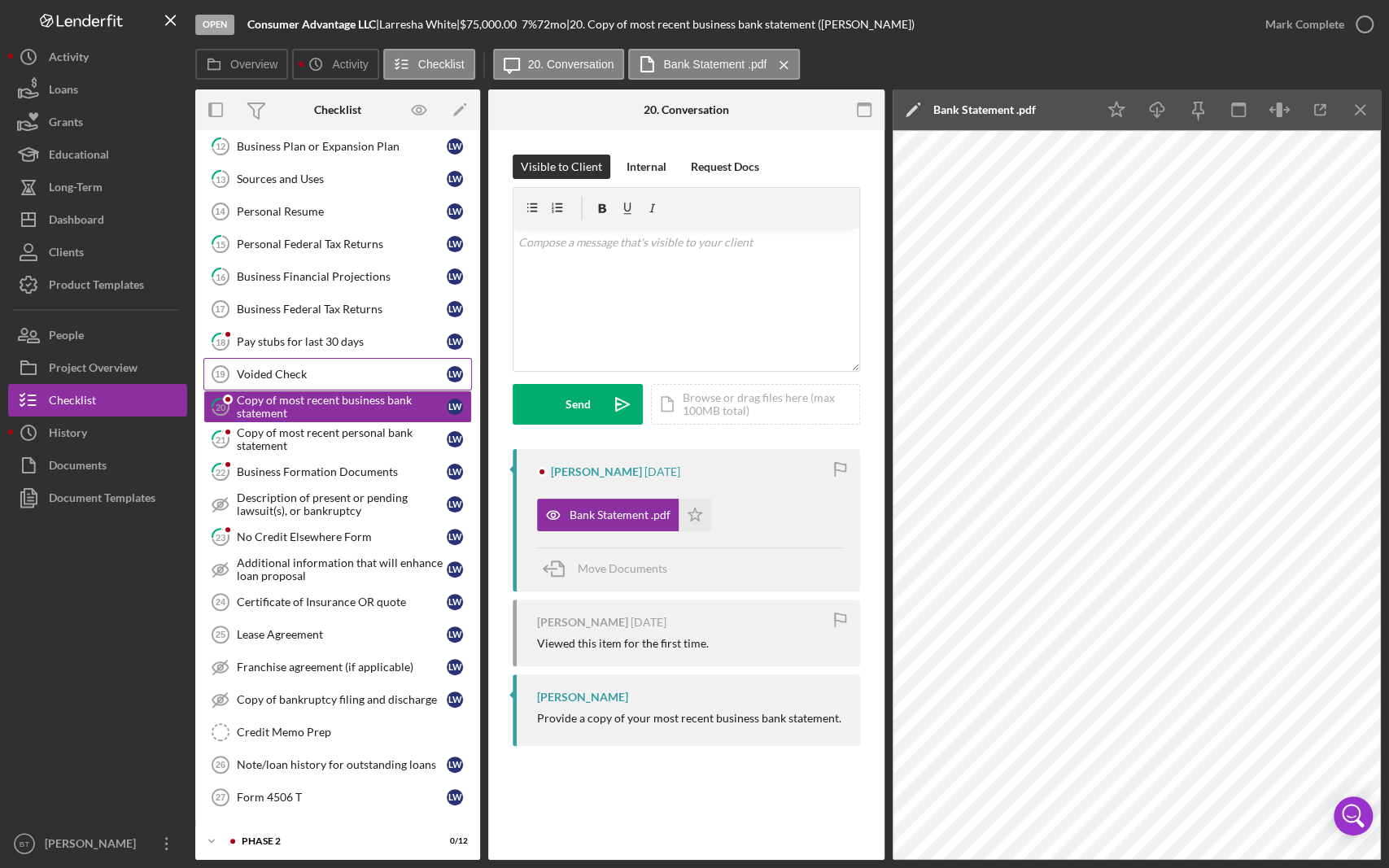
click at [392, 374] on div "Voided Check" at bounding box center [341, 374] width 210 height 13
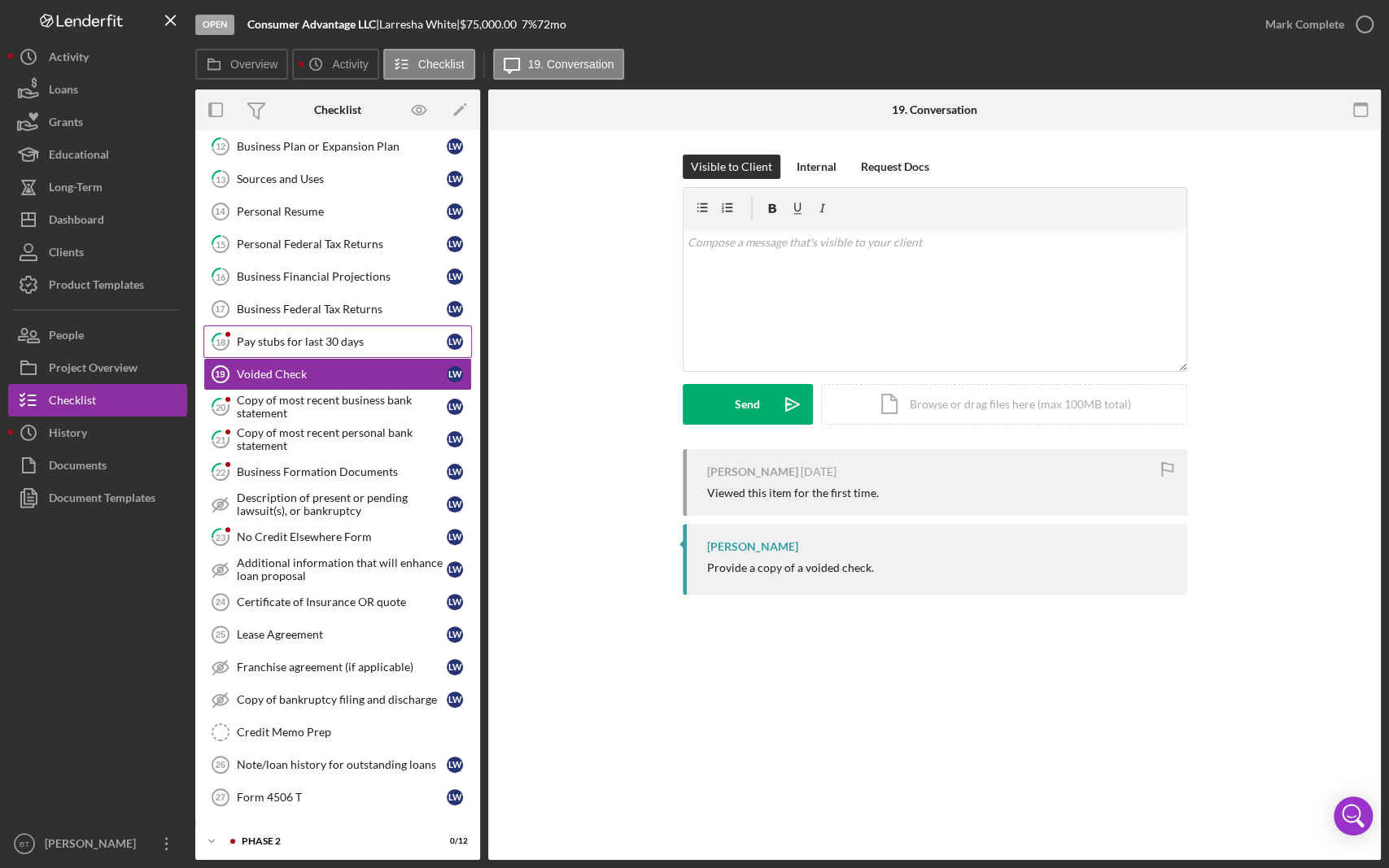
click at [387, 326] on link "18 Pay stubs for last 30 days [PERSON_NAME]" at bounding box center [337, 342] width 269 height 32
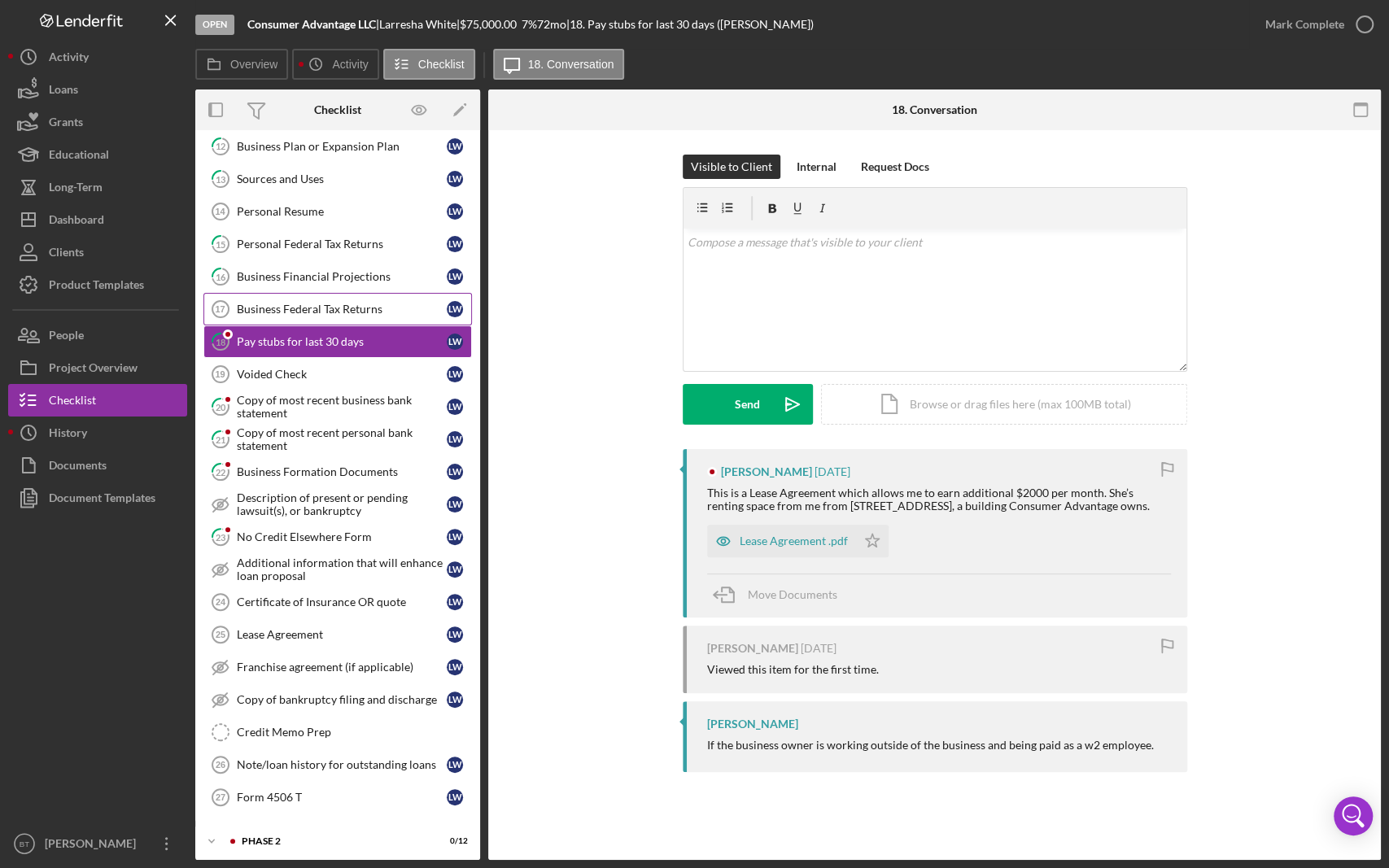
click at [394, 298] on link "Business Federal Tax Returns 17 Business Federal Tax Returns [PERSON_NAME]" at bounding box center [337, 308] width 269 height 32
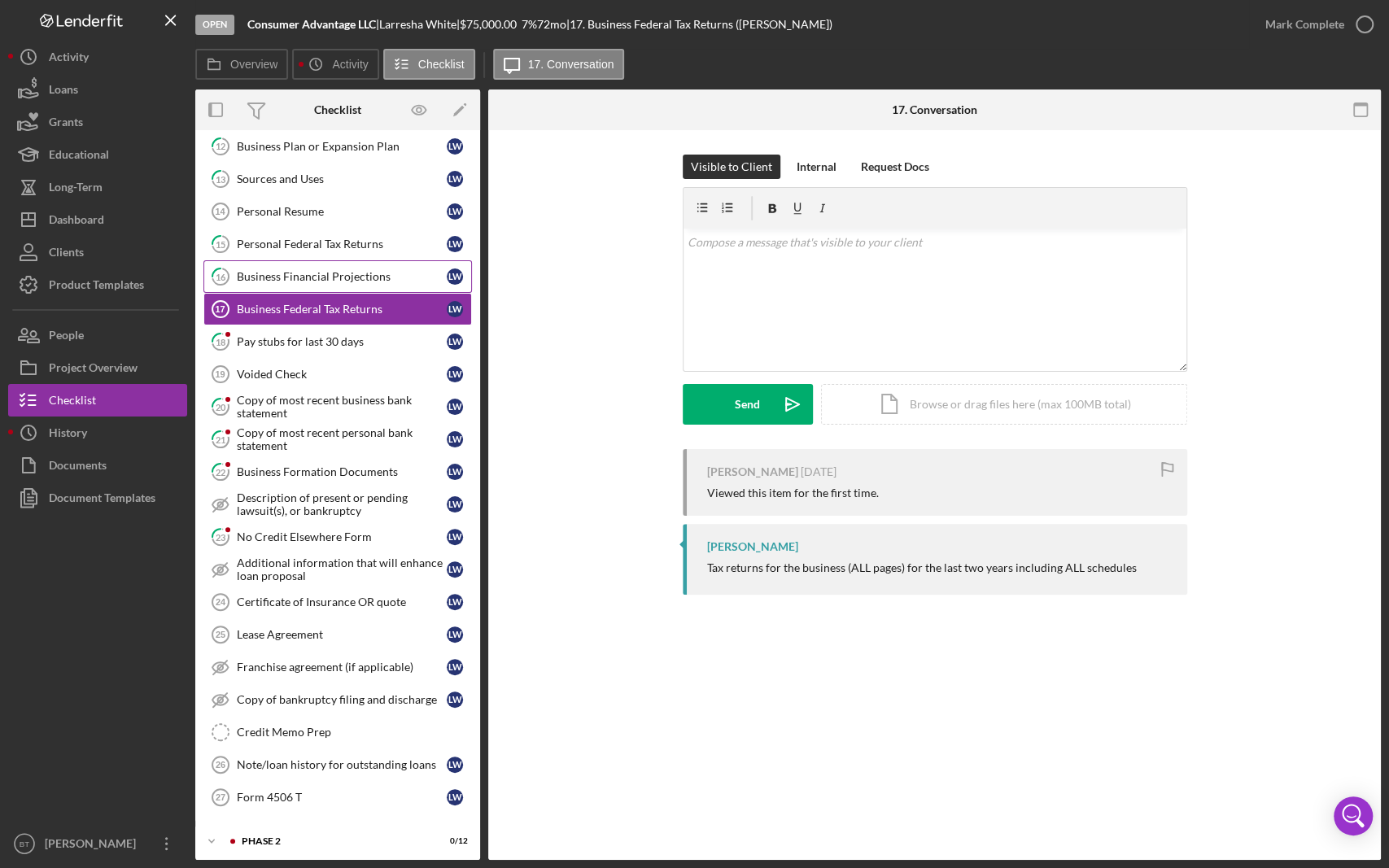
click at [401, 277] on div "Business Financial Projections" at bounding box center [341, 277] width 210 height 13
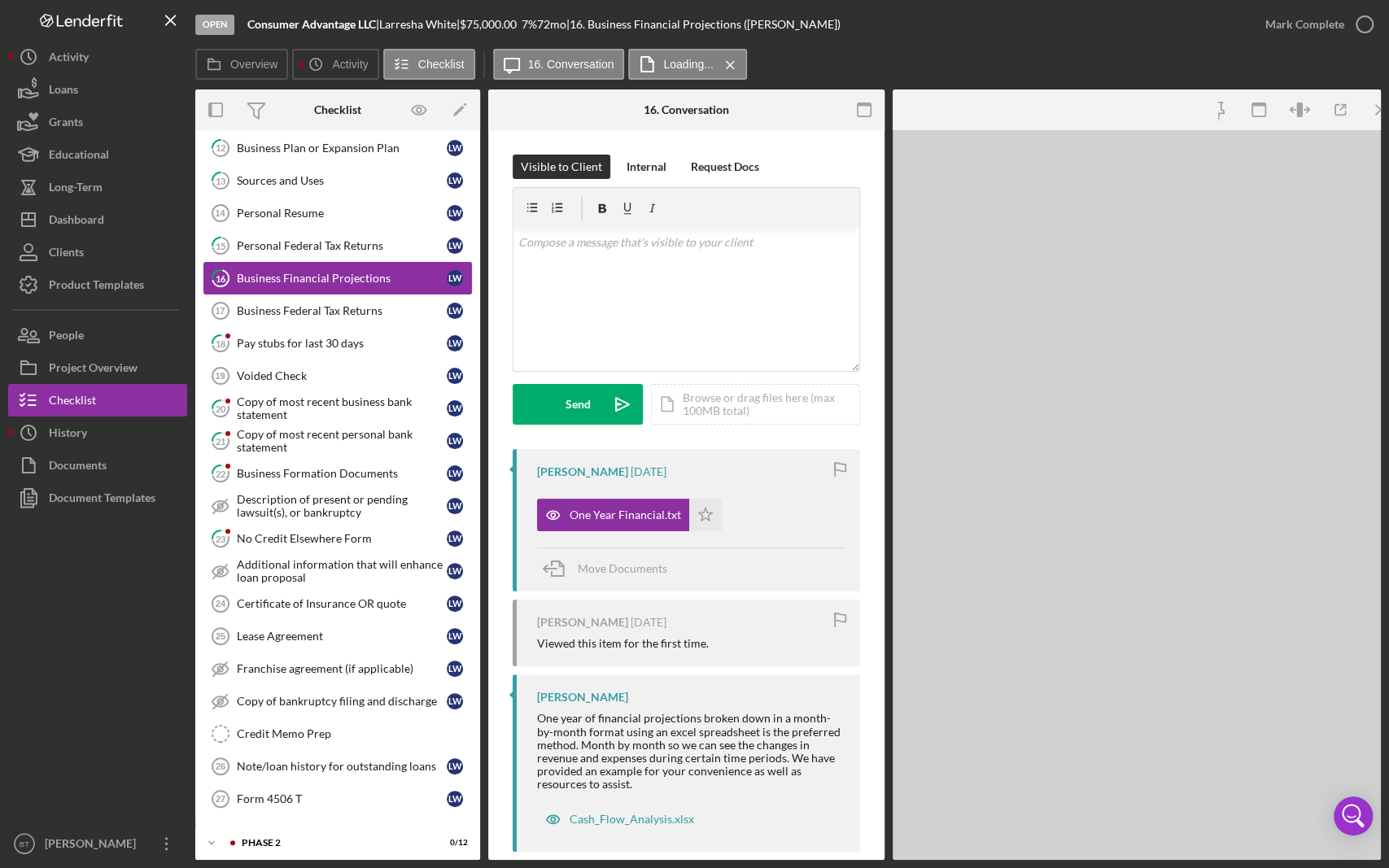
scroll to position [432, 0]
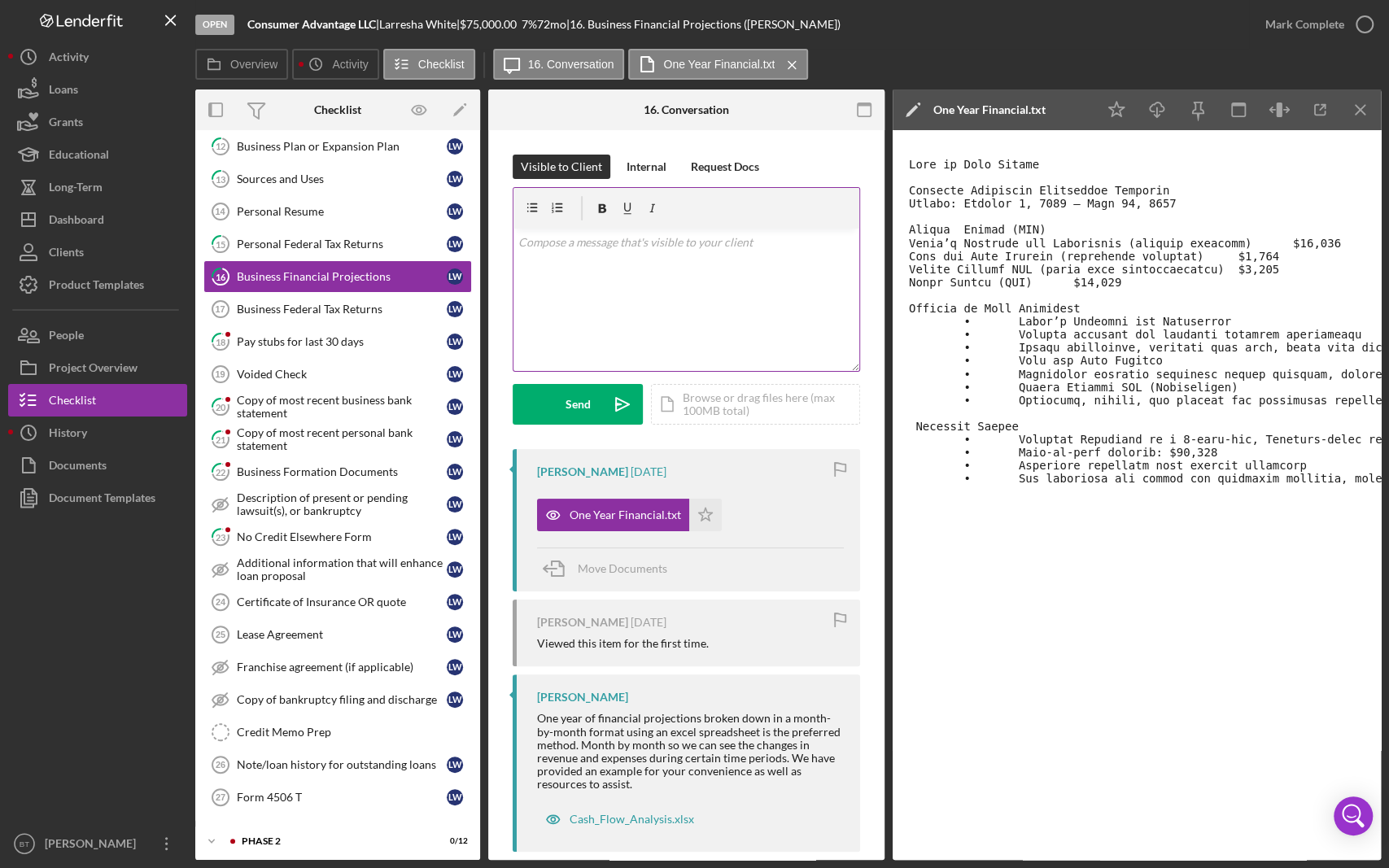
click at [633, 257] on div "v Color teal Color pink Remove color Add row above Add row below Add column bef…" at bounding box center [686, 300] width 346 height 142
click at [613, 238] on p "Hi [PERSON_NAME], Please see the attached cashflow analysis template." at bounding box center [686, 252] width 337 height 37
click at [605, 268] on p "Hi [PERSON_NAME], Please complete the attached cashflow analysis template." at bounding box center [686, 252] width 337 height 37
click at [583, 239] on p "Hi [PERSON_NAME], Please complete the attached cashflow analysis template." at bounding box center [686, 252] width 337 height 37
click at [603, 243] on p "Hi [PERSON_NAME], Please complete the attached cashflow analysis template." at bounding box center [686, 252] width 337 height 37
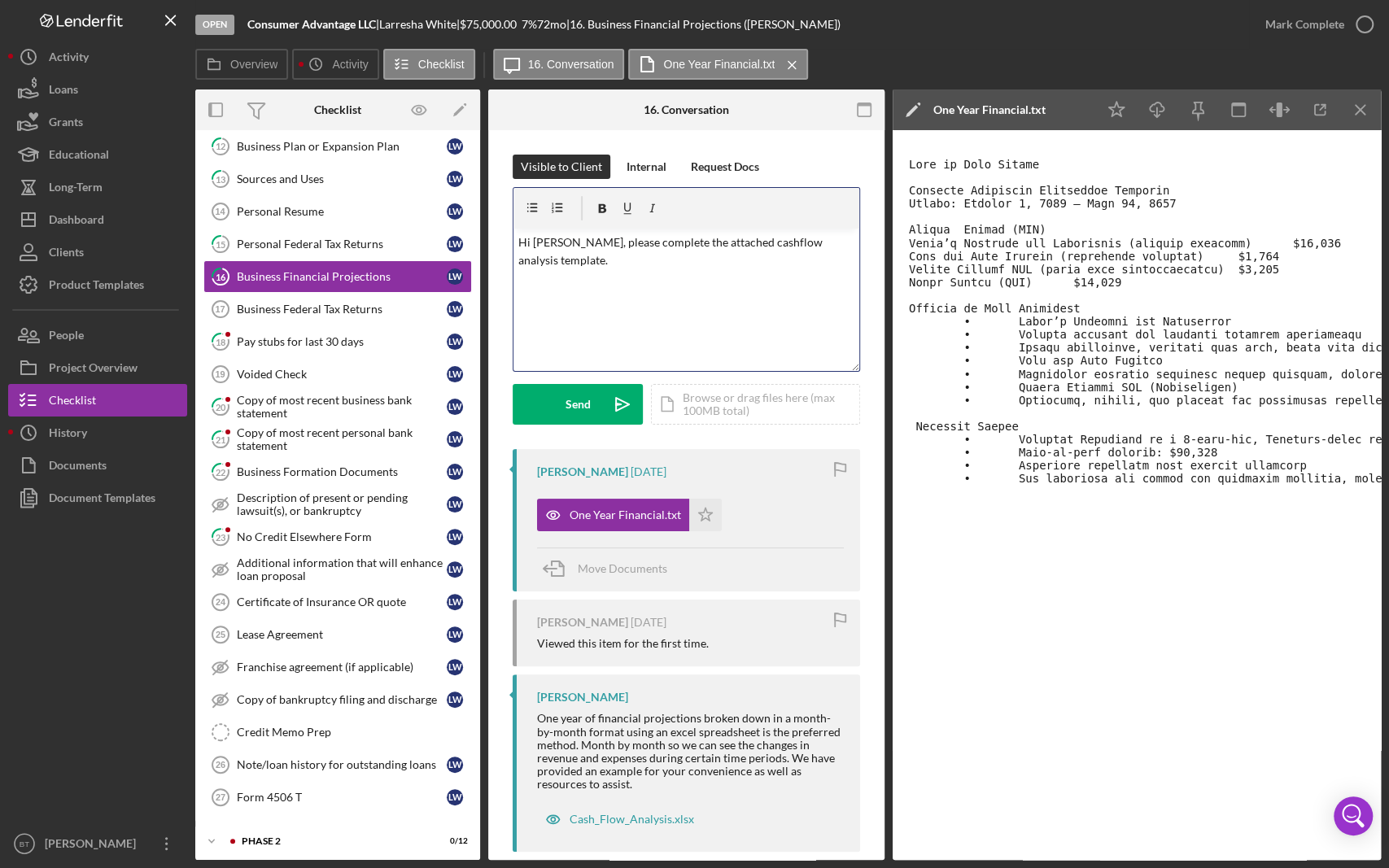
click at [647, 257] on p "Hi [PERSON_NAME], please complete the attached cashflow analysis template." at bounding box center [686, 252] width 337 height 37
click at [573, 405] on div "Send" at bounding box center [577, 404] width 25 height 41
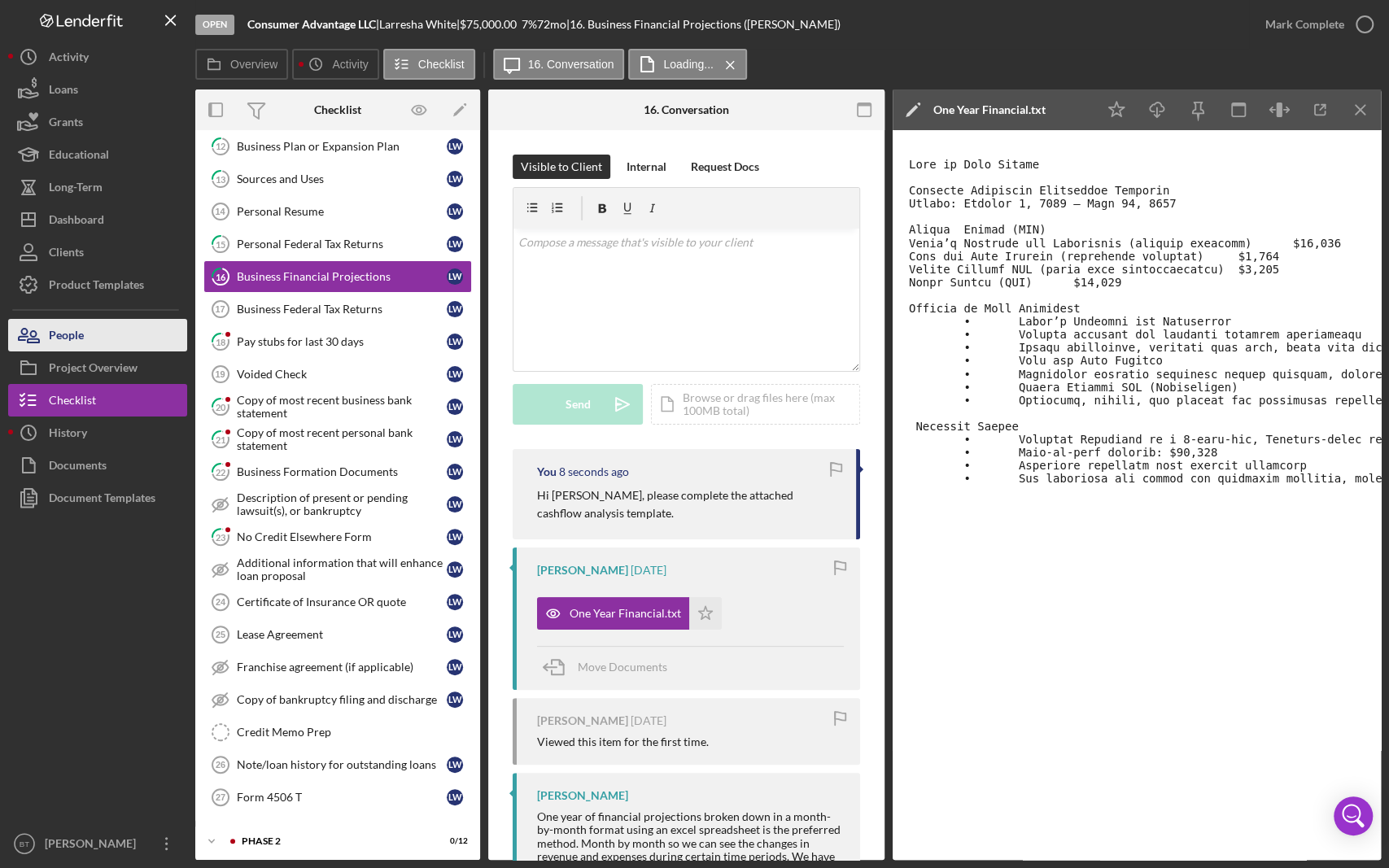
click at [85, 334] on button "People" at bounding box center [98, 334] width 179 height 32
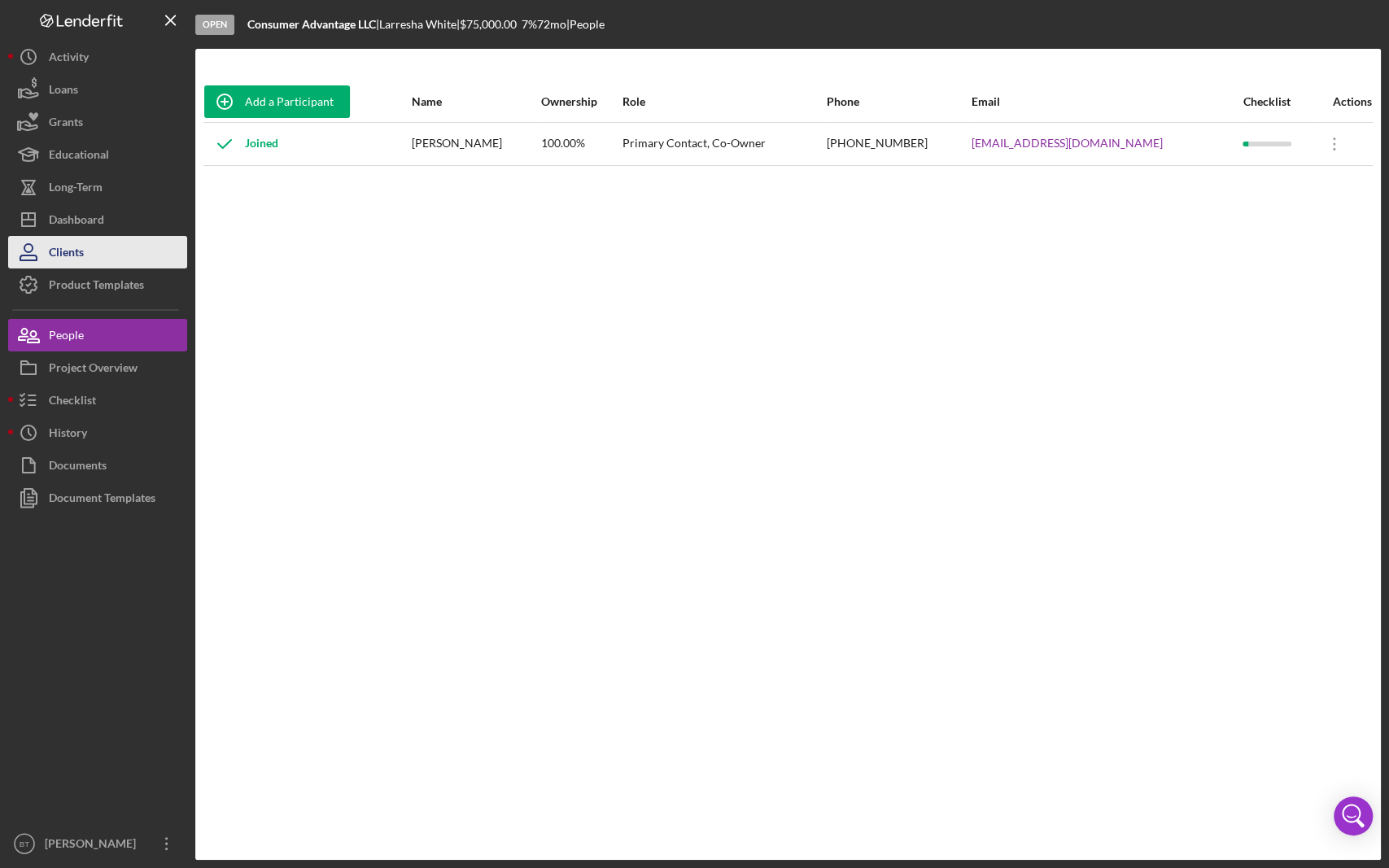
click at [98, 244] on button "Clients" at bounding box center [98, 252] width 179 height 32
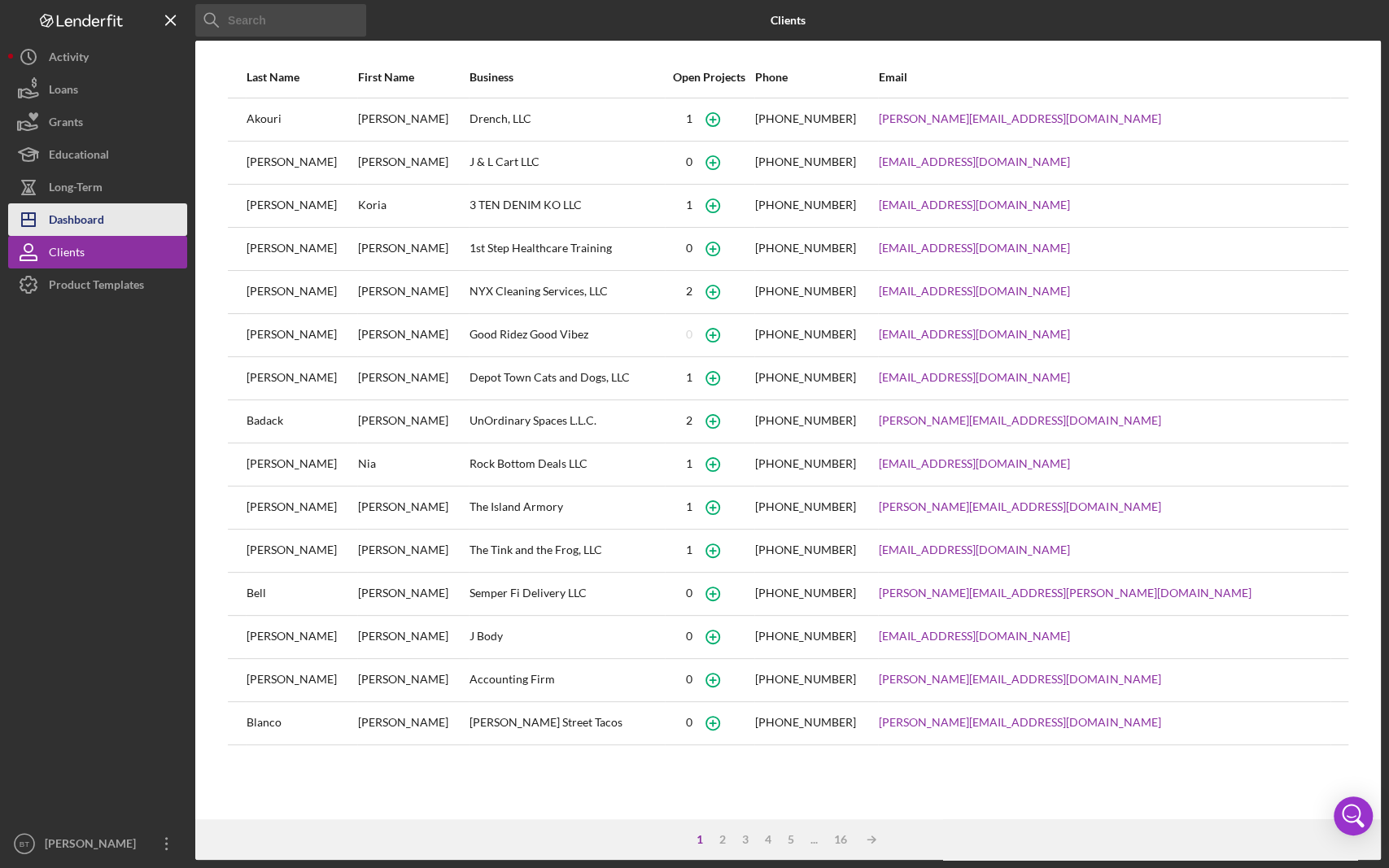
click at [114, 223] on button "Icon/Dashboard Dashboard" at bounding box center [98, 219] width 179 height 32
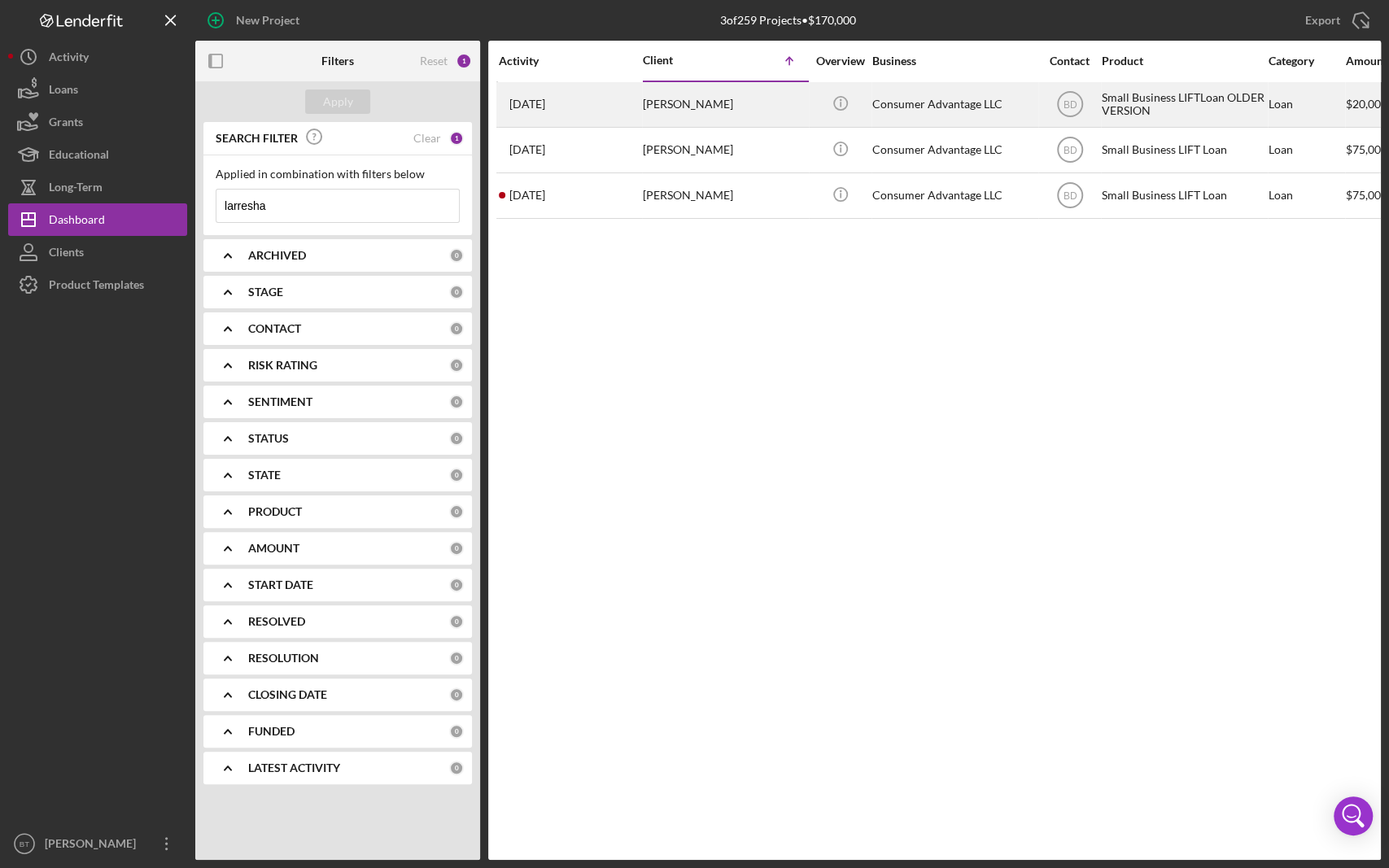
click at [700, 100] on div "[PERSON_NAME]" at bounding box center [724, 104] width 163 height 43
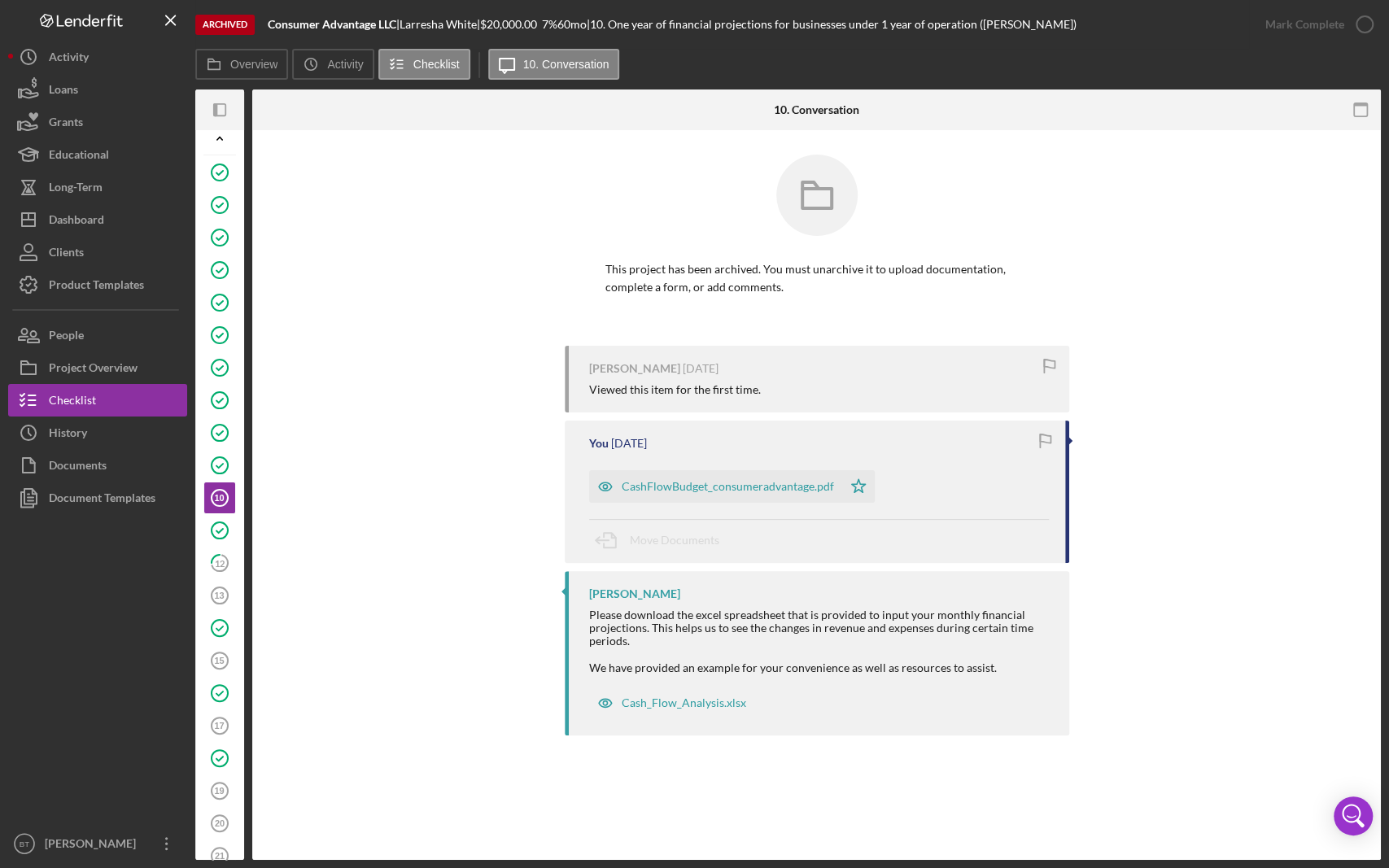
click at [223, 140] on icon "Icon/Expander" at bounding box center [219, 138] width 32 height 32
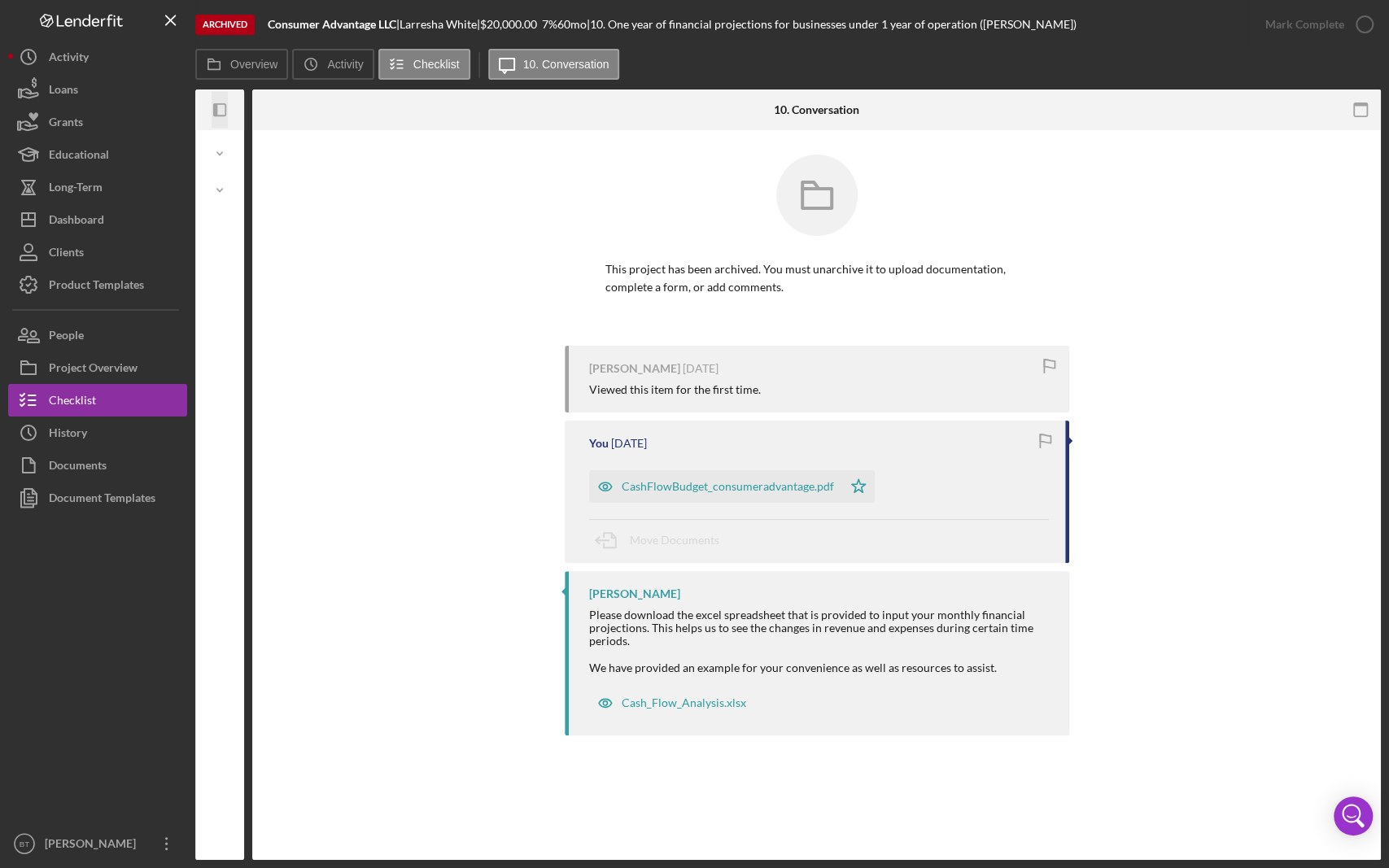
click at [223, 113] on icon "Icon/Panel Side Expand" at bounding box center [221, 111] width 37 height 37
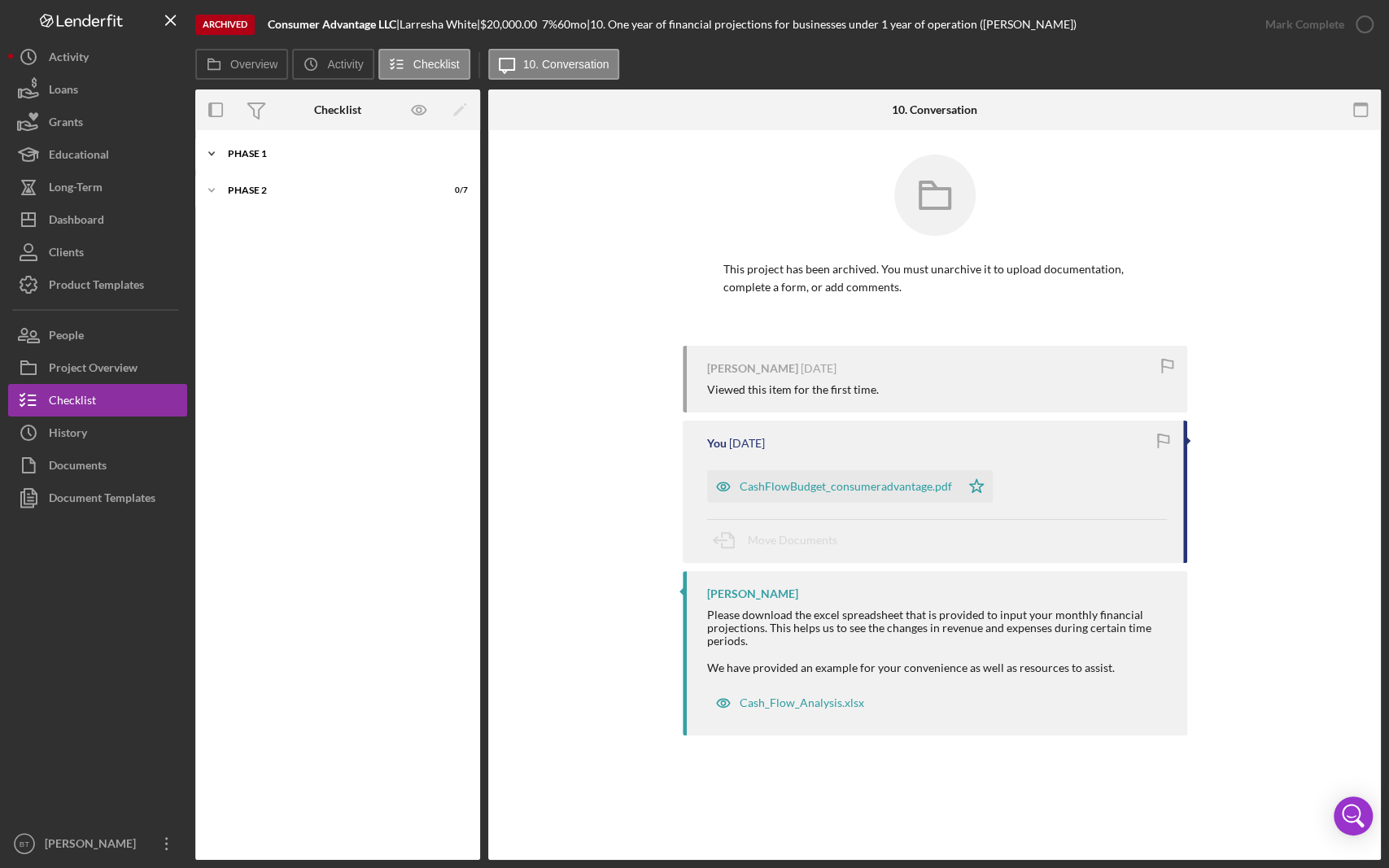
click at [264, 151] on div "Phase 1" at bounding box center [344, 153] width 232 height 10
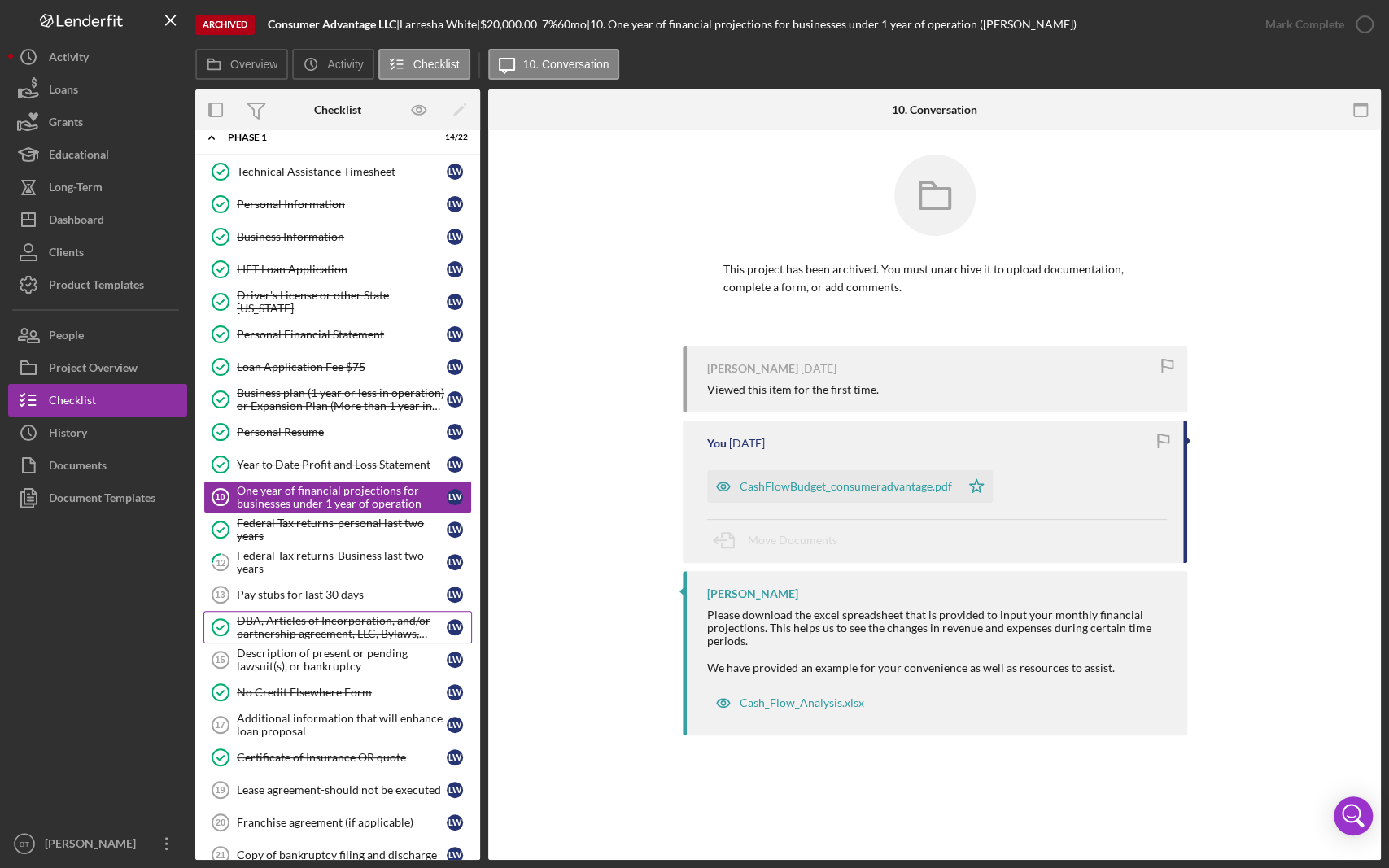
scroll to position [77, 0]
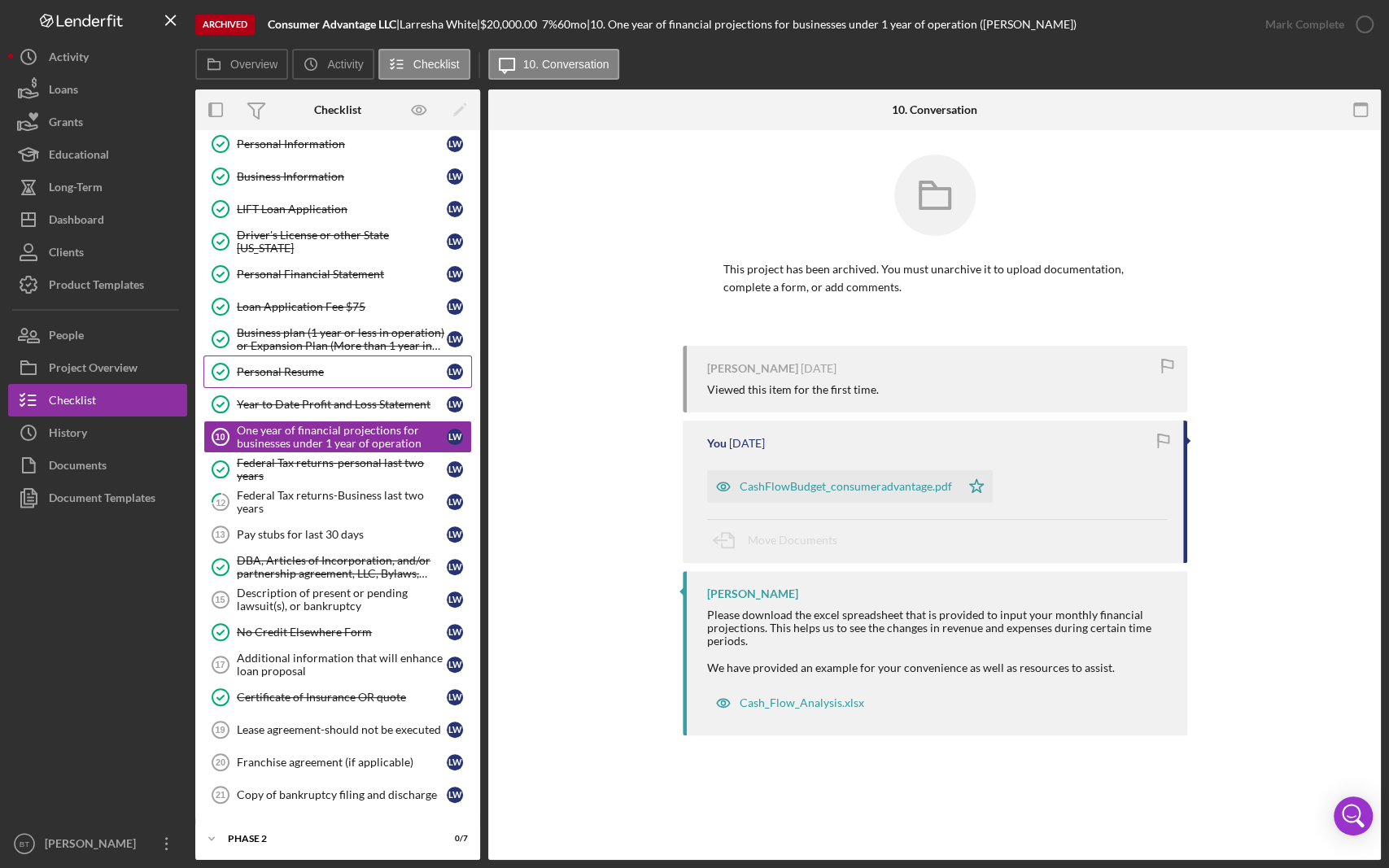
click at [318, 366] on div "Personal Resume" at bounding box center [341, 372] width 210 height 13
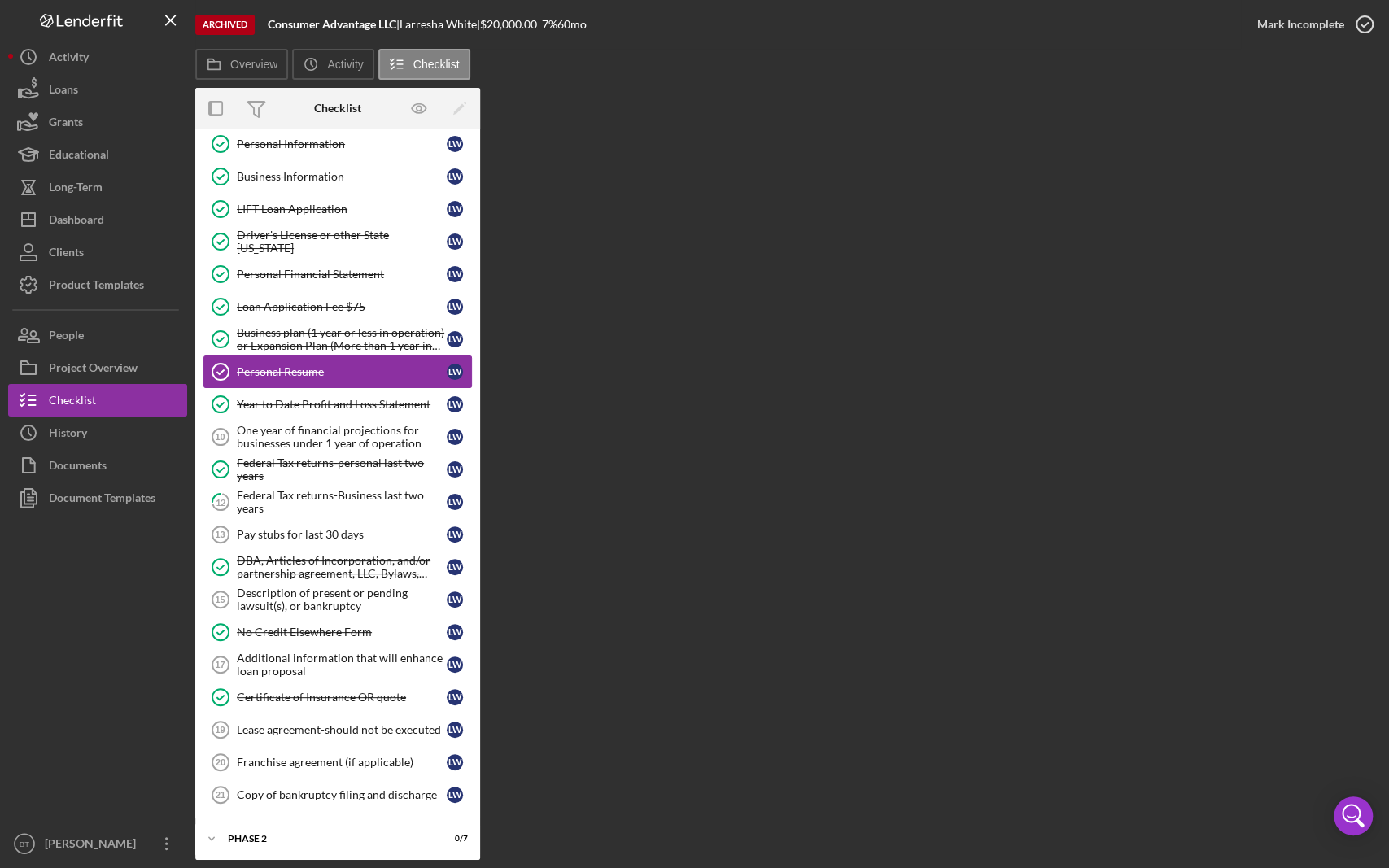
scroll to position [77, 0]
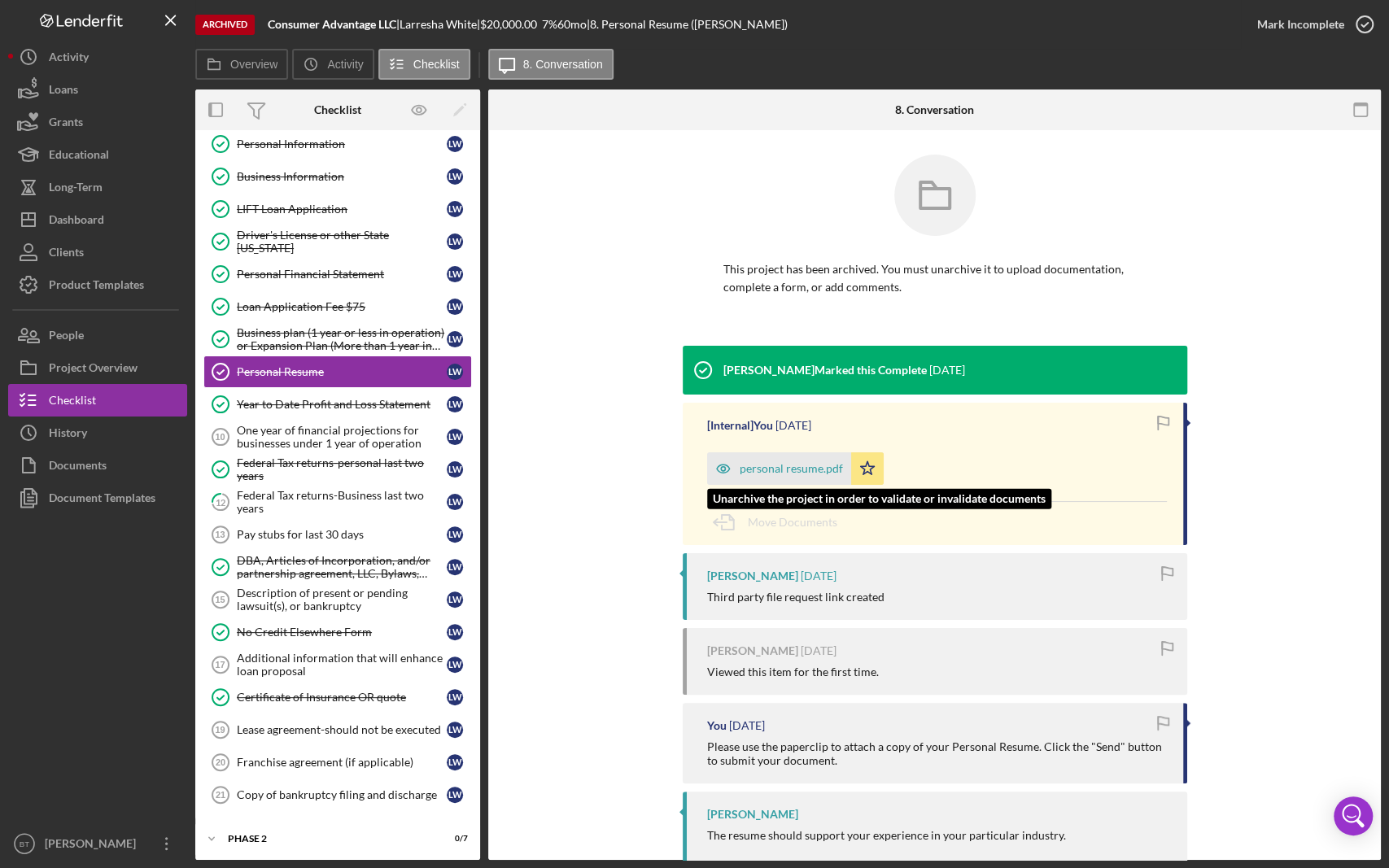
click at [801, 469] on div "personal resume.pdf" at bounding box center [791, 469] width 103 height 13
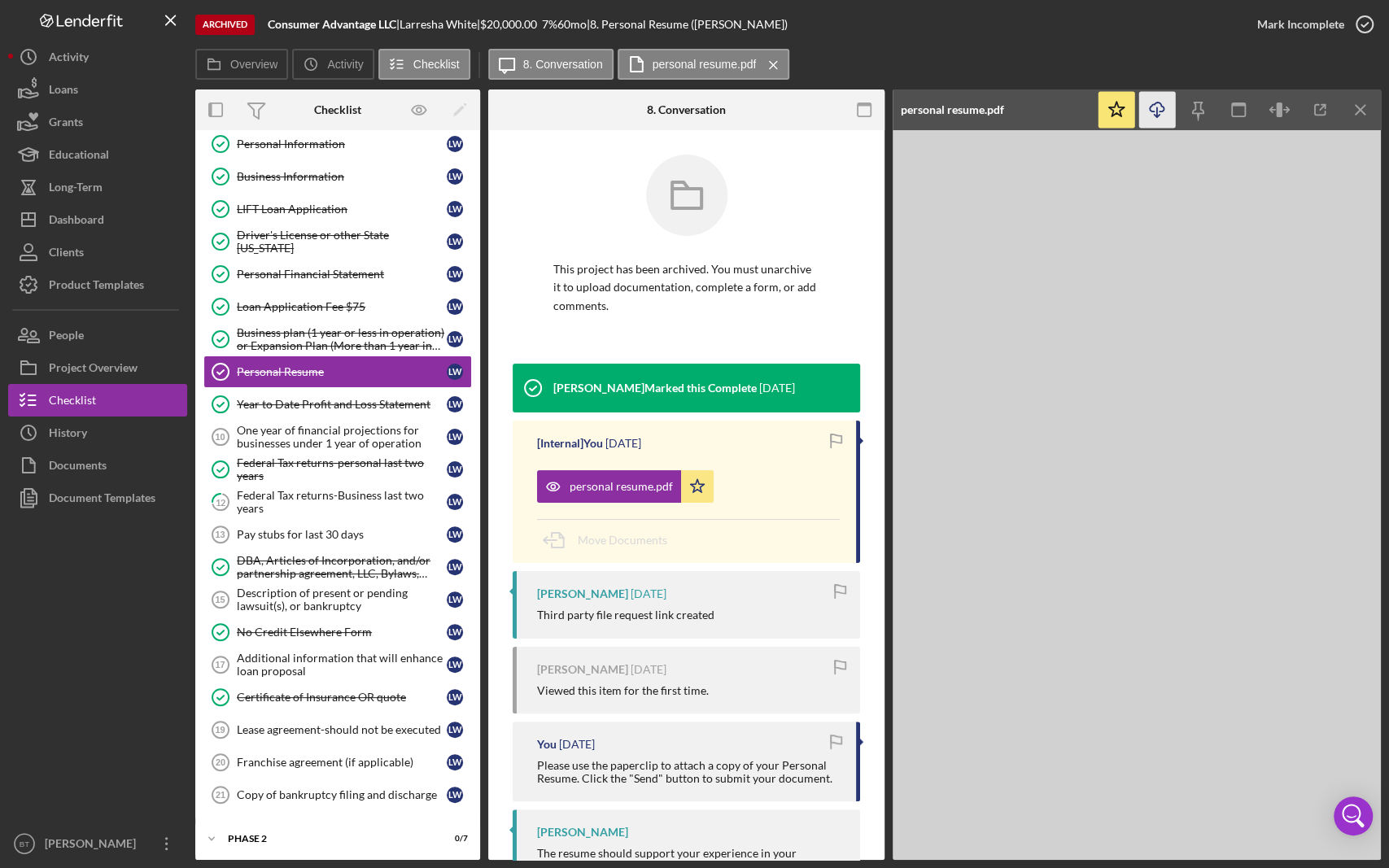
click at [1150, 109] on icon "button" at bounding box center [1156, 107] width 14 height 9
click at [85, 258] on button "Clients" at bounding box center [98, 252] width 179 height 32
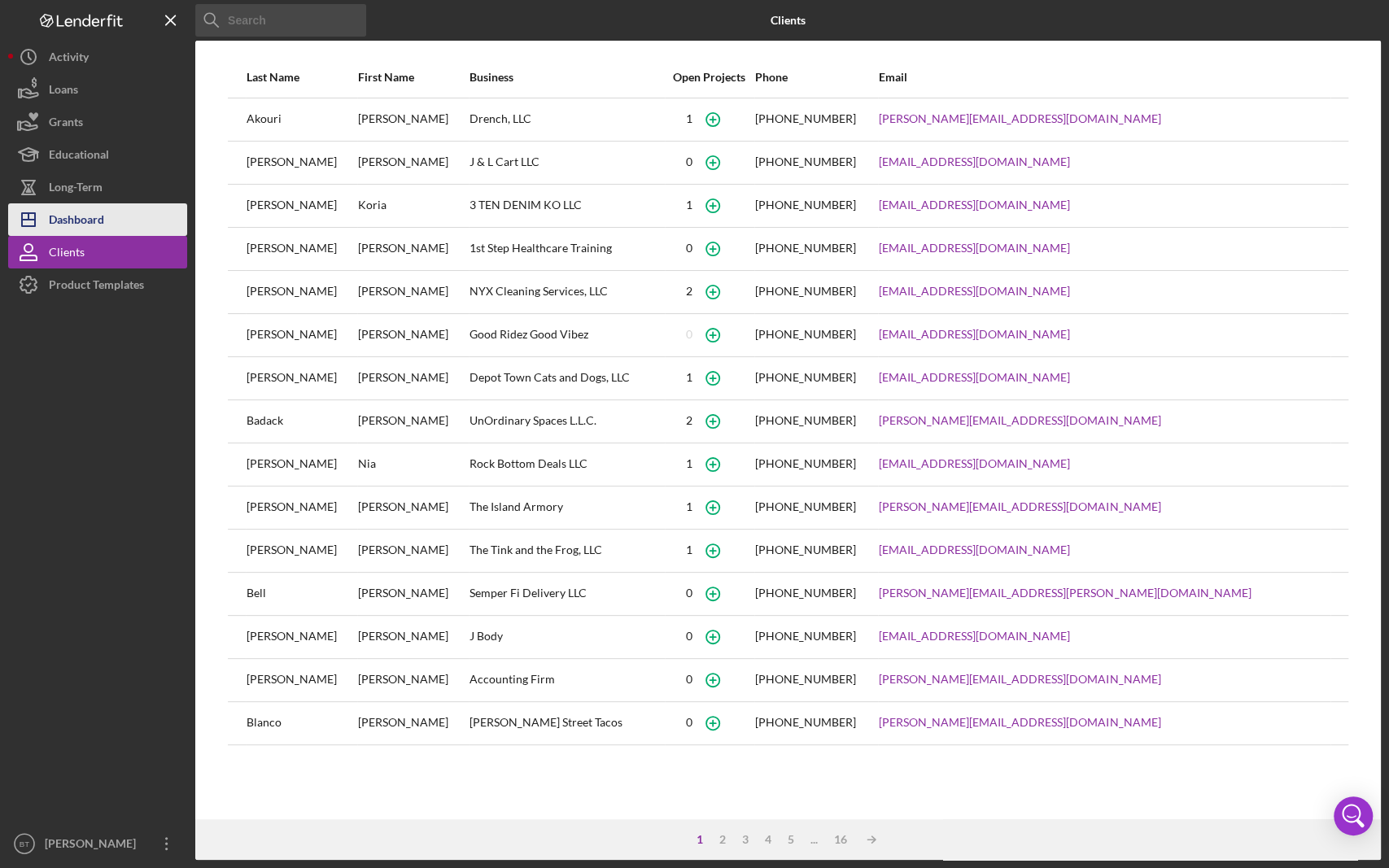
click at [73, 229] on div "Dashboard" at bounding box center [77, 222] width 55 height 37
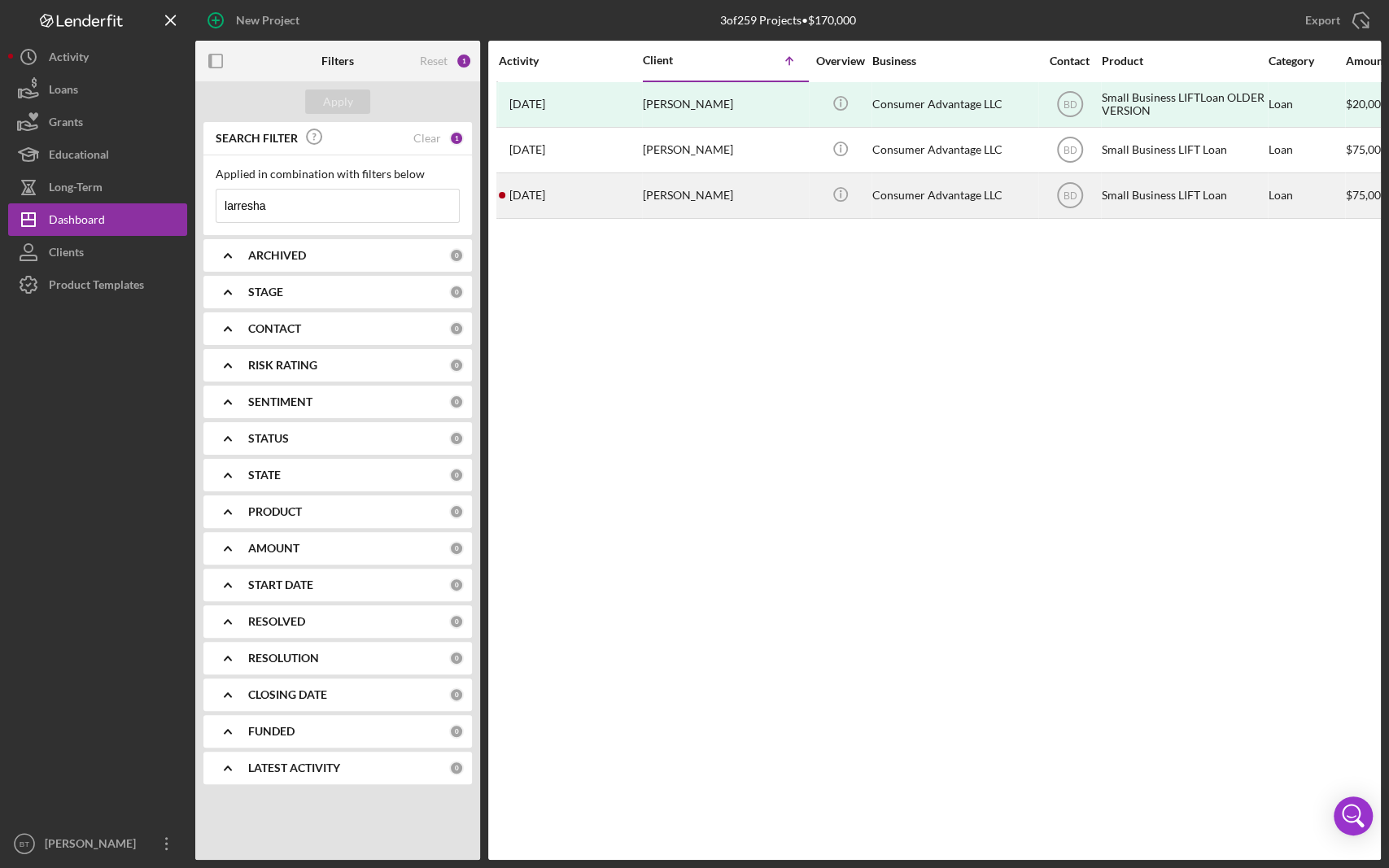
click at [593, 194] on div "[DATE] [PERSON_NAME]" at bounding box center [570, 196] width 142 height 43
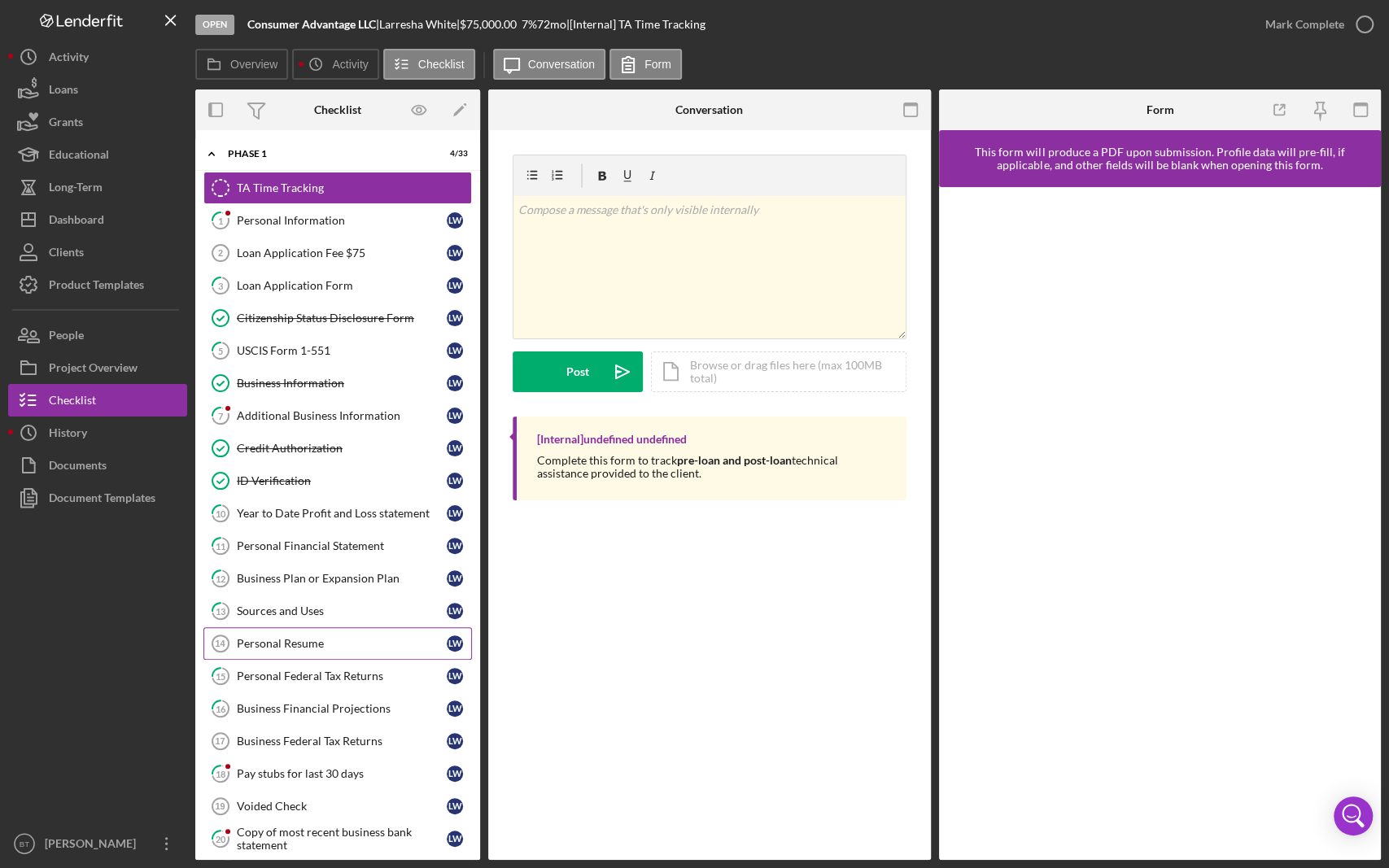
click at [326, 652] on link "Personal Resume 14 Personal Resume [PERSON_NAME]" at bounding box center [337, 643] width 269 height 32
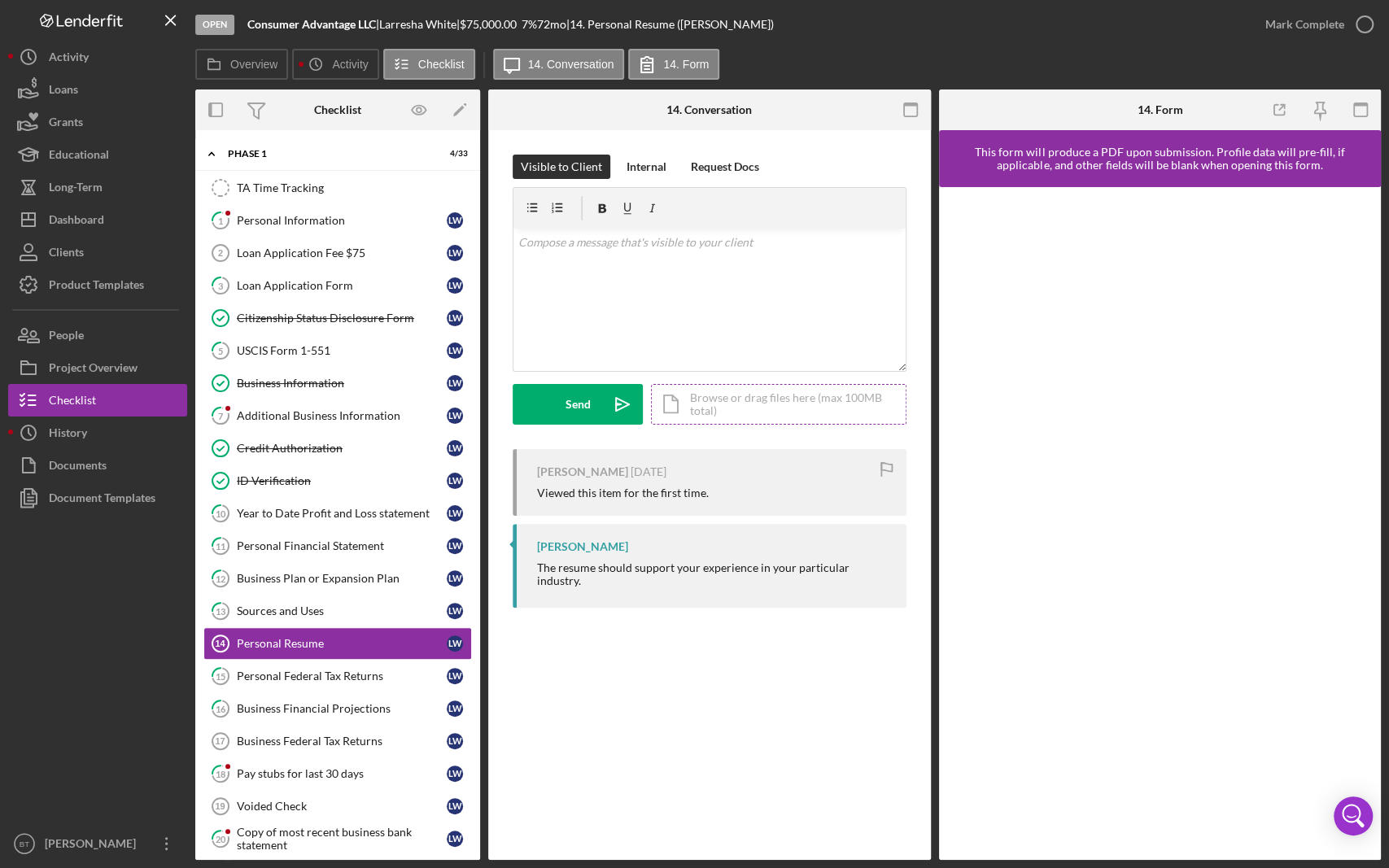
click at [682, 394] on div "Icon/Document Browse or drag files here (max 100MB total) Tap to choose files o…" at bounding box center [779, 404] width 256 height 41
click at [581, 397] on div "Upload" at bounding box center [578, 404] width 37 height 41
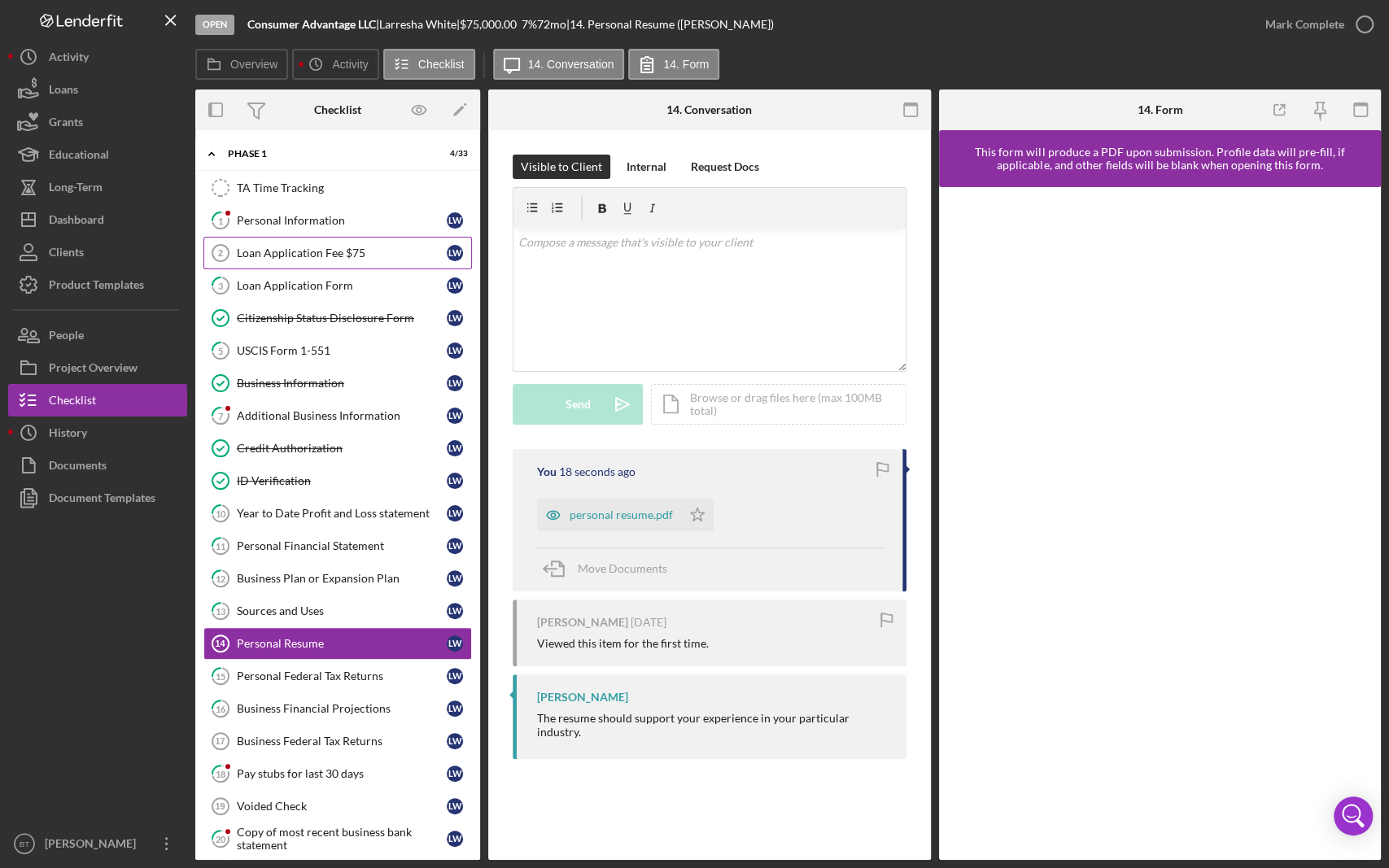
click at [316, 253] on div "Loan Application Fee $75" at bounding box center [341, 253] width 210 height 13
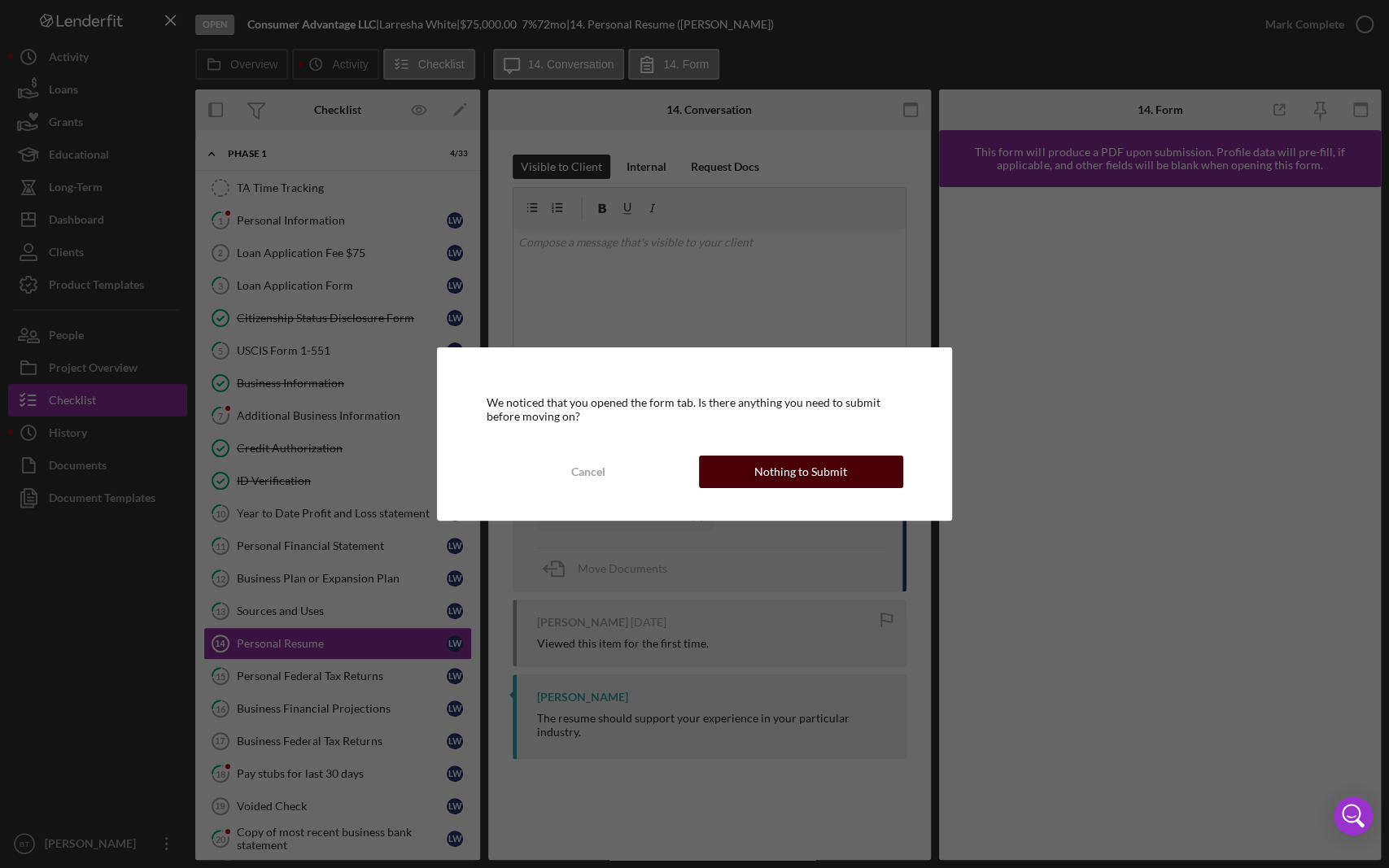
click at [792, 476] on div "Nothing to Submit" at bounding box center [801, 472] width 92 height 32
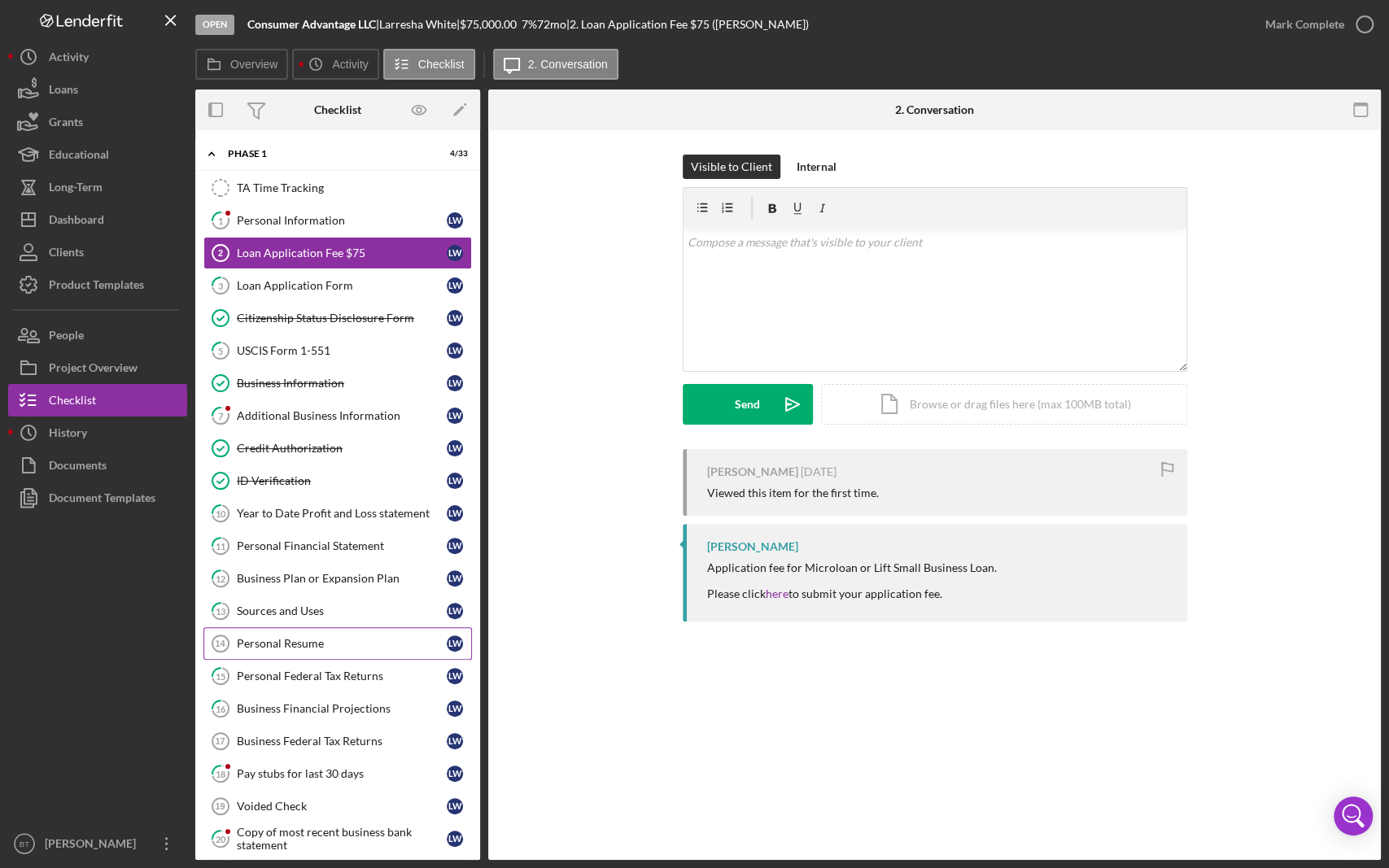
click at [302, 639] on div "Personal Resume" at bounding box center [341, 644] width 210 height 13
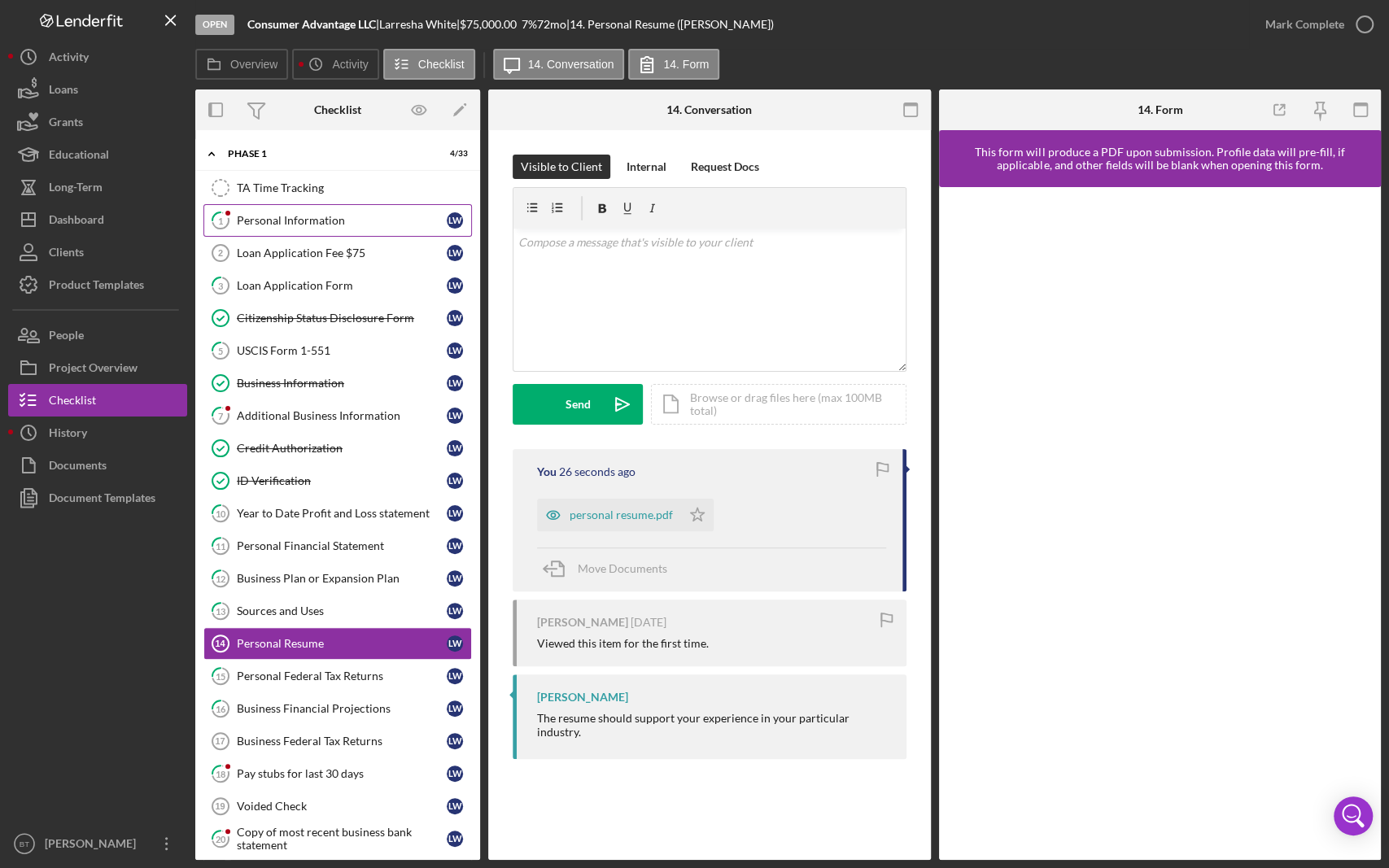
click at [329, 214] on div "Personal Information" at bounding box center [341, 221] width 210 height 13
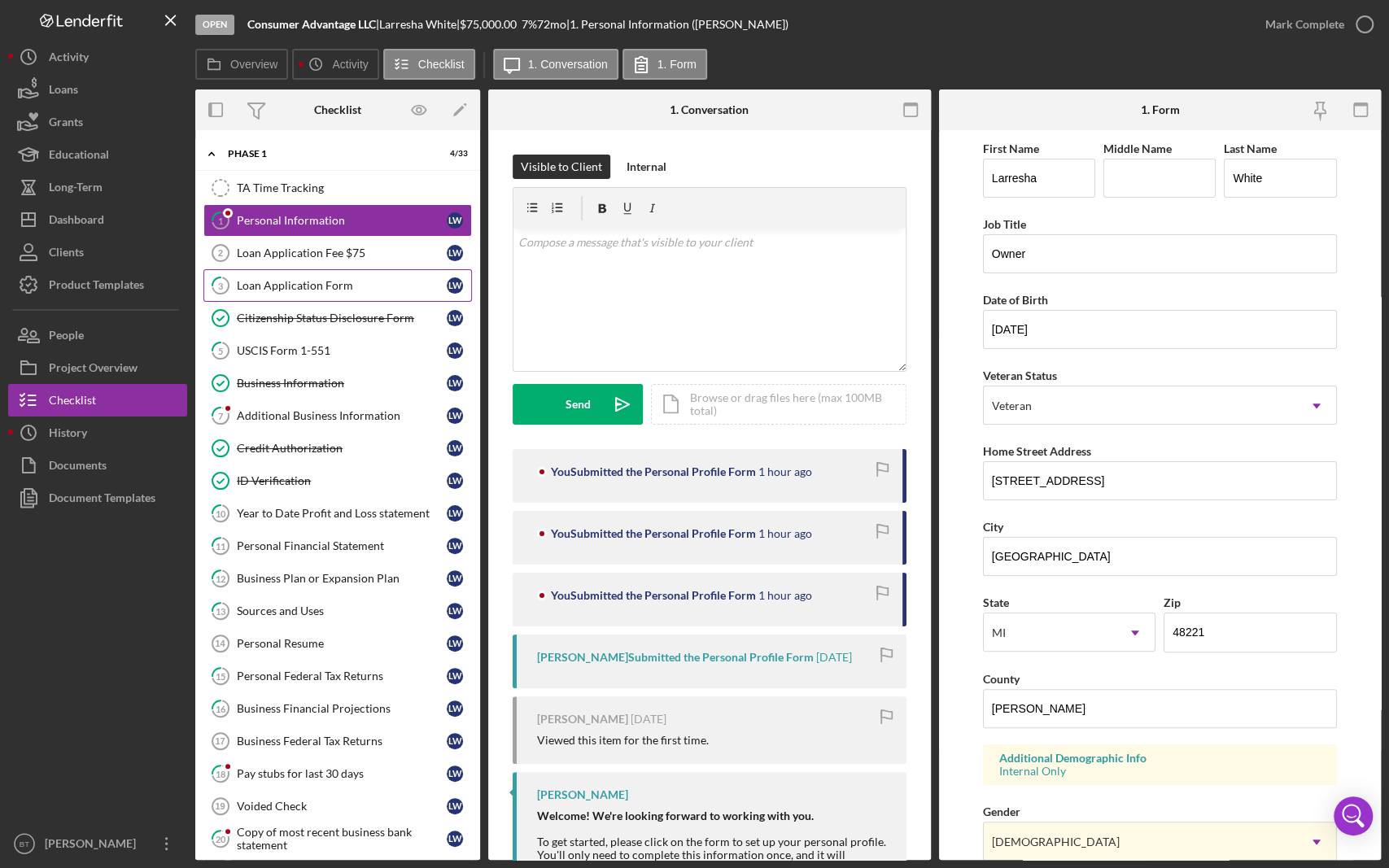
click at [333, 287] on div "Loan Application Form" at bounding box center [341, 285] width 210 height 13
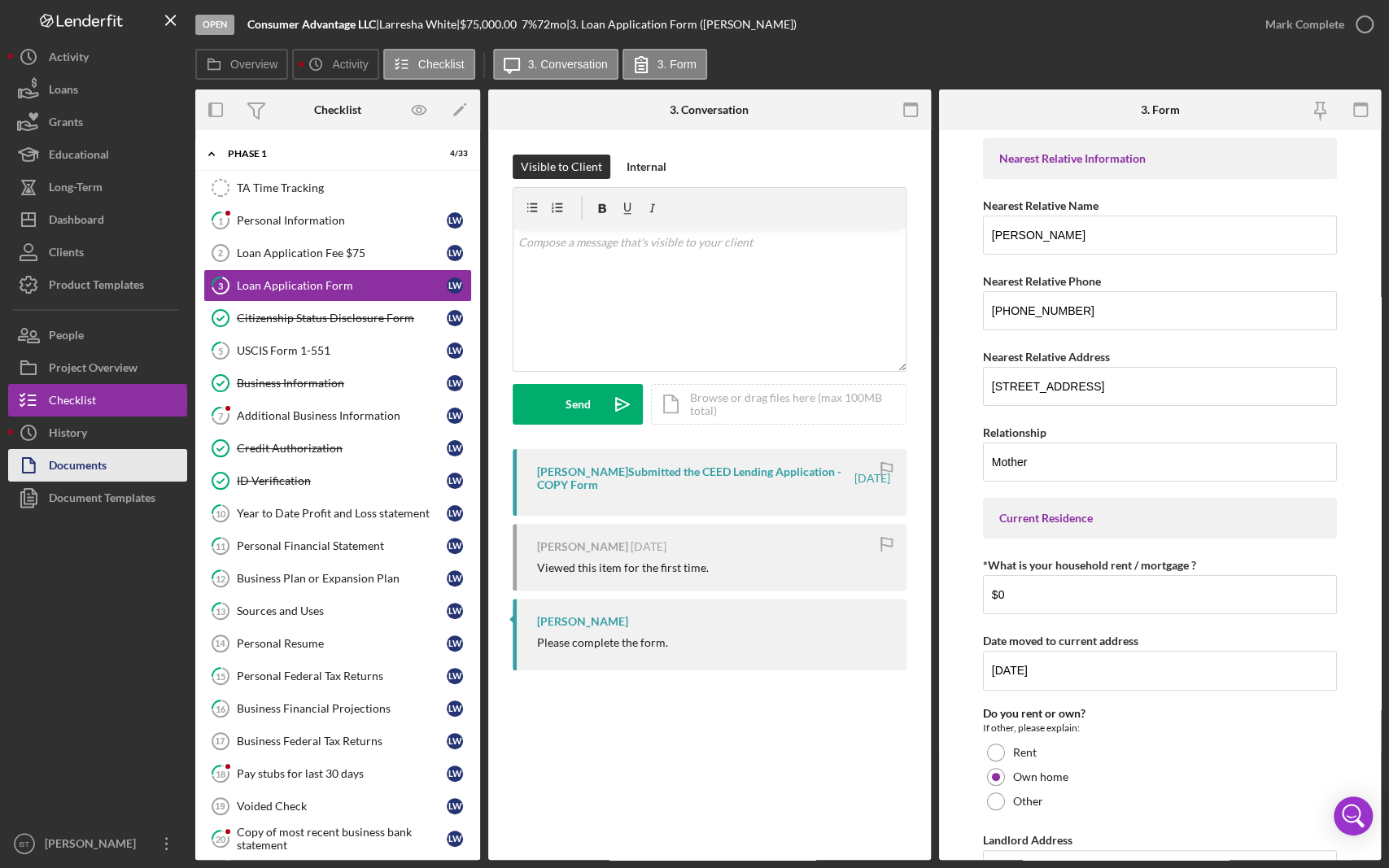
click at [135, 469] on button "Documents" at bounding box center [98, 464] width 179 height 32
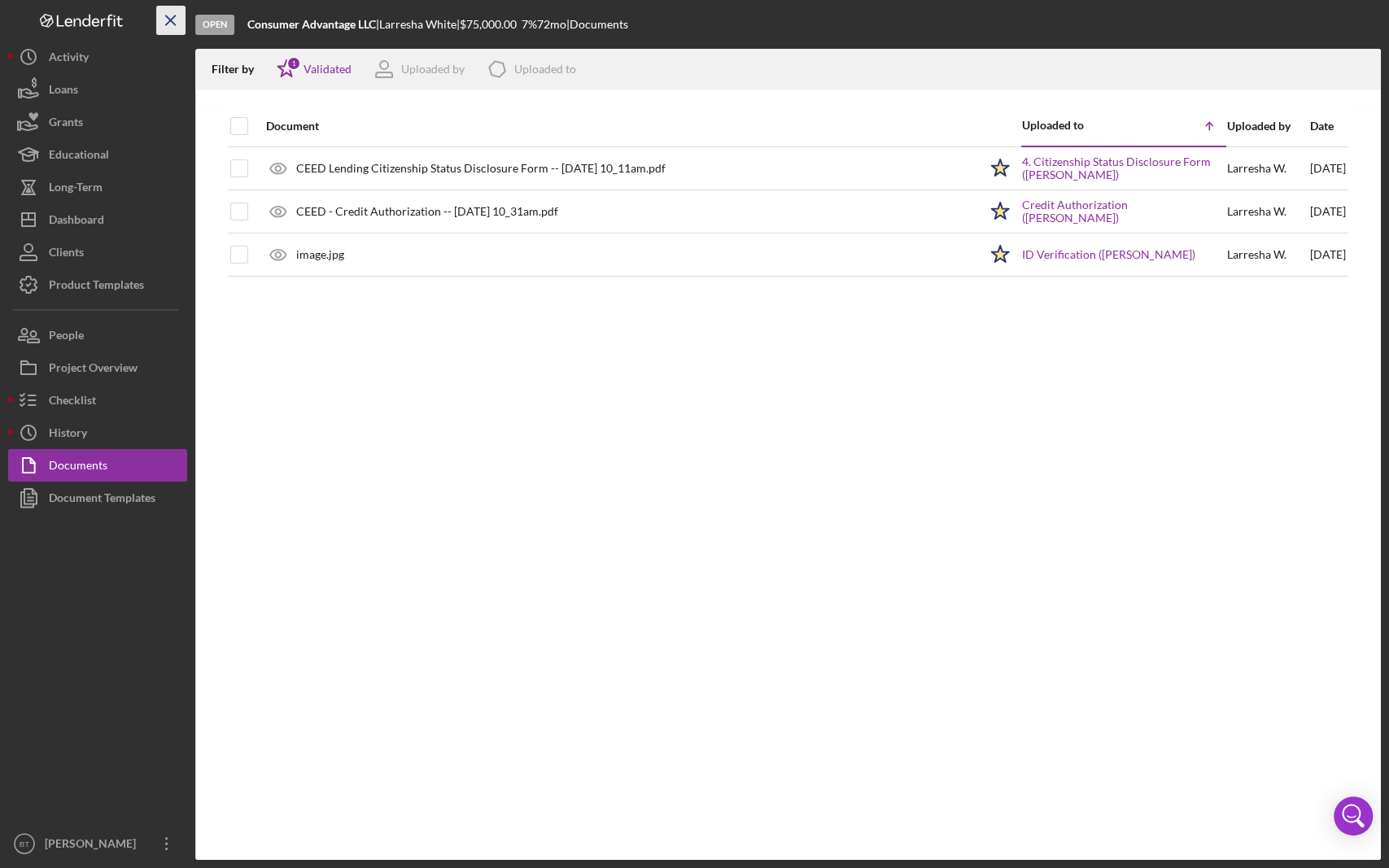
click at [163, 18] on icon "Icon/Menu Close" at bounding box center [172, 21] width 37 height 37
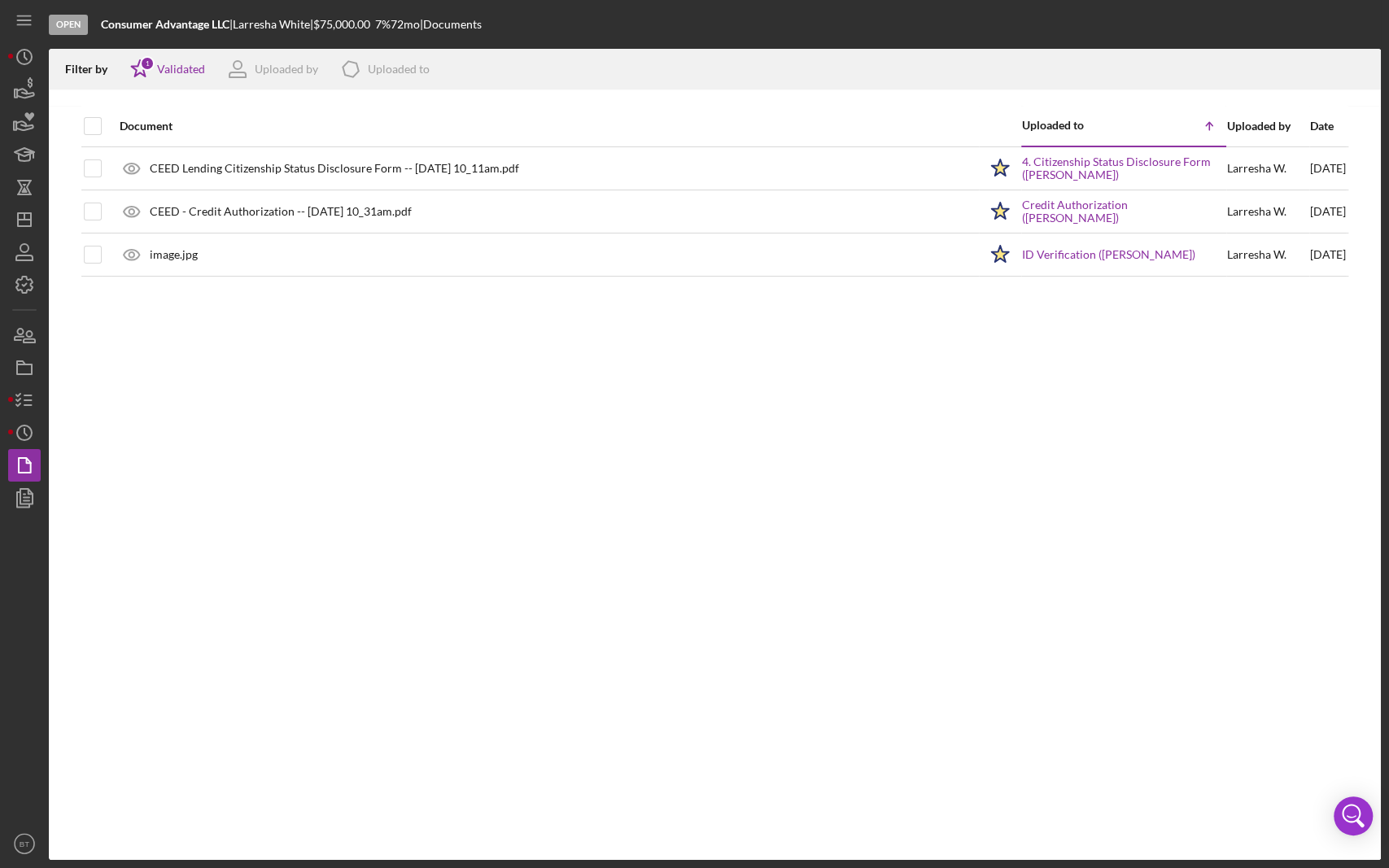
drag, startPoint x: 1049, startPoint y: 29, endPoint x: 1004, endPoint y: 39, distance: 46.1
click at [1052, 29] on div "Open Consumer Advantage LLC | [PERSON_NAME] | $75,000.00 7 % 72 mo | Documents" at bounding box center [715, 24] width 1333 height 49
click at [29, 17] on line "button" at bounding box center [24, 17] width 13 height 0
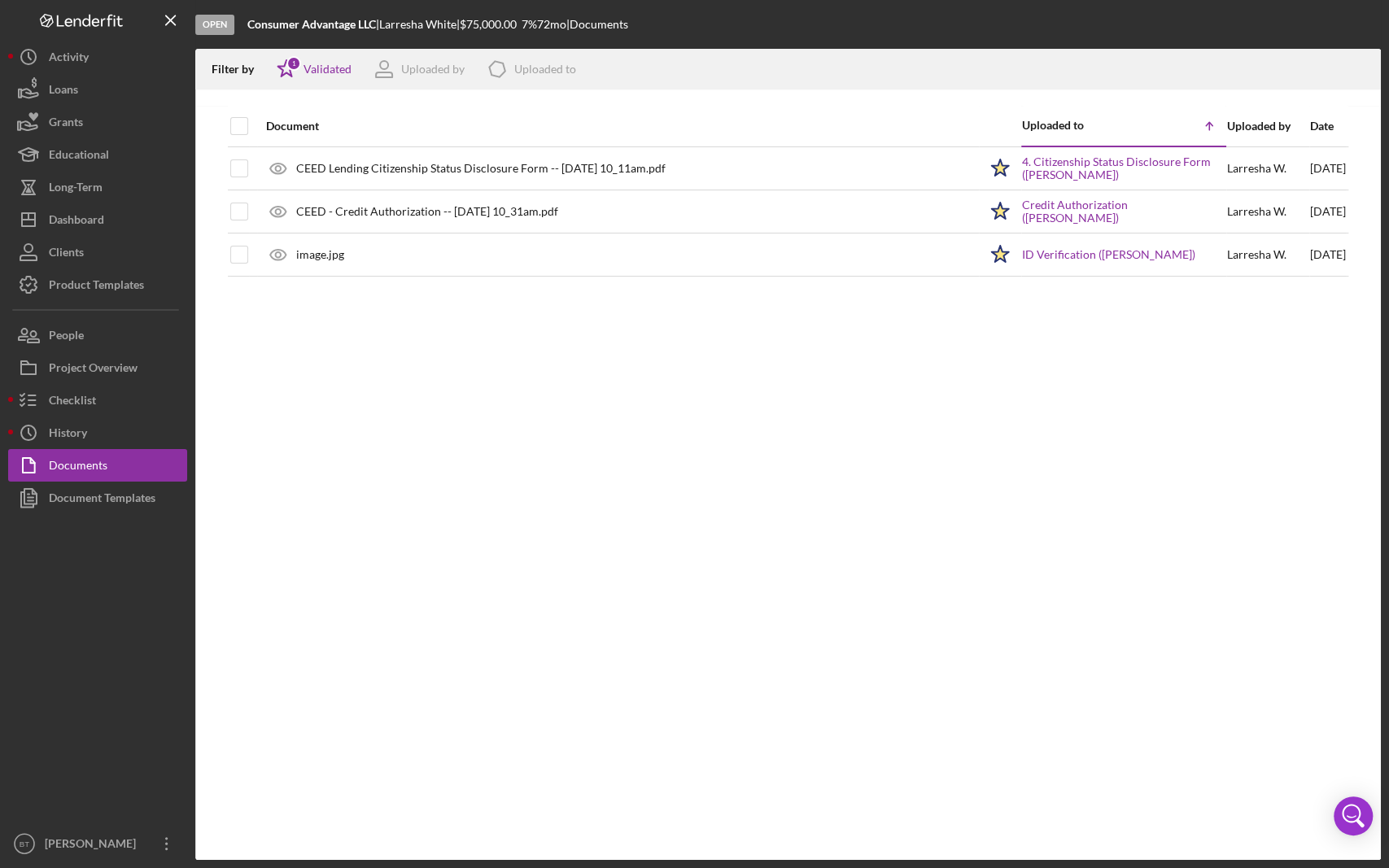
drag, startPoint x: 1090, startPoint y: 488, endPoint x: 1100, endPoint y: 448, distance: 41.2
click at [1090, 489] on div "Document Uploaded to Icon/Table Sort Arrow Uploaded by Date CEED Lending Citize…" at bounding box center [789, 483] width 1186 height 754
click at [168, 23] on line "button" at bounding box center [171, 20] width 9 height 9
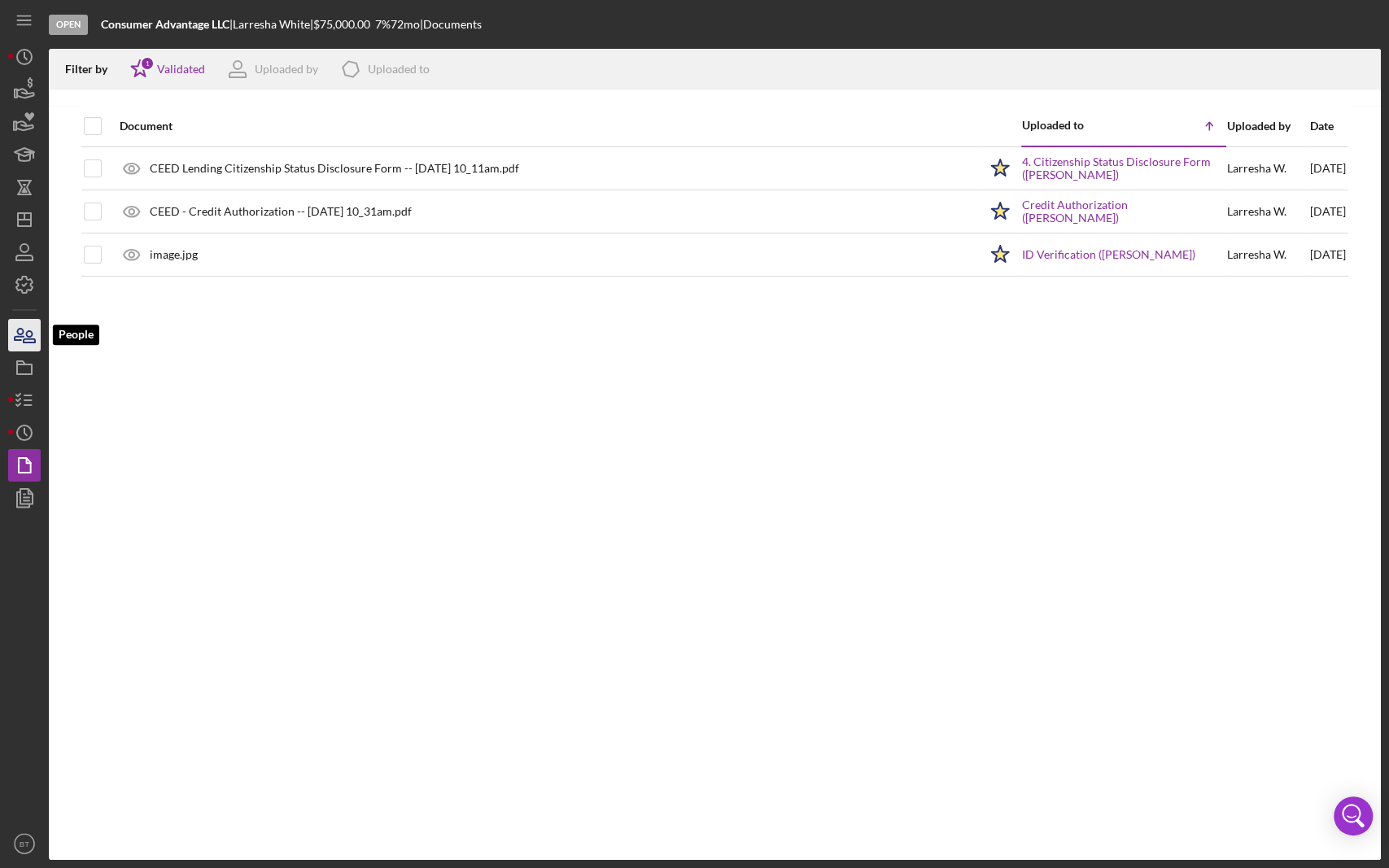
click at [22, 339] on icon "button" at bounding box center [24, 335] width 41 height 41
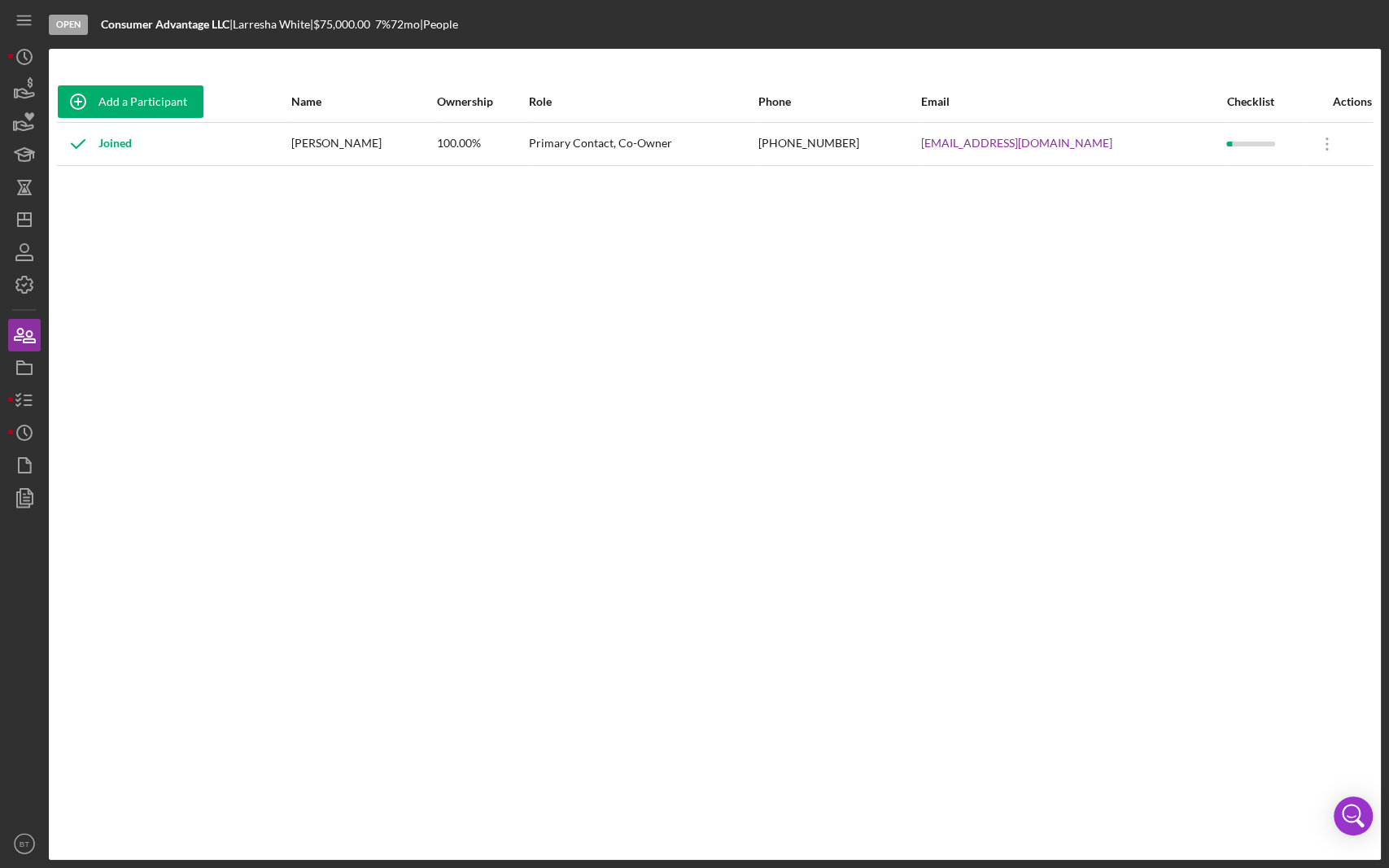
click at [1286, 745] on div "Add a Participant Name Ownership Role Phone Email Checklist Actions Joined [PER…" at bounding box center [715, 454] width 1333 height 746
drag, startPoint x: 1258, startPoint y: 30, endPoint x: 1226, endPoint y: 400, distance: 371.4
click at [1226, 400] on div "Open Consumer Advantage LLC | [PERSON_NAME] | $75,000.00 7 % 72 mo | People Add…" at bounding box center [715, 429] width 1333 height 860
click at [1196, 21] on div "Open Consumer Advantage LLC | [PERSON_NAME] | $75,000.00 7 % 72 mo | People" at bounding box center [715, 24] width 1333 height 49
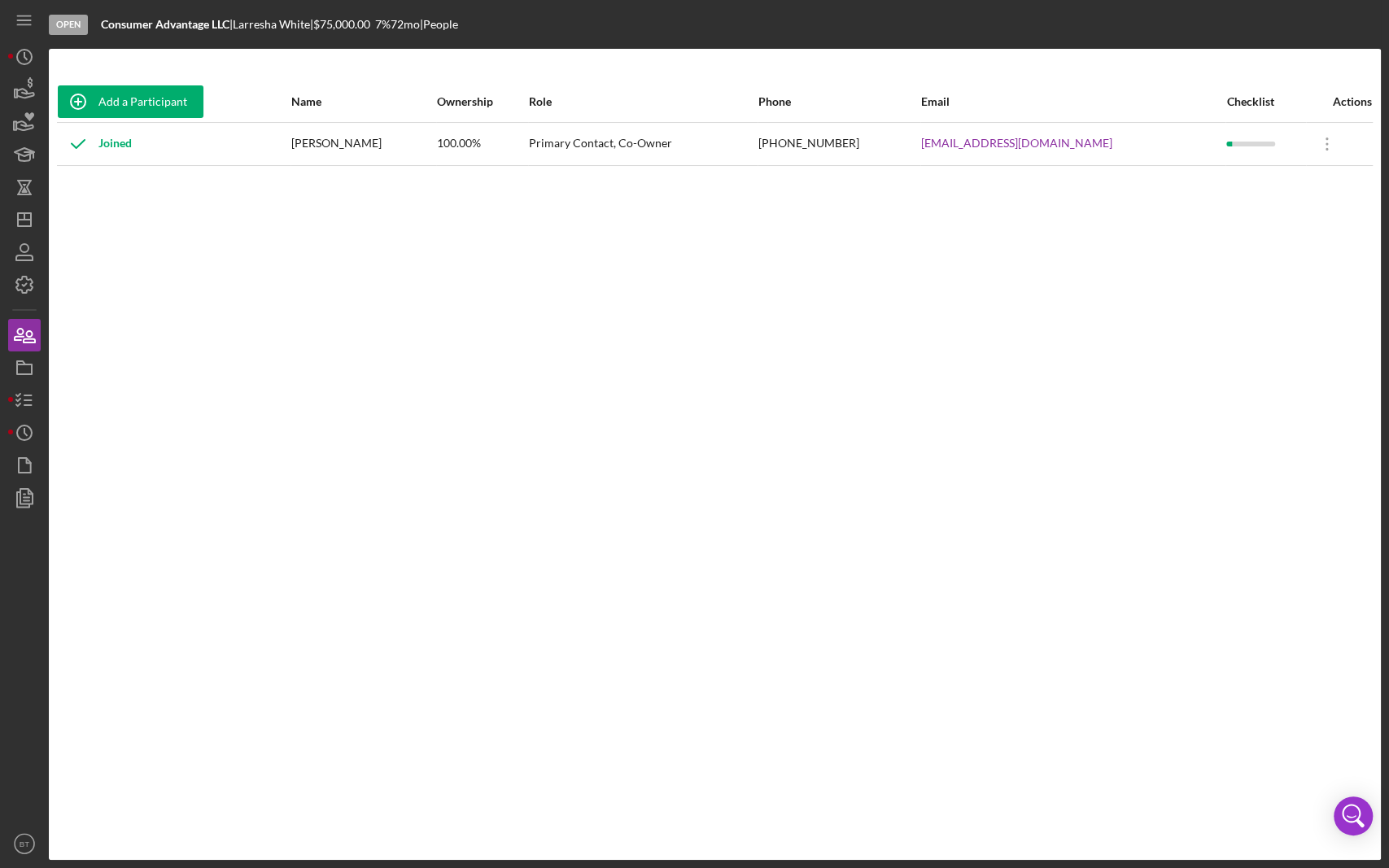
click at [0, 20] on div "Open Consumer Advantage LLC | [PERSON_NAME] | $75,000.00 7 % 72 mo | People Add…" at bounding box center [694, 434] width 1389 height 868
click at [12, 13] on icon "Icon/Menu" at bounding box center [25, 21] width 37 height 37
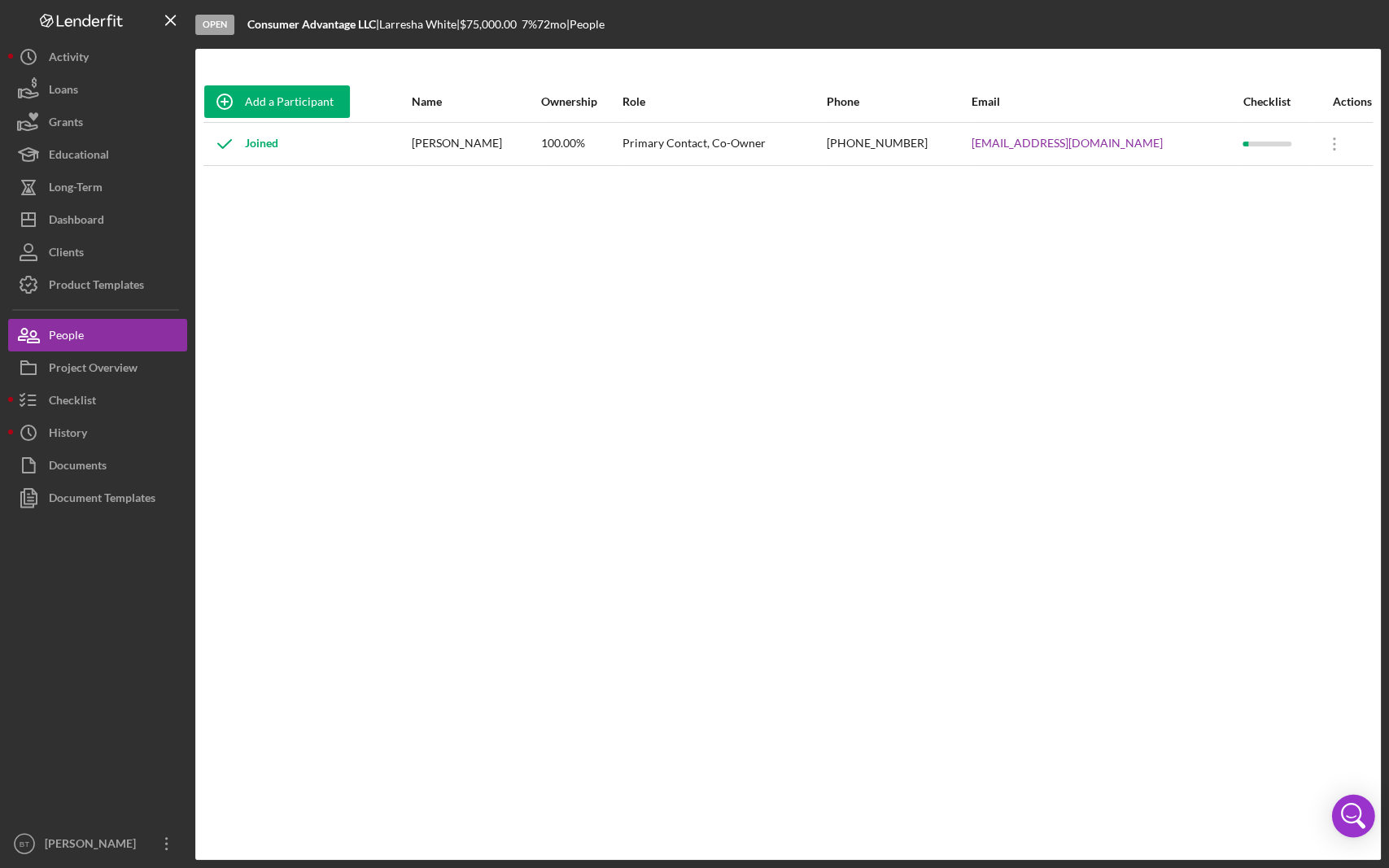
click at [1359, 745] on icon "Open Intercom Messenger" at bounding box center [1351, 814] width 20 height 20
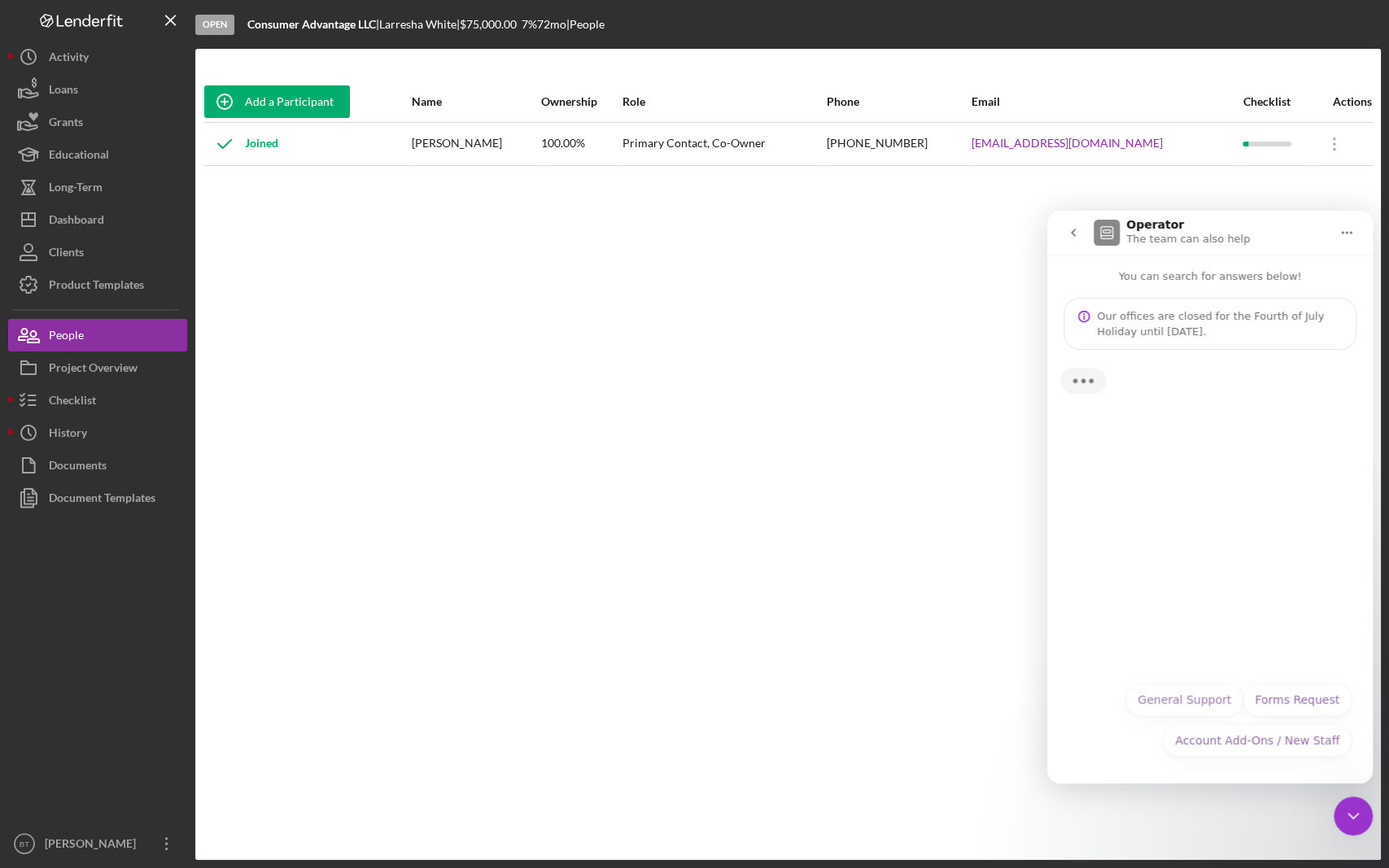
drag, startPoint x: 762, startPoint y: 599, endPoint x: 792, endPoint y: 545, distance: 61.8
click at [762, 597] on div "Add a Participant Name Ownership Role Phone Email Checklist Actions Joined [PER…" at bounding box center [789, 454] width 1186 height 746
drag, startPoint x: 1166, startPoint y: 15, endPoint x: 1543, endPoint y: 344, distance: 500.4
click at [1388, 344] on html "Open Consumer Advantage LLC | [PERSON_NAME] | $75,000.00 7 % 72 mo | People Add…" at bounding box center [694, 434] width 1389 height 868
click at [715, 388] on div "Add a Participant Name Ownership Role Phone Email Checklist Actions Joined [PER…" at bounding box center [789, 454] width 1186 height 746
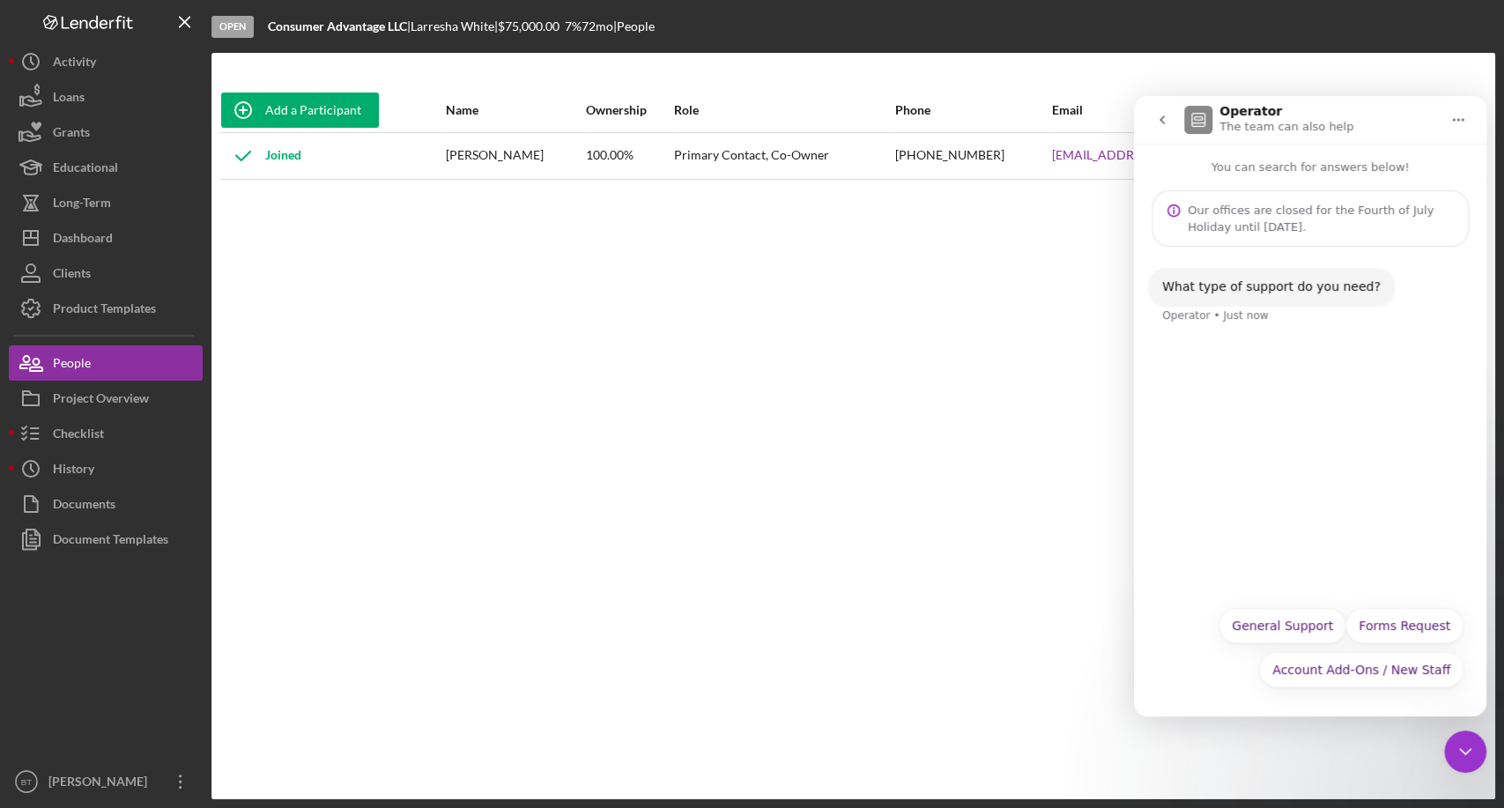
click at [809, 484] on div "Add a Participant Name Ownership Role Phone Email Checklist Actions Joined [PER…" at bounding box center [854, 426] width 1284 height 676
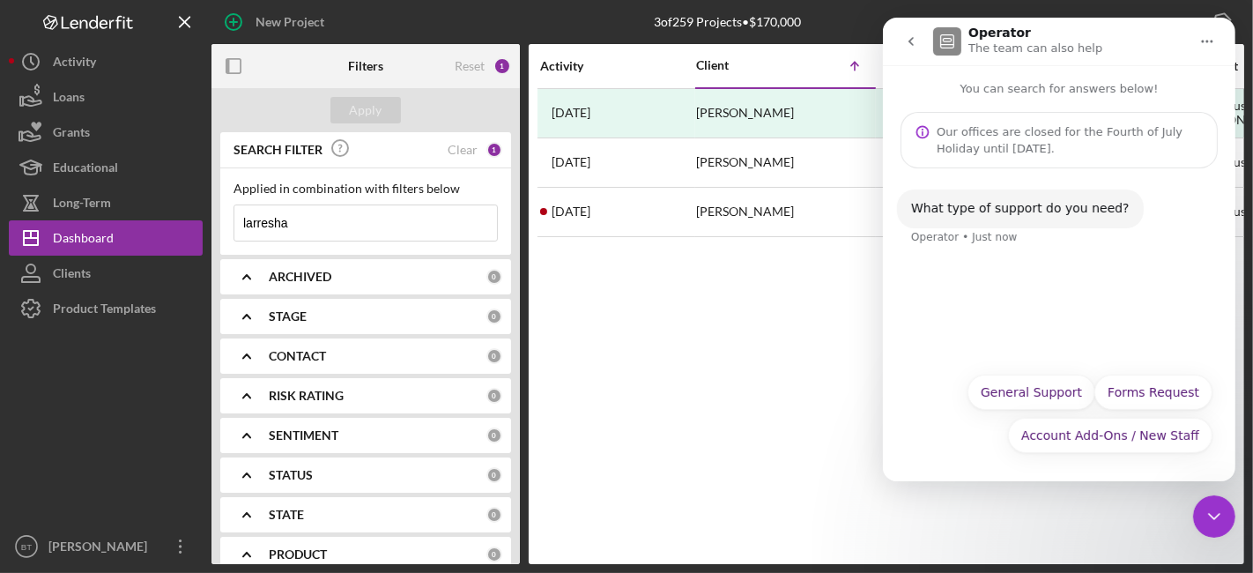
click at [780, 323] on div "Activity Client Icon/Table Sort Arrow Overview Business Contact Product Categor…" at bounding box center [887, 304] width 716 height 520
click at [1204, 518] on icon "Close Intercom Messenger" at bounding box center [1213, 515] width 21 height 21
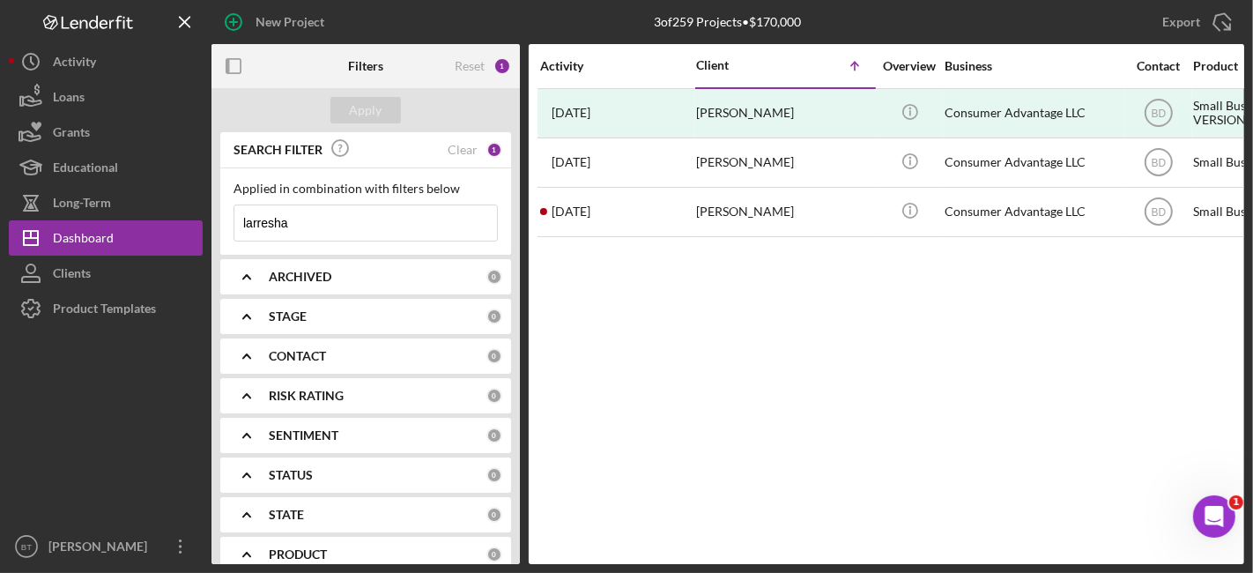
click at [879, 340] on div "Activity Client Icon/Table Sort Arrow Overview Business Contact Product Categor…" at bounding box center [887, 304] width 716 height 520
drag, startPoint x: 647, startPoint y: 21, endPoint x: 815, endPoint y: 16, distance: 168.4
click at [815, 16] on div "3 of 259 Projects • $170,000 larresha" at bounding box center [728, 22] width 345 height 44
click at [816, 18] on div "3 of 259 Projects • $170,000 larresha" at bounding box center [728, 22] width 345 height 44
drag, startPoint x: 809, startPoint y: 23, endPoint x: 651, endPoint y: 19, distance: 157.8
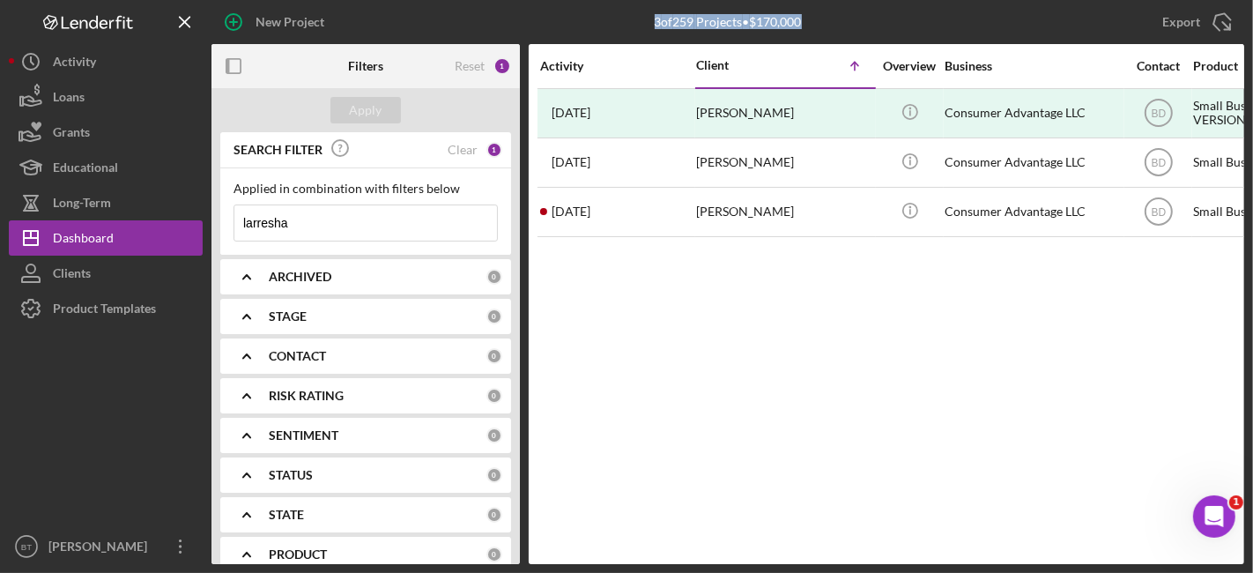
click at [651, 19] on div "3 of 259 Projects • $170,000 larresha" at bounding box center [728, 22] width 345 height 44
click at [657, 24] on div "3 of 259 Projects • $170,000" at bounding box center [728, 22] width 147 height 14
click at [667, 351] on div "Activity Client Icon/Table Sort Arrow Overview Business Contact Product Categor…" at bounding box center [887, 304] width 716 height 520
drag, startPoint x: 649, startPoint y: 21, endPoint x: 827, endPoint y: 19, distance: 178.0
click at [827, 19] on div "3 of 259 Projects • $170,000 larresha" at bounding box center [728, 22] width 345 height 44
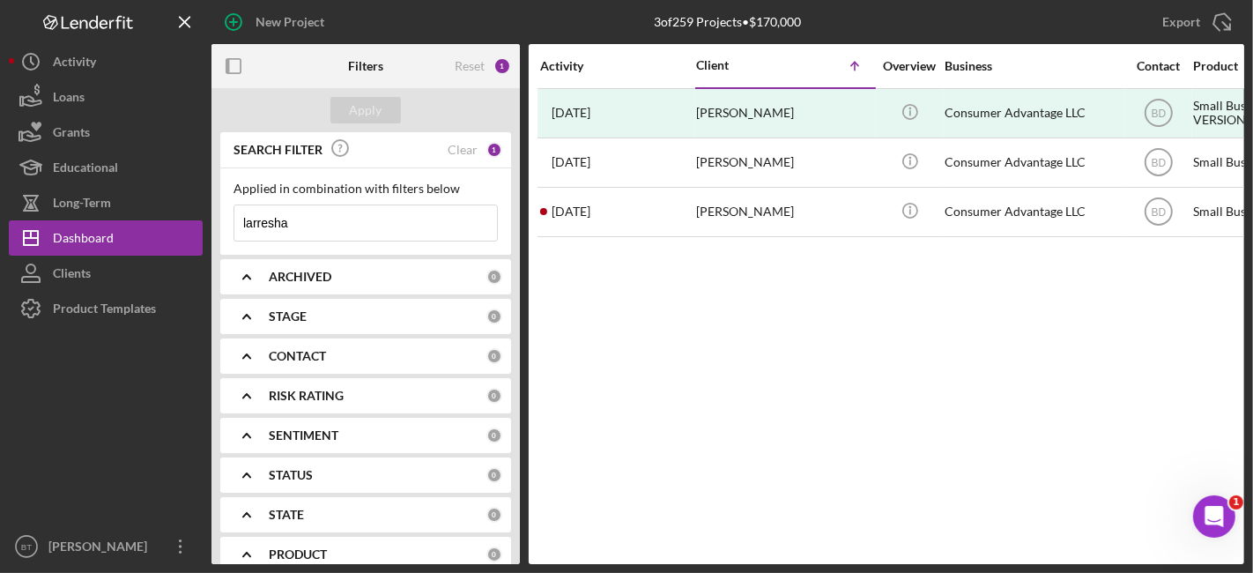
click at [682, 332] on div "Activity Client Icon/Table Sort Arrow Overview Business Contact Product Categor…" at bounding box center [887, 304] width 716 height 520
drag, startPoint x: 649, startPoint y: 18, endPoint x: 813, endPoint y: 19, distance: 163.9
click at [813, 19] on div "3 of 259 Projects • $170,000 larresha" at bounding box center [728, 22] width 345 height 44
click at [815, 21] on div "3 of 259 Projects • $170,000 larresha" at bounding box center [728, 22] width 345 height 44
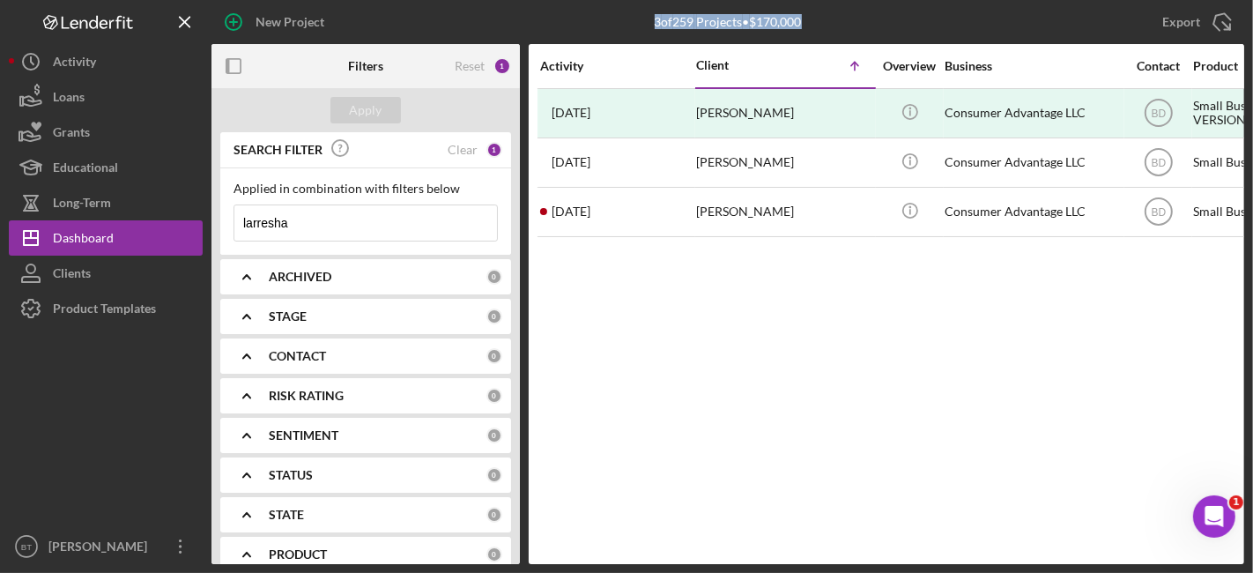
click at [724, 15] on div "3 of 259 Projects • $170,000" at bounding box center [728, 22] width 147 height 14
drag, startPoint x: 645, startPoint y: 21, endPoint x: 823, endPoint y: 23, distance: 178.0
click at [823, 23] on div "3 of 259 Projects • $170,000 larresha" at bounding box center [728, 22] width 345 height 44
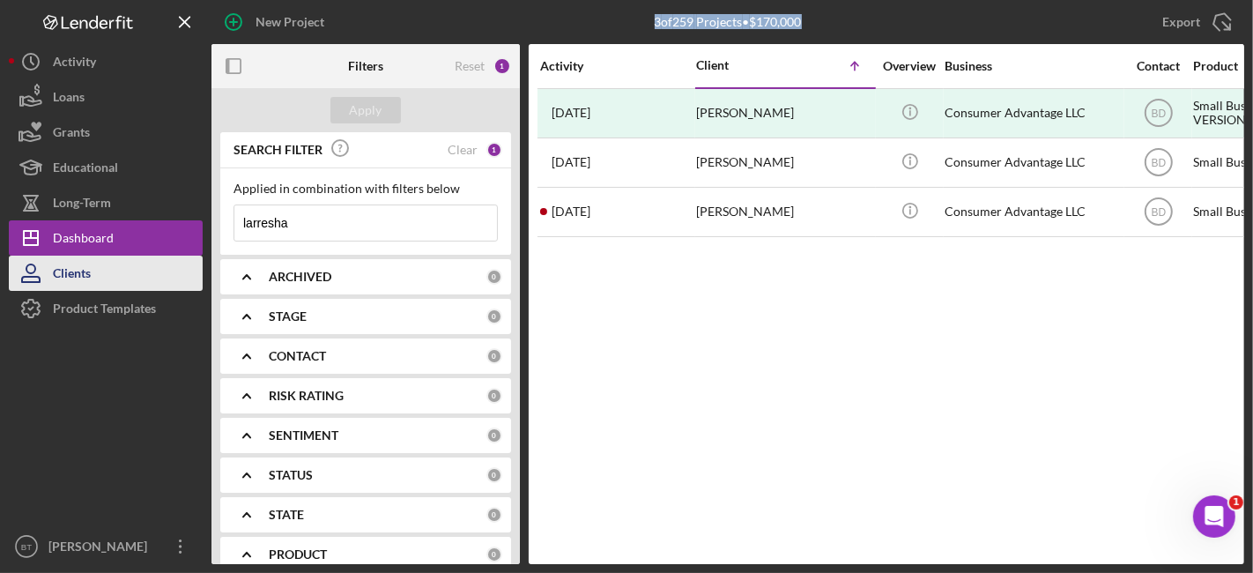
click at [108, 263] on button "Clients" at bounding box center [106, 273] width 194 height 35
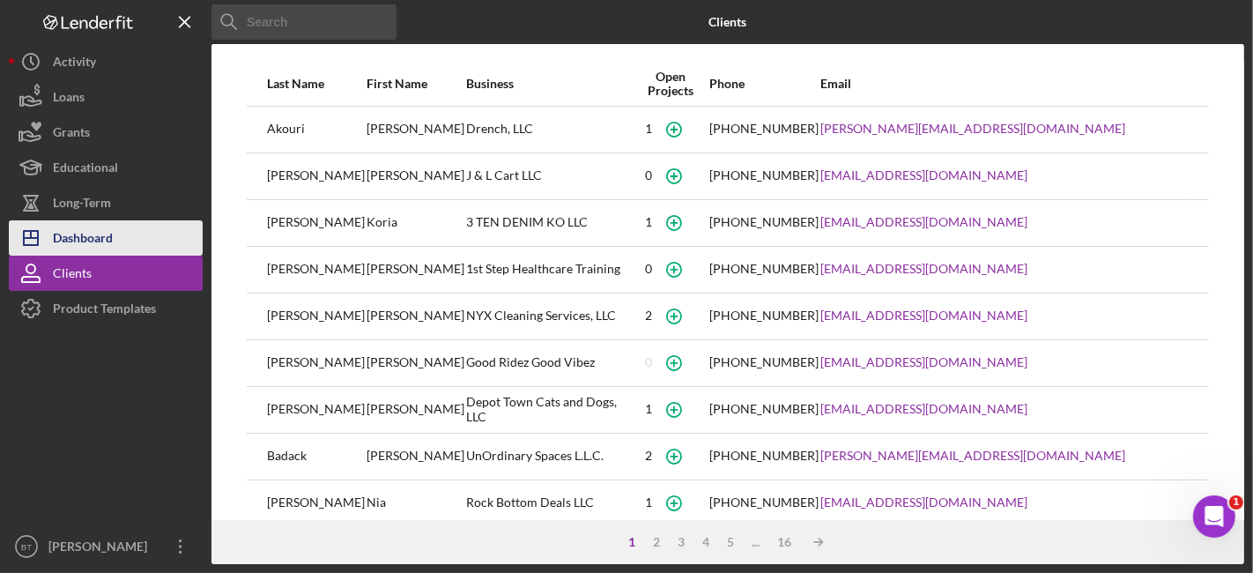
click at [78, 238] on div "Dashboard" at bounding box center [83, 240] width 60 height 40
